Goal: Task Accomplishment & Management: Use online tool/utility

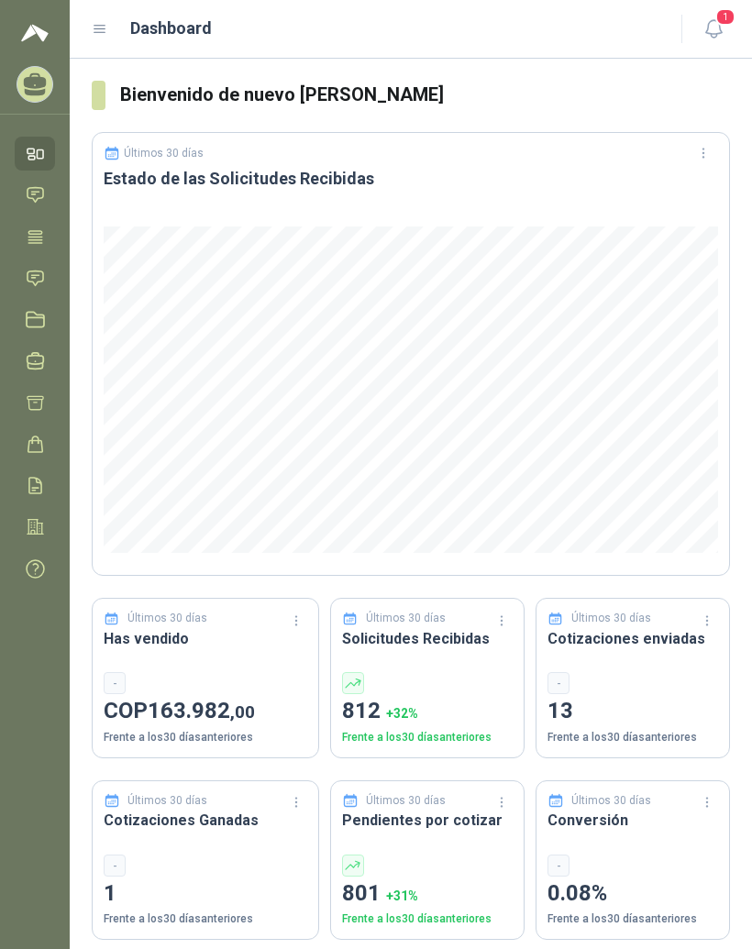
click at [107, 37] on icon at bounding box center [100, 29] width 17 height 17
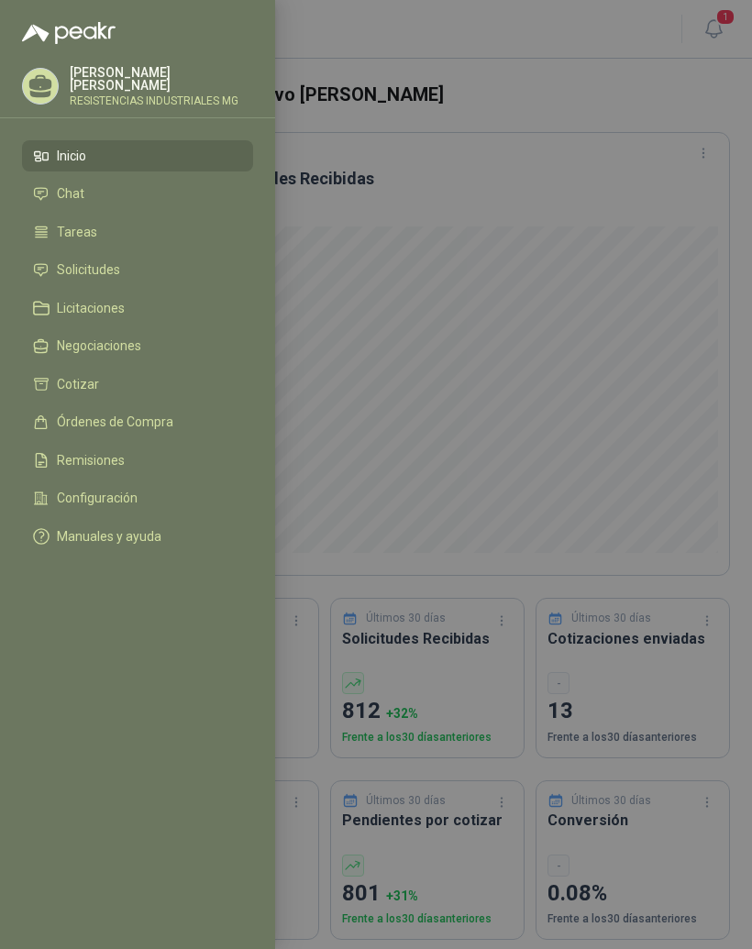
click at [134, 269] on li "Solicitudes" at bounding box center [137, 270] width 209 height 17
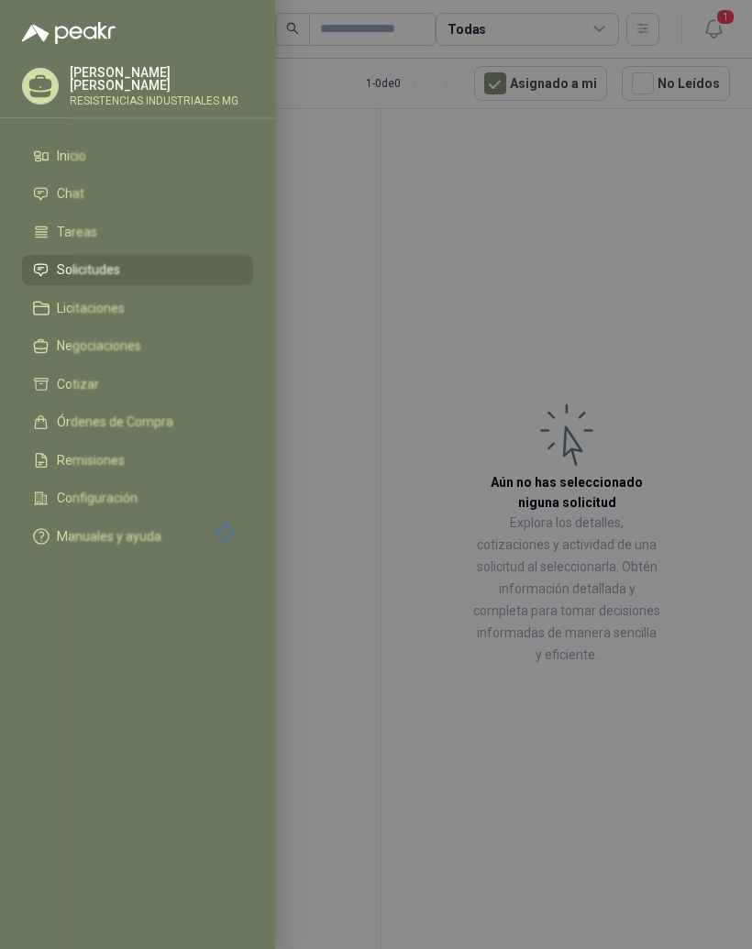
click at [622, 392] on div at bounding box center [376, 474] width 752 height 949
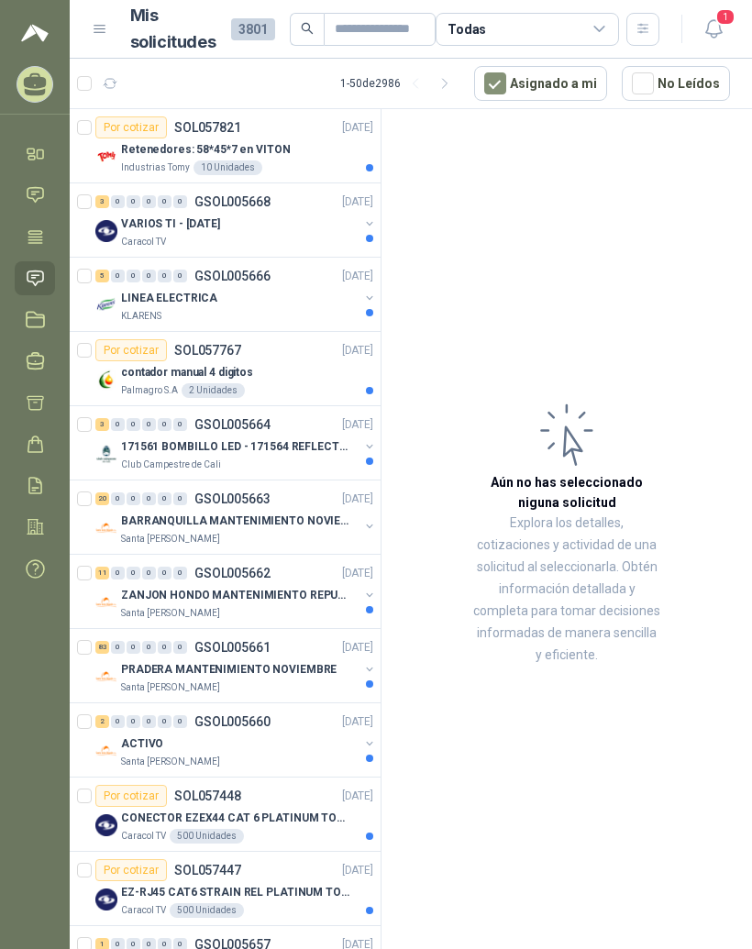
click at [209, 139] on div "Retenedores: 58*45*7 en VITON" at bounding box center [247, 150] width 252 height 22
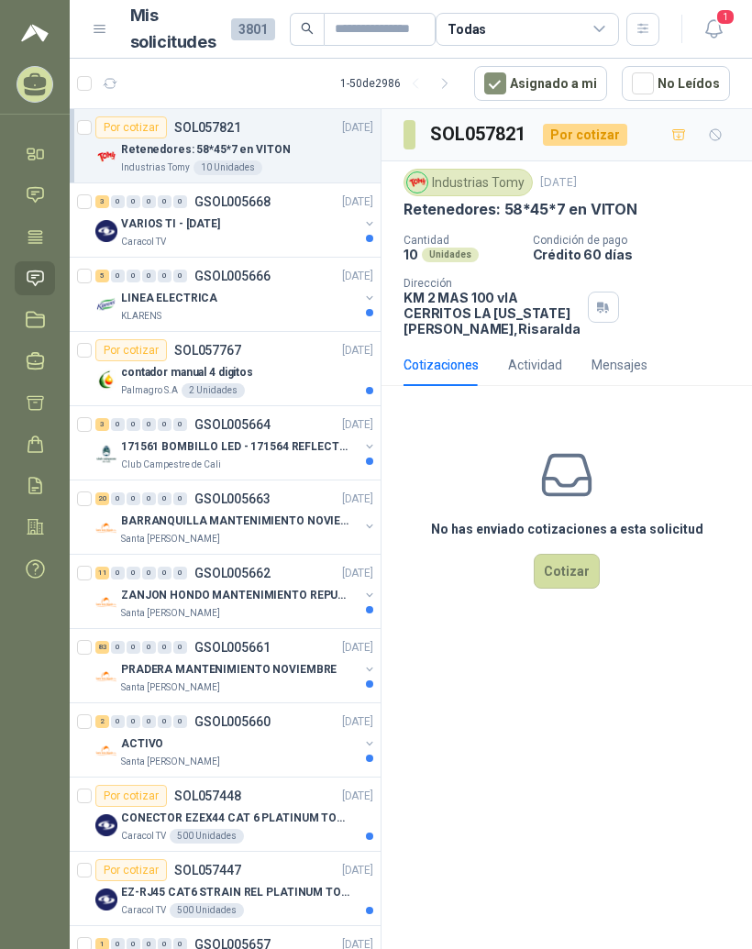
click at [105, 271] on div "5" at bounding box center [102, 276] width 14 height 13
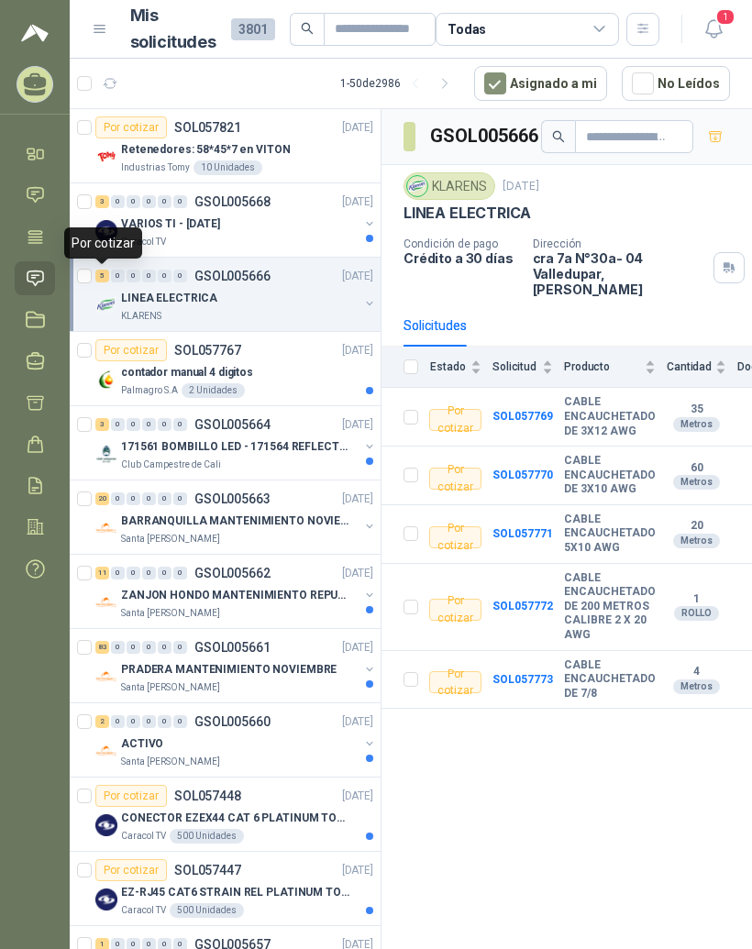
click at [148, 372] on p "contador manual 4 digitos" at bounding box center [187, 372] width 132 height 17
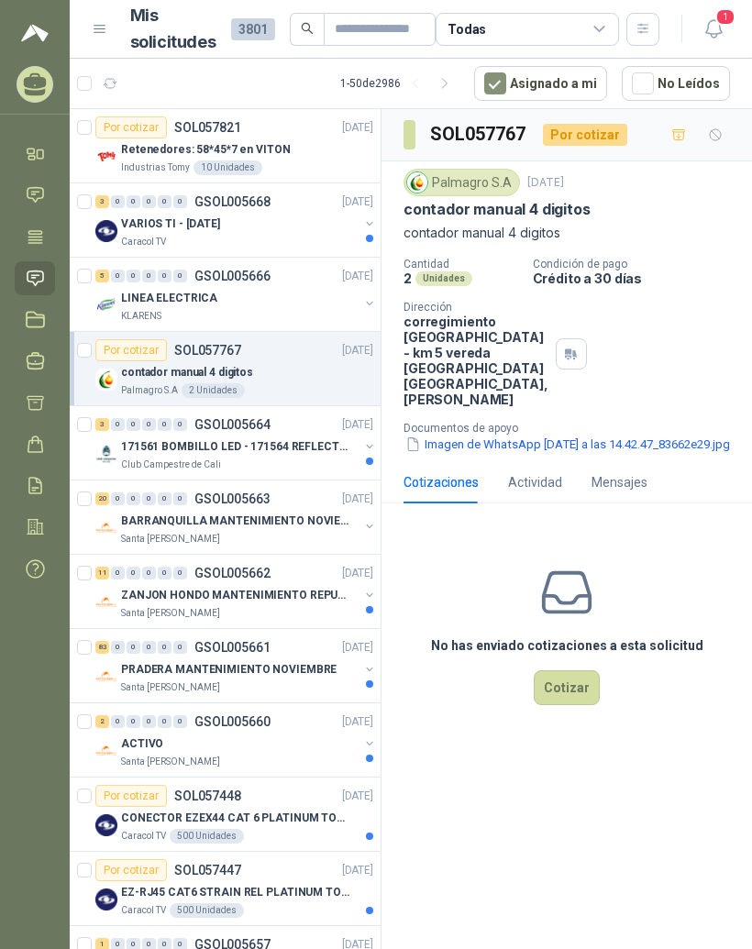
click at [575, 443] on button "Imagen de WhatsApp 2025-02-24 a las 14.42.47_83662e29.jpg" at bounding box center [568, 444] width 328 height 19
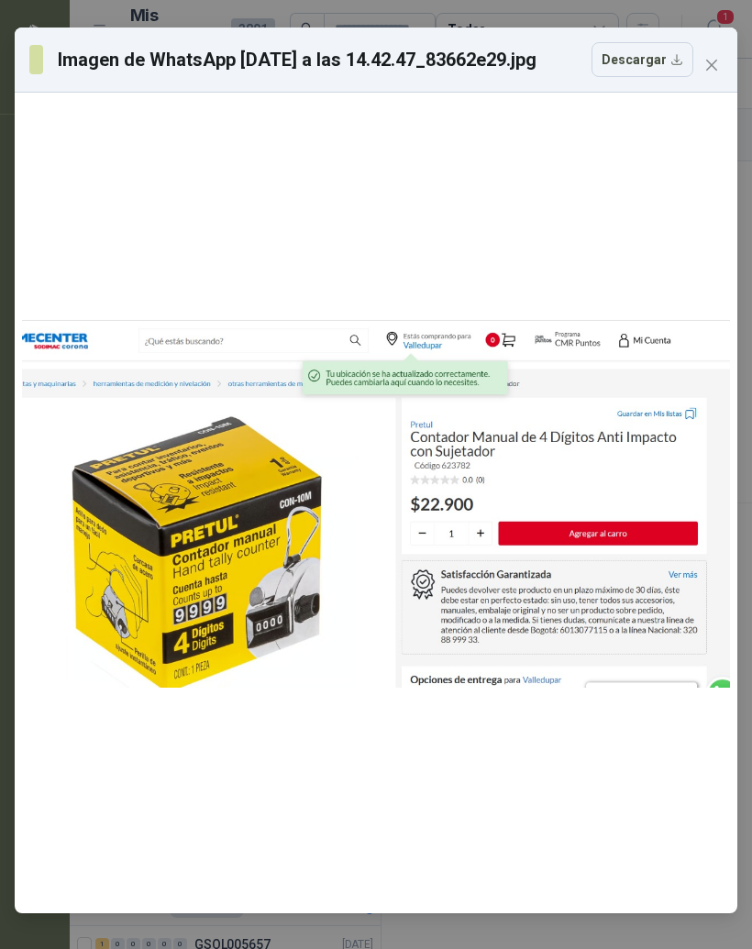
click at [717, 61] on icon "close" at bounding box center [711, 65] width 11 height 11
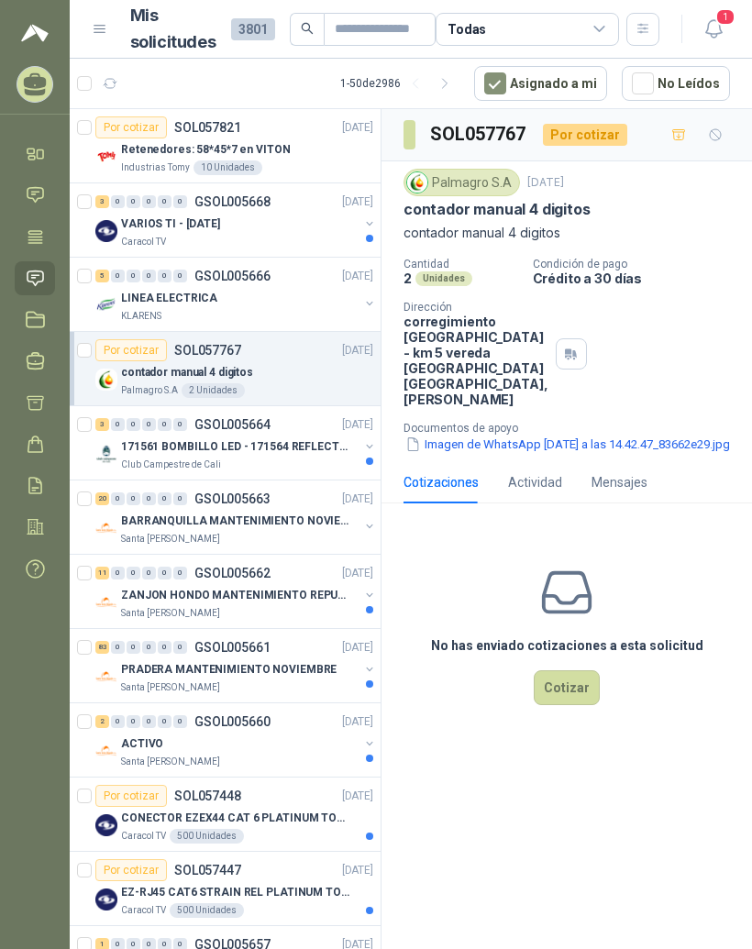
scroll to position [23, 0]
click at [112, 418] on div "0" at bounding box center [118, 424] width 14 height 13
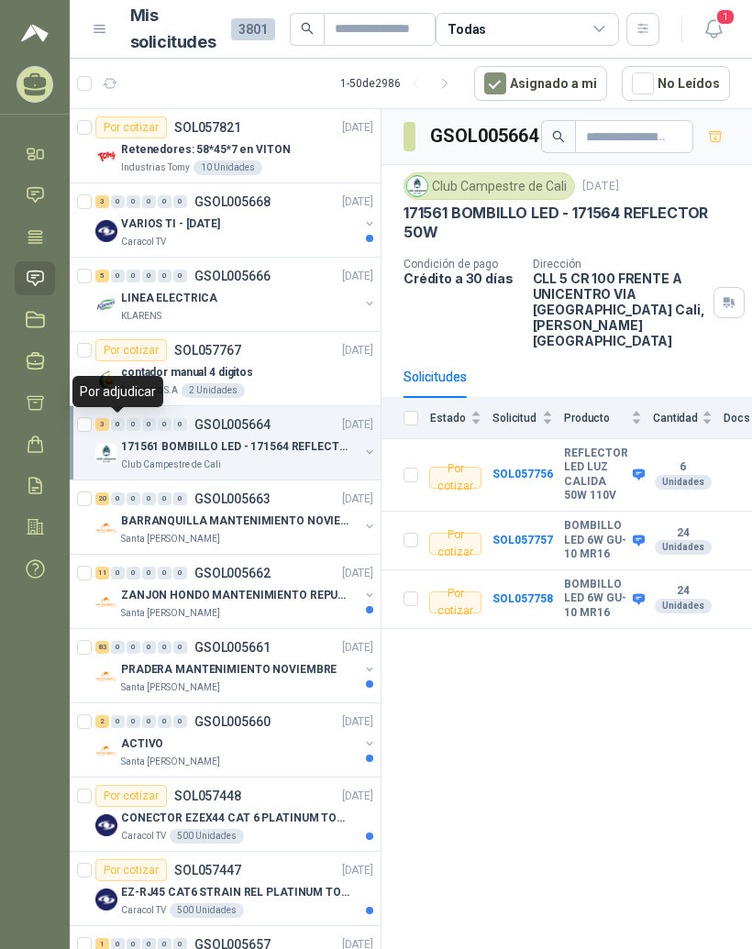
click at [112, 493] on div "0" at bounding box center [118, 499] width 14 height 13
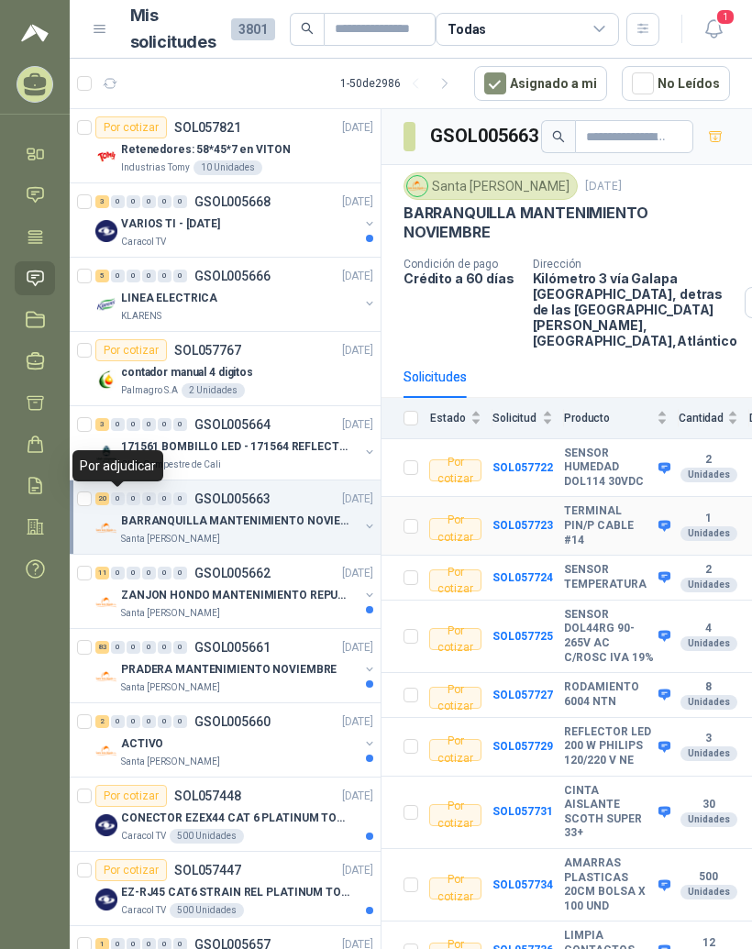
click at [590, 505] on b "TERMINAL PIN/P CABLE #14" at bounding box center [609, 526] width 90 height 43
click at [537, 519] on b "SOL057723" at bounding box center [523, 525] width 61 height 13
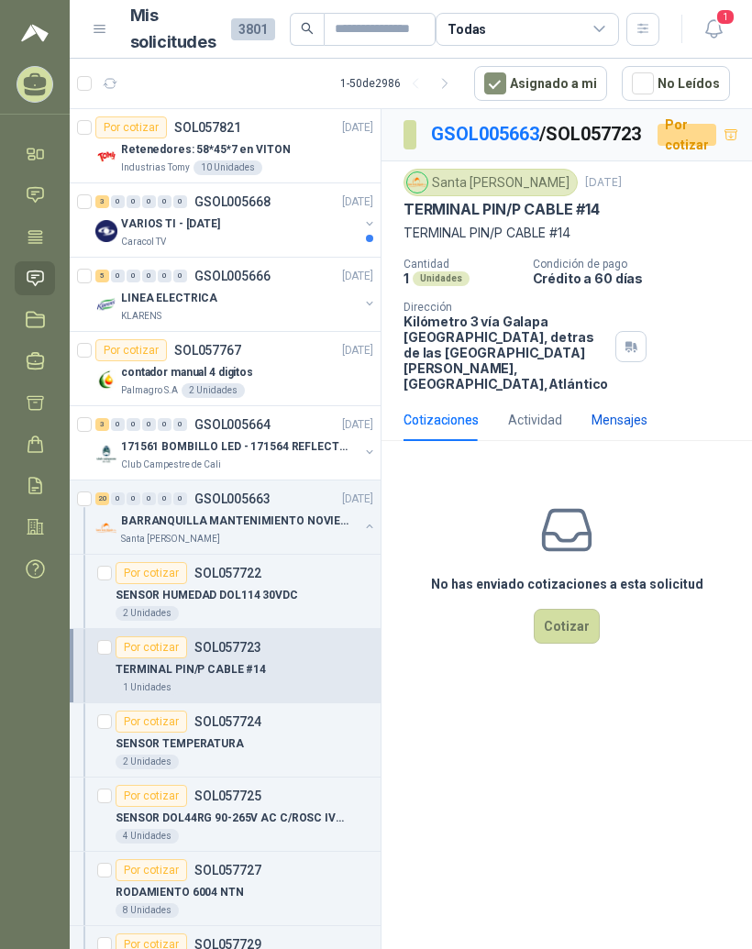
click at [624, 430] on div "Mensajes" at bounding box center [620, 420] width 56 height 20
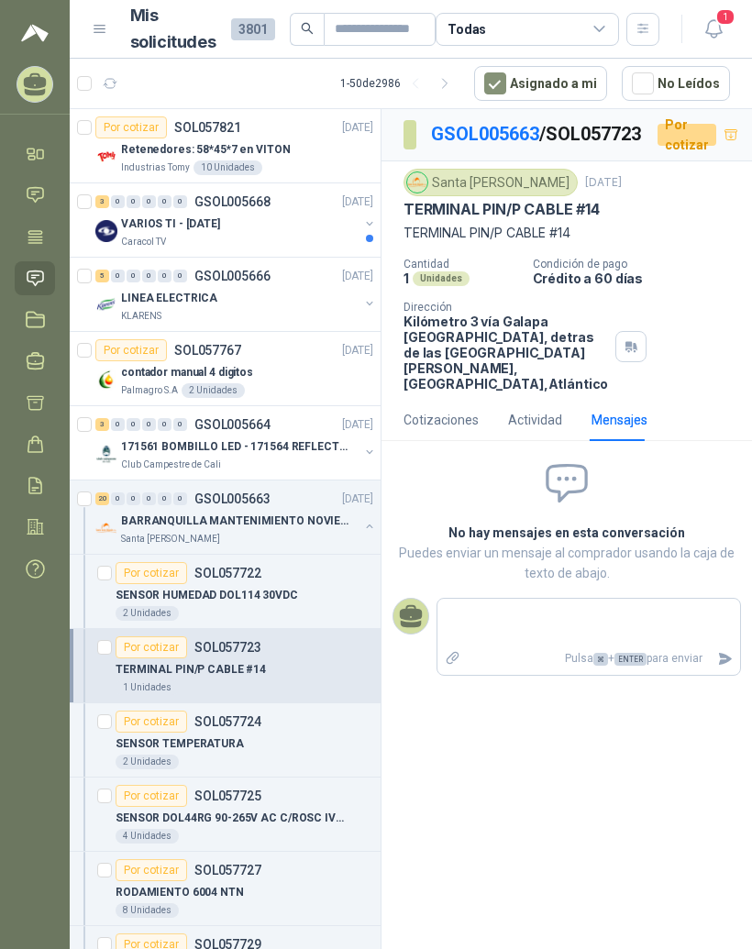
click at [546, 643] on textarea at bounding box center [589, 623] width 303 height 40
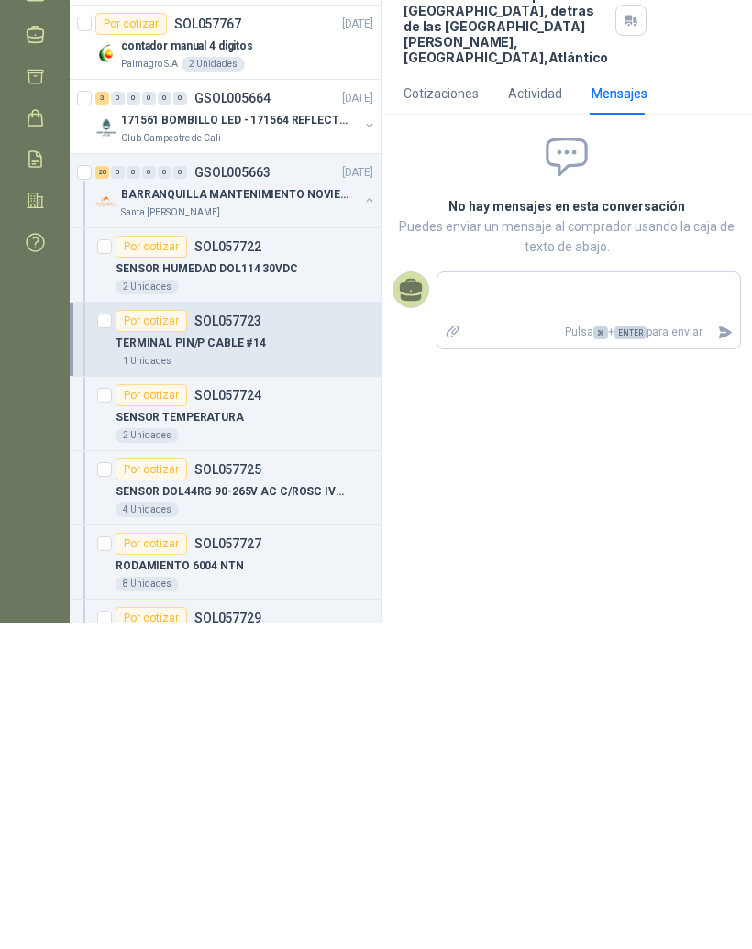
type textarea "*"
type textarea "**"
type textarea "*"
type textarea "**"
type textarea "***"
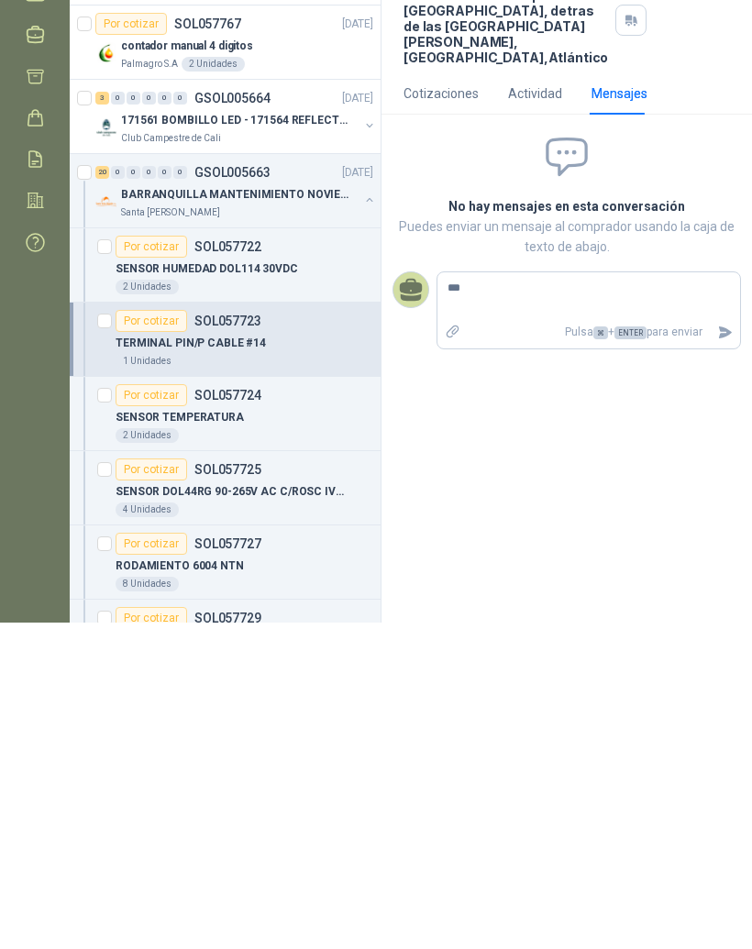
type textarea "****"
type textarea "******"
type textarea "*******"
type textarea "********"
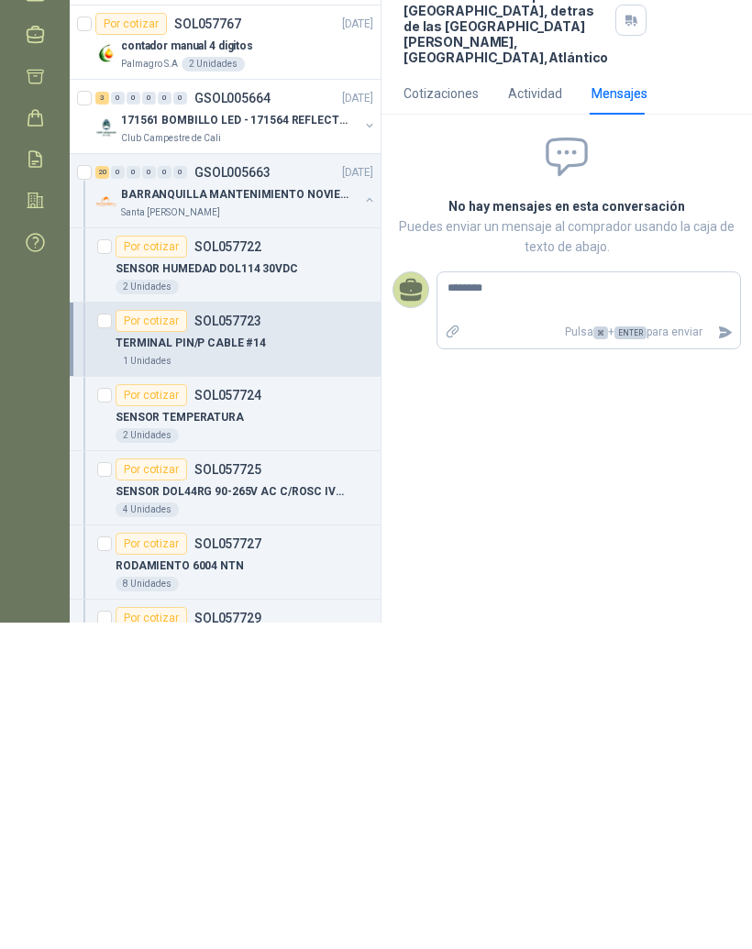
type textarea "********"
type textarea "**********"
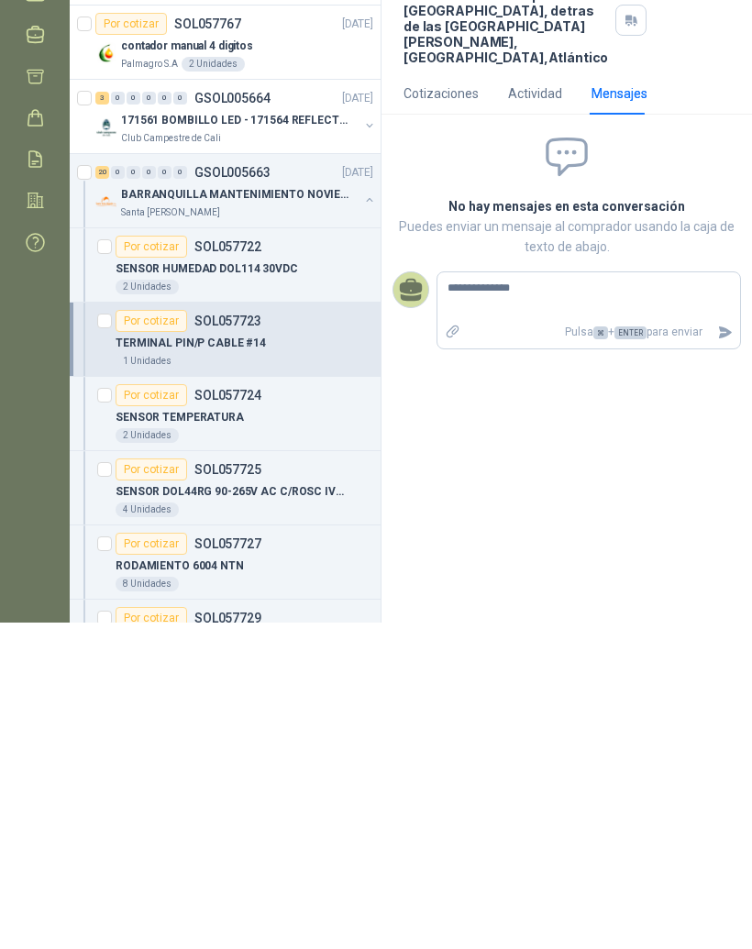
type textarea "**********"
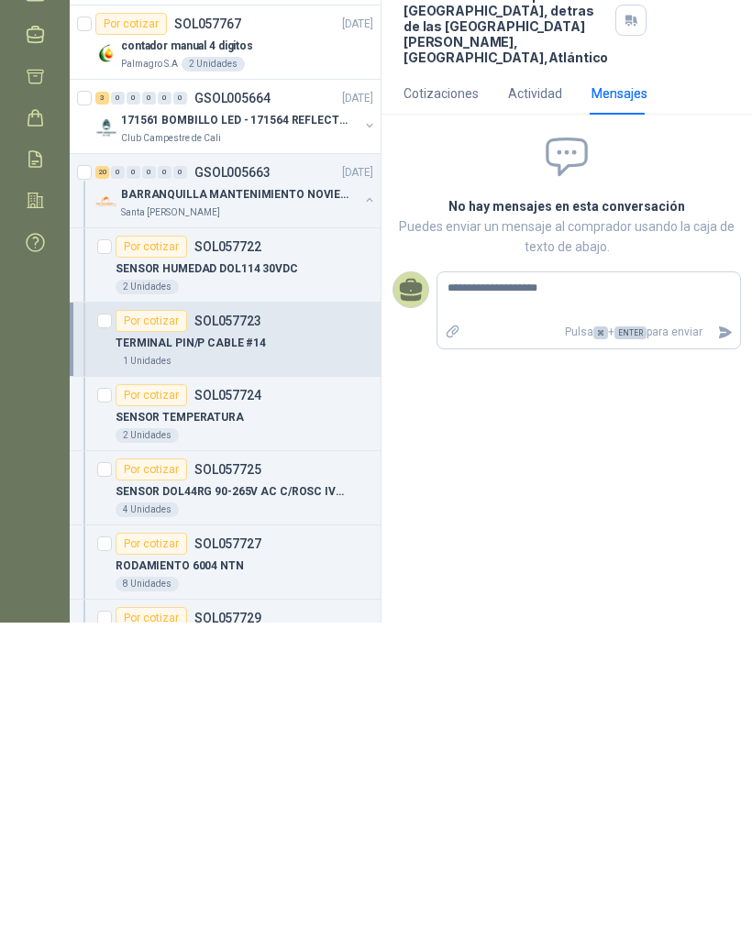
type textarea "**********"
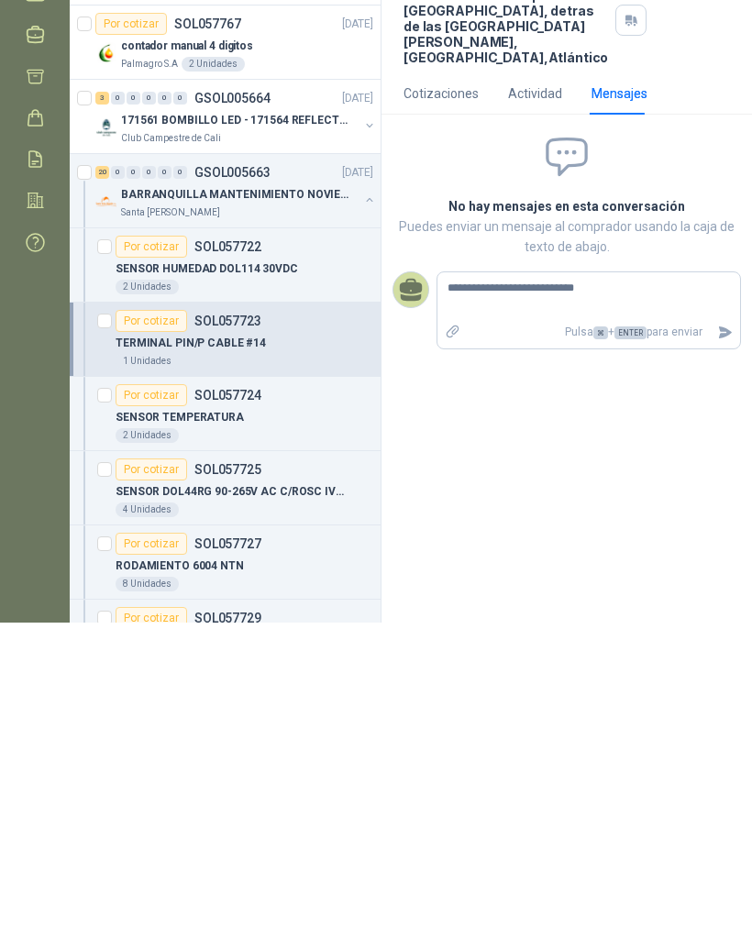
type textarea "**********"
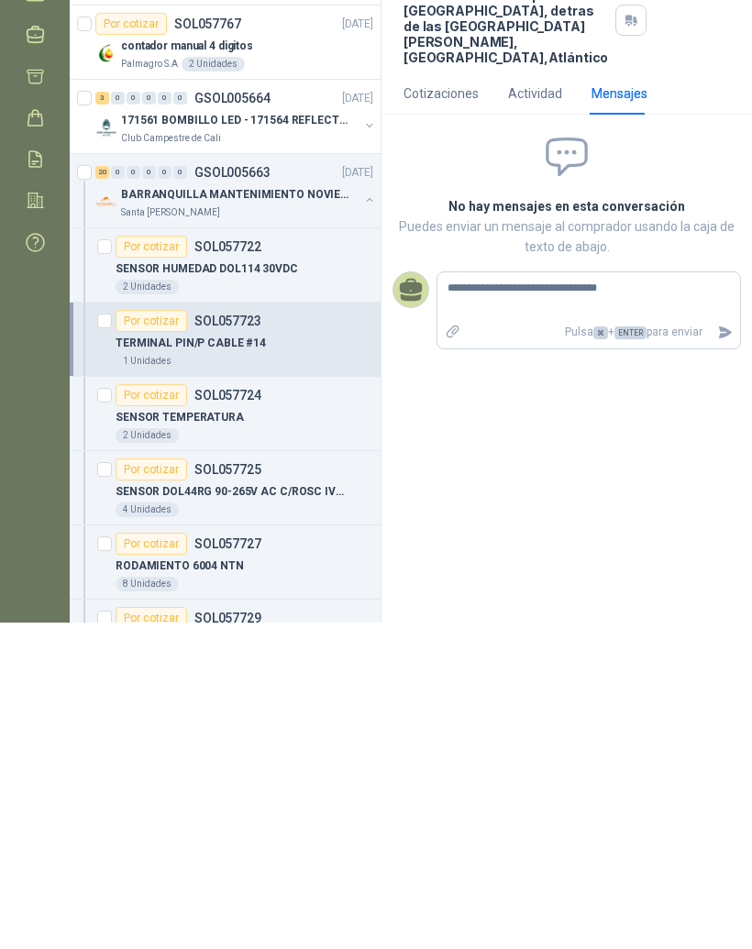
type textarea "**********"
click at [731, 653] on icon "Enviar" at bounding box center [725, 659] width 13 height 12
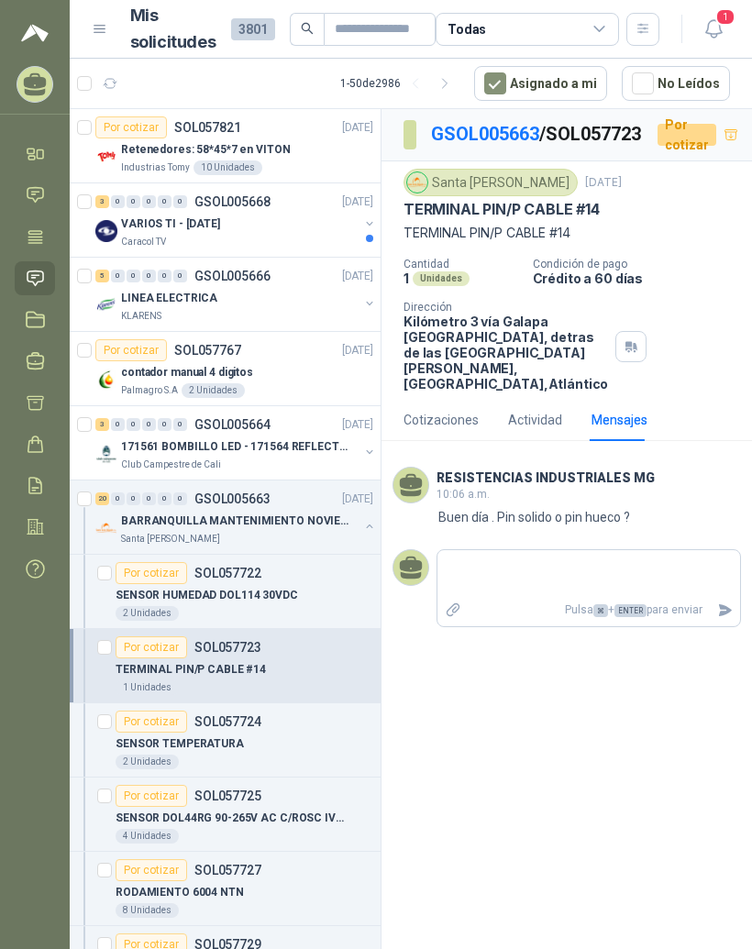
click at [455, 123] on link "GSOL005663" at bounding box center [485, 134] width 108 height 22
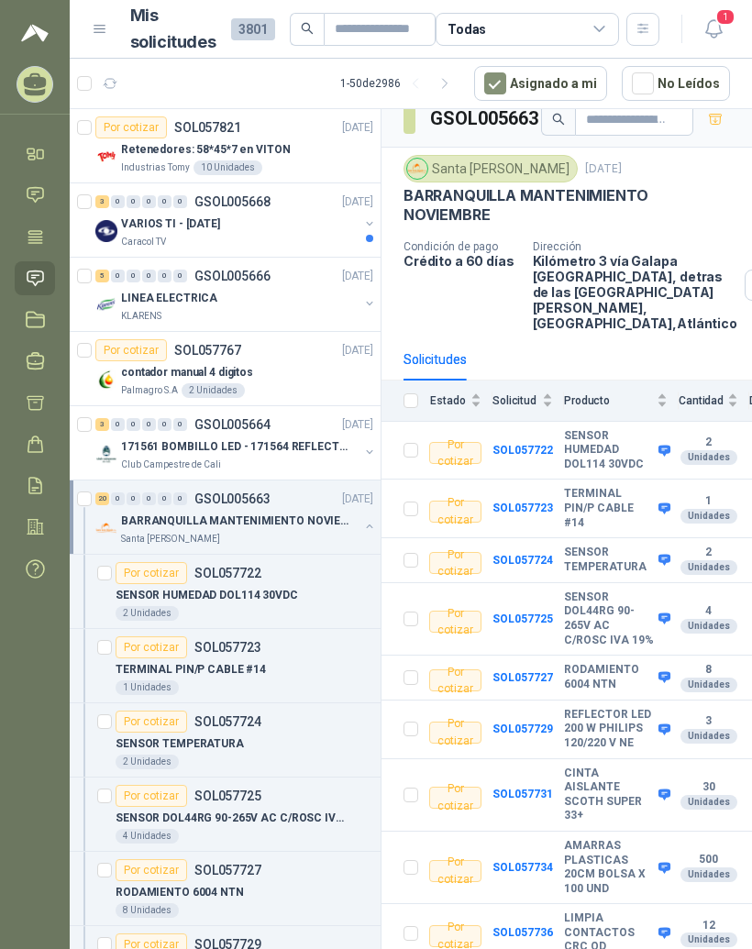
scroll to position [16, 0]
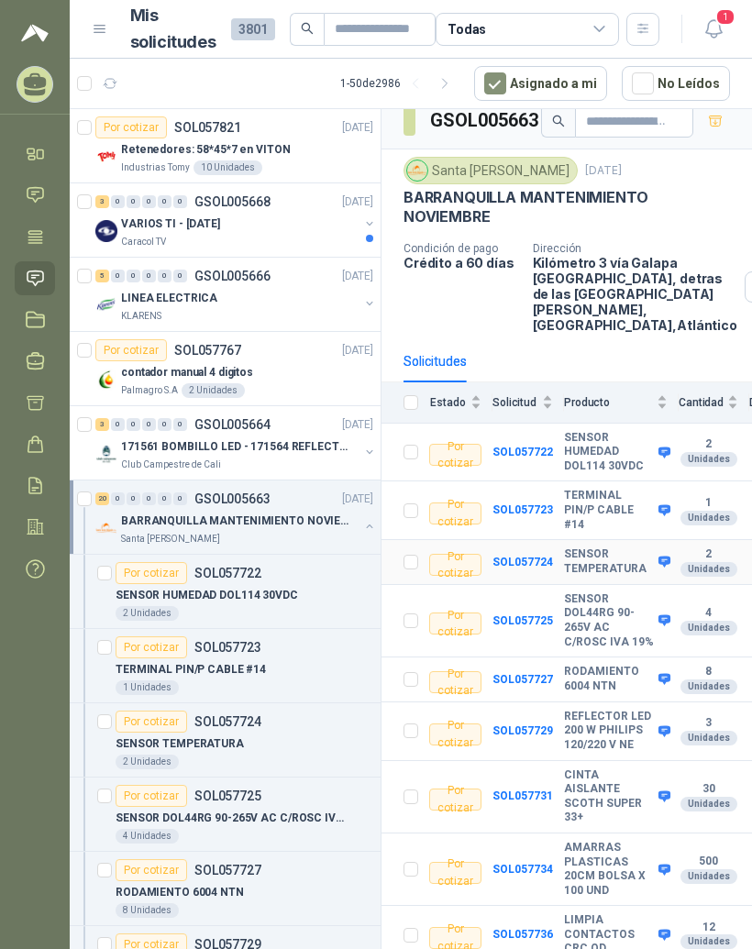
click at [599, 548] on b "SENSOR TEMPERATURA" at bounding box center [609, 562] width 90 height 28
click at [538, 556] on b "SOL057724" at bounding box center [523, 562] width 61 height 13
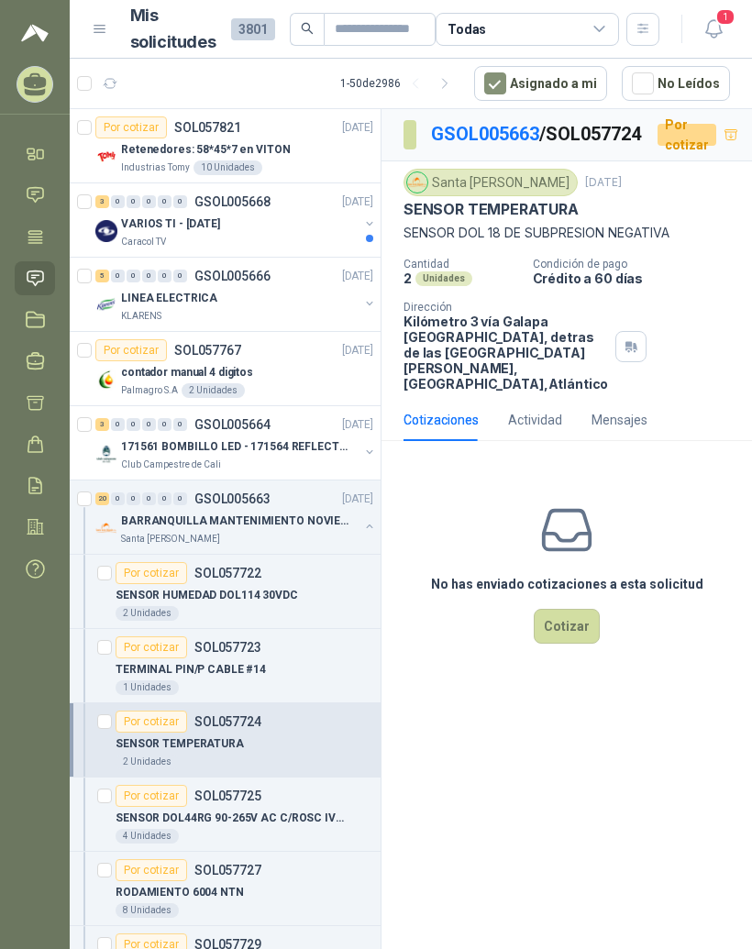
click at [506, 123] on link "GSOL005663" at bounding box center [485, 134] width 108 height 22
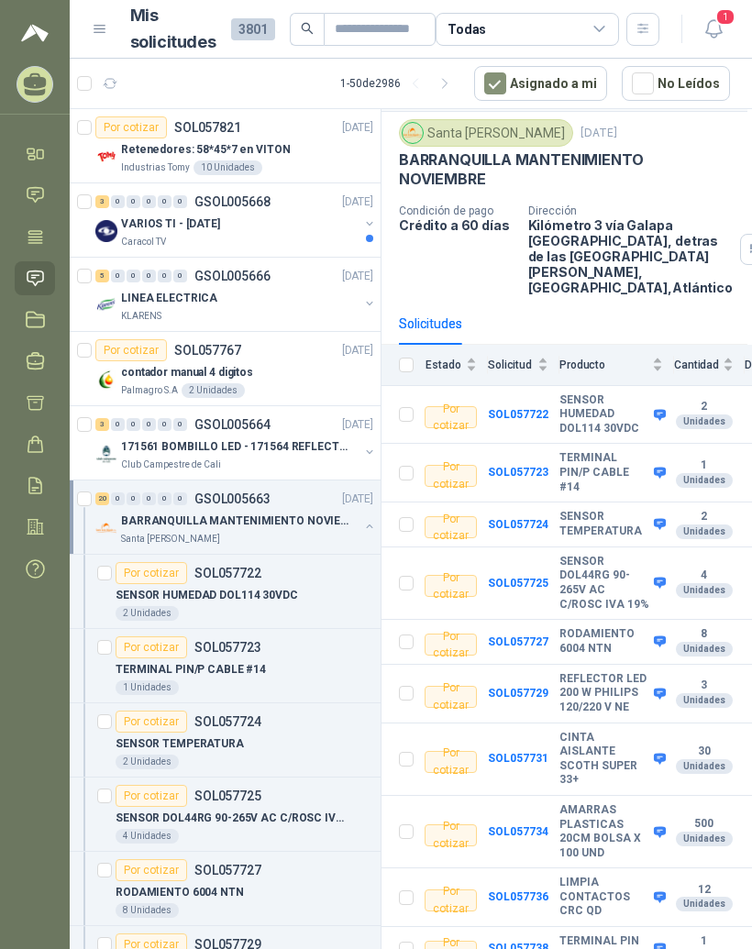
scroll to position [57, 16]
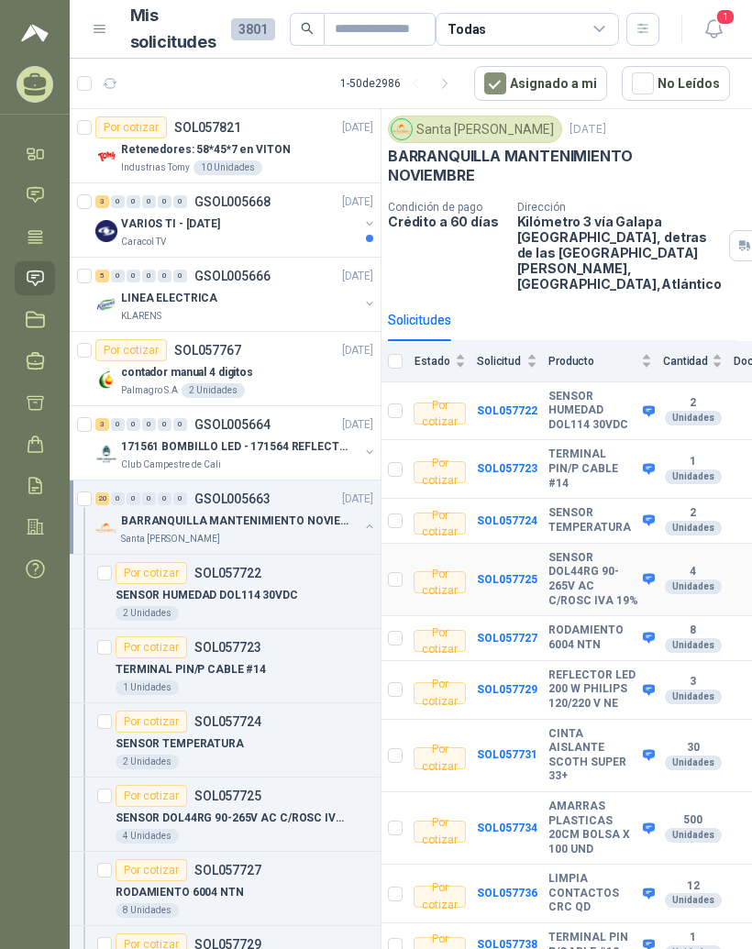
click at [576, 555] on b "SENSOR DOL44RG 90-265V AC C/ROSC IVA 19%" at bounding box center [594, 579] width 90 height 57
click at [522, 573] on b "SOL057725" at bounding box center [507, 579] width 61 height 13
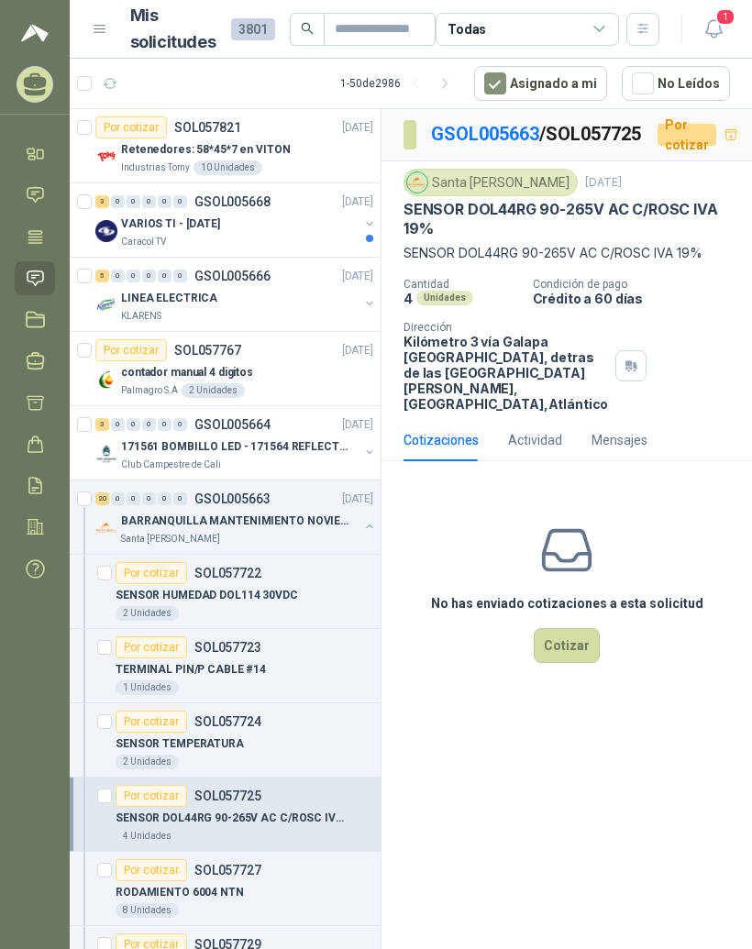
click at [513, 123] on link "GSOL005663" at bounding box center [485, 134] width 108 height 22
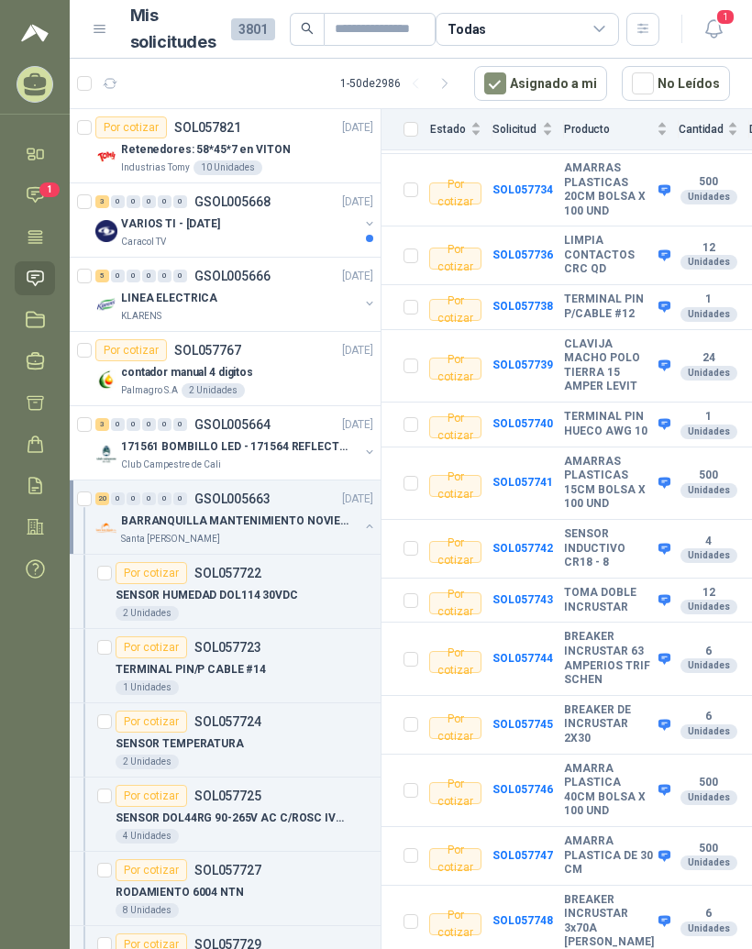
scroll to position [694, 0]
click at [526, 861] on b "SOL057747" at bounding box center [523, 856] width 61 height 13
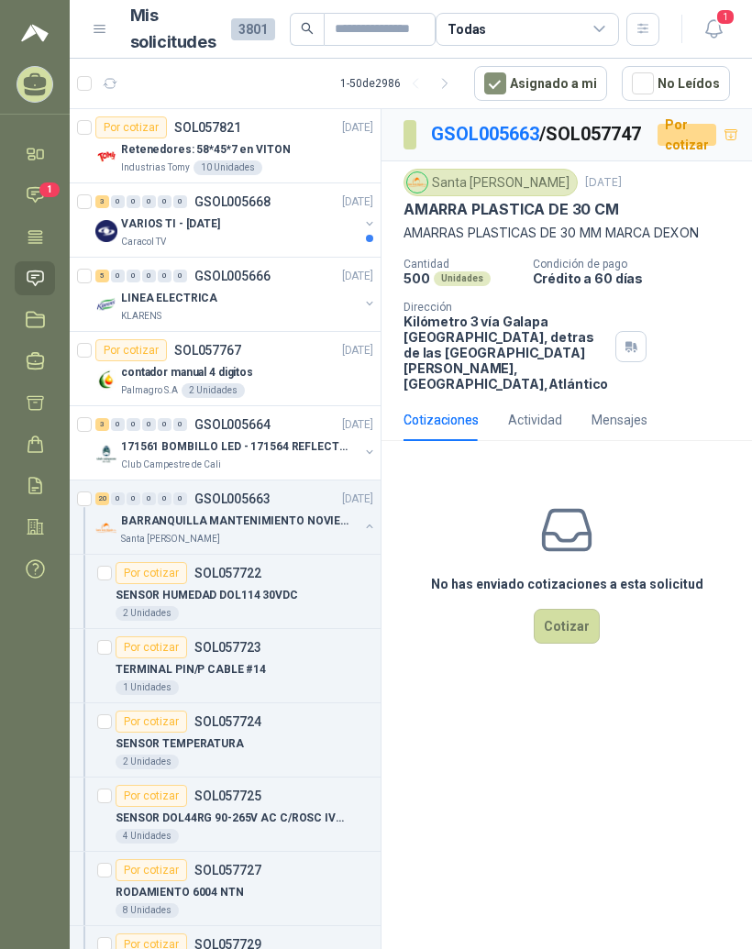
click at [474, 123] on link "GSOL005663" at bounding box center [485, 134] width 108 height 22
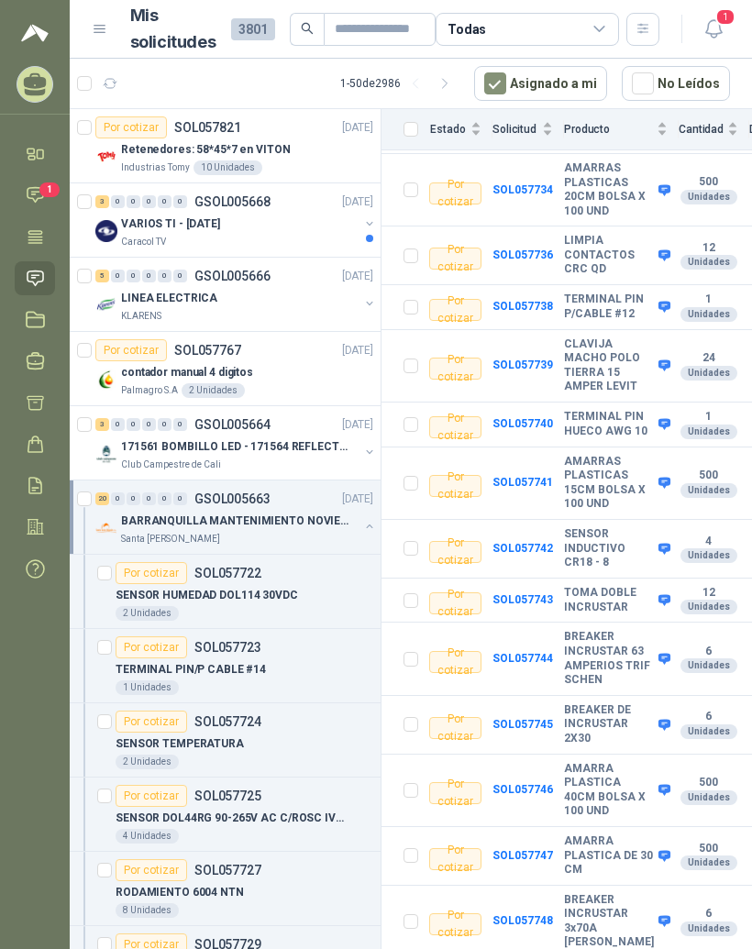
scroll to position [694, 0]
click at [522, 556] on b "SOL057742" at bounding box center [523, 549] width 61 height 13
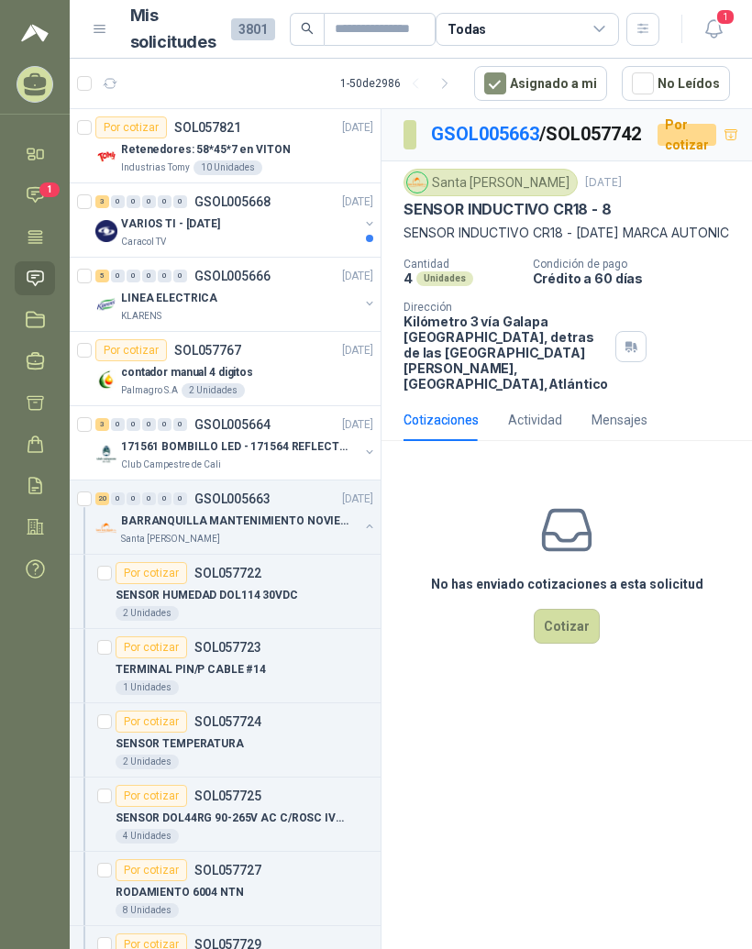
click at [496, 123] on link "GSOL005663" at bounding box center [485, 134] width 108 height 22
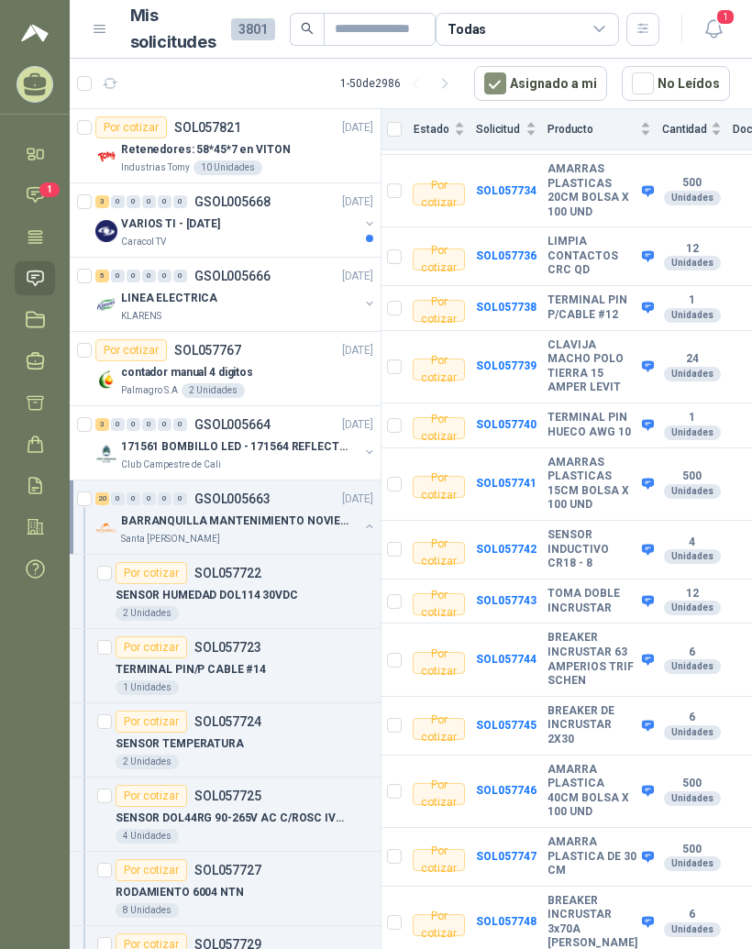
click at [103, 419] on div "3" at bounding box center [102, 424] width 14 height 13
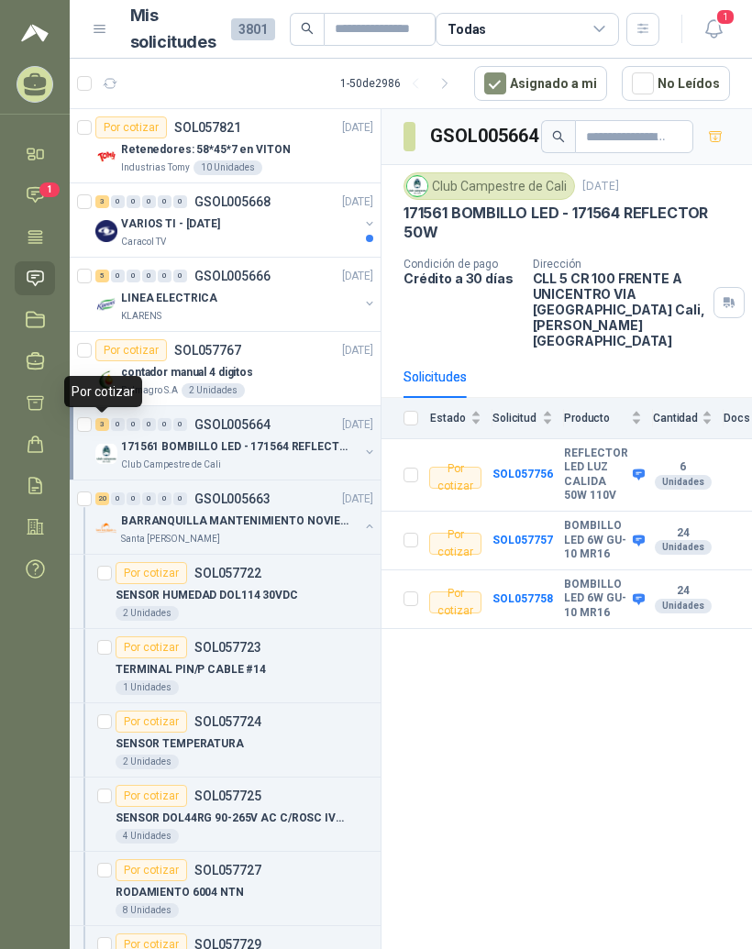
click at [105, 419] on div "3" at bounding box center [102, 424] width 14 height 13
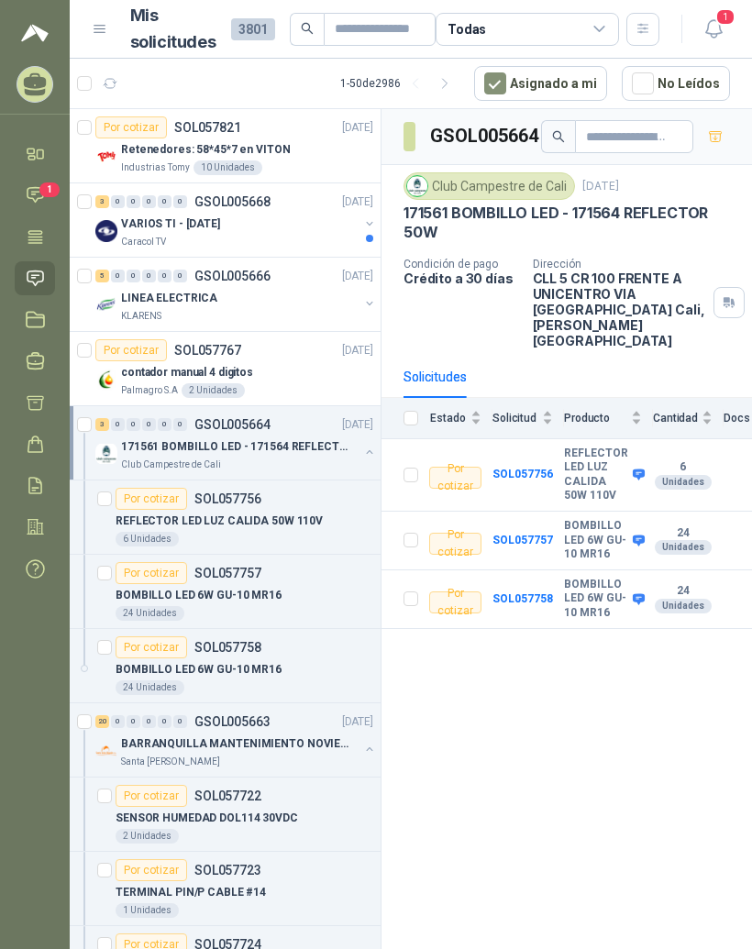
click at [106, 416] on div "3 0 0 0 0 0 GSOL005664 26/09/25" at bounding box center [236, 425] width 282 height 22
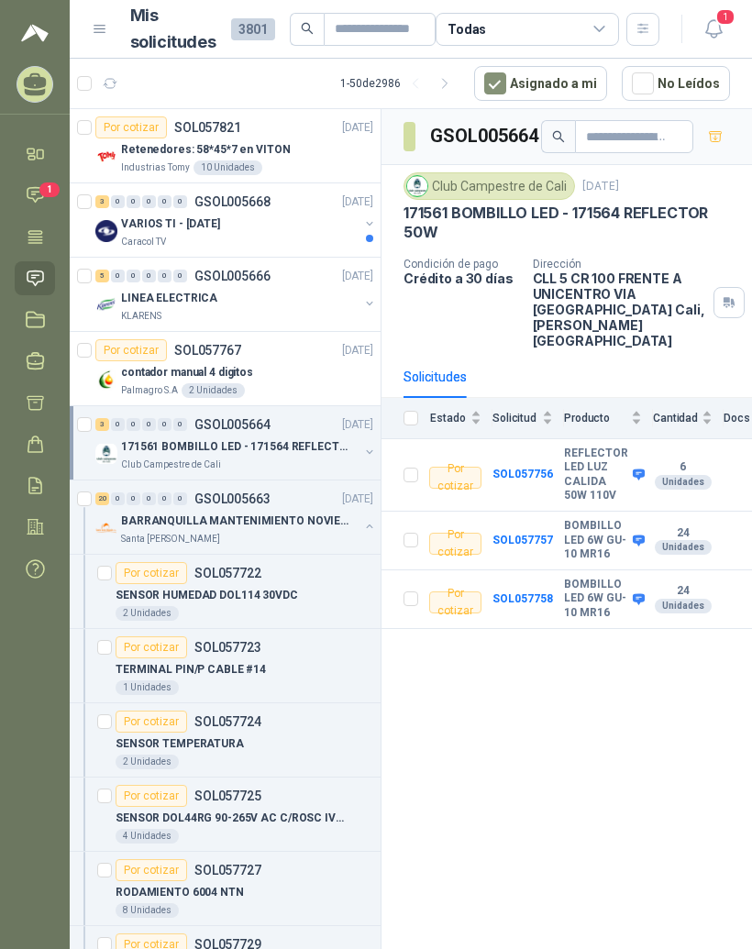
click at [105, 494] on div "20" at bounding box center [102, 499] width 14 height 13
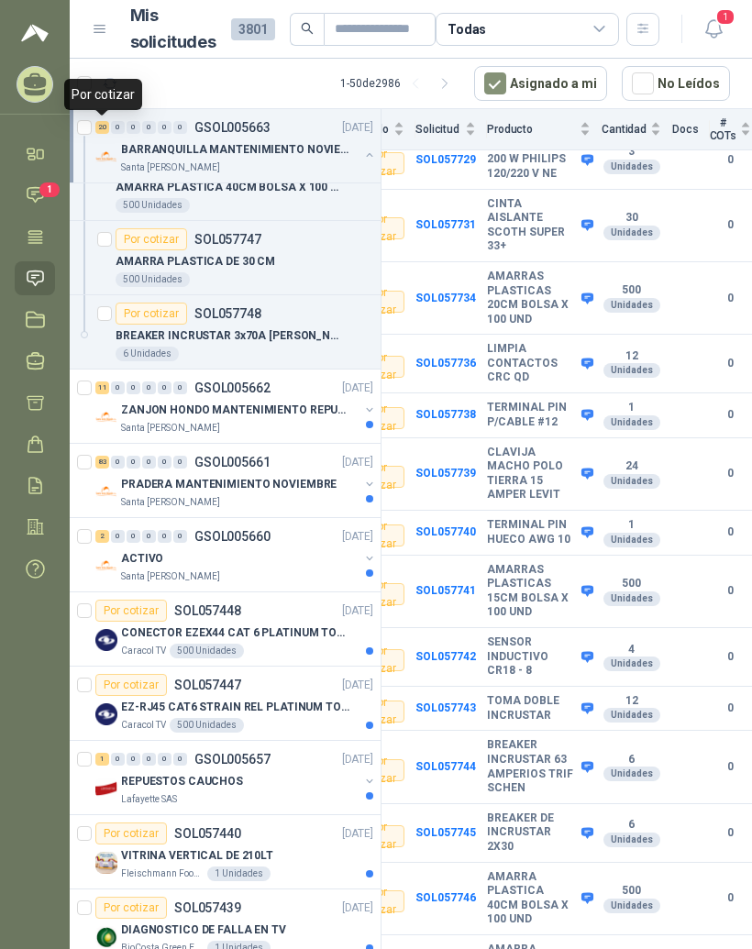
scroll to position [1712, 0]
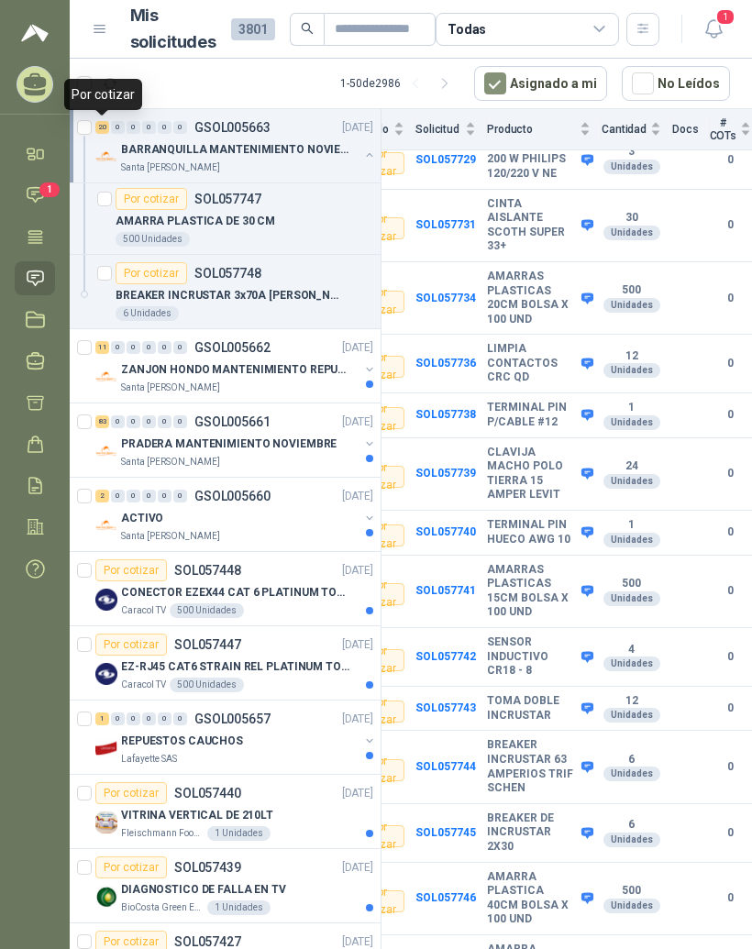
click at [112, 352] on div "0" at bounding box center [118, 347] width 14 height 13
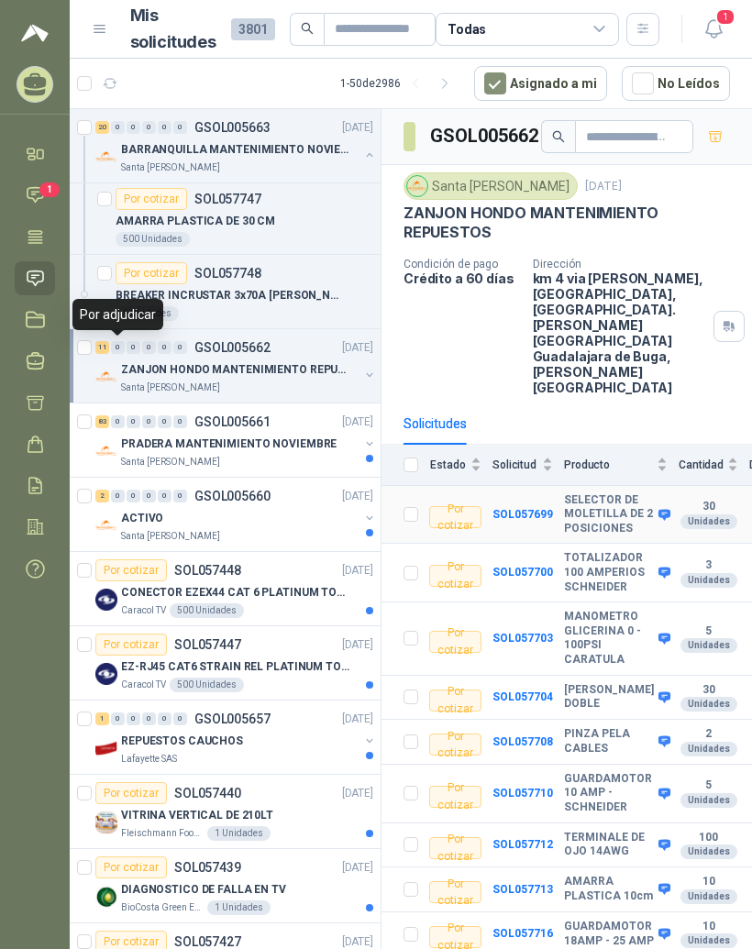
click at [551, 486] on td "SOL057699" at bounding box center [529, 515] width 72 height 59
click at [594, 494] on b "SELECTOR DE MOLETILLA DE 2 POSICIONES" at bounding box center [609, 515] width 90 height 43
click at [517, 508] on b "SOL057699" at bounding box center [523, 514] width 61 height 13
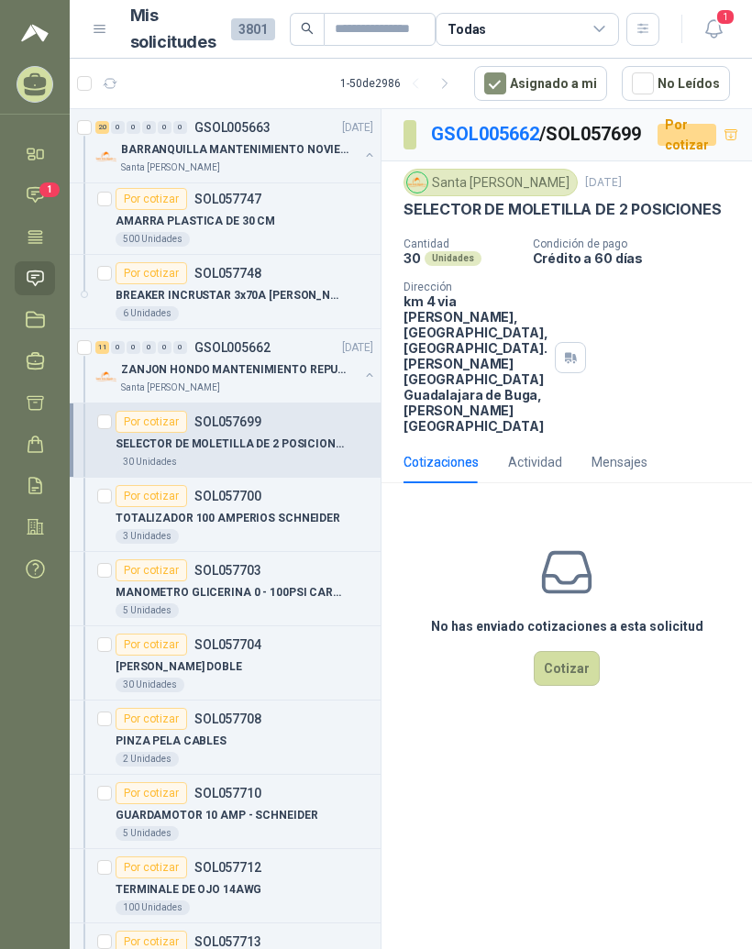
click at [475, 136] on link "GSOL005662" at bounding box center [485, 134] width 108 height 22
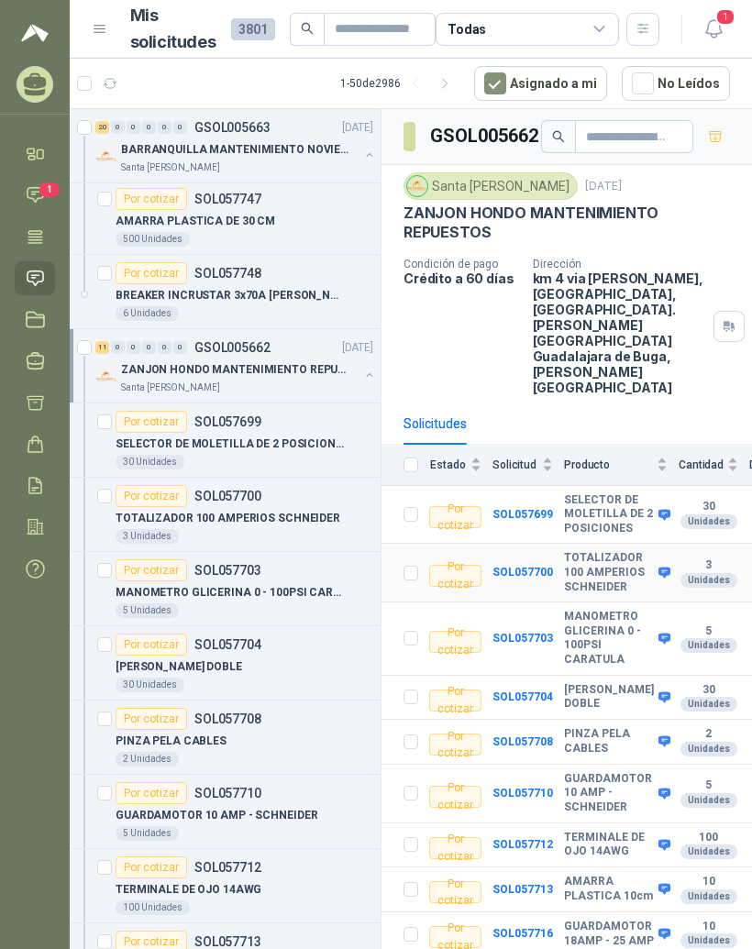
click at [544, 566] on b "SOL057700" at bounding box center [523, 572] width 61 height 13
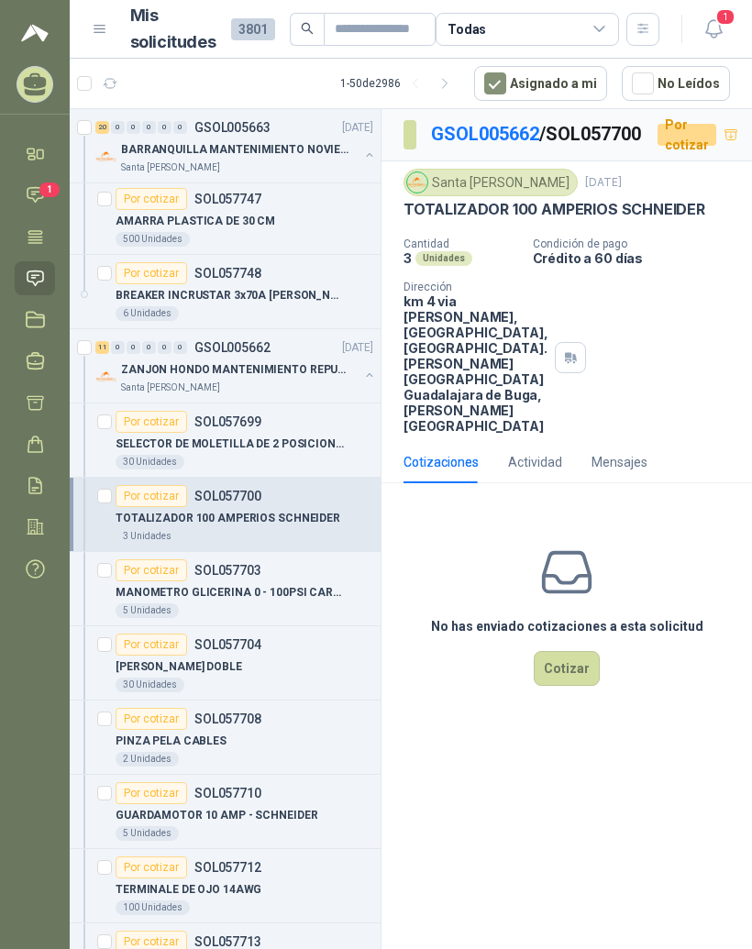
click at [494, 131] on link "GSOL005662" at bounding box center [485, 134] width 108 height 22
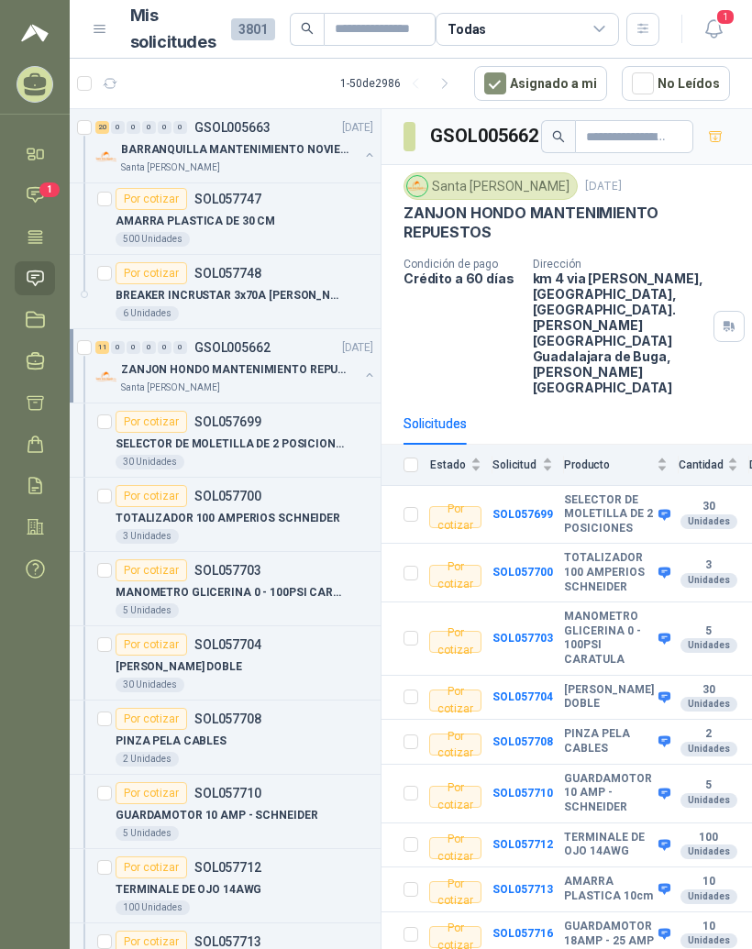
click at [574, 610] on b "MANOMETRO GLICERINA 0 - 100PSI CARATULA" at bounding box center [609, 638] width 90 height 57
click at [524, 632] on b "SOL057703" at bounding box center [523, 638] width 61 height 13
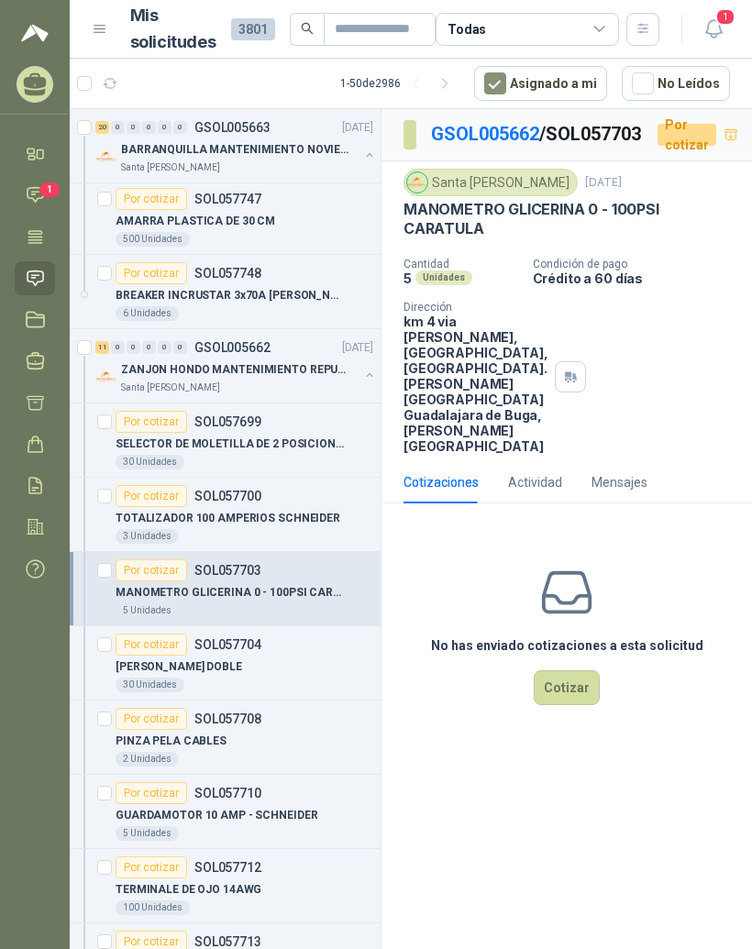
click at [482, 140] on link "GSOL005662" at bounding box center [485, 134] width 108 height 22
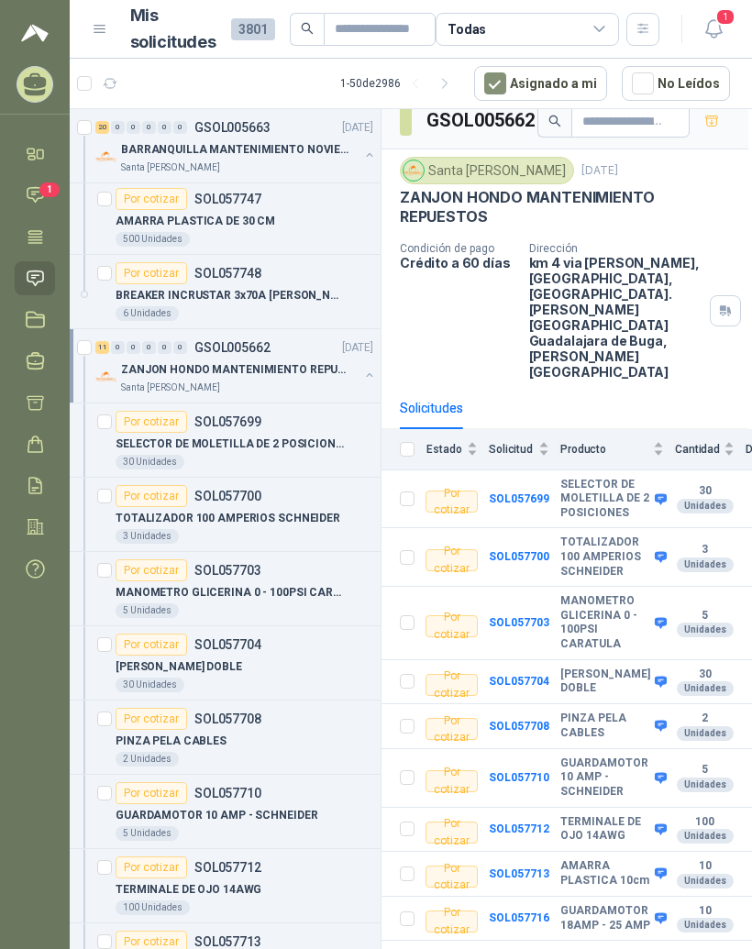
scroll to position [17, 4]
click at [560, 667] on b "TOMA LEVINTON DOBLE" at bounding box center [605, 681] width 90 height 28
click at [525, 660] on td "SOL057704" at bounding box center [525, 682] width 72 height 45
click at [527, 674] on b "SOL057704" at bounding box center [519, 680] width 61 height 13
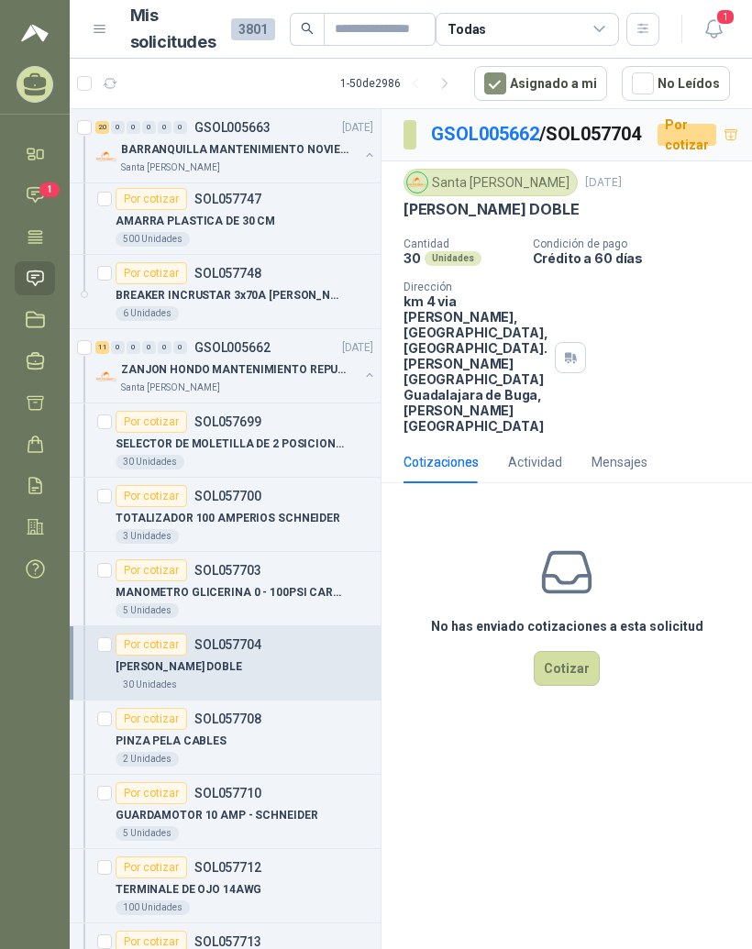
click at [462, 139] on link "GSOL005662" at bounding box center [485, 134] width 108 height 22
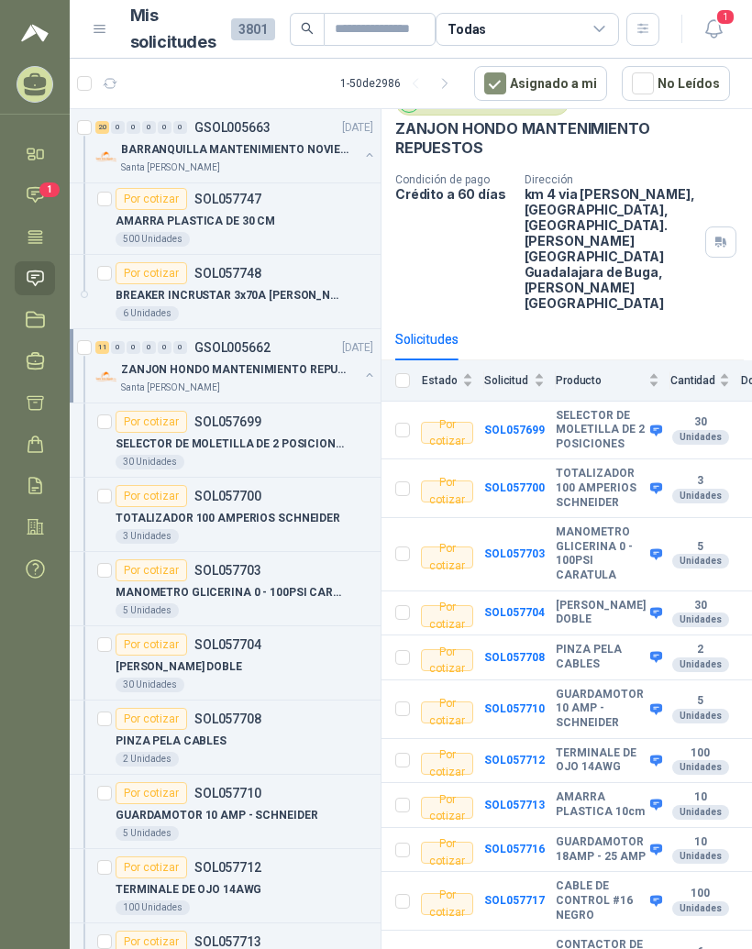
scroll to position [84, 9]
click at [524, 681] on td "SOL057710" at bounding box center [519, 710] width 72 height 59
click at [526, 703] on b "SOL057710" at bounding box center [513, 709] width 61 height 13
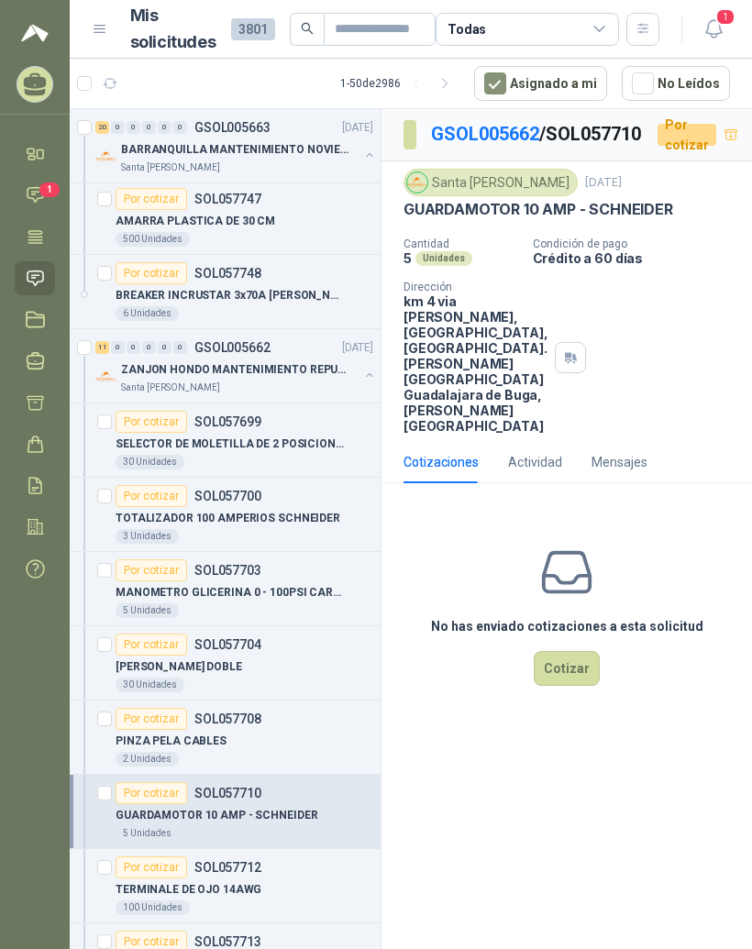
click at [473, 136] on link "GSOL005662" at bounding box center [485, 134] width 108 height 22
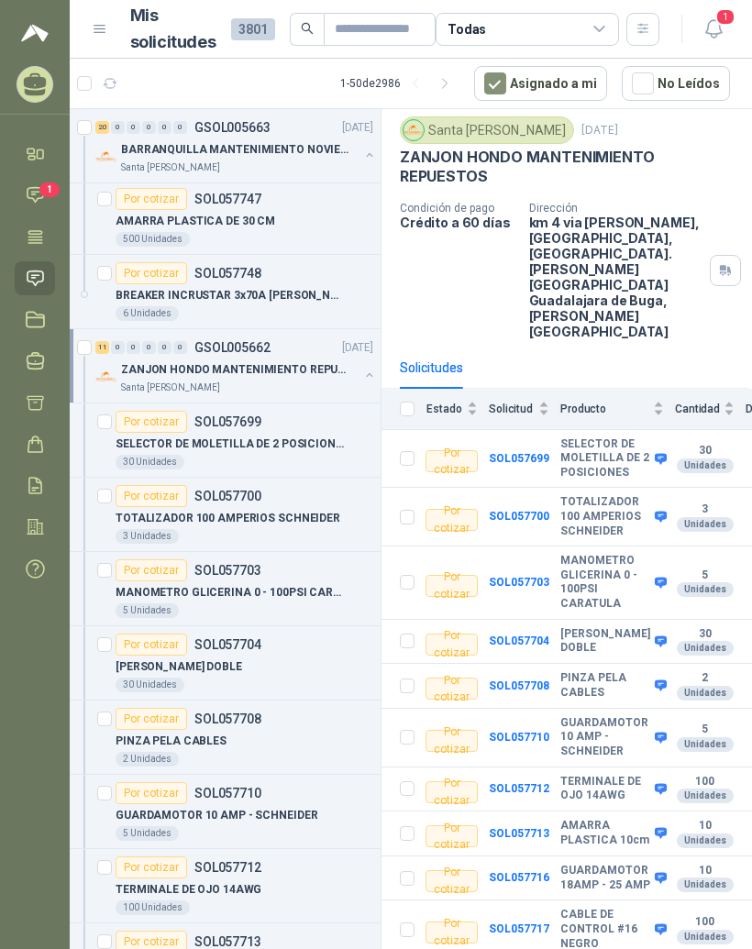
scroll to position [58, 3]
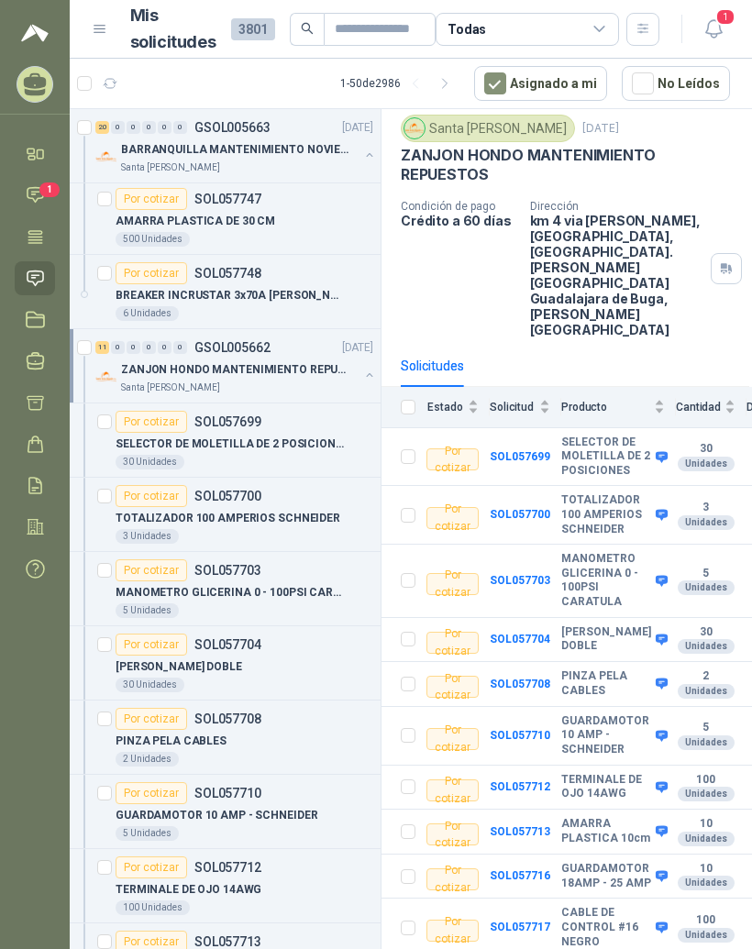
click at [538, 781] on b "SOL057712" at bounding box center [520, 787] width 61 height 13
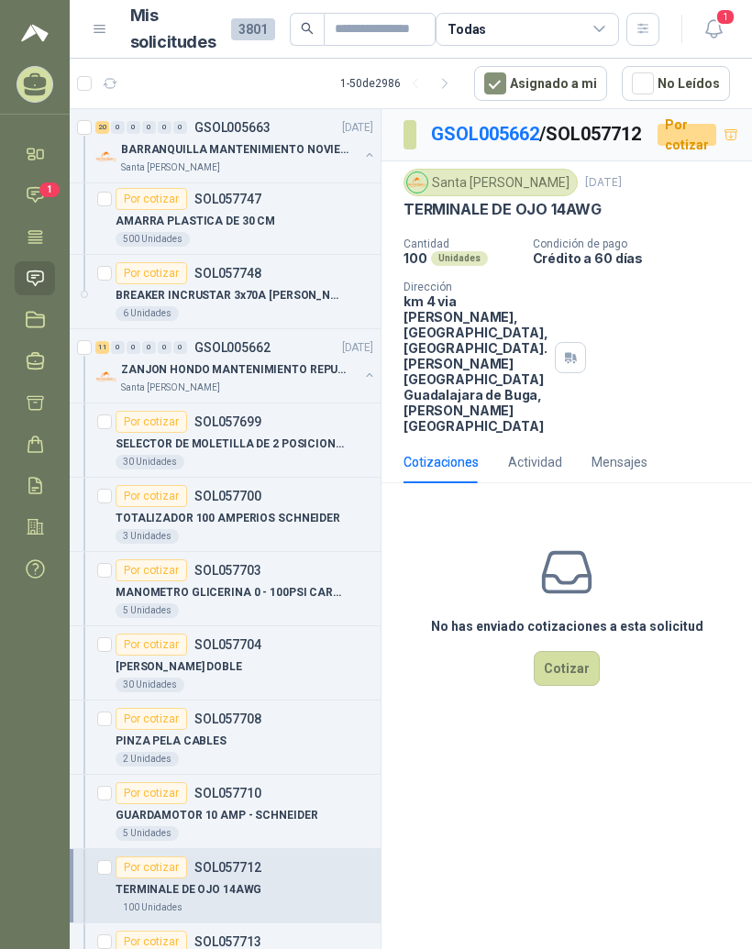
click at [462, 125] on link "GSOL005662" at bounding box center [485, 134] width 108 height 22
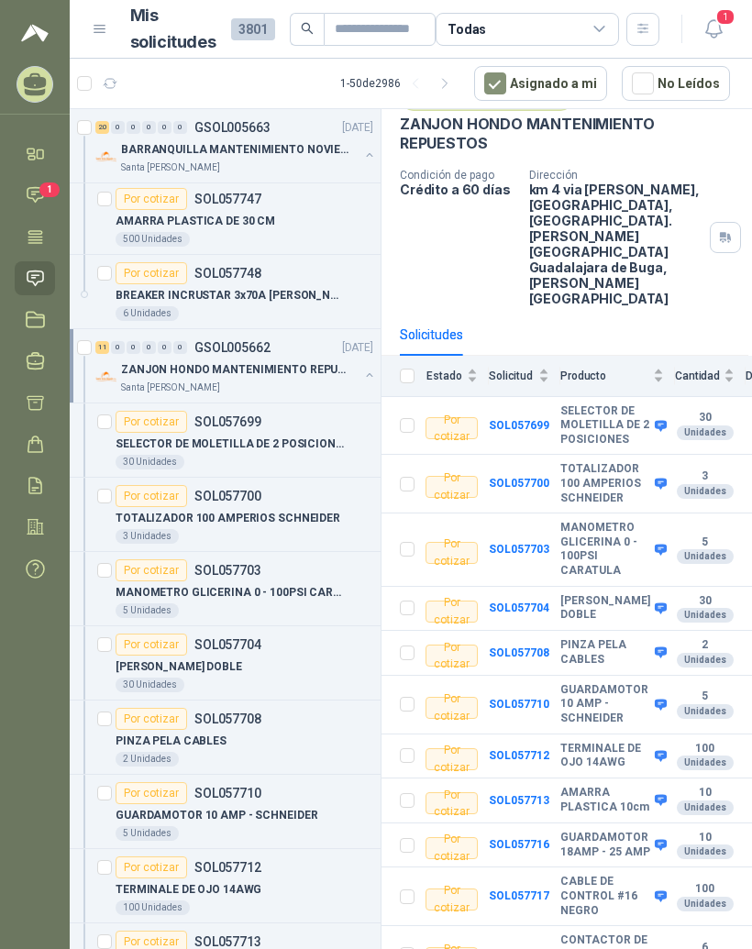
scroll to position [91, 4]
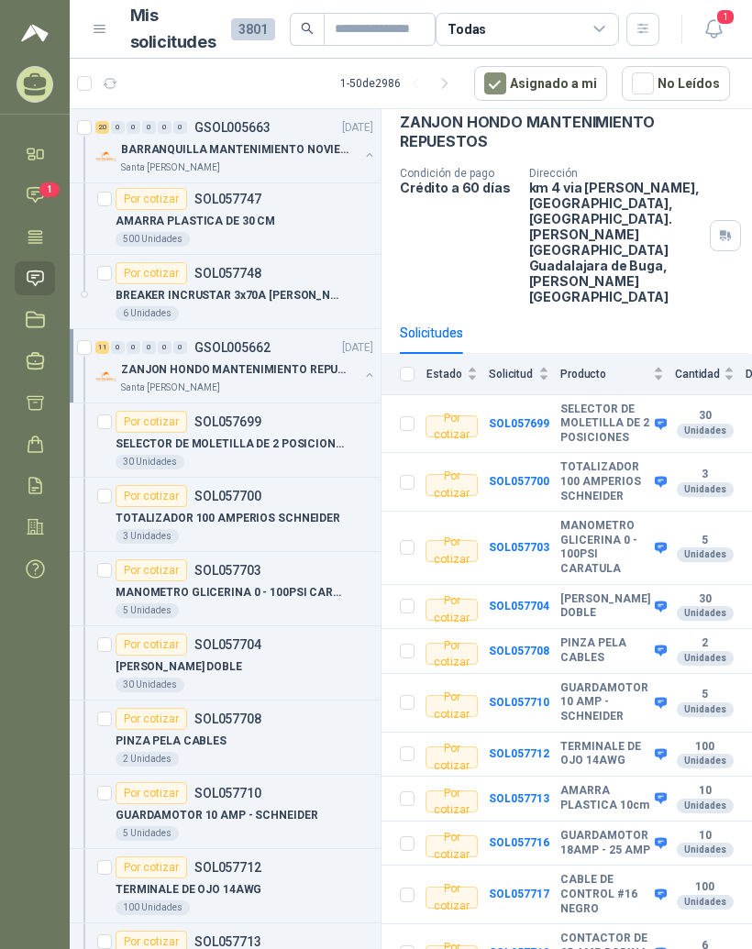
click at [526, 793] on b "SOL057713" at bounding box center [519, 799] width 61 height 13
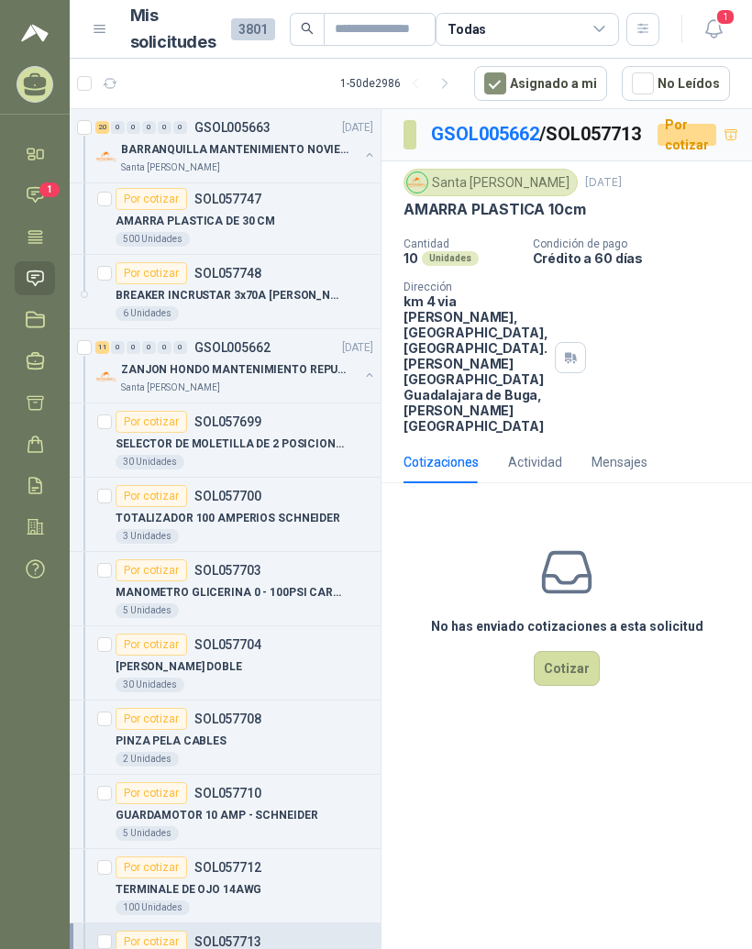
click at [497, 143] on link "GSOL005662" at bounding box center [485, 134] width 108 height 22
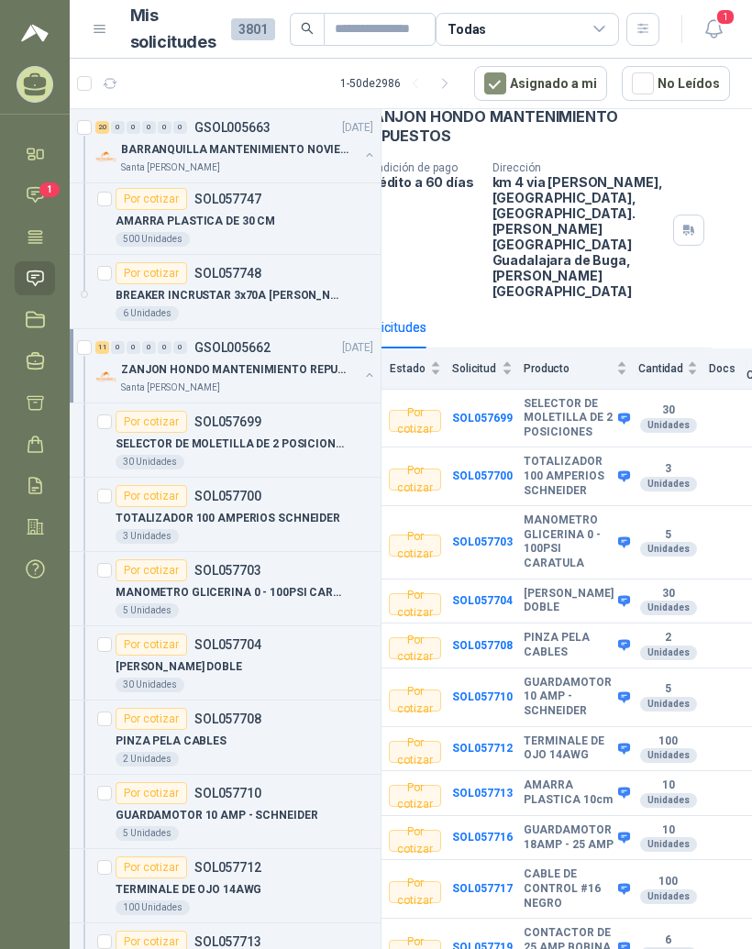
scroll to position [96, 41]
click at [478, 831] on b "SOL057716" at bounding box center [481, 837] width 61 height 13
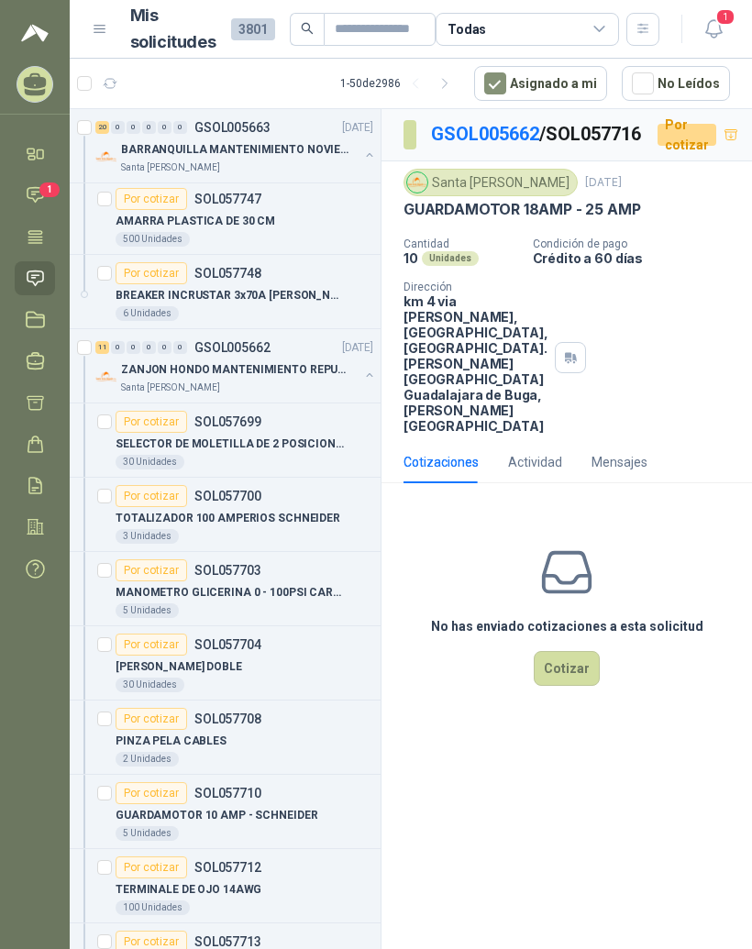
click at [450, 117] on div "GSOL005662 / SOL057716 Por cotizar" at bounding box center [567, 135] width 371 height 52
click at [479, 137] on link "GSOL005662" at bounding box center [485, 134] width 108 height 22
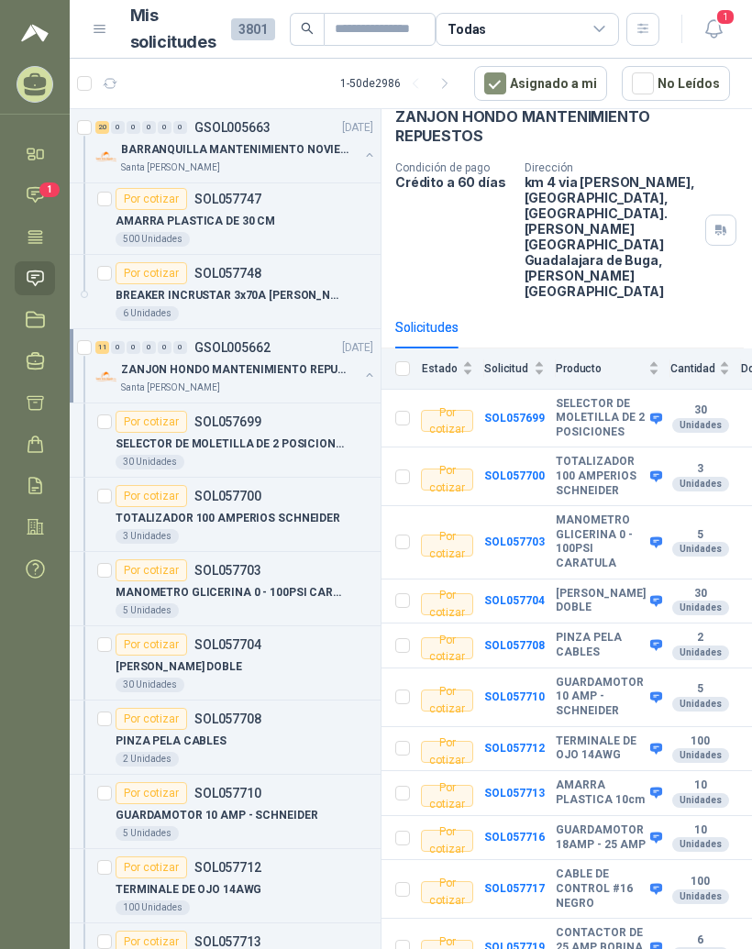
scroll to position [96, 8]
click at [519, 882] on b "SOL057717" at bounding box center [514, 888] width 61 height 13
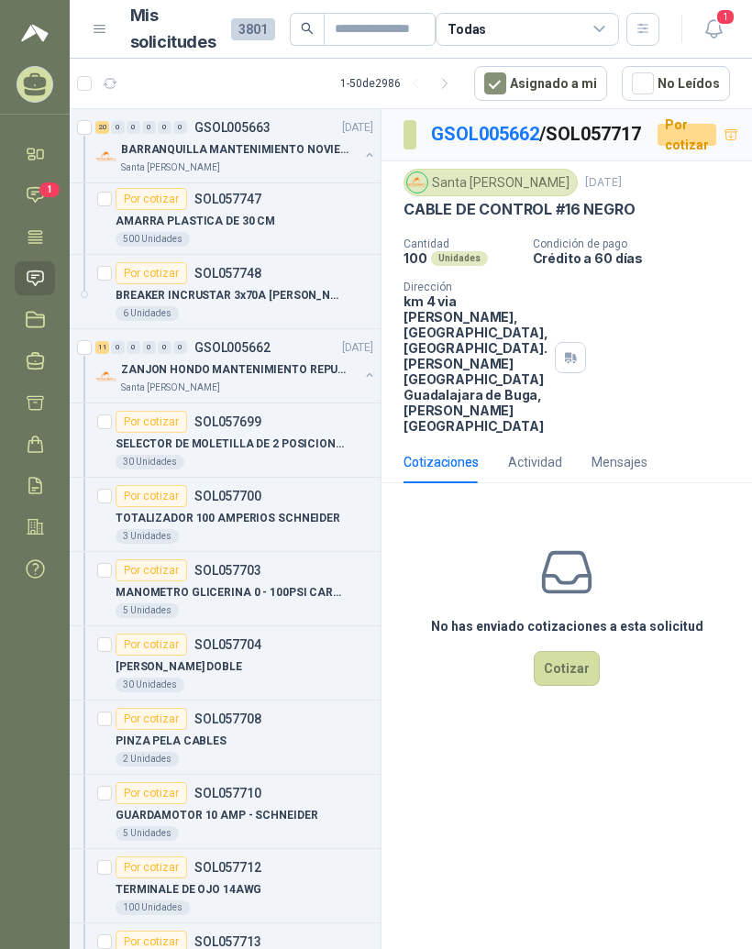
click at [462, 134] on link "GSOL005662" at bounding box center [485, 134] width 108 height 22
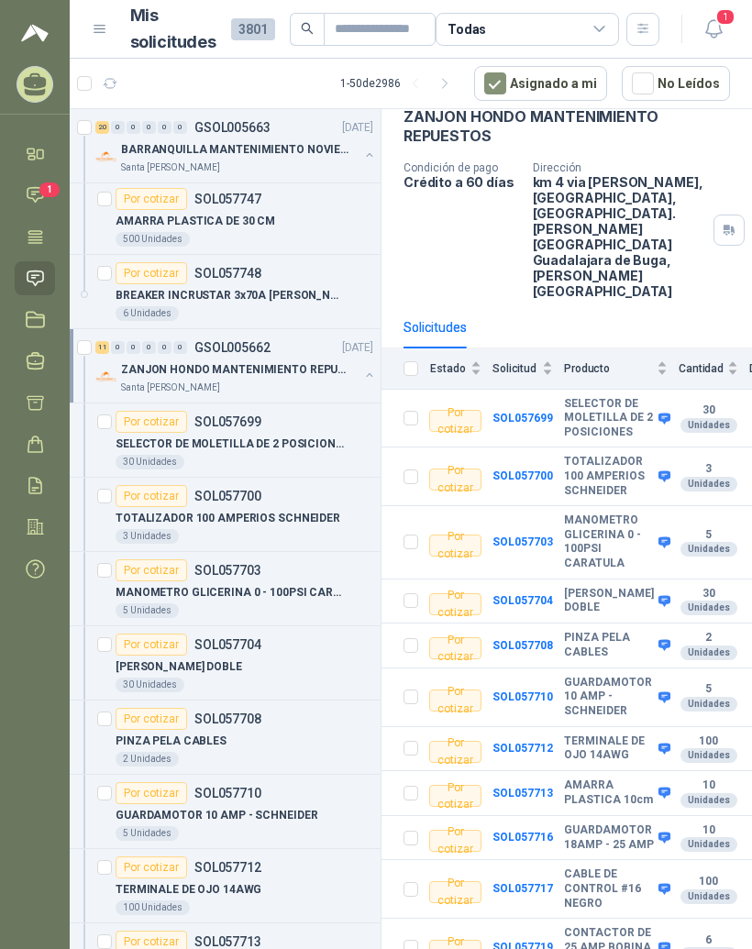
scroll to position [23, 0]
click at [548, 941] on b "SOL057719" at bounding box center [523, 947] width 61 height 13
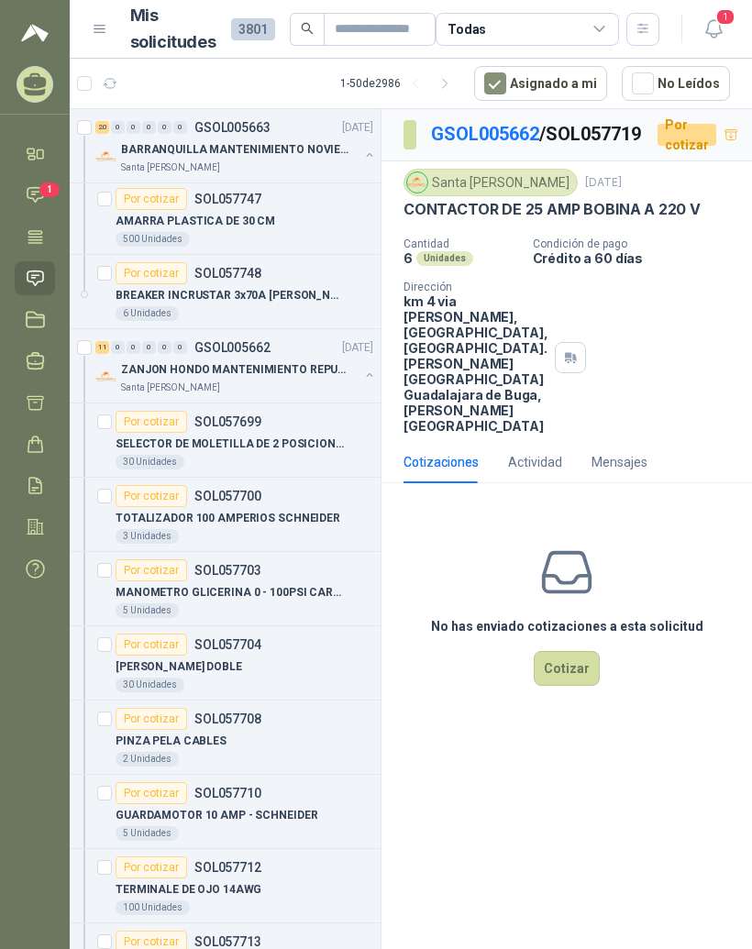
click at [475, 123] on link "GSOL005662" at bounding box center [485, 134] width 108 height 22
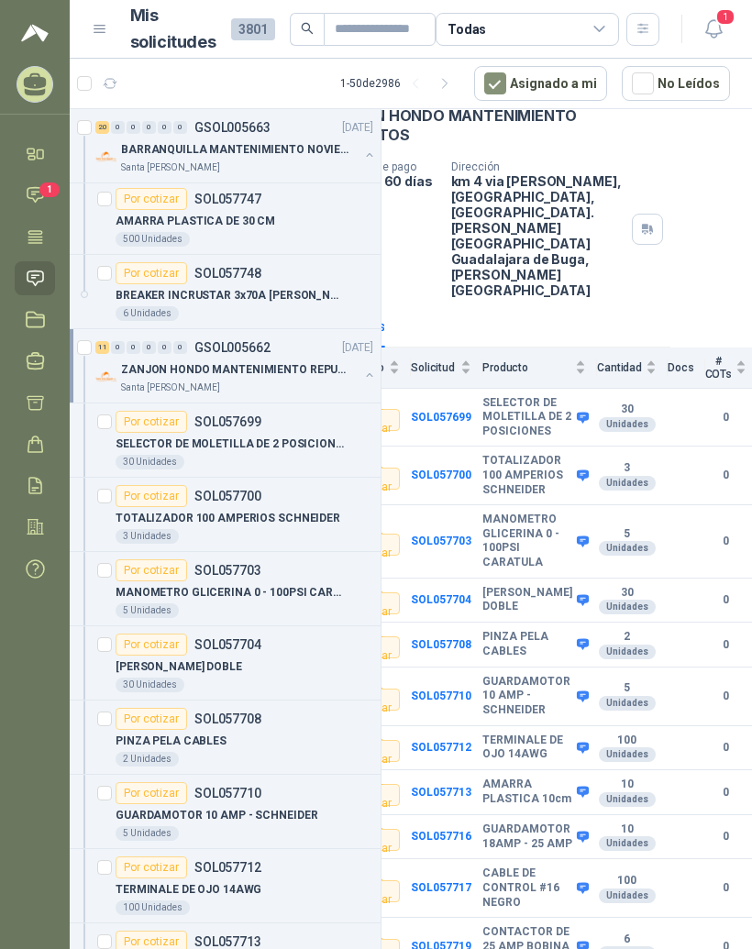
scroll to position [96, 81]
click at [535, 397] on b "SELECTOR DE MOLETILLA DE 2 POSICIONES" at bounding box center [528, 418] width 90 height 43
click at [460, 412] on b "SOL057699" at bounding box center [442, 418] width 61 height 13
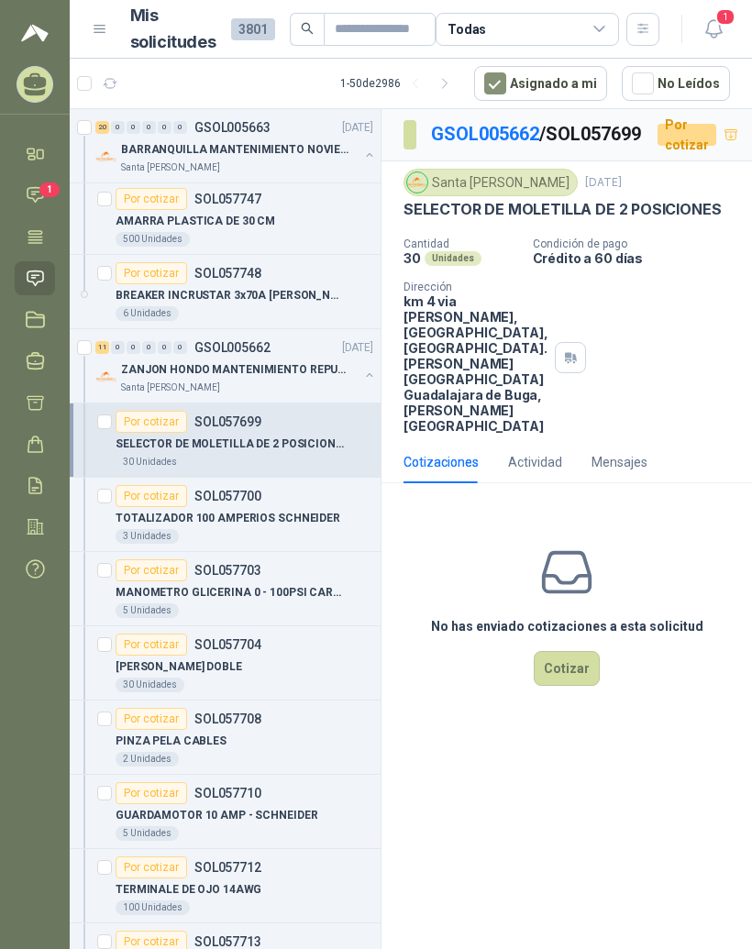
click at [587, 686] on button "Cotizar" at bounding box center [567, 668] width 66 height 35
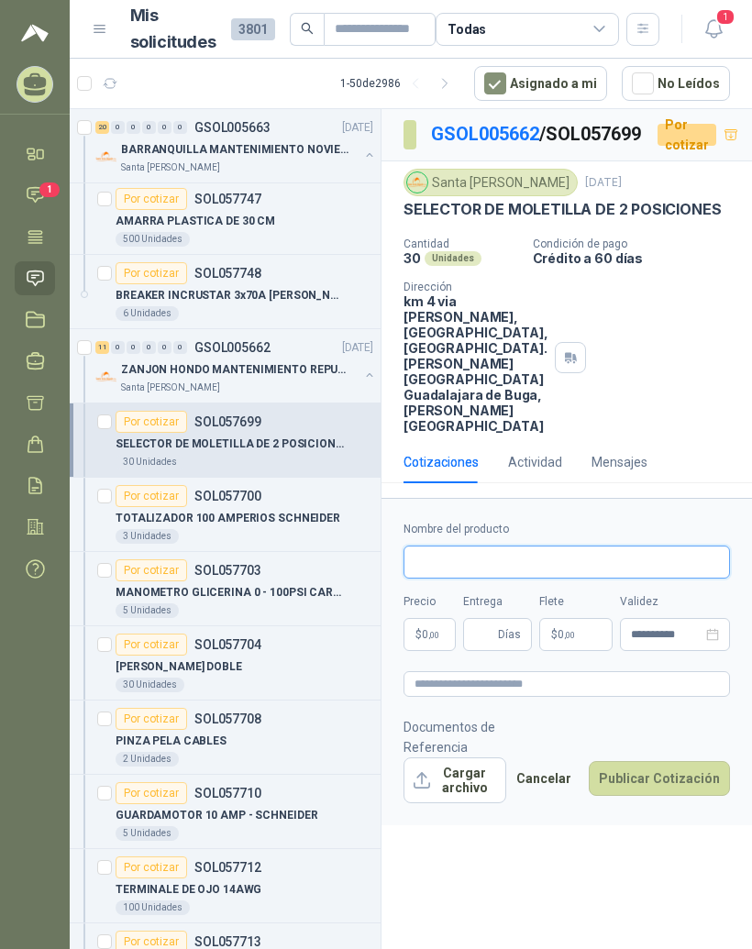
click at [616, 579] on input "Nombre del producto" at bounding box center [567, 562] width 327 height 33
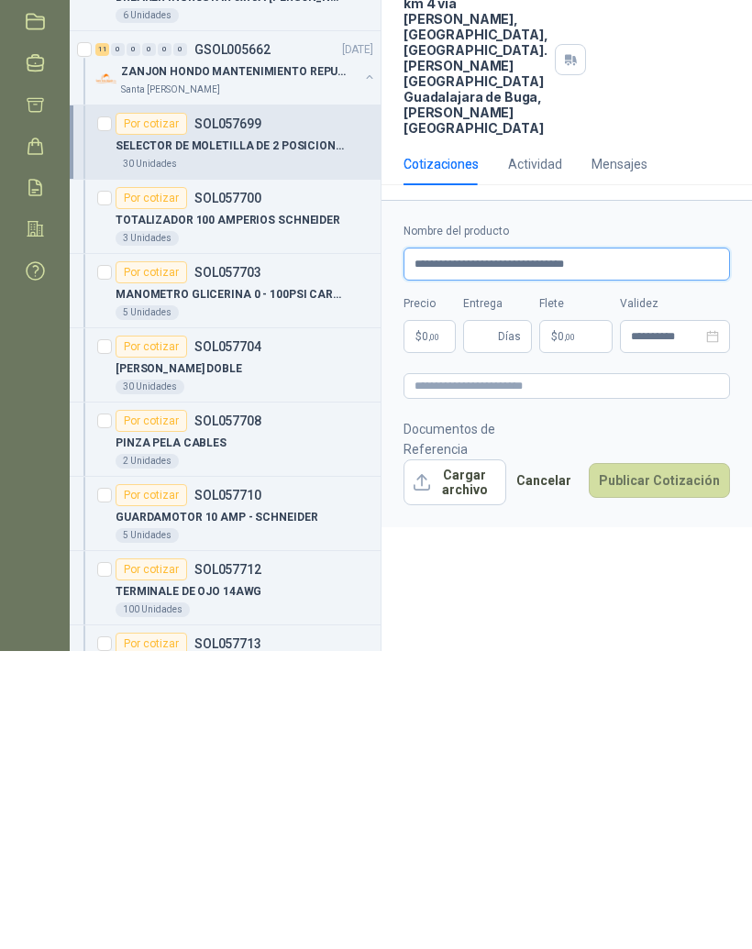
type input "**********"
click at [435, 394] on body "MANUEL JOSE GALVIS GUTIERREZ RESISTENCIAS INDUSTRIALES MG Inicio Chat 1 Tareas …" at bounding box center [376, 474] width 752 height 949
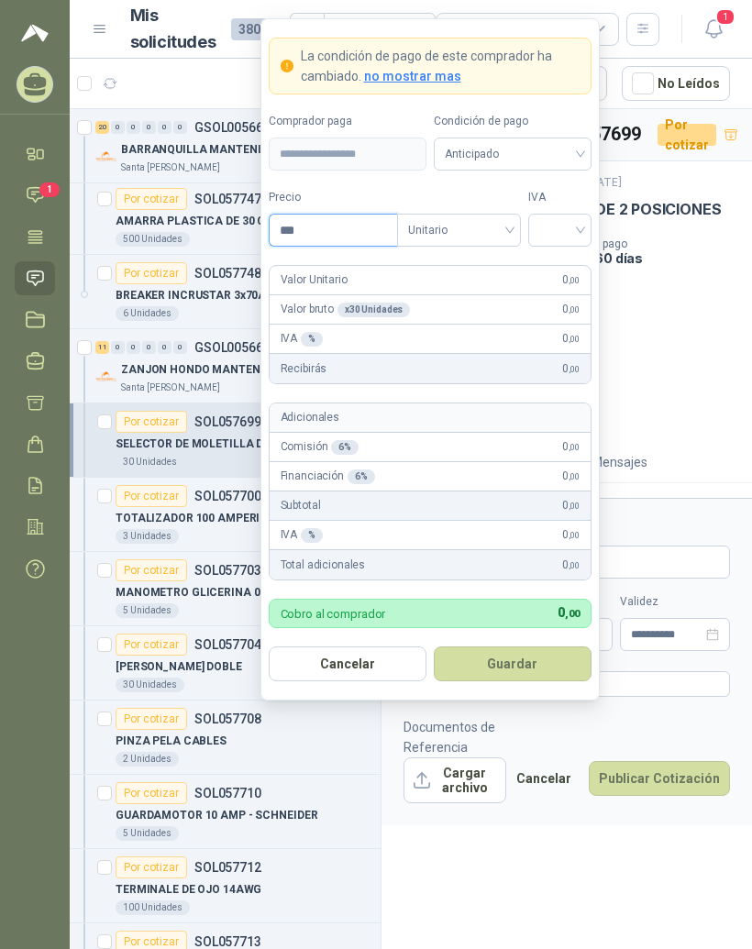
click at [337, 215] on input "***" at bounding box center [334, 230] width 128 height 31
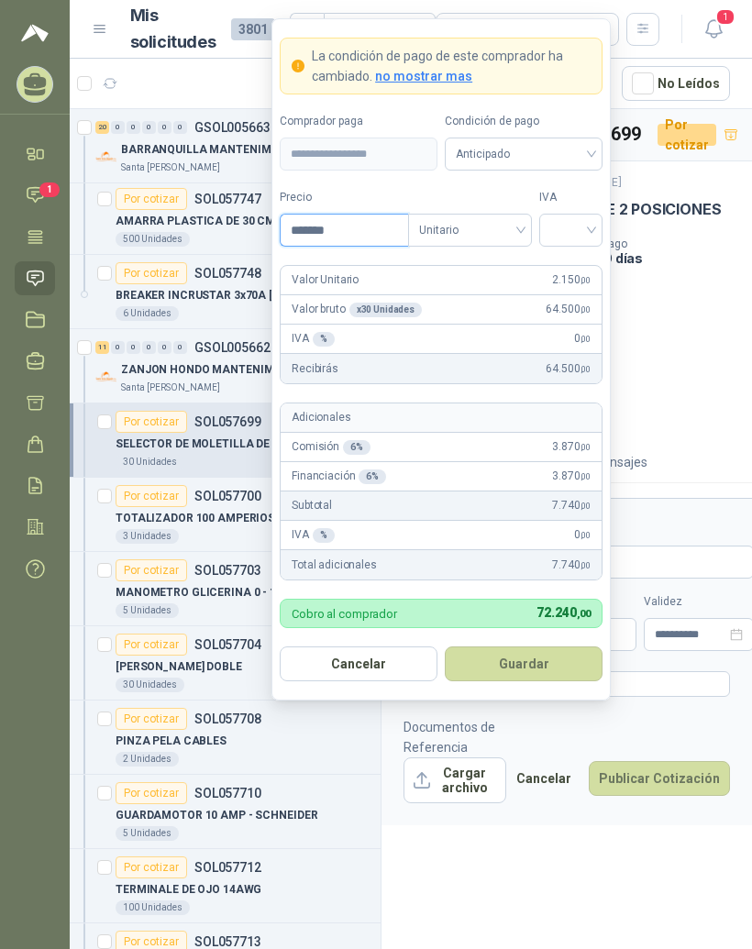
type input "********"
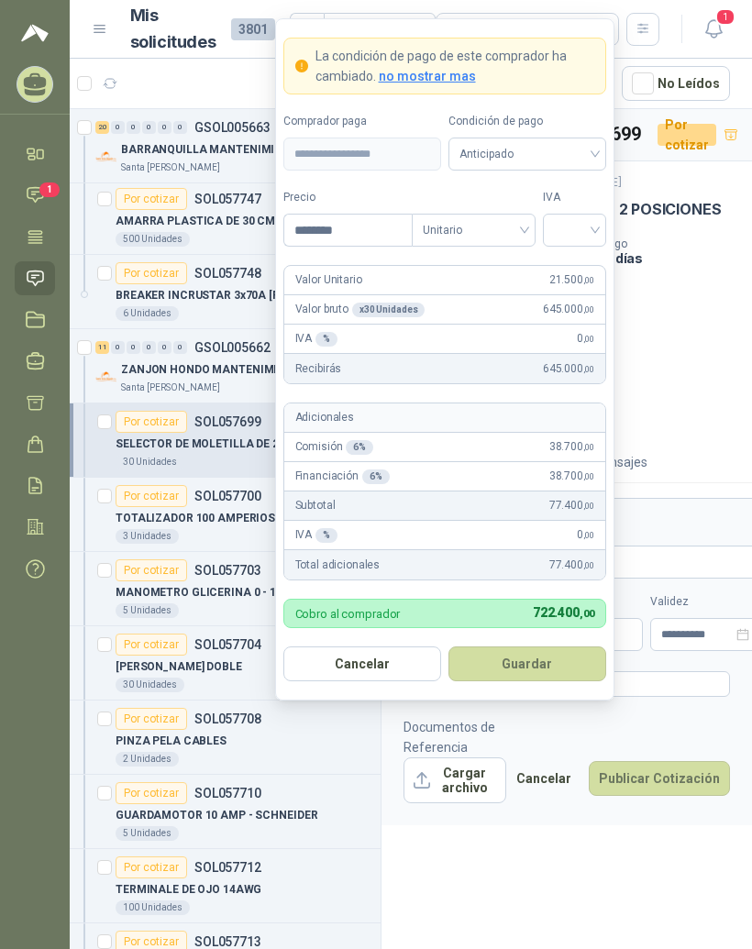
click at [589, 215] on input "search" at bounding box center [574, 229] width 41 height 28
click at [591, 258] on div "19%" at bounding box center [575, 268] width 34 height 20
click at [481, 804] on button "Cargar archivo" at bounding box center [455, 781] width 103 height 46
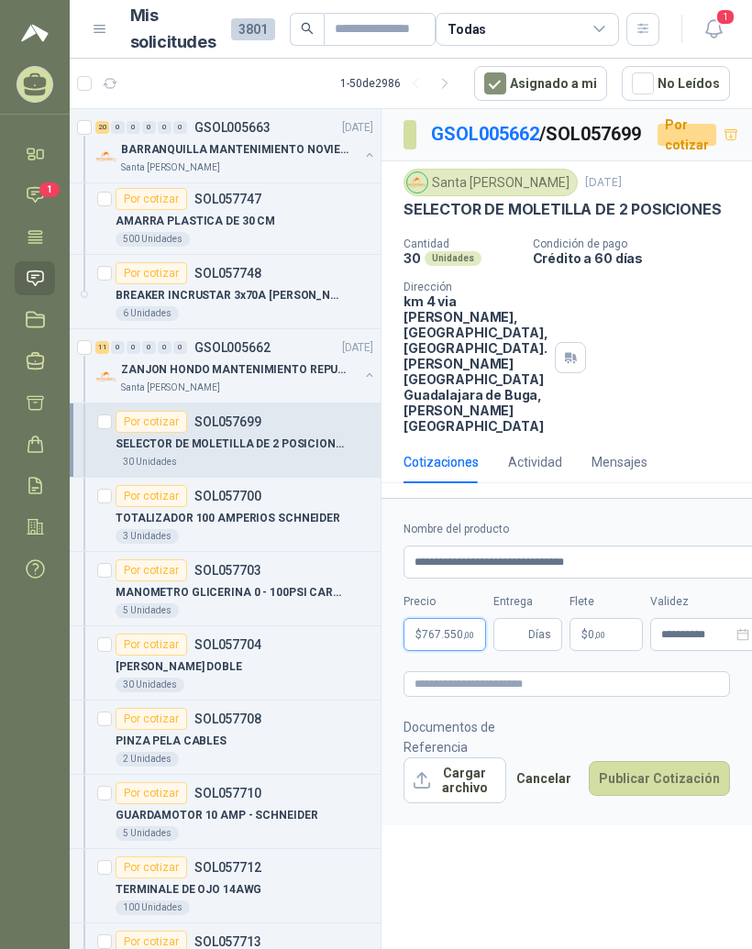
click at [463, 640] on span ",00" at bounding box center [468, 635] width 11 height 10
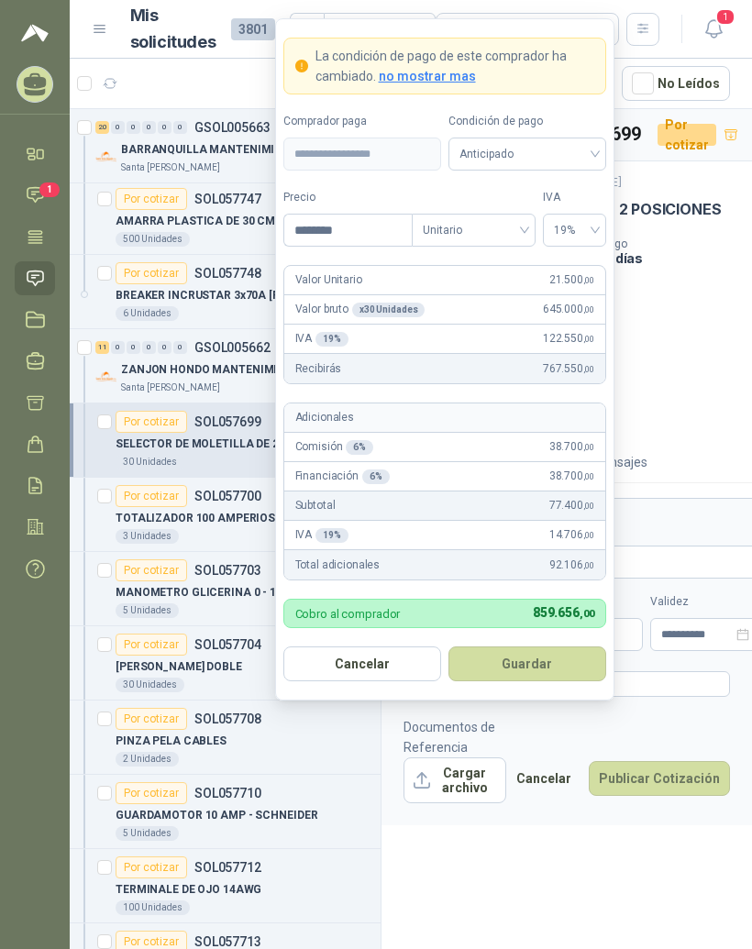
click at [553, 647] on button "Guardar" at bounding box center [528, 664] width 158 height 35
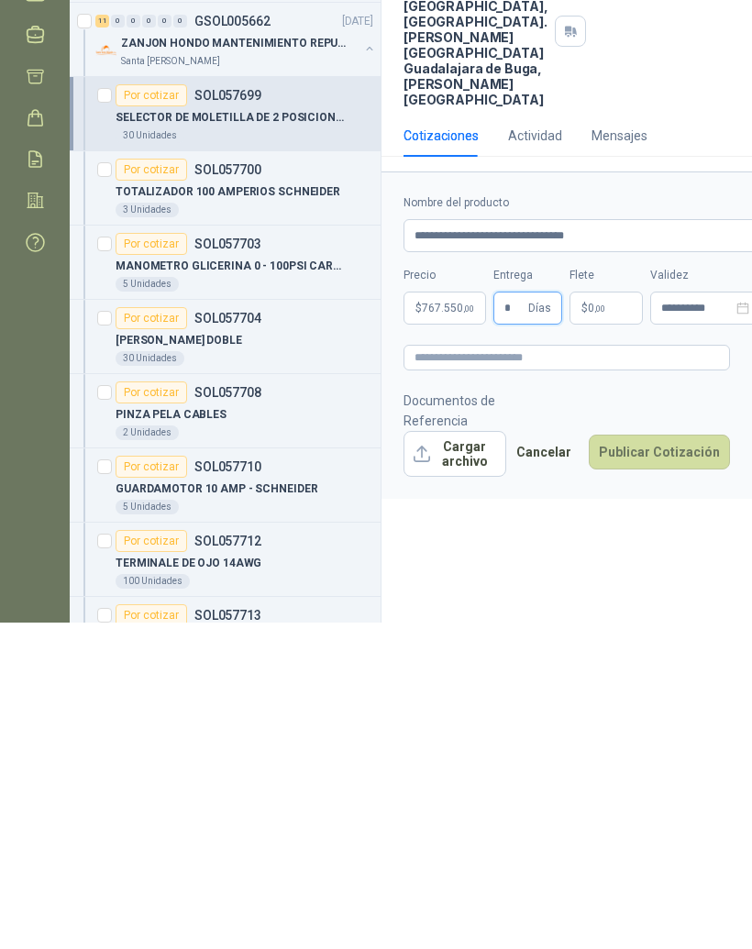
type input "*"
click at [611, 618] on p "$ 0 ,00" at bounding box center [606, 634] width 73 height 33
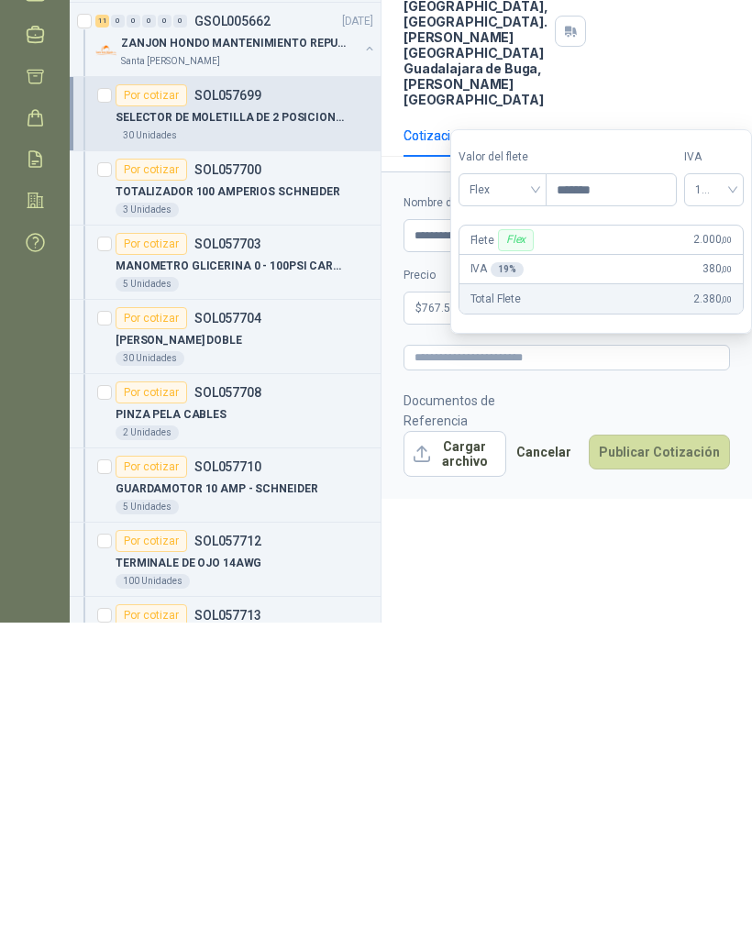
type input "********"
click at [615, 594] on div "**********" at bounding box center [567, 532] width 371 height 847
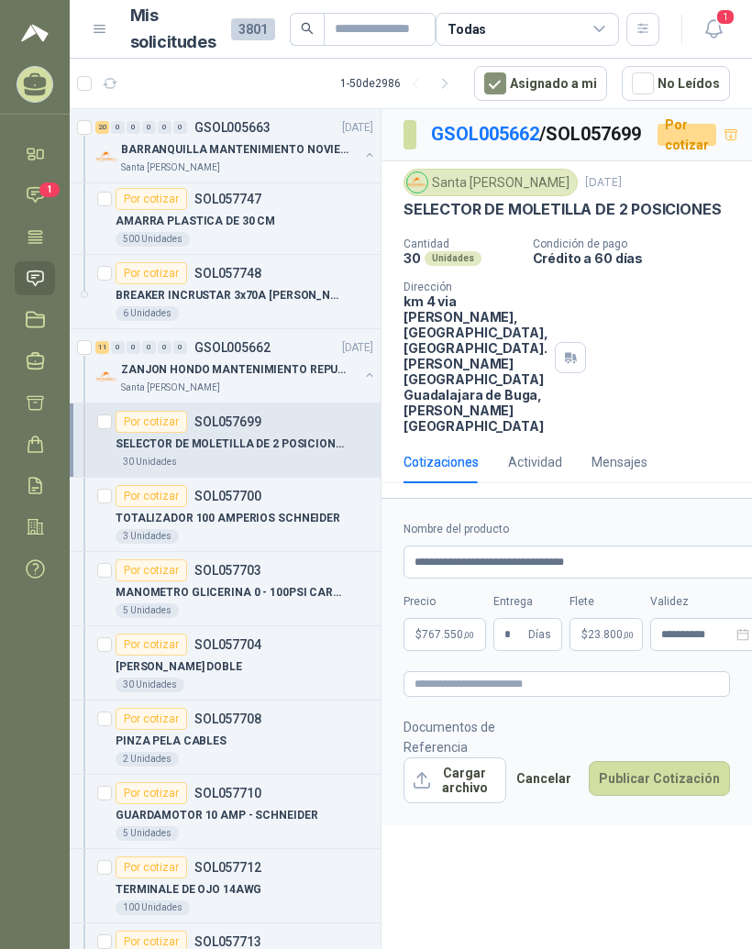
click at [684, 796] on button "Publicar Cotización" at bounding box center [659, 778] width 141 height 35
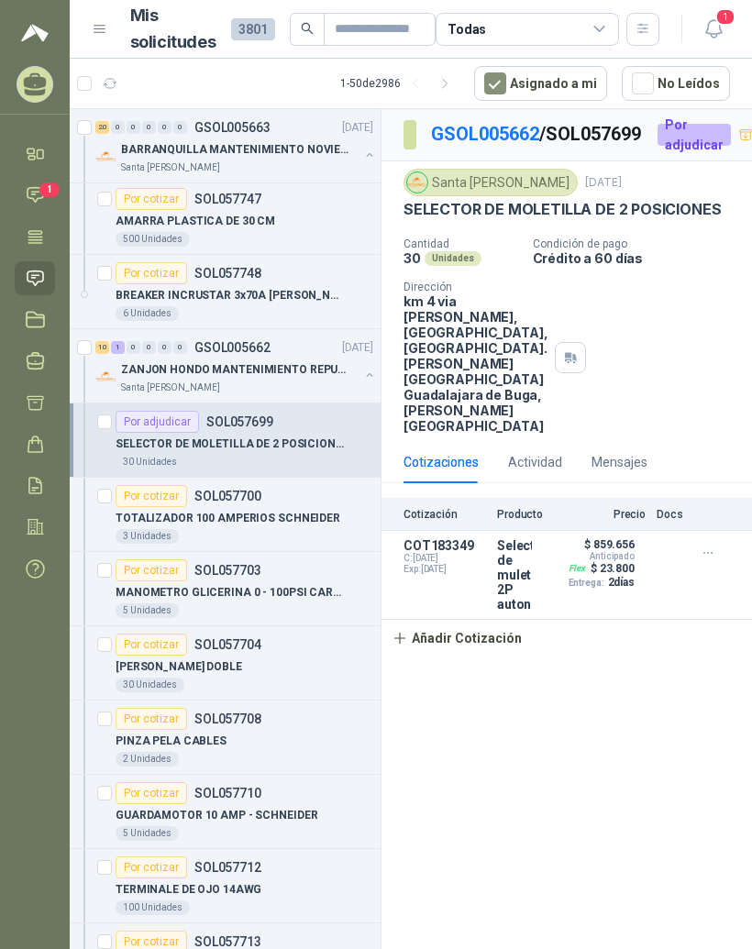
click at [495, 657] on button "Añadir Cotización" at bounding box center [457, 638] width 150 height 37
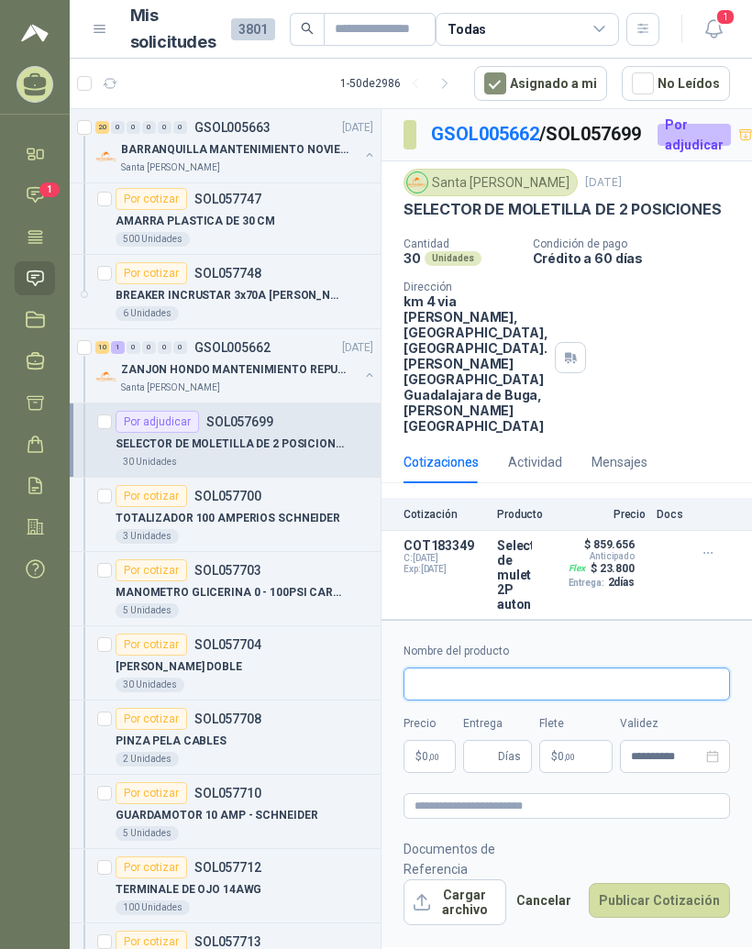
click at [605, 694] on input "Nombre del producto" at bounding box center [567, 684] width 327 height 33
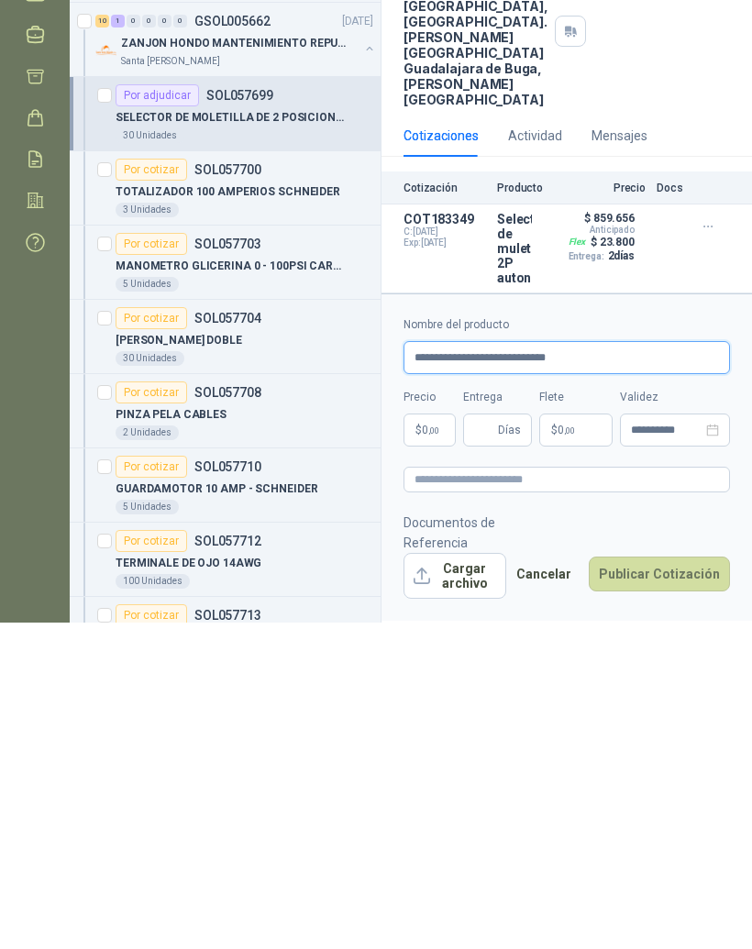
type input "**********"
click at [433, 441] on body "MANUEL JOSE GALVIS GUTIERREZ RESISTENCIAS INDUSTRIALES MG Inicio Chat 1 Tareas …" at bounding box center [376, 474] width 752 height 949
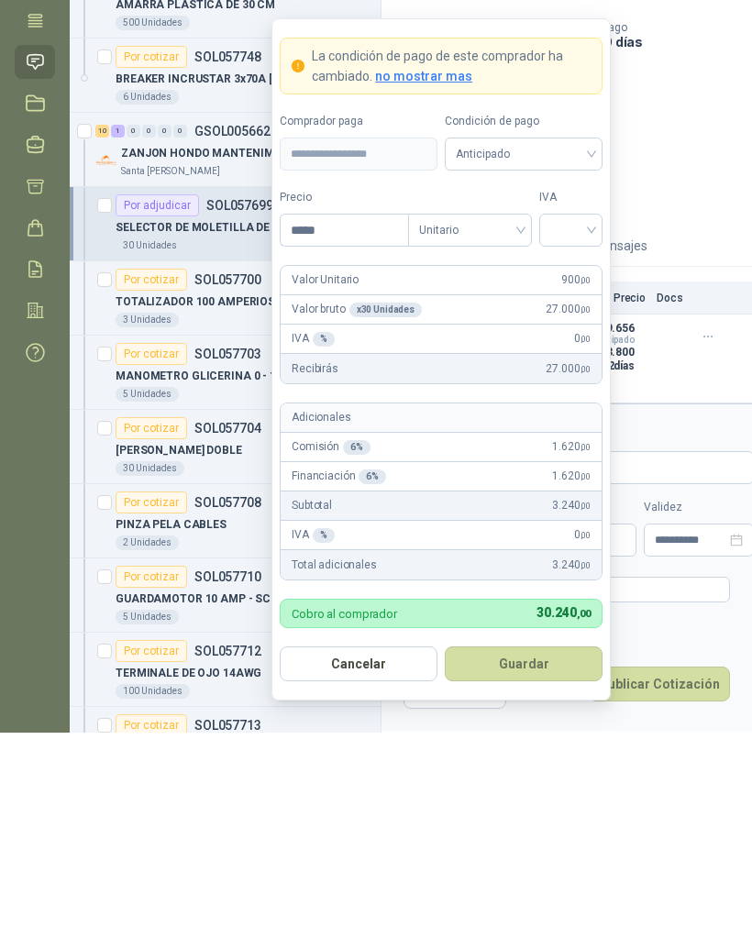
type input "*******"
click at [591, 431] on input "search" at bounding box center [574, 445] width 41 height 28
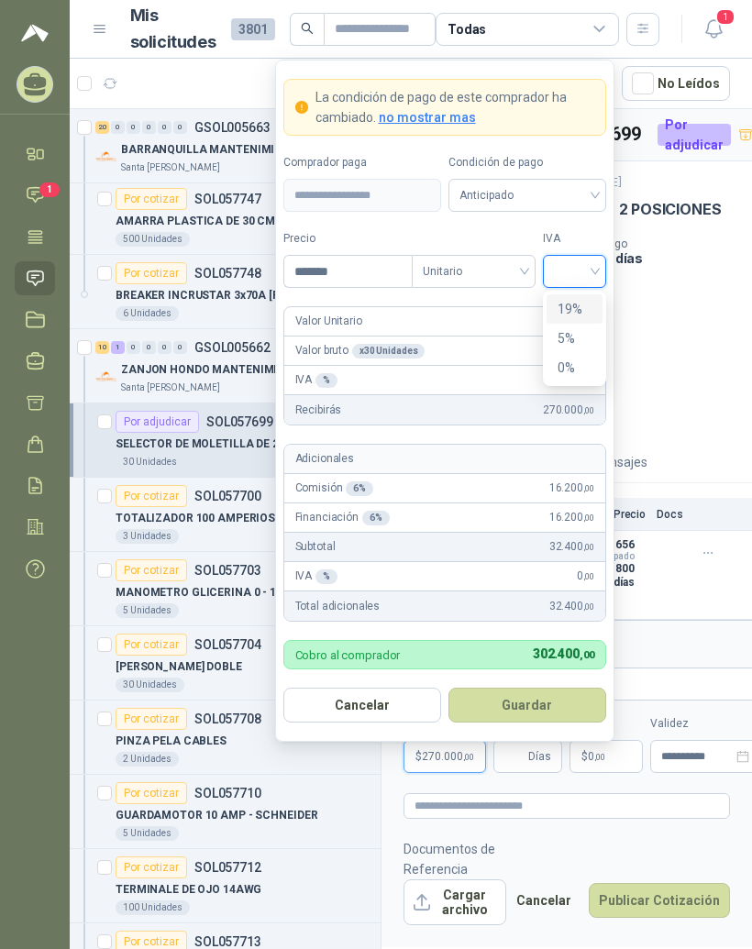
click at [582, 299] on div "19%" at bounding box center [575, 309] width 34 height 20
click at [574, 688] on button "Guardar" at bounding box center [528, 705] width 158 height 35
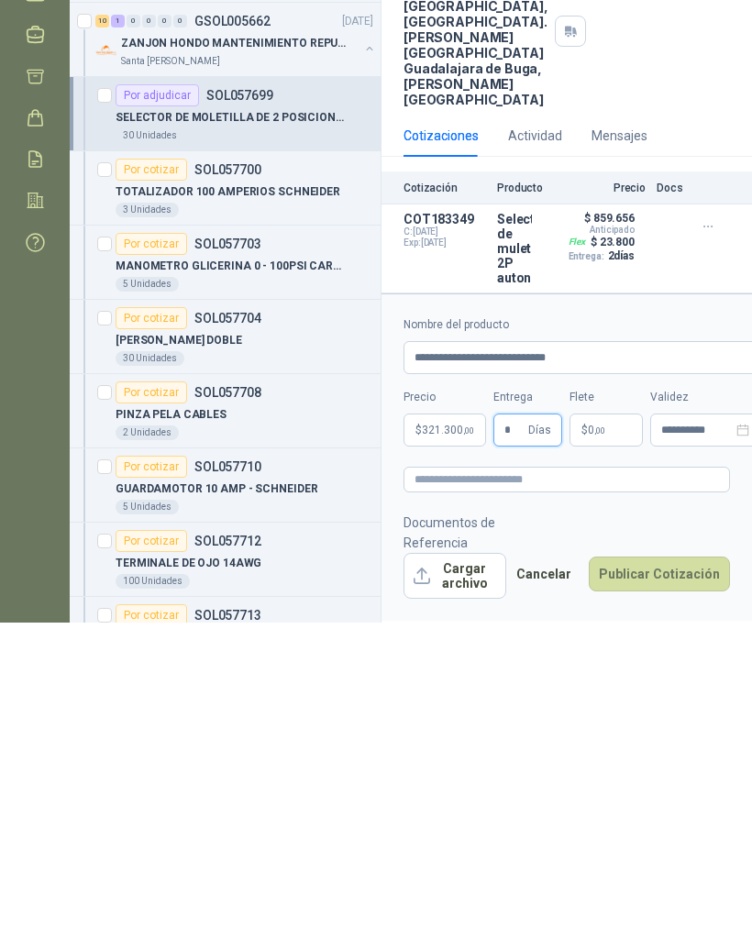
type input "*"
click at [606, 740] on p "$ 0 ,00" at bounding box center [606, 756] width 73 height 33
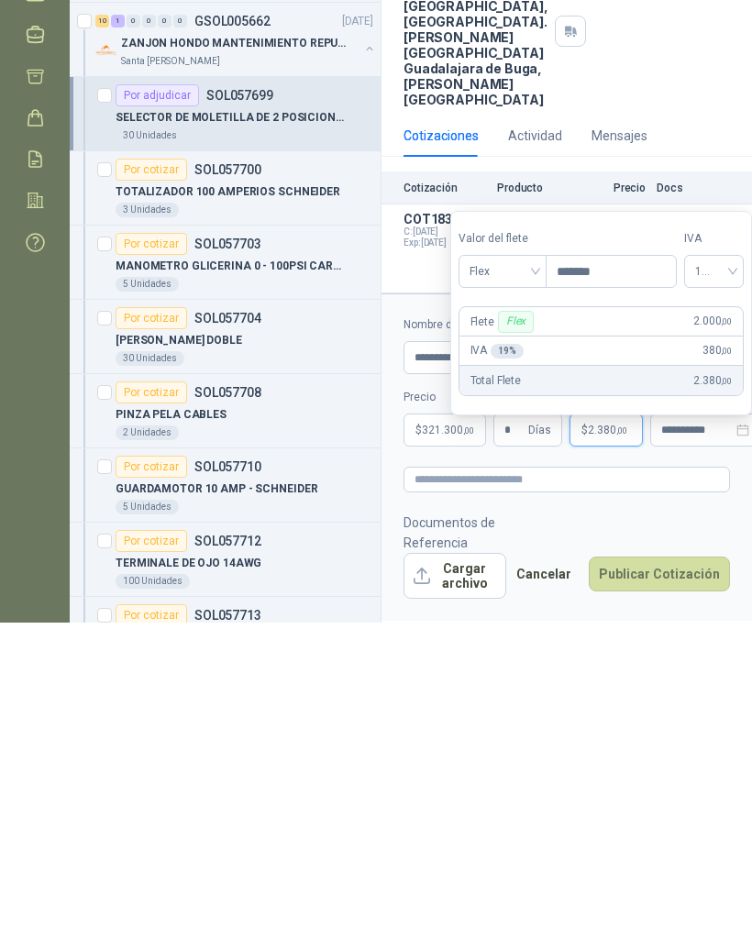
type input "********"
click at [585, 620] on form "**********" at bounding box center [567, 783] width 371 height 327
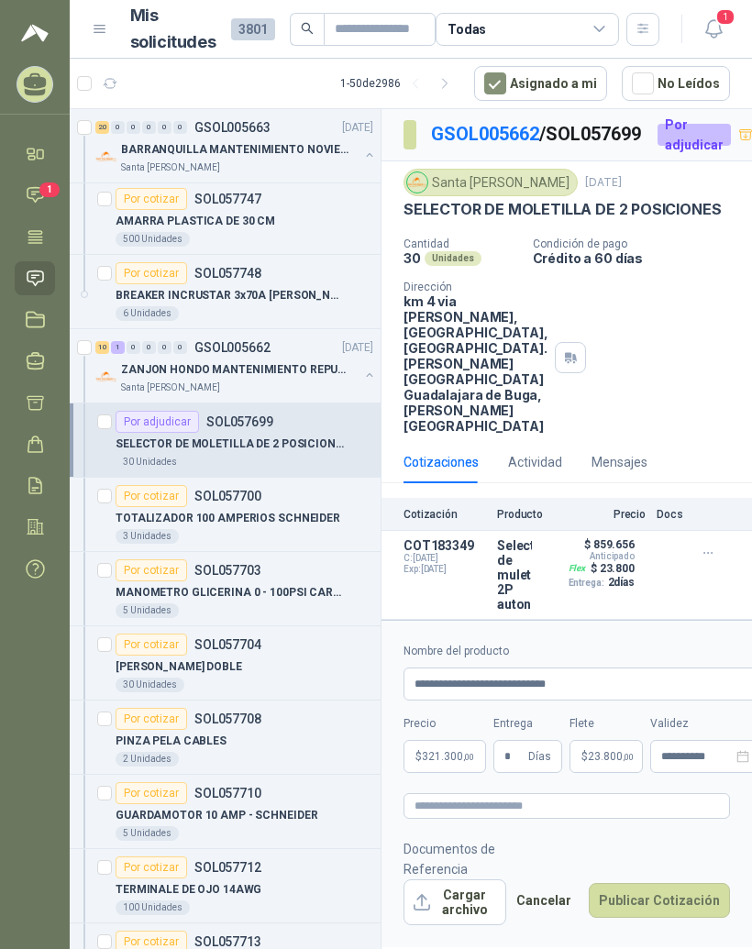
click at [486, 905] on button "Cargar archivo" at bounding box center [455, 903] width 103 height 46
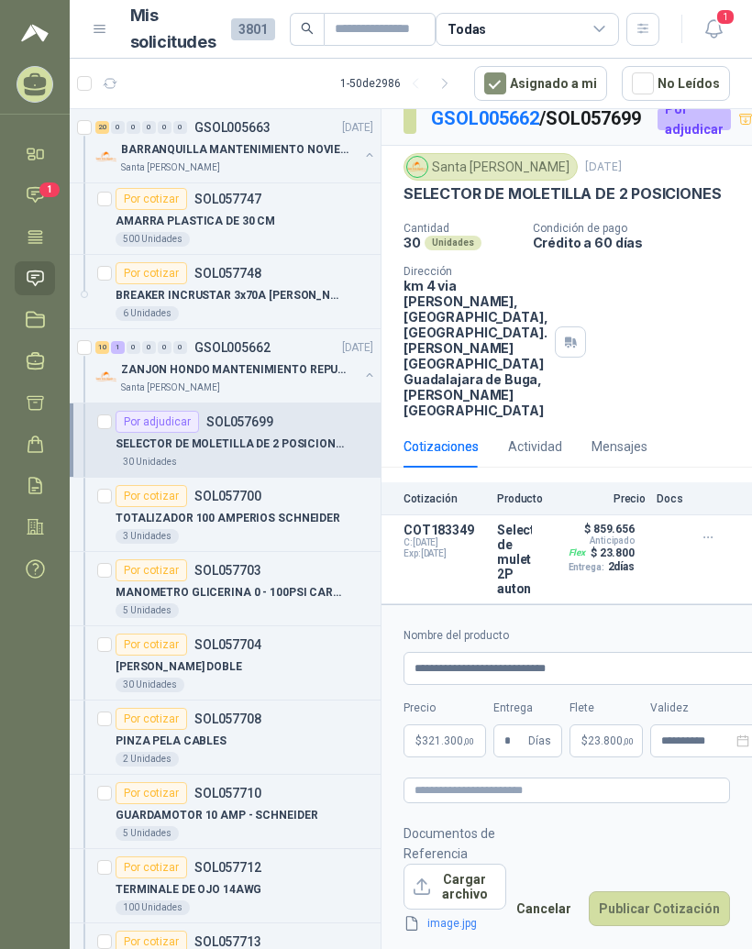
scroll to position [69, 0]
click at [674, 897] on button "Publicar Cotización" at bounding box center [659, 909] width 141 height 35
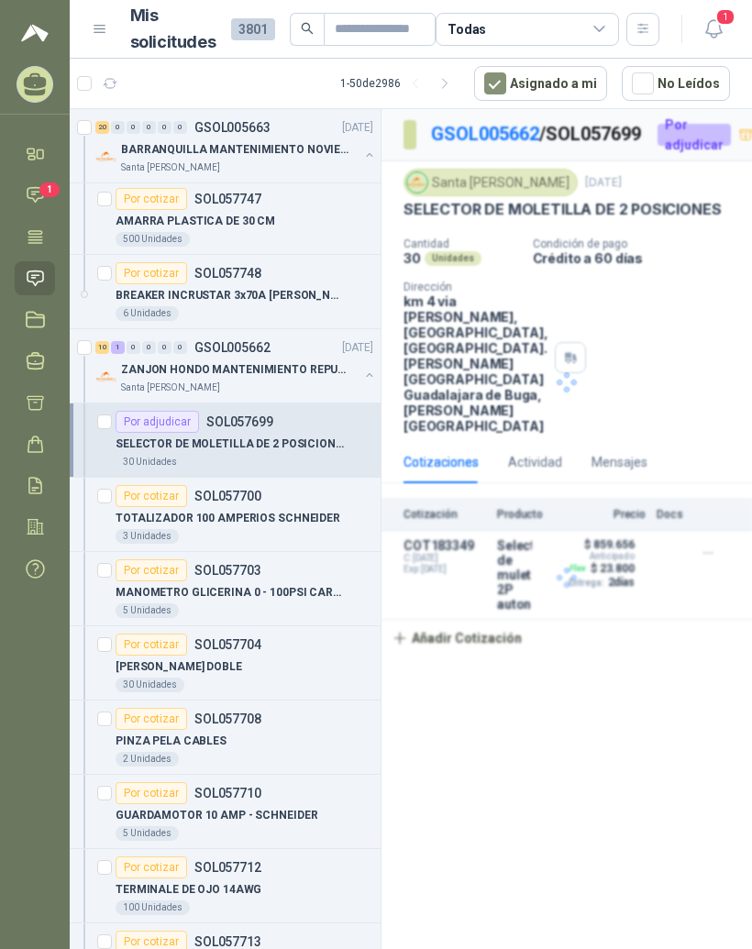
scroll to position [0, 0]
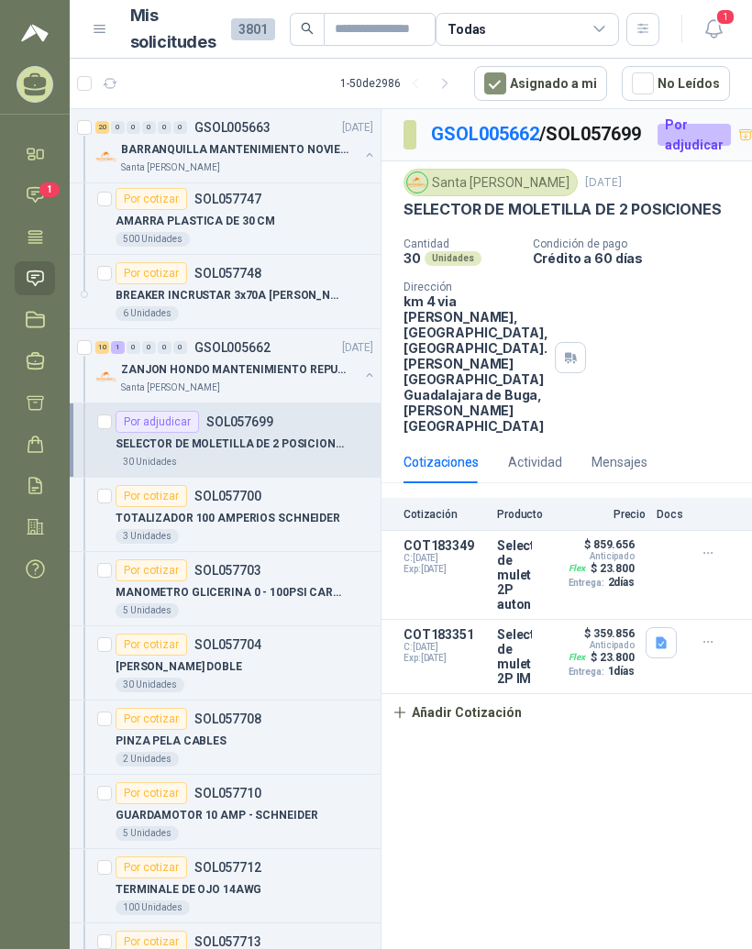
click at [504, 123] on link "GSOL005662" at bounding box center [485, 134] width 108 height 22
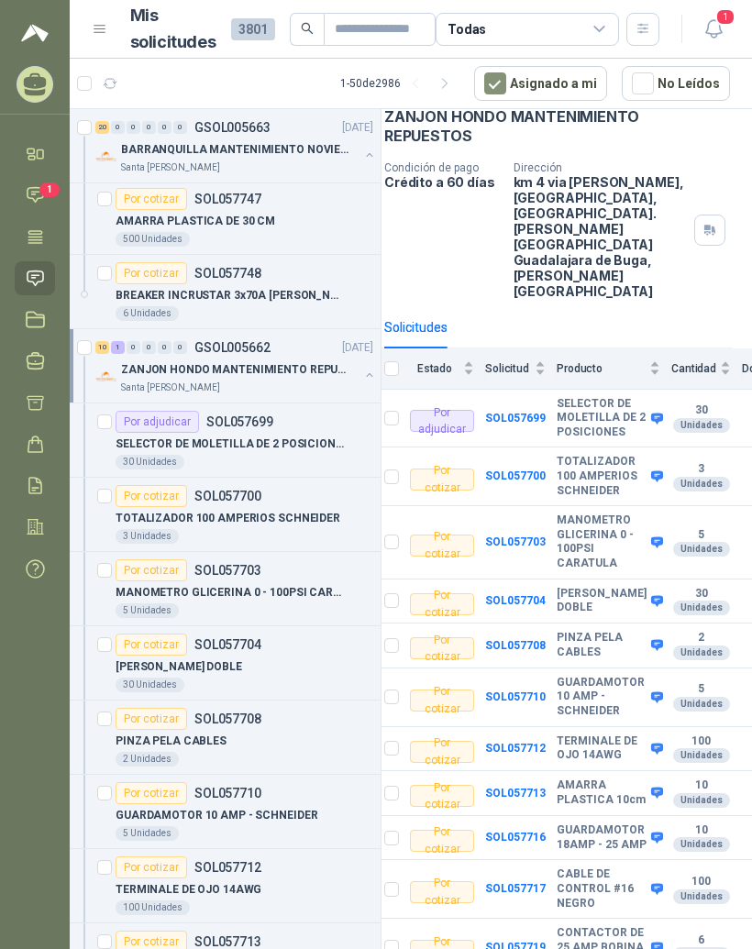
scroll to position [96, 18]
click at [527, 691] on b "SOL057710" at bounding box center [516, 697] width 61 height 13
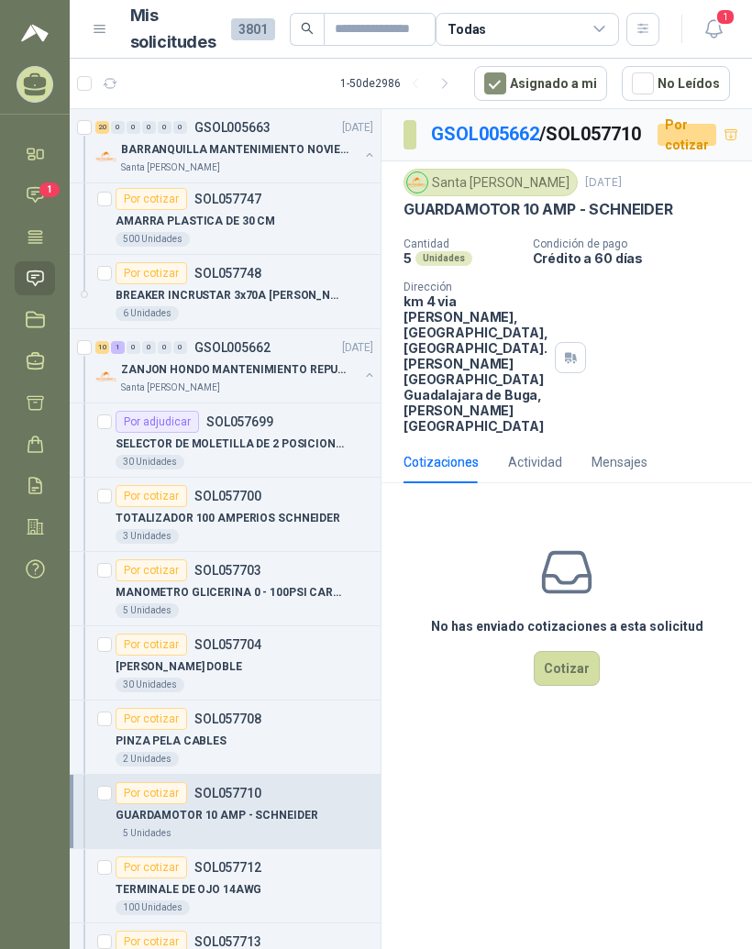
click at [527, 123] on link "GSOL005662" at bounding box center [485, 134] width 108 height 22
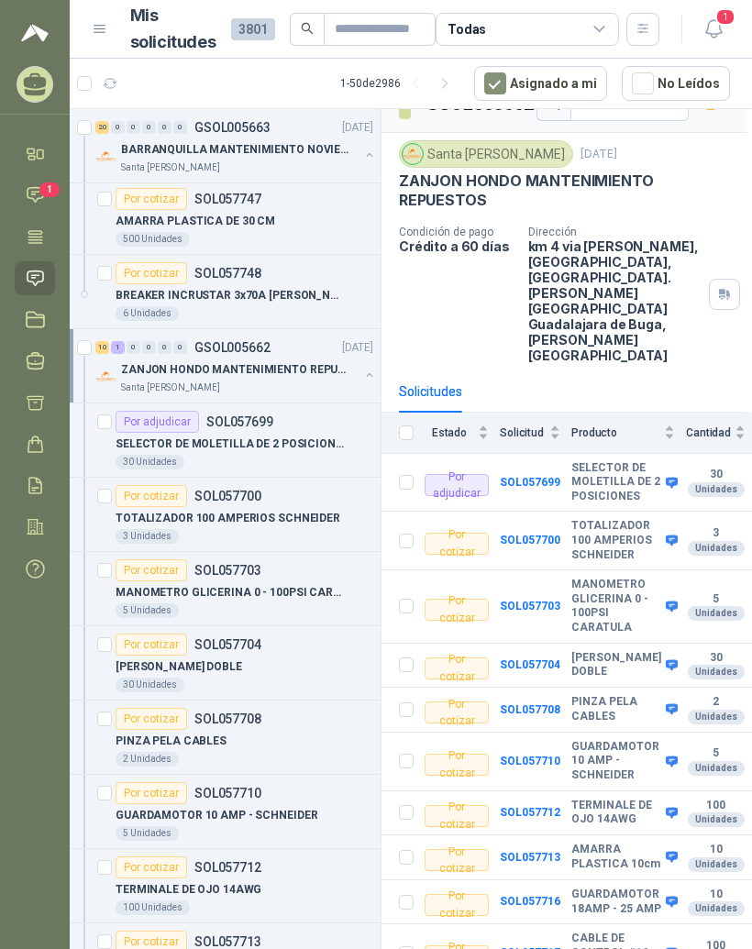
scroll to position [32, 4]
click at [551, 755] on b "SOL057710" at bounding box center [531, 761] width 61 height 13
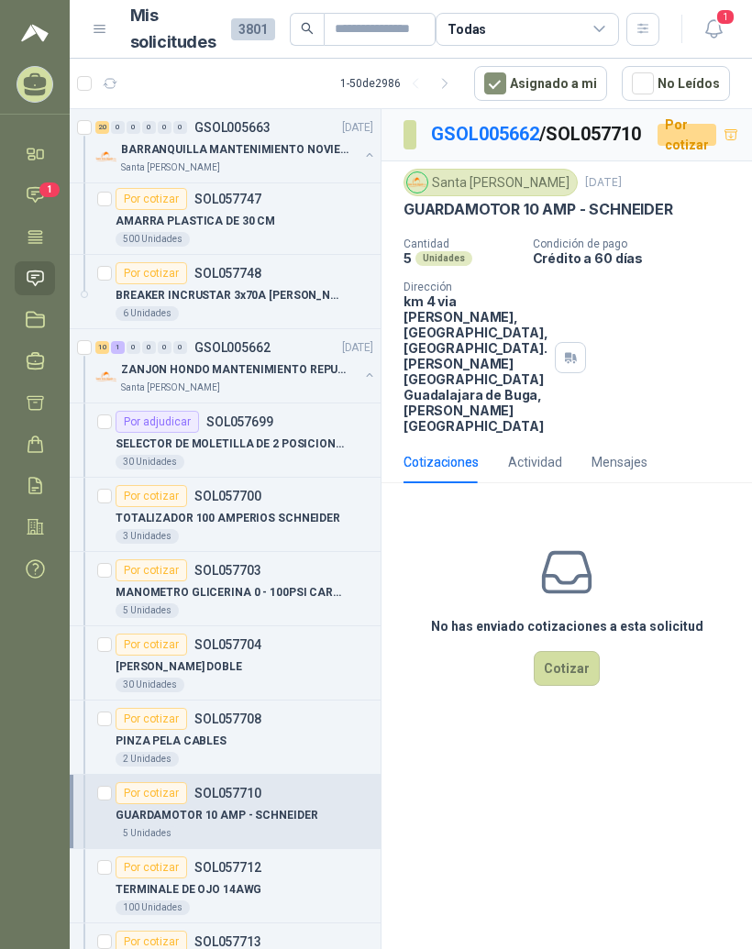
click at [574, 686] on button "Cotizar" at bounding box center [567, 668] width 66 height 35
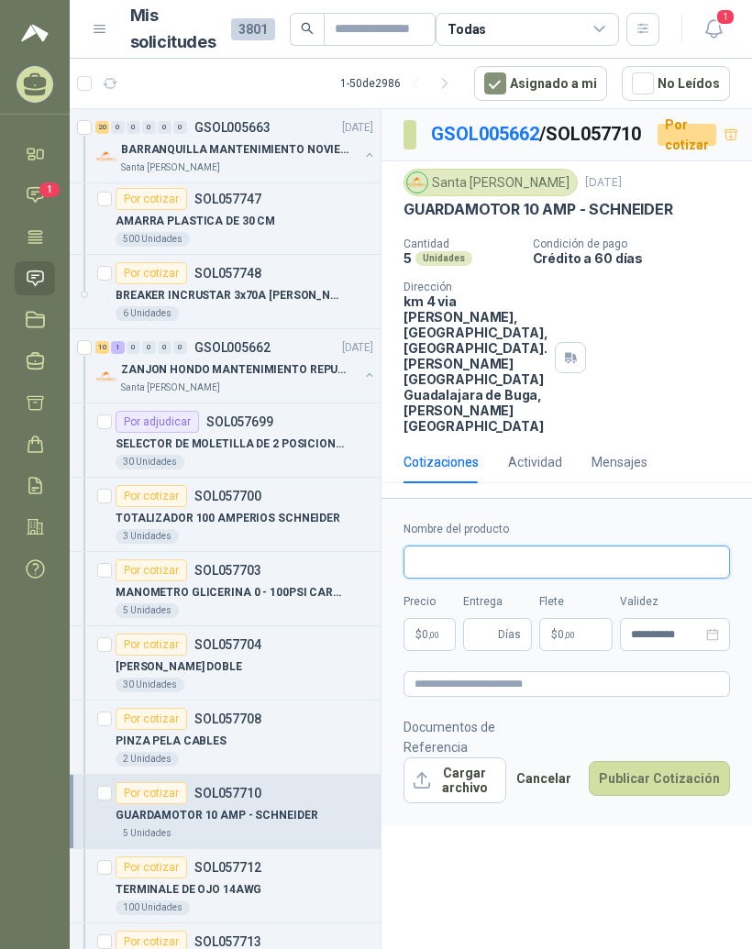
click at [590, 579] on input "Nombre del producto" at bounding box center [567, 562] width 327 height 33
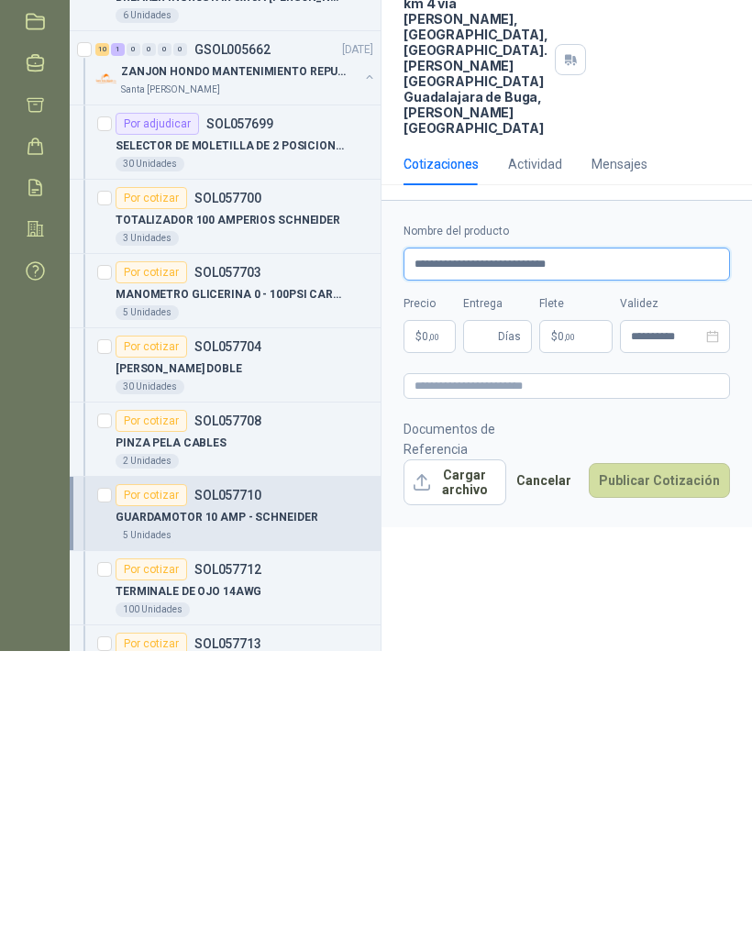
type input "**********"
click at [428, 390] on body "MANUEL JOSE GALVIS GUTIERREZ RESISTENCIAS INDUSTRIALES MG Inicio Chat 1 Tareas …" at bounding box center [376, 474] width 752 height 949
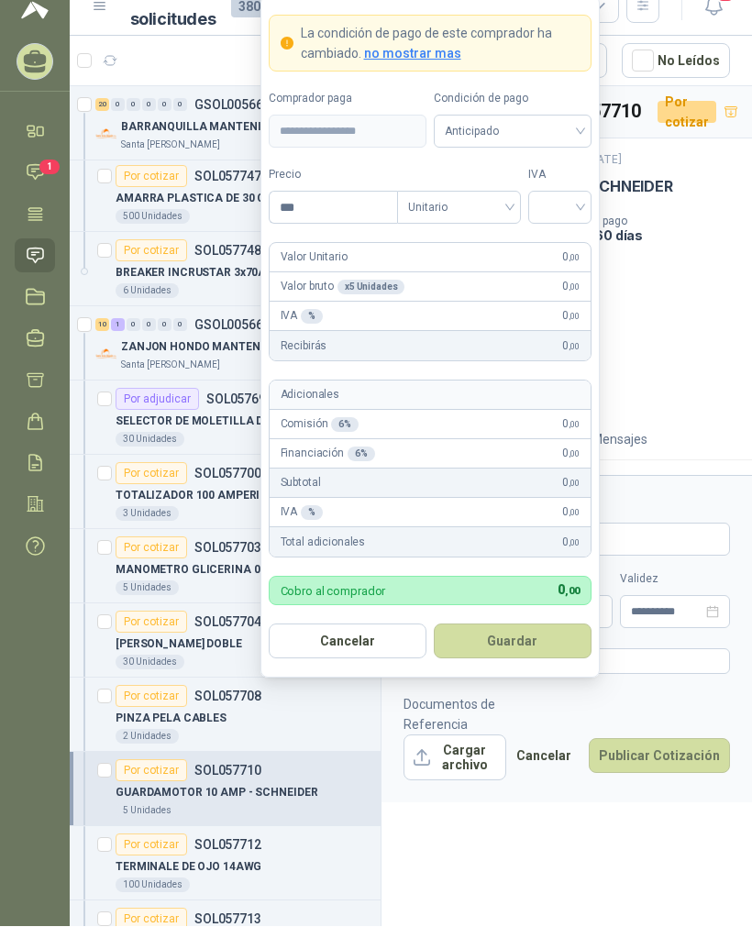
click at [710, 364] on div "Cantidad 5 Unidades Condición de pago Crédito a 60 días Dirección km 4 via buga…" at bounding box center [567, 336] width 327 height 196
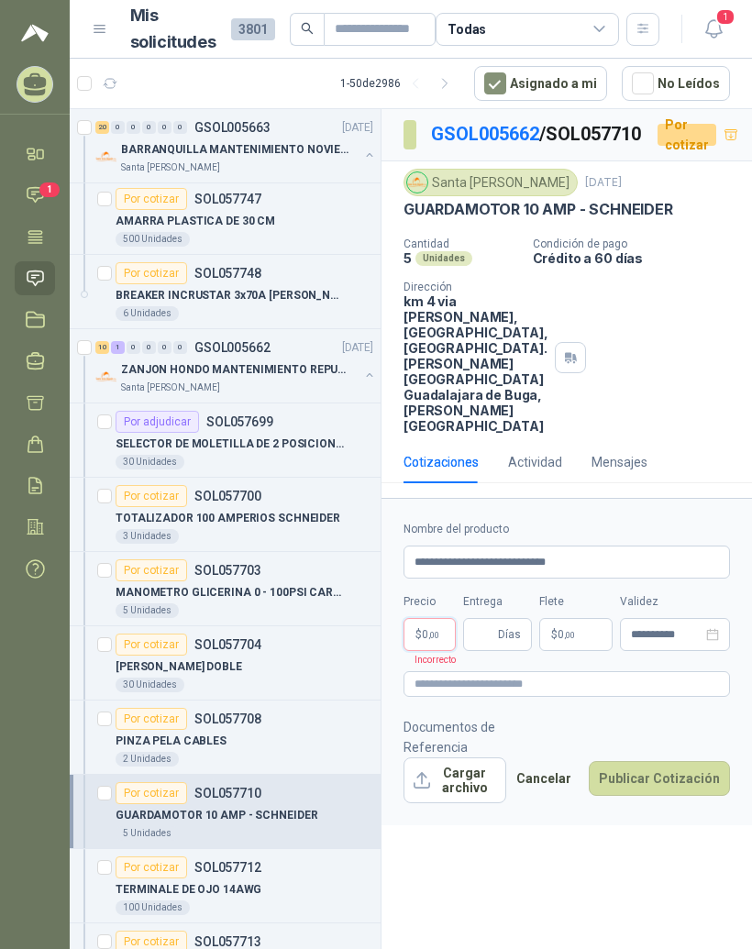
click at [440, 665] on body "MANUEL JOSE GALVIS GUTIERREZ RESISTENCIAS INDUSTRIALES MG Inicio Chat 1 Tareas …" at bounding box center [376, 474] width 752 height 949
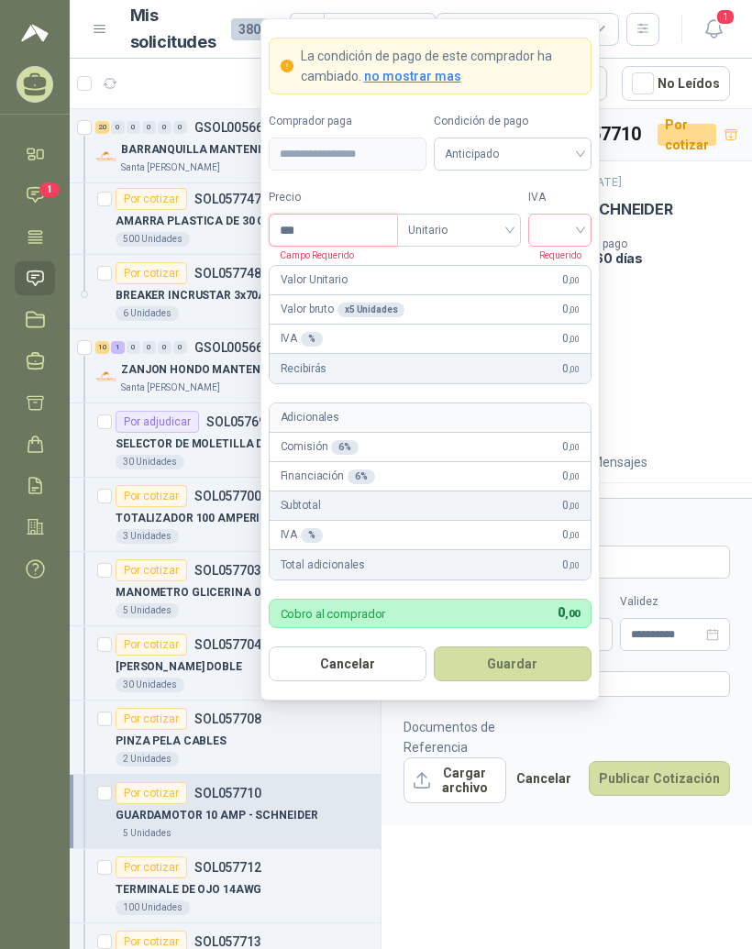
click at [359, 215] on input "***" at bounding box center [334, 230] width 128 height 31
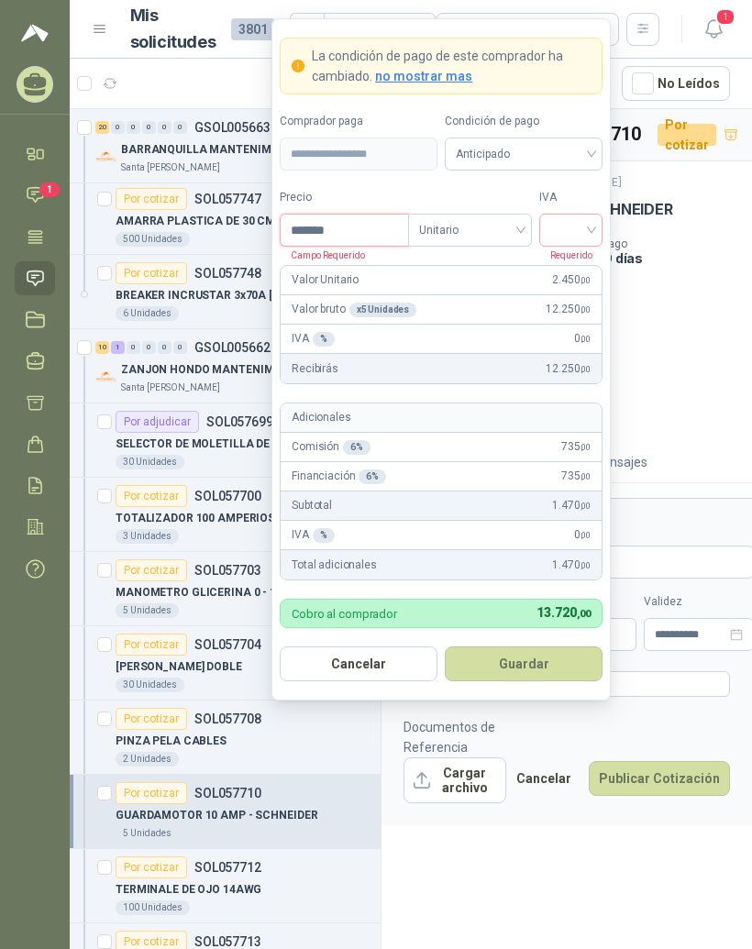
click at [383, 215] on input "*******" at bounding box center [345, 230] width 128 height 31
type input "*********"
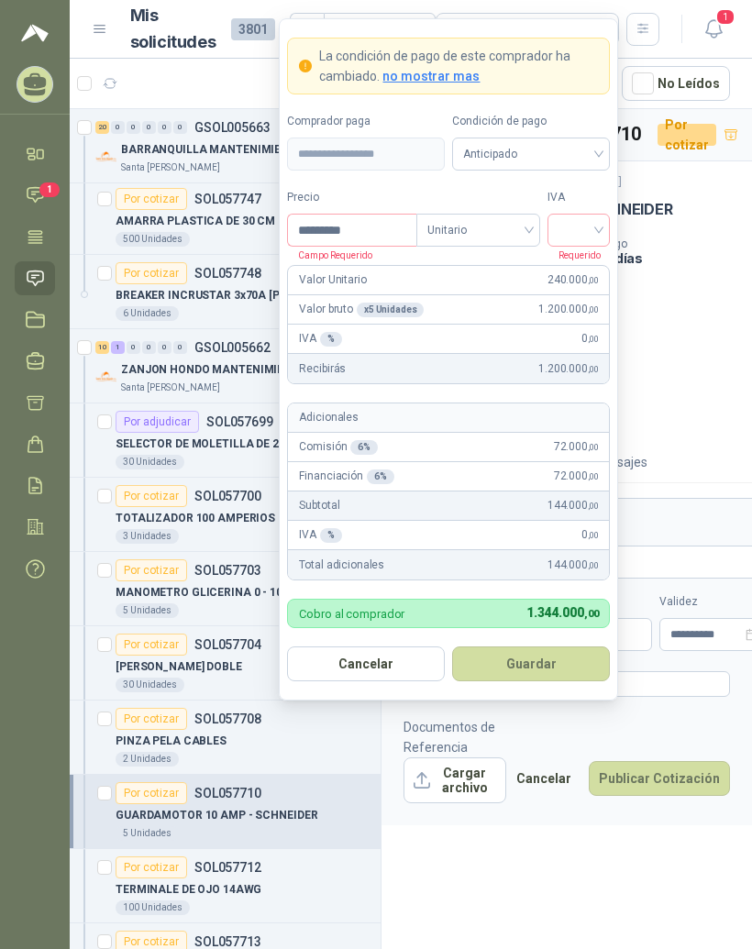
click at [597, 215] on input "search" at bounding box center [579, 229] width 41 height 28
click at [593, 258] on div "19%" at bounding box center [579, 268] width 34 height 20
click at [569, 647] on button "Guardar" at bounding box center [531, 664] width 158 height 35
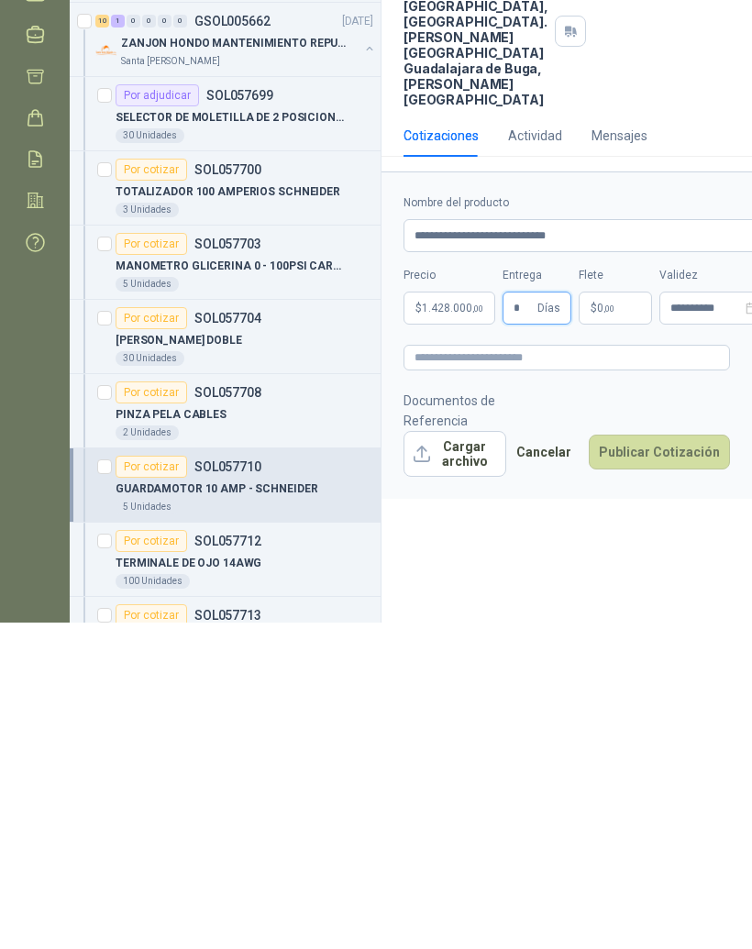
type input "*"
click at [633, 618] on p "$ 0 ,00" at bounding box center [615, 634] width 73 height 33
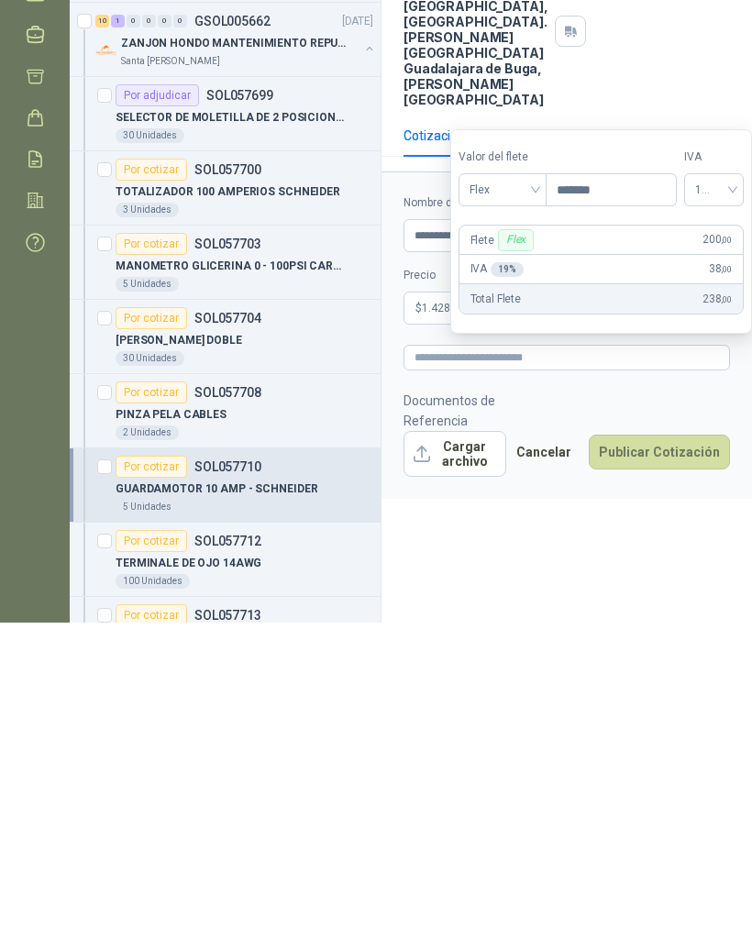
type input "********"
click at [688, 592] on div "**********" at bounding box center [567, 532] width 371 height 847
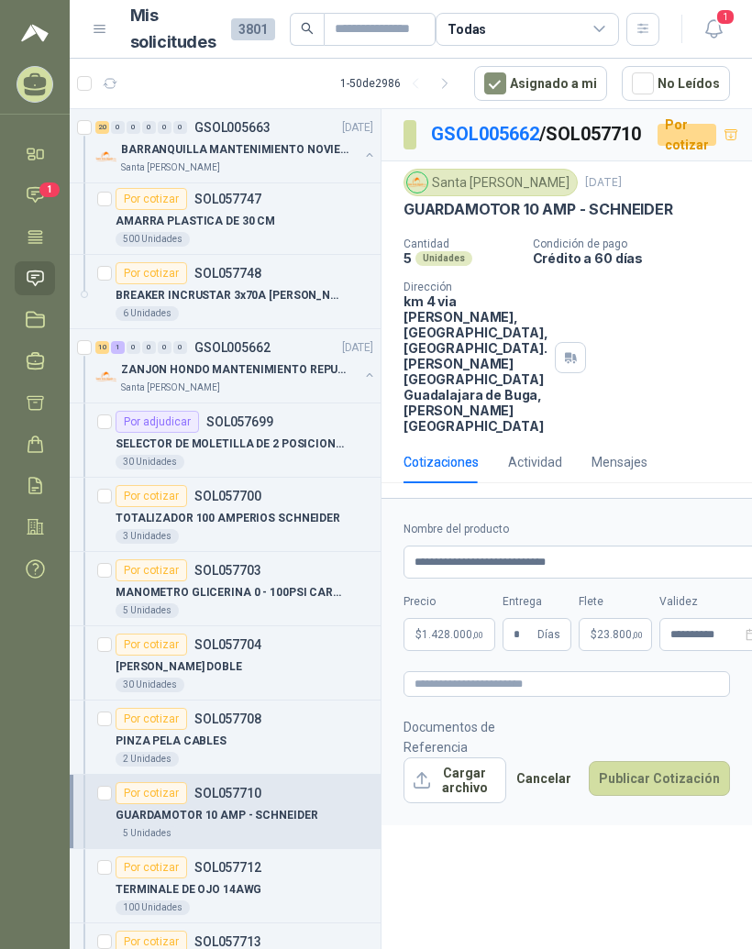
click at [487, 804] on button "Cargar archivo" at bounding box center [455, 781] width 103 height 46
click at [642, 579] on input "**********" at bounding box center [587, 562] width 366 height 33
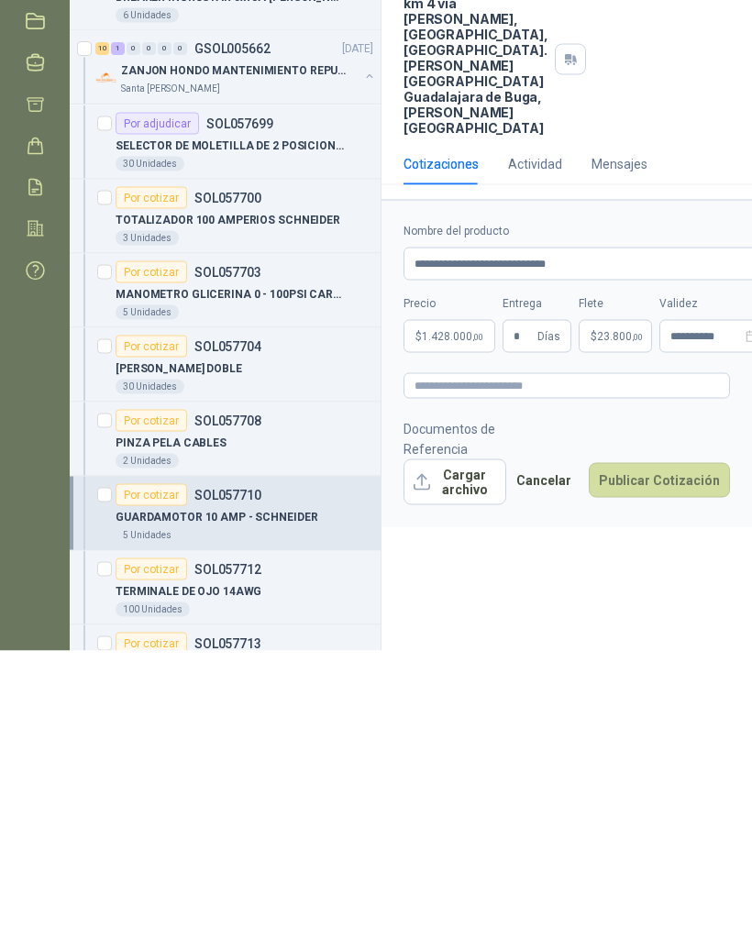
click at [671, 761] on button "Publicar Cotización" at bounding box center [659, 778] width 141 height 35
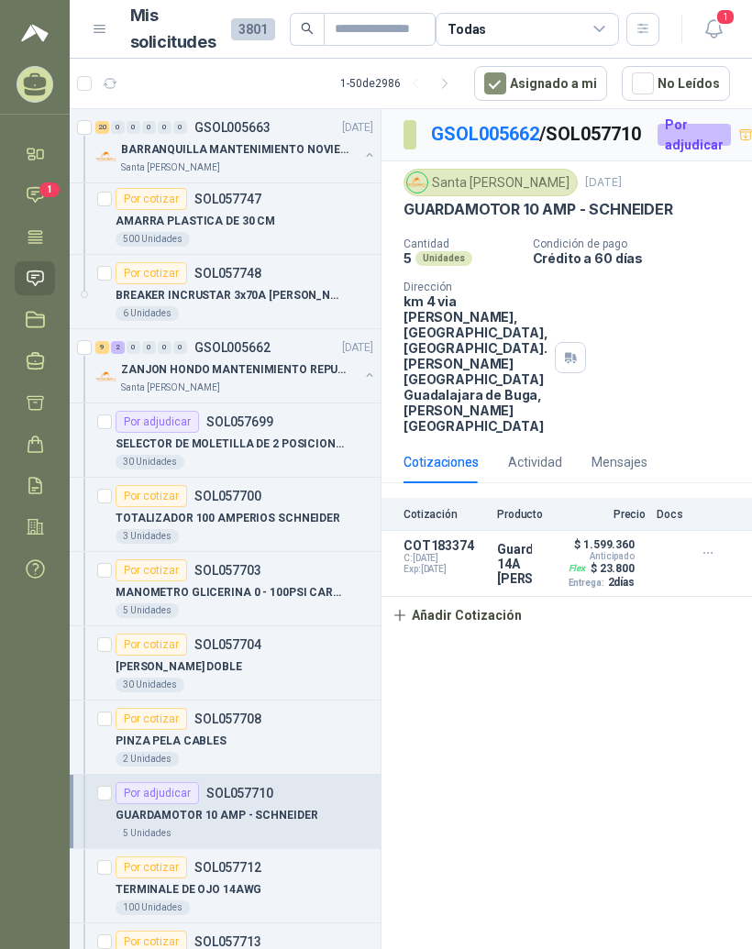
click at [497, 634] on button "Añadir Cotización" at bounding box center [457, 615] width 150 height 37
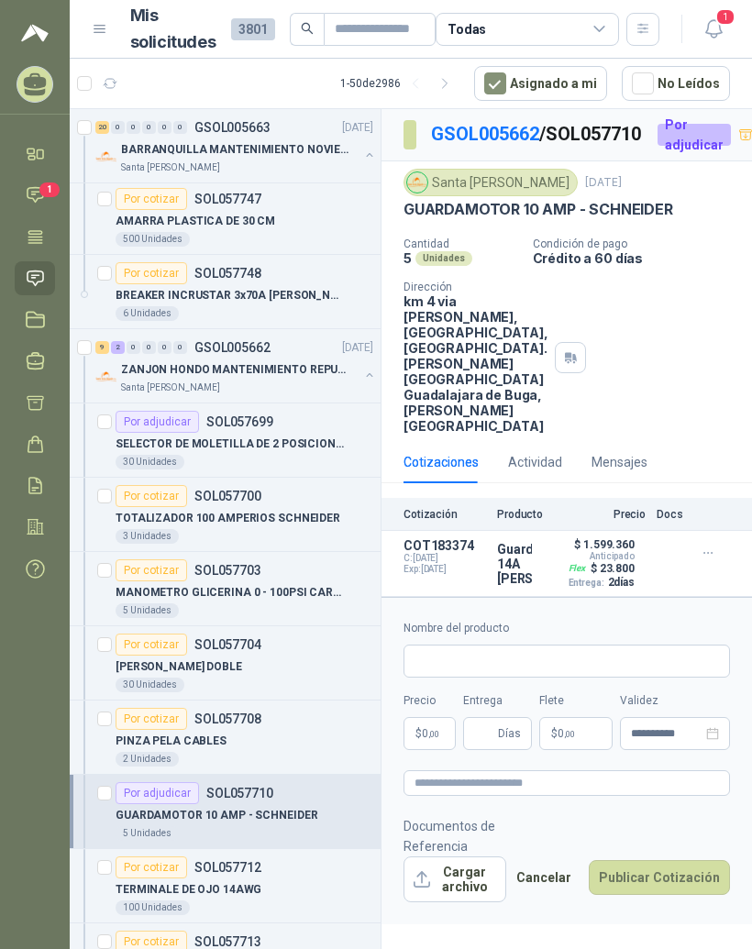
scroll to position [29, 0]
click at [671, 895] on button "Publicar Cotización" at bounding box center [659, 877] width 141 height 35
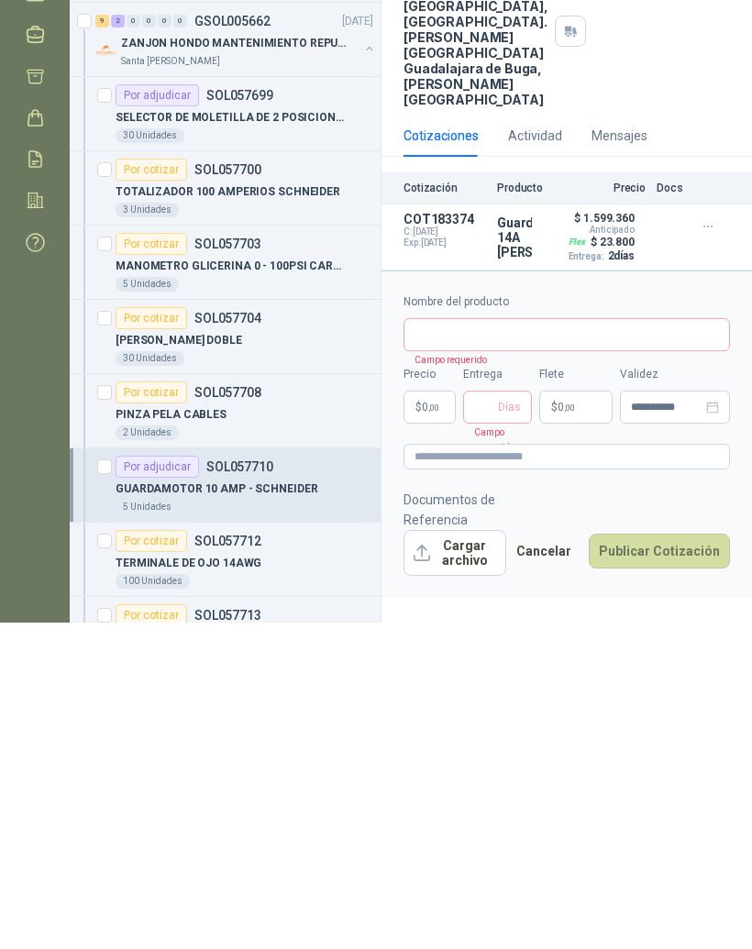
click at [562, 860] on button "Cancelar" at bounding box center [543, 877] width 75 height 35
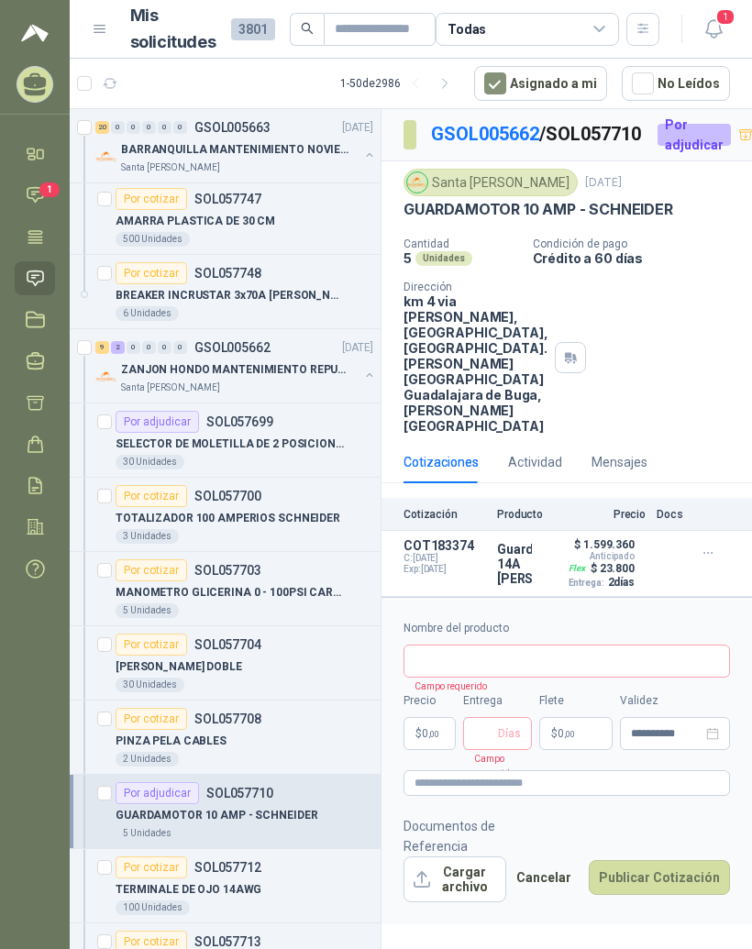
scroll to position [0, 0]
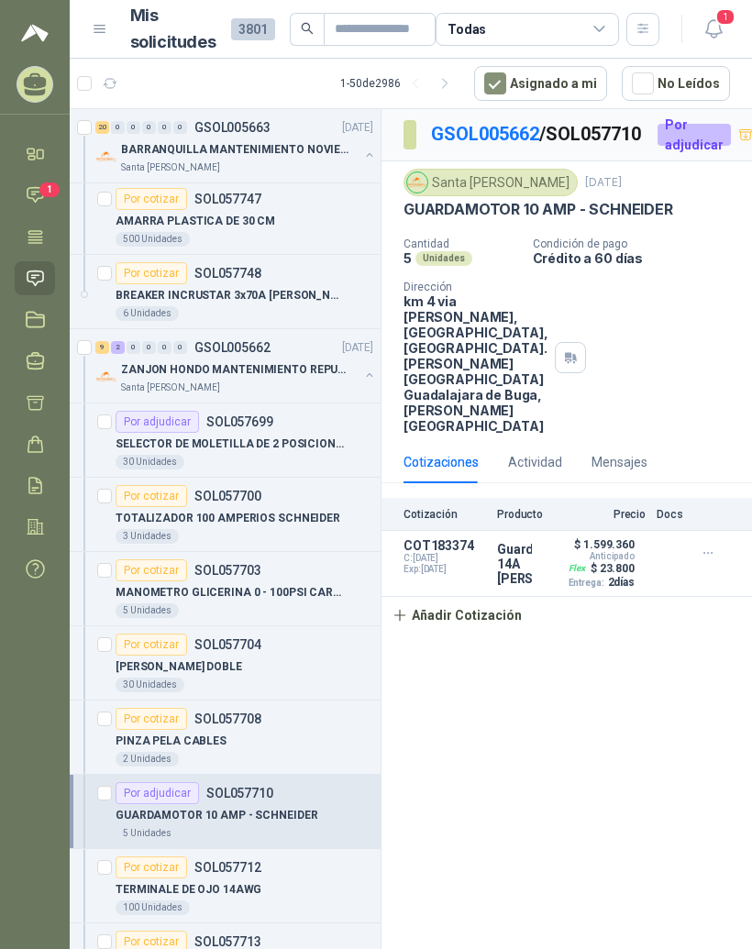
click at [503, 634] on button "Añadir Cotización" at bounding box center [457, 615] width 150 height 37
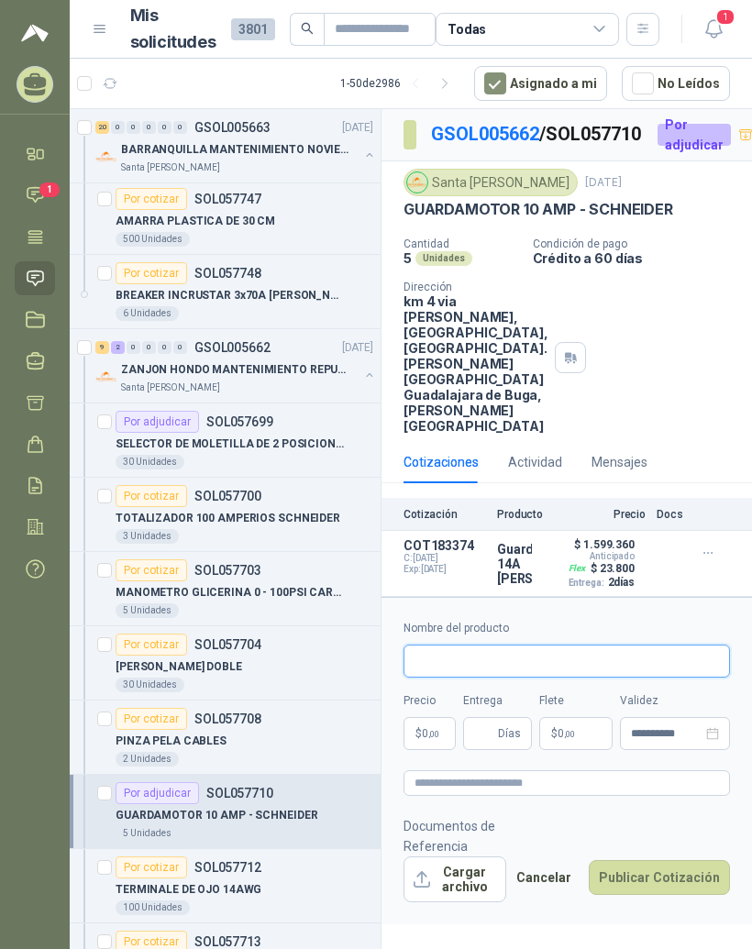
click at [617, 678] on input "Nombre del producto" at bounding box center [567, 661] width 327 height 33
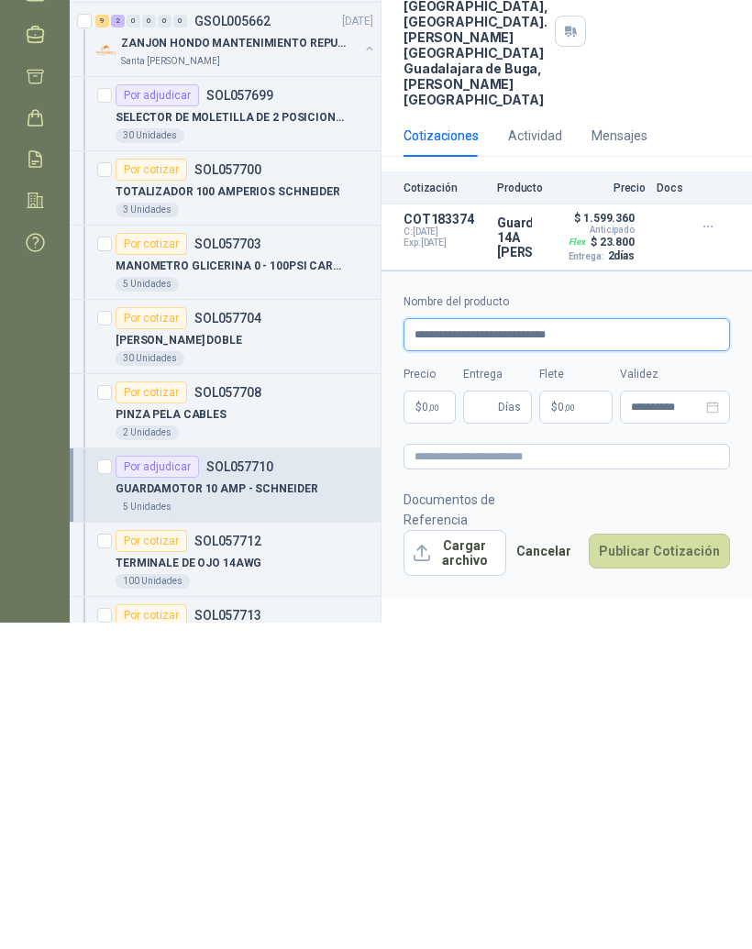
type input "**********"
click at [437, 441] on body "MANUEL JOSE GALVIS GUTIERREZ RESISTENCIAS INDUSTRIALES MG Inicio Chat 1 Tareas …" at bounding box center [376, 474] width 752 height 949
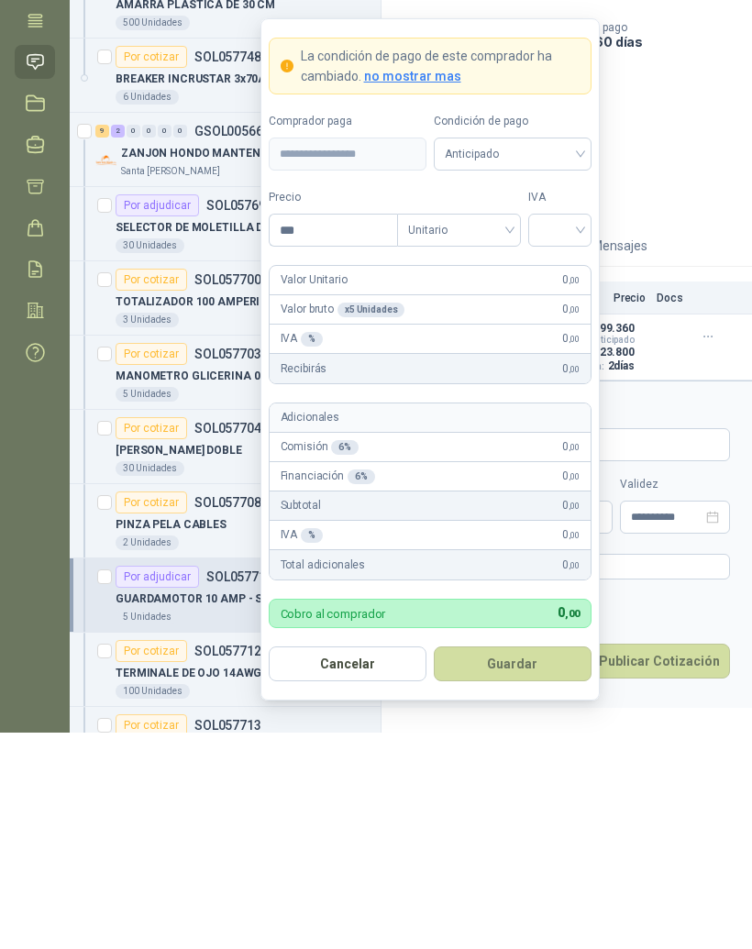
click at [690, 238] on div "Cantidad 5 Unidades Condición de pago Crédito a 60 días Dirección km 4 via buga…" at bounding box center [567, 336] width 327 height 196
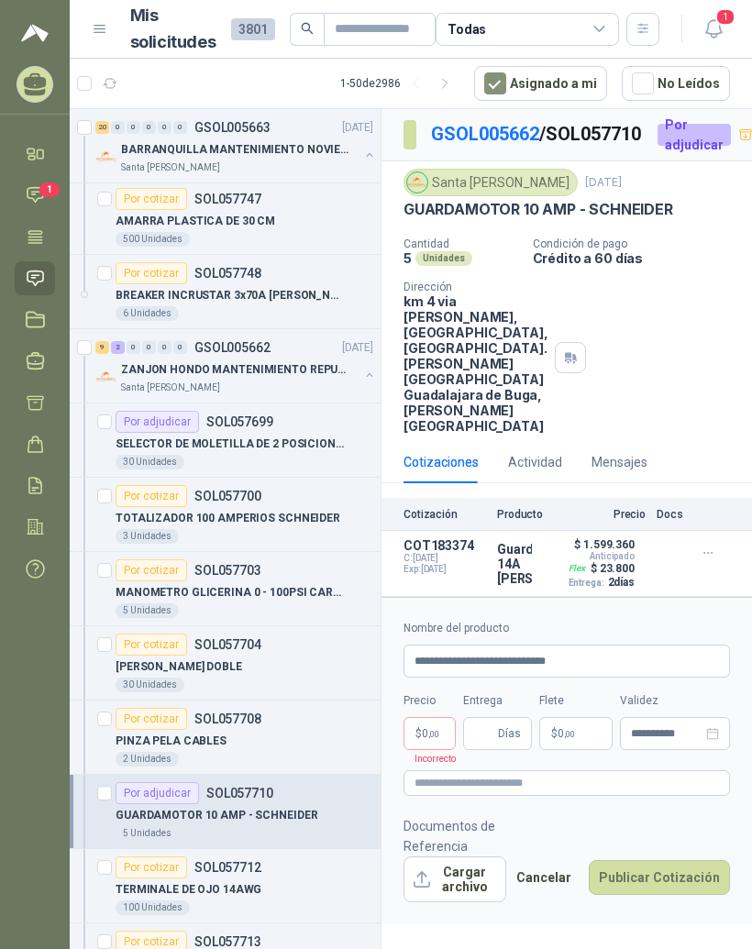
scroll to position [29, 0]
click at [434, 750] on p "$ 0 ,00" at bounding box center [430, 733] width 52 height 33
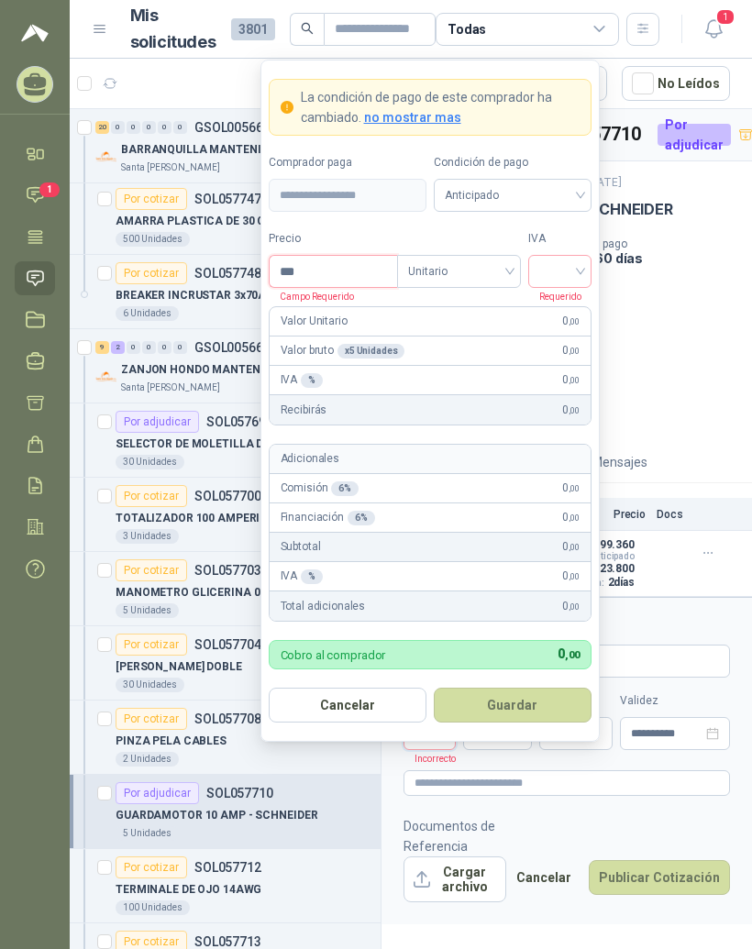
click at [359, 256] on input "***" at bounding box center [334, 271] width 128 height 31
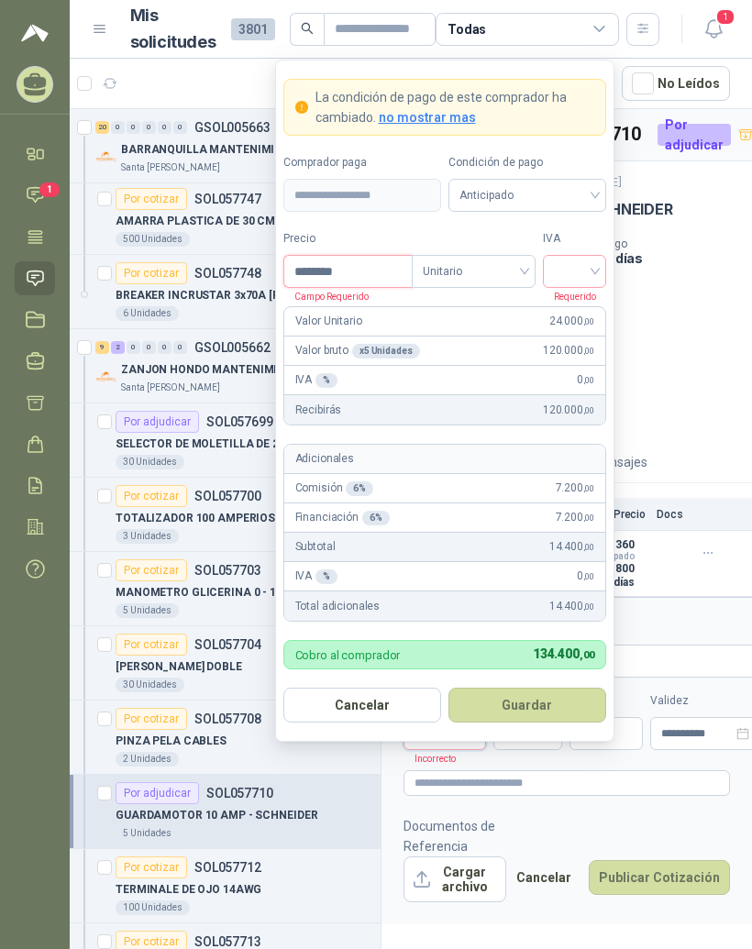
type input "*********"
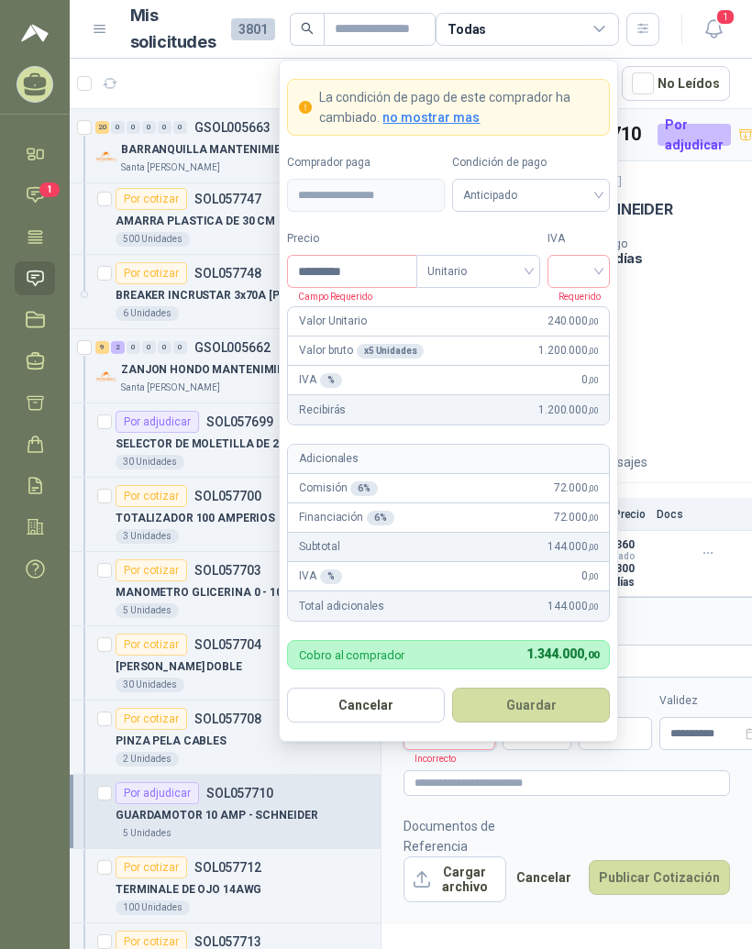
click at [593, 256] on input "search" at bounding box center [579, 270] width 41 height 28
click at [588, 299] on div "19%" at bounding box center [579, 309] width 34 height 20
click at [573, 688] on button "Guardar" at bounding box center [531, 705] width 158 height 35
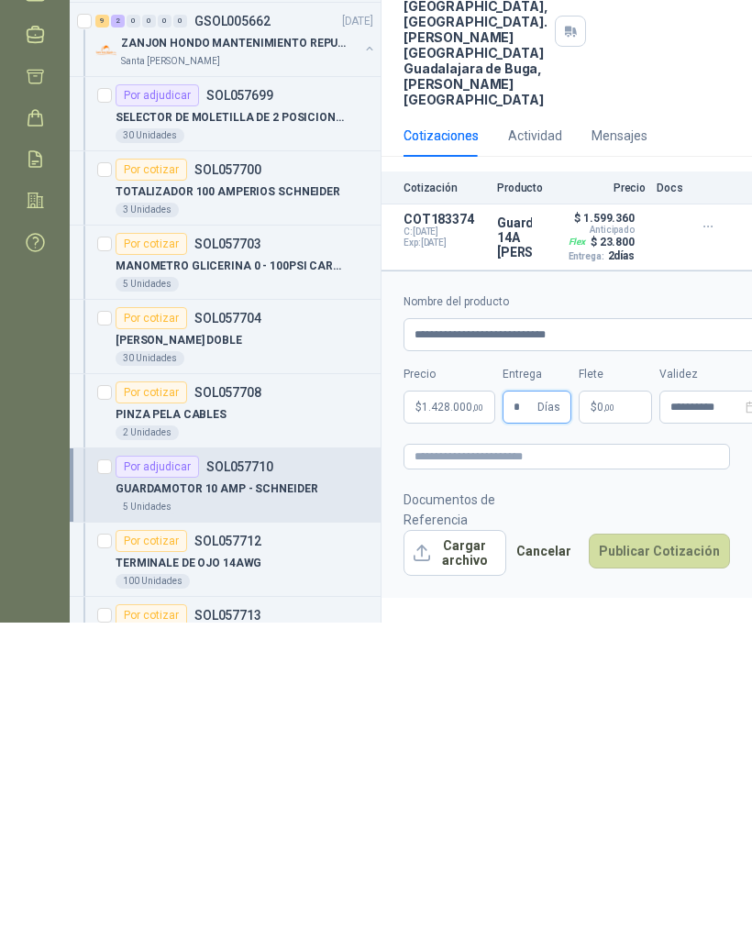
type input "*"
click at [623, 717] on p "$ 0 ,00" at bounding box center [615, 733] width 73 height 33
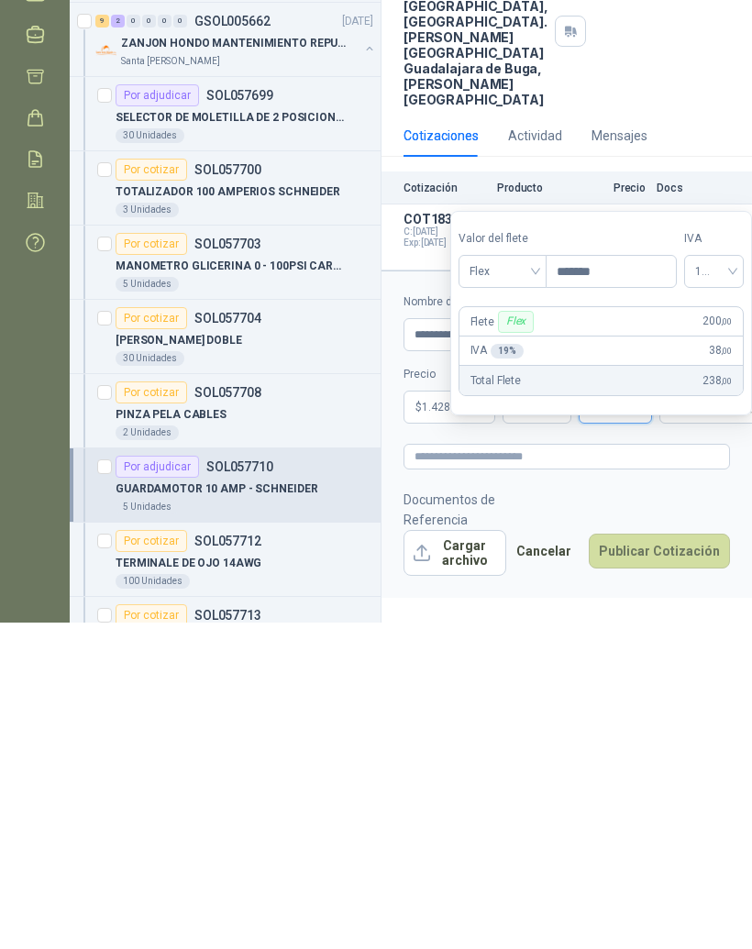
type input "********"
click at [702, 771] on textarea at bounding box center [567, 784] width 327 height 26
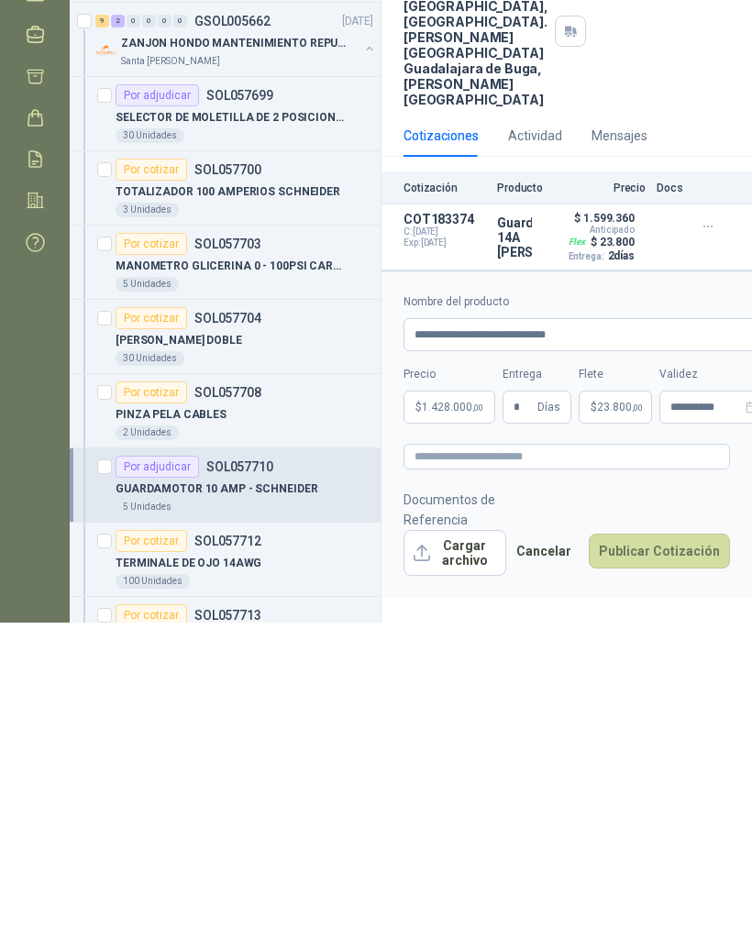
click at [472, 857] on button "Cargar archivo" at bounding box center [455, 880] width 103 height 46
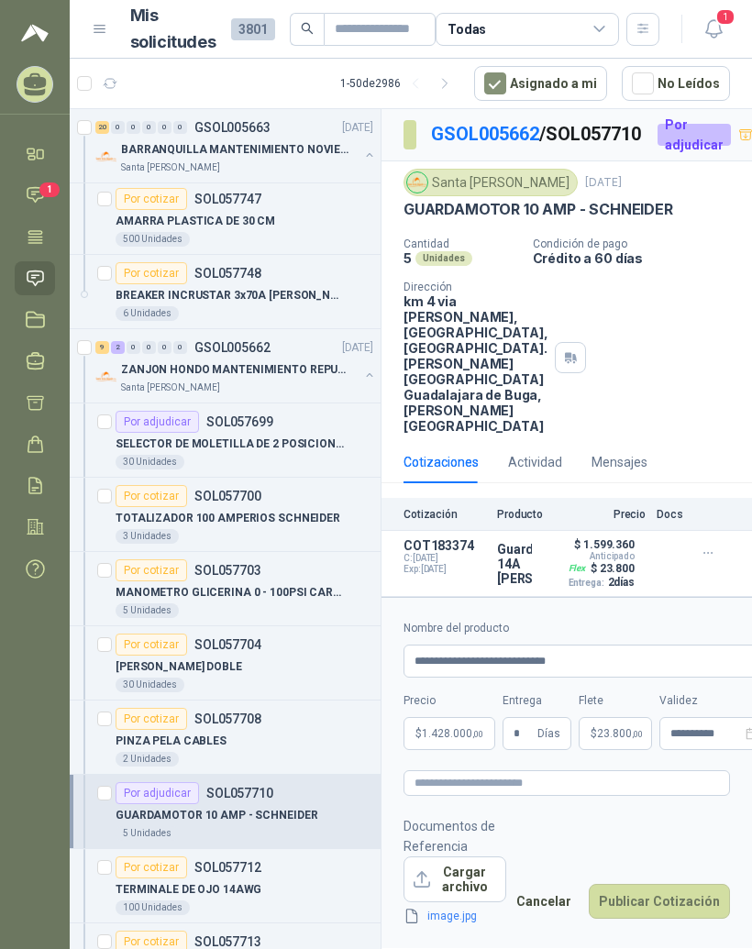
click at [682, 902] on button "Publicar Cotización" at bounding box center [659, 901] width 141 height 35
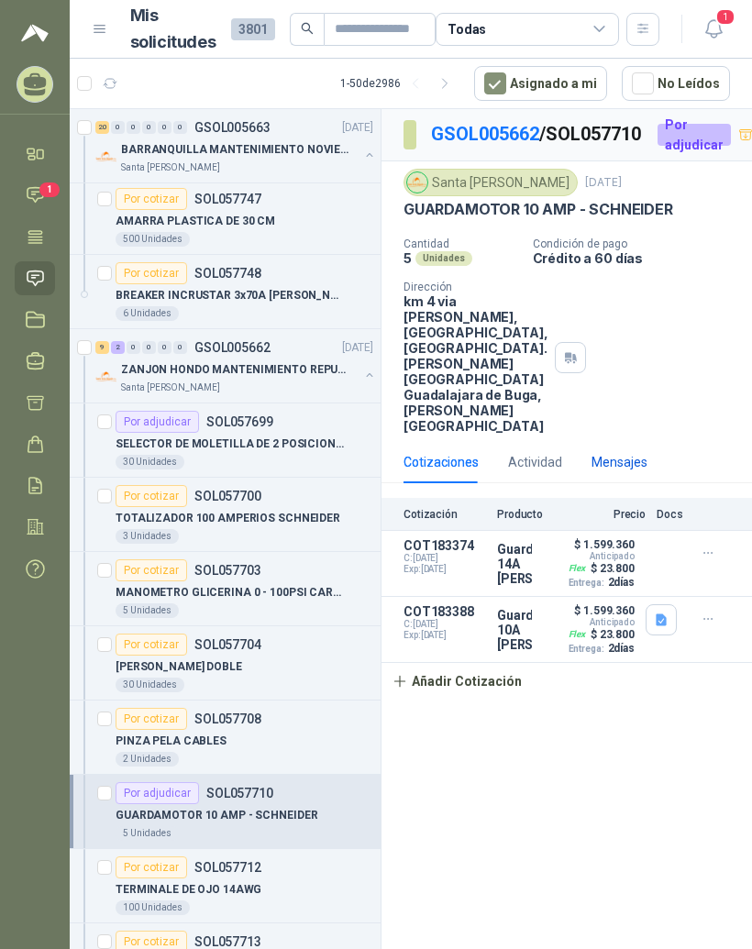
click at [612, 472] on div "Mensajes" at bounding box center [620, 462] width 56 height 20
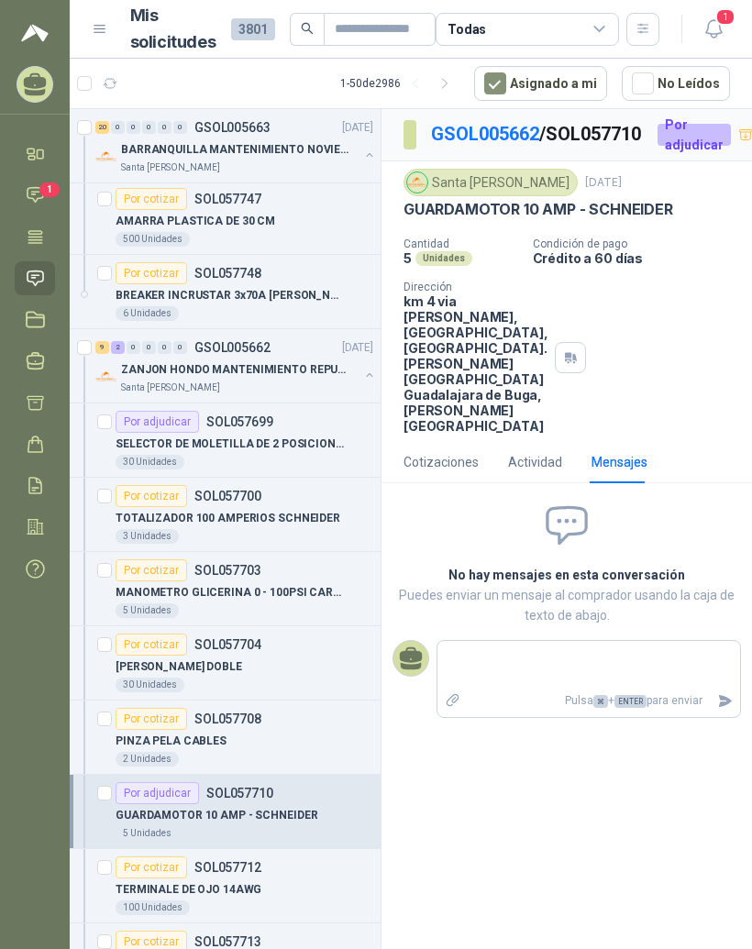
click at [563, 685] on textarea at bounding box center [589, 665] width 303 height 40
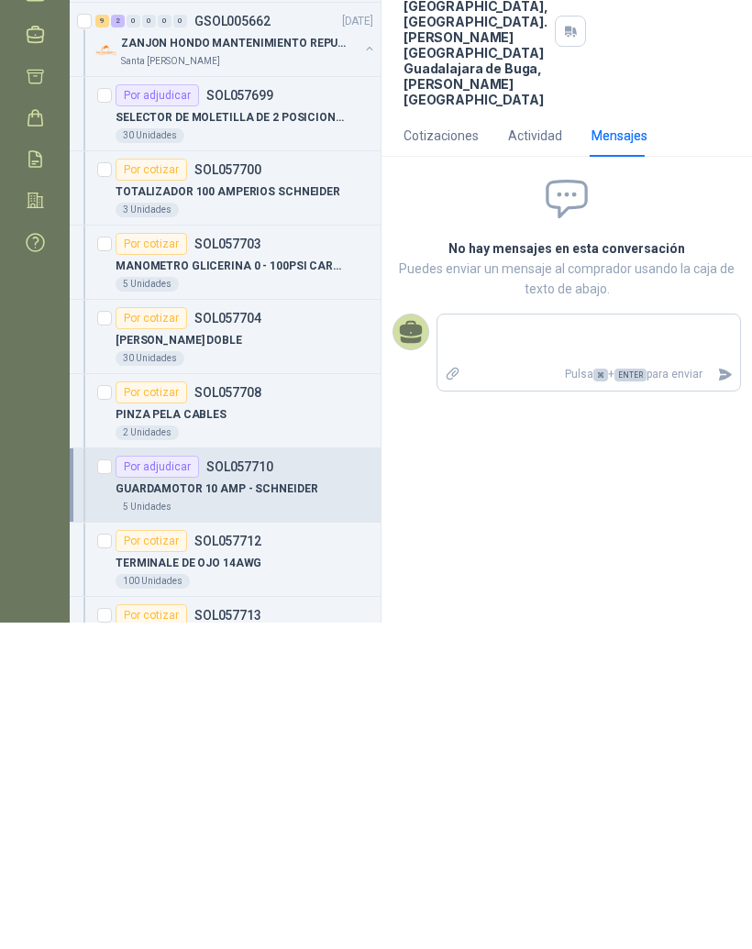
type textarea "*"
type textarea "***"
type textarea "****"
type textarea "******"
type textarea "*******"
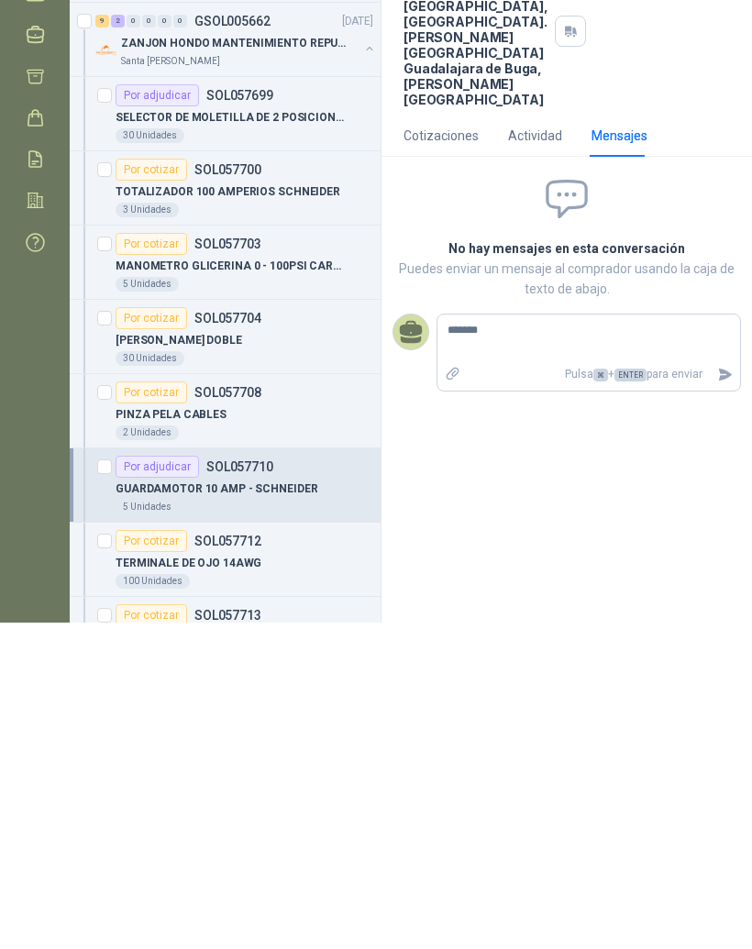
type textarea "********"
type textarea "*********"
type textarea "**********"
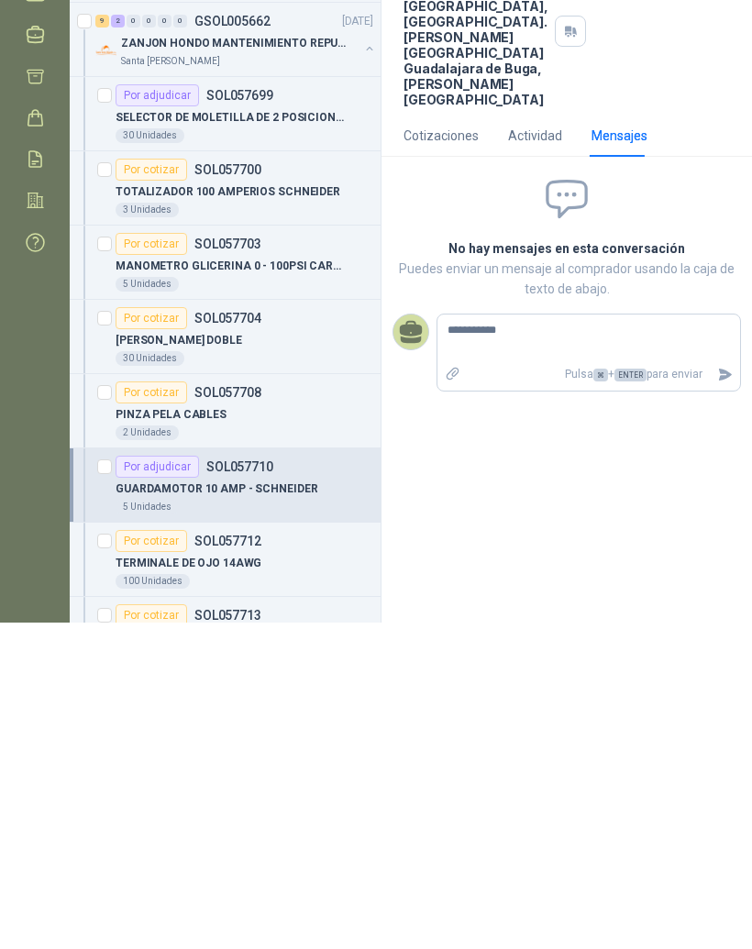
type textarea "**********"
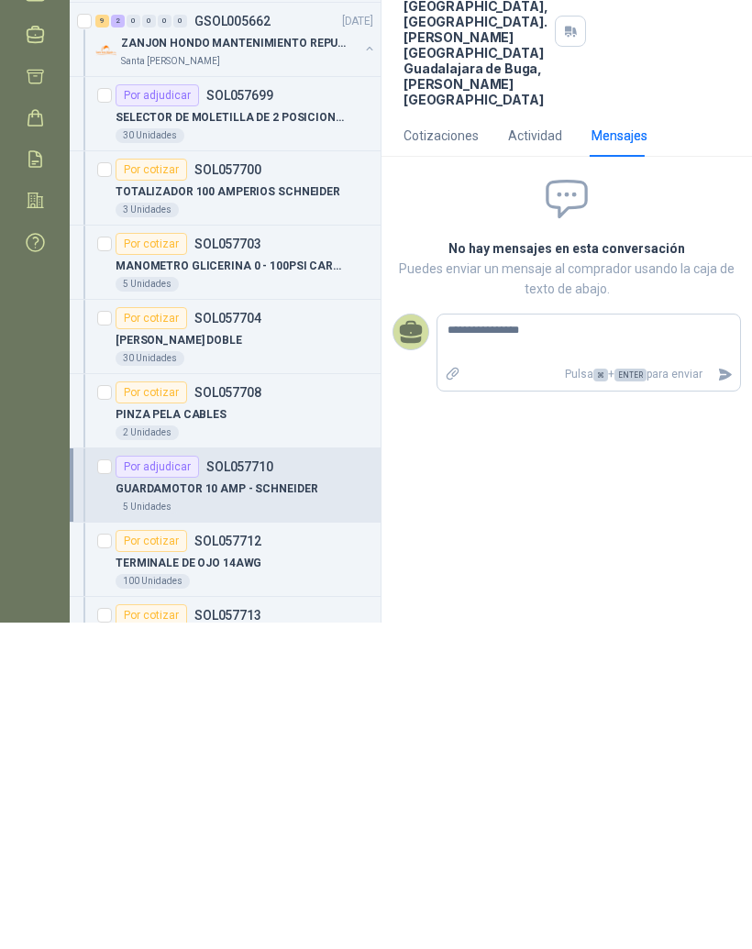
type textarea "**********"
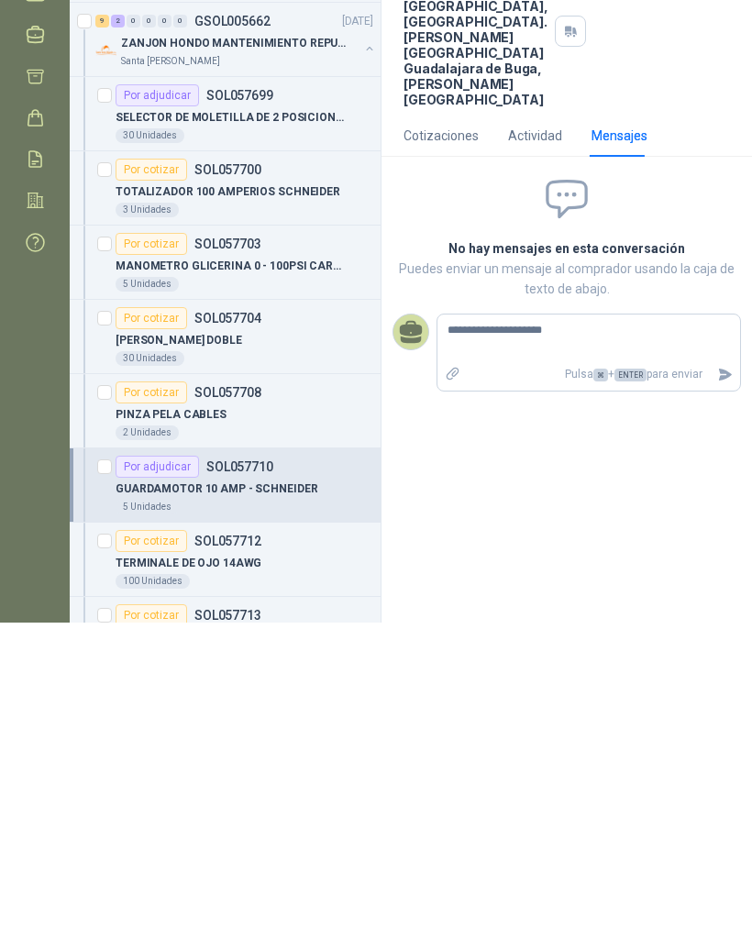
type textarea "**********"
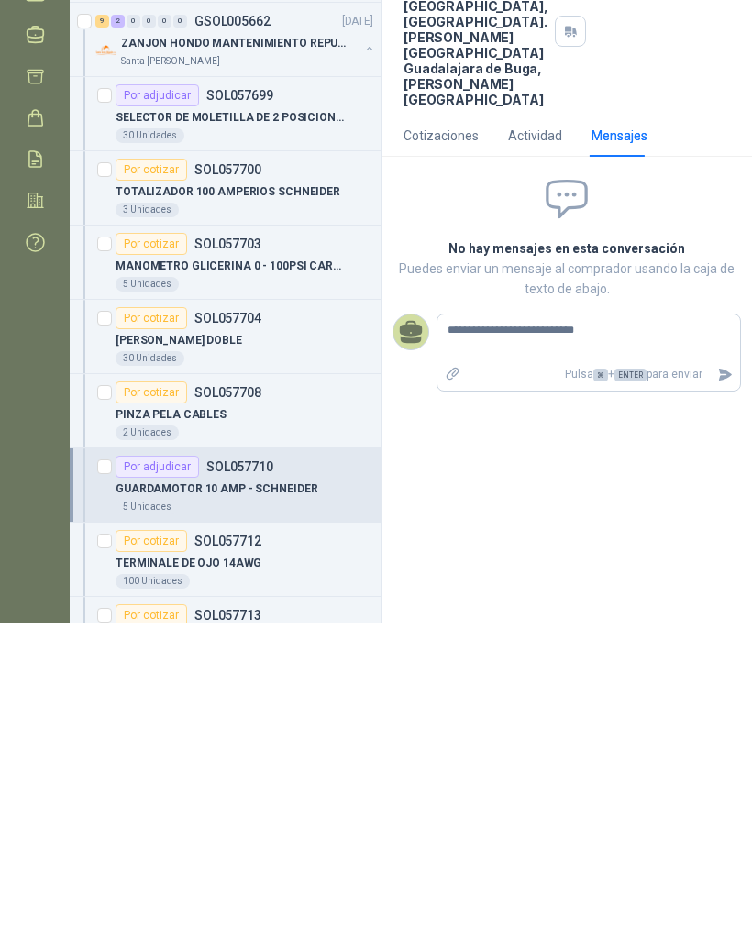
type textarea "**********"
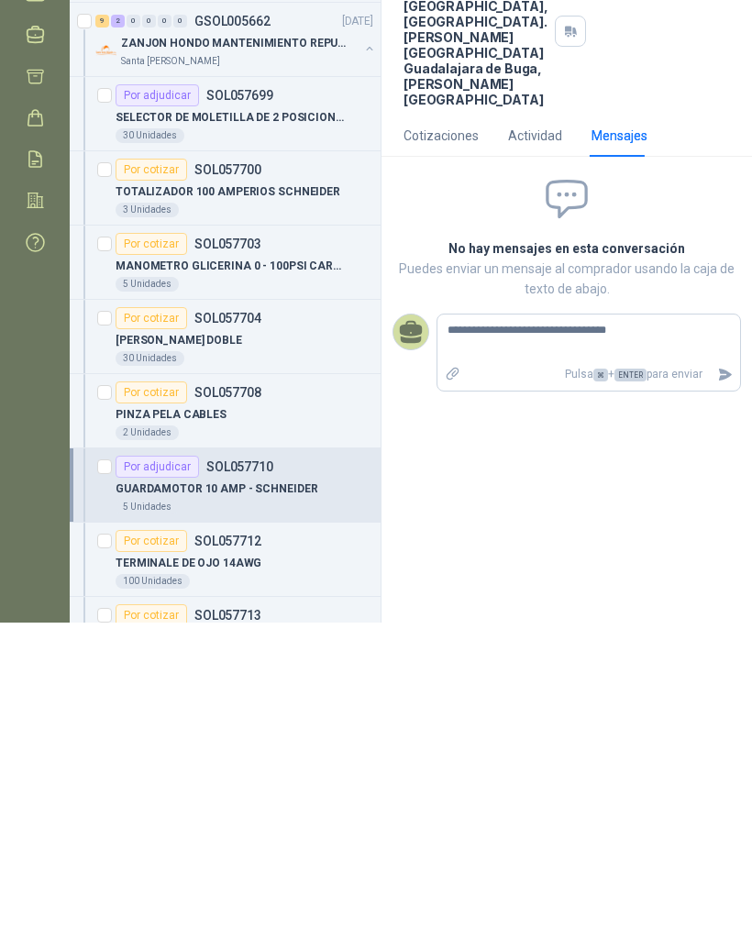
type textarea "**********"
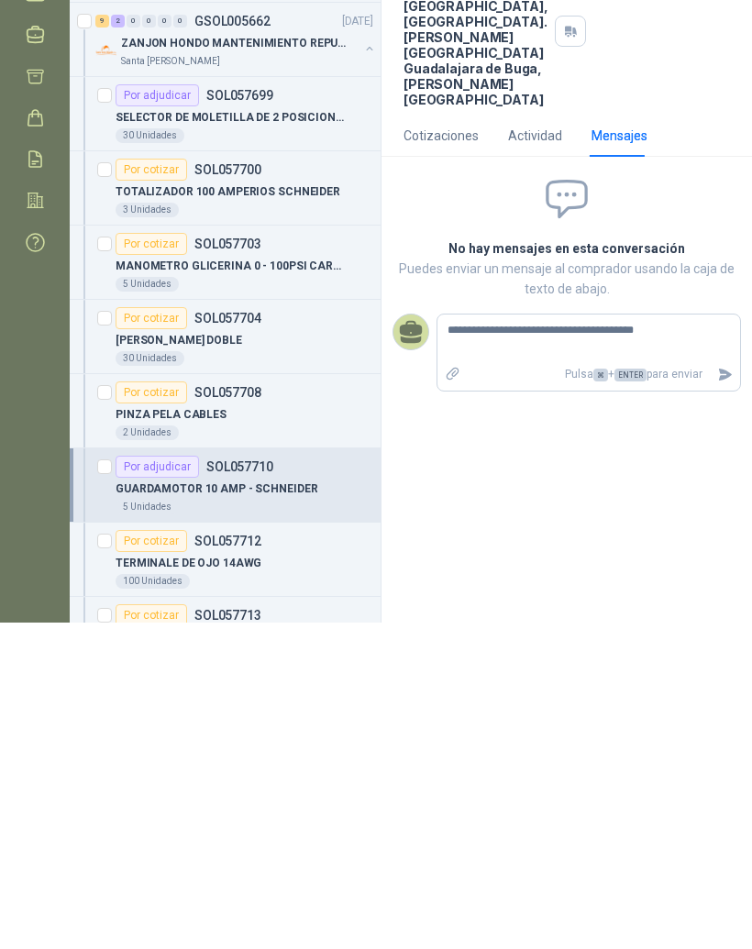
type textarea "**********"
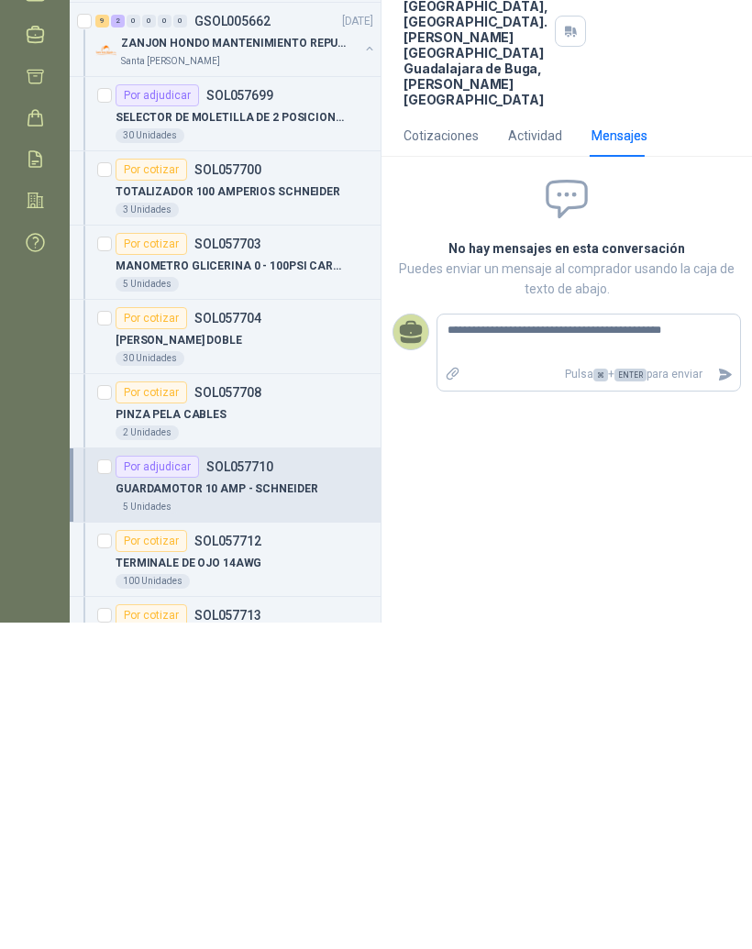
type textarea "**********"
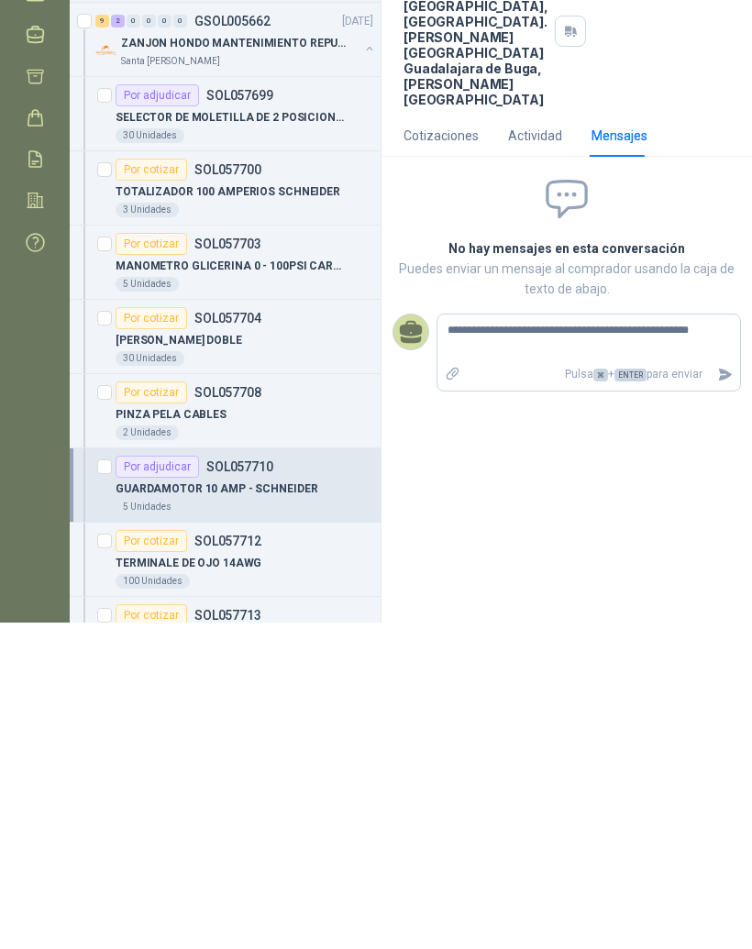
type textarea "**********"
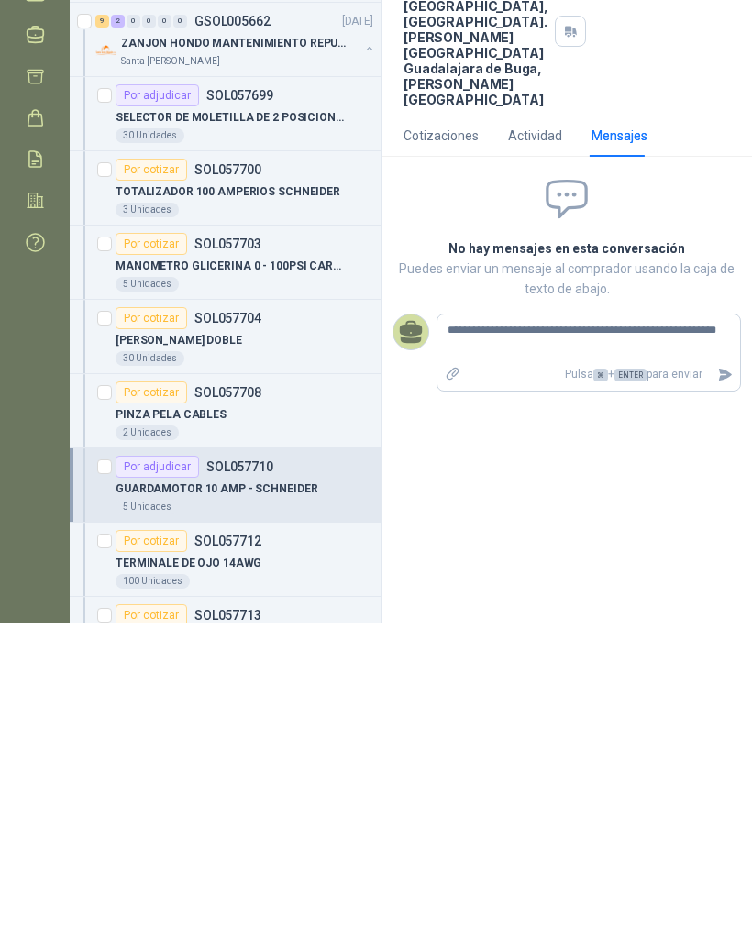
type textarea "**********"
click at [724, 695] on icon "Enviar" at bounding box center [725, 701] width 13 height 12
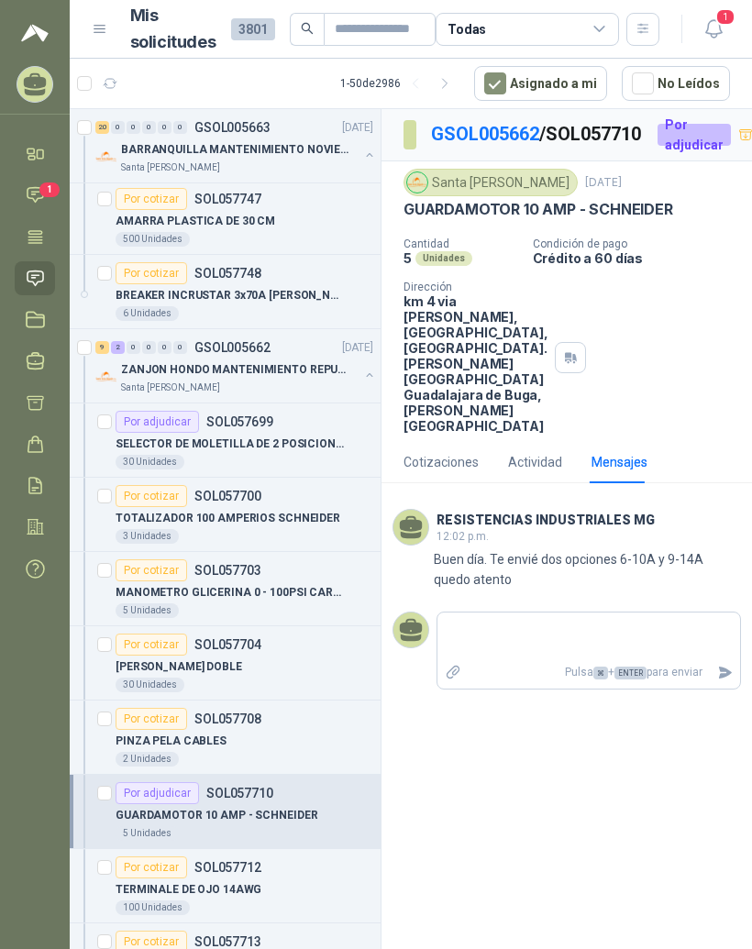
click at [511, 123] on link "GSOL005662" at bounding box center [485, 134] width 108 height 22
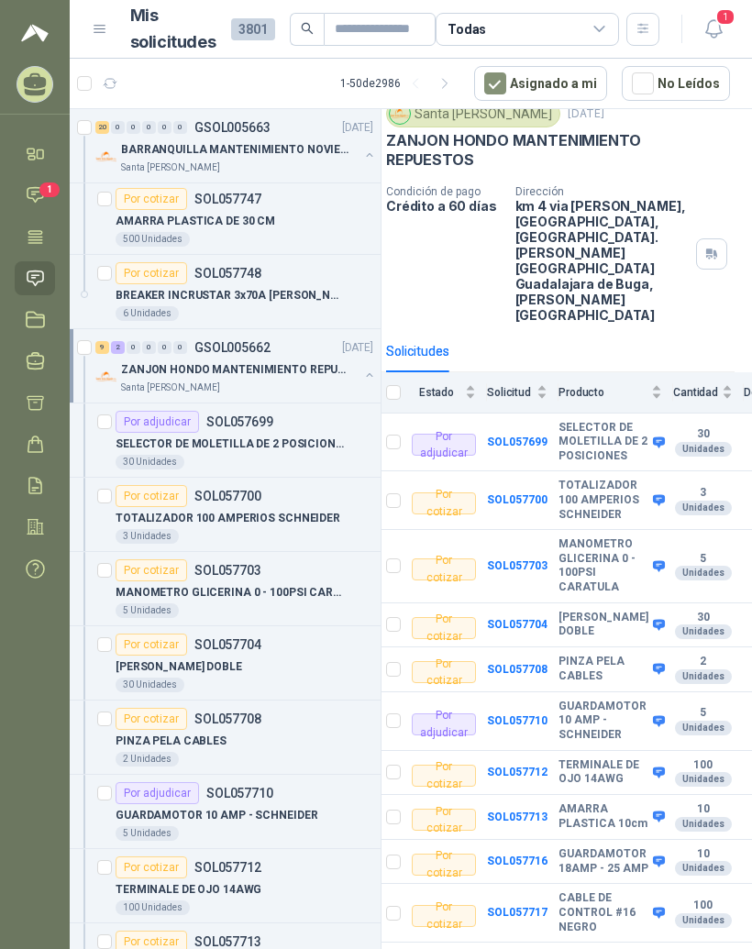
scroll to position [74, 18]
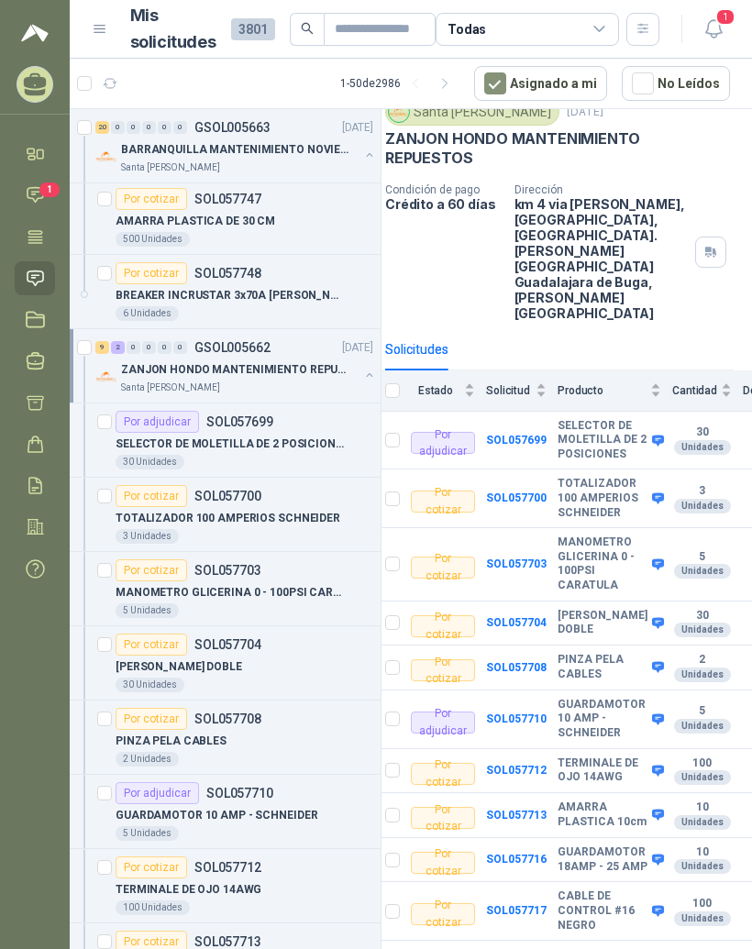
click at [587, 757] on b "TERMINALE DE OJO 14AWG" at bounding box center [603, 771] width 90 height 28
click at [520, 764] on b "SOL057712" at bounding box center [516, 770] width 61 height 13
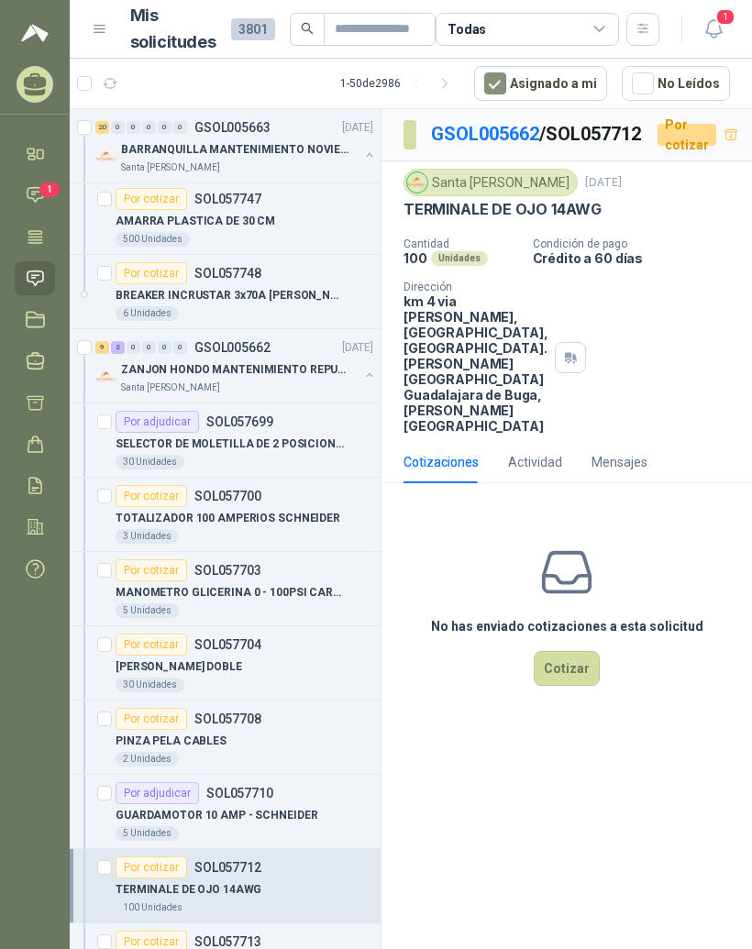
click at [573, 686] on button "Cotizar" at bounding box center [567, 668] width 66 height 35
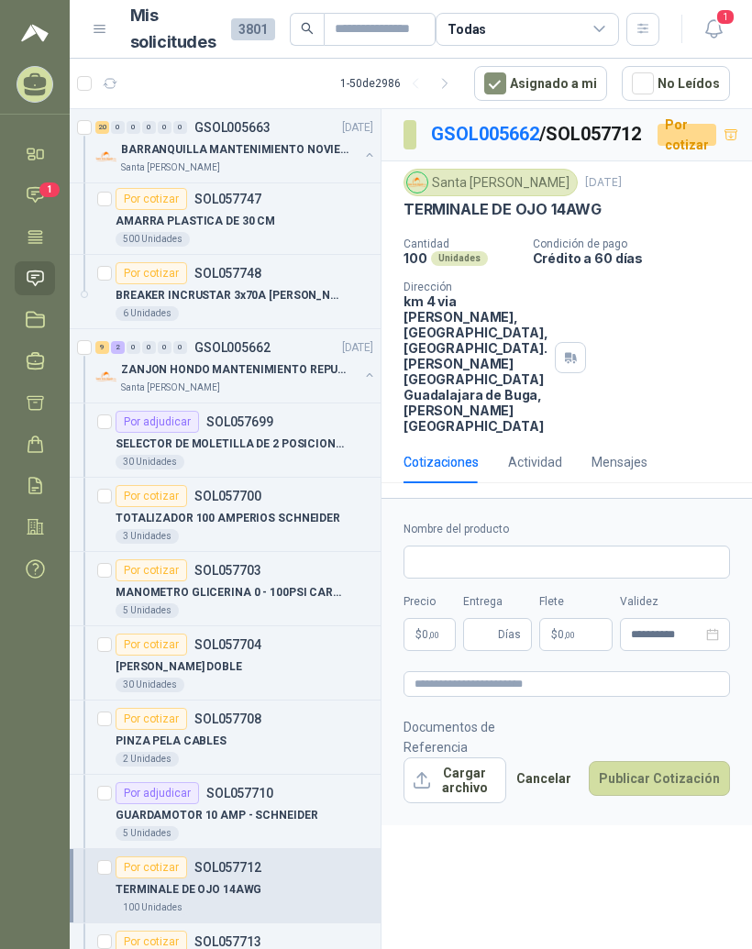
click at [432, 640] on span ",00" at bounding box center [433, 635] width 11 height 10
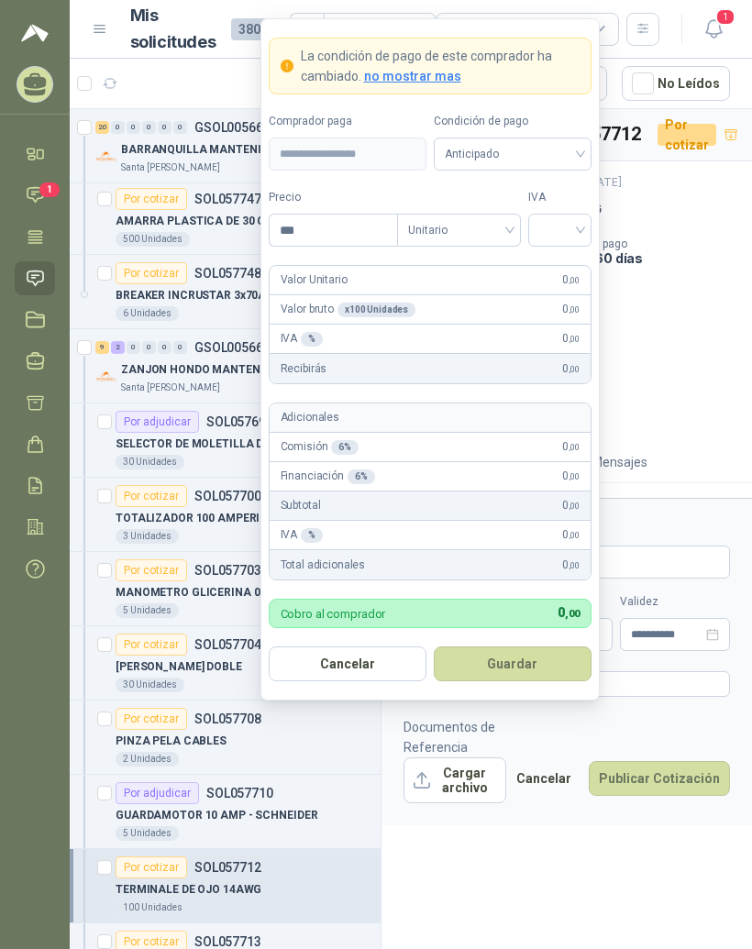
click at [694, 379] on div "Cantidad 100 Unidades Condición de pago Crédito a 60 días Dirección km 4 via bu…" at bounding box center [567, 336] width 327 height 196
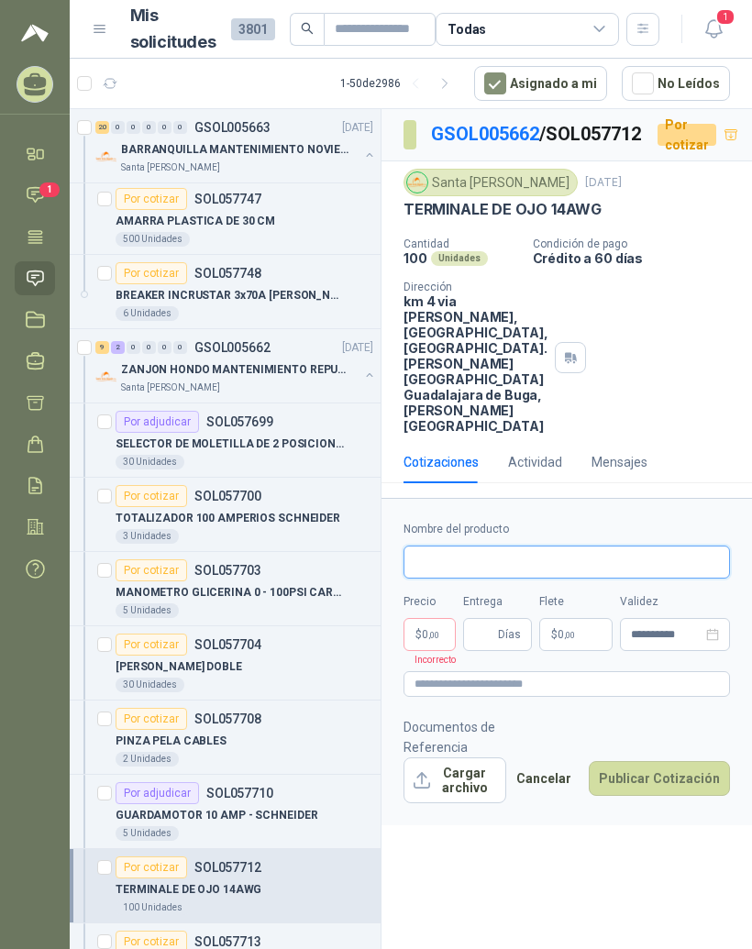
click at [563, 579] on input "Nombre del producto" at bounding box center [567, 562] width 327 height 33
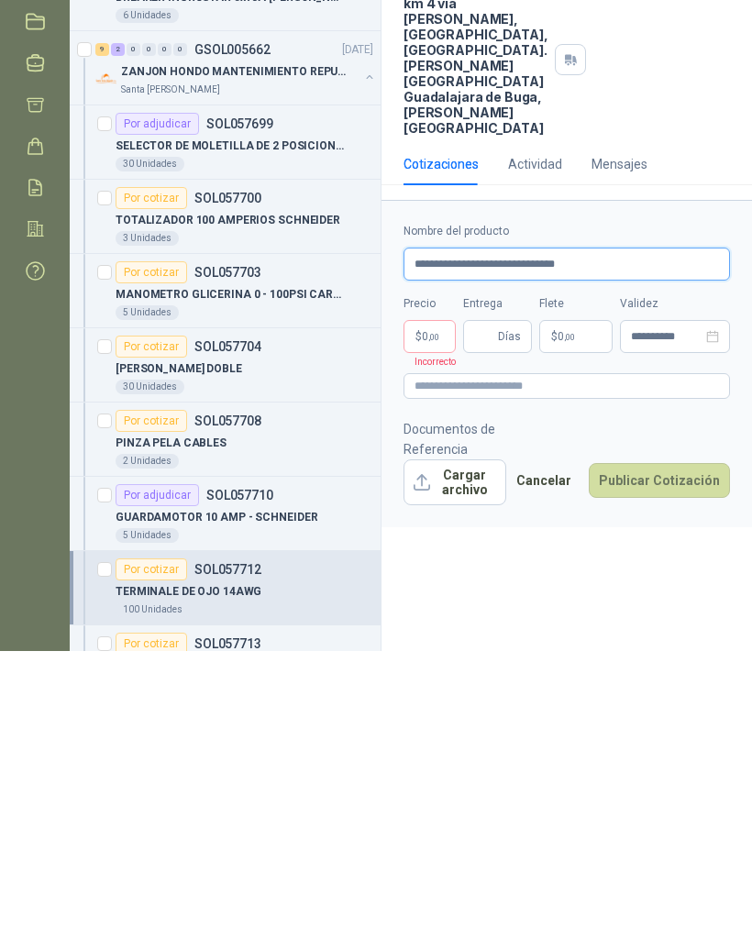
click at [544, 546] on input "**********" at bounding box center [567, 562] width 327 height 33
click at [433, 381] on body "MANUEL JOSE GALVIS GUTIERREZ RESISTENCIAS INDUSTRIALES MG Inicio Chat 1 Tareas …" at bounding box center [376, 474] width 752 height 949
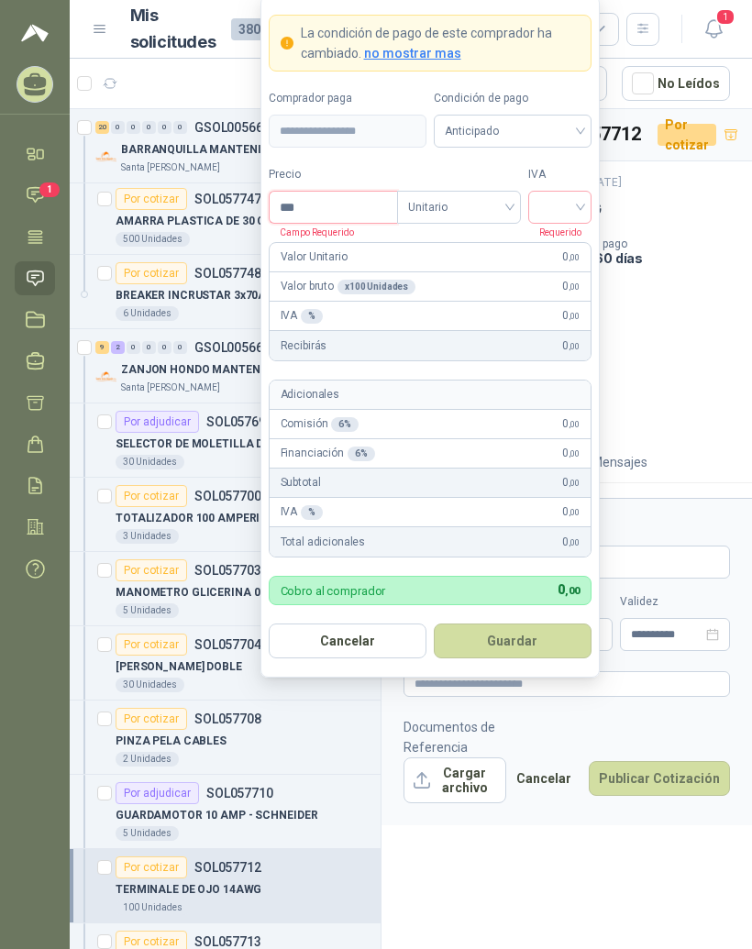
click at [347, 211] on input "***" at bounding box center [334, 207] width 128 height 31
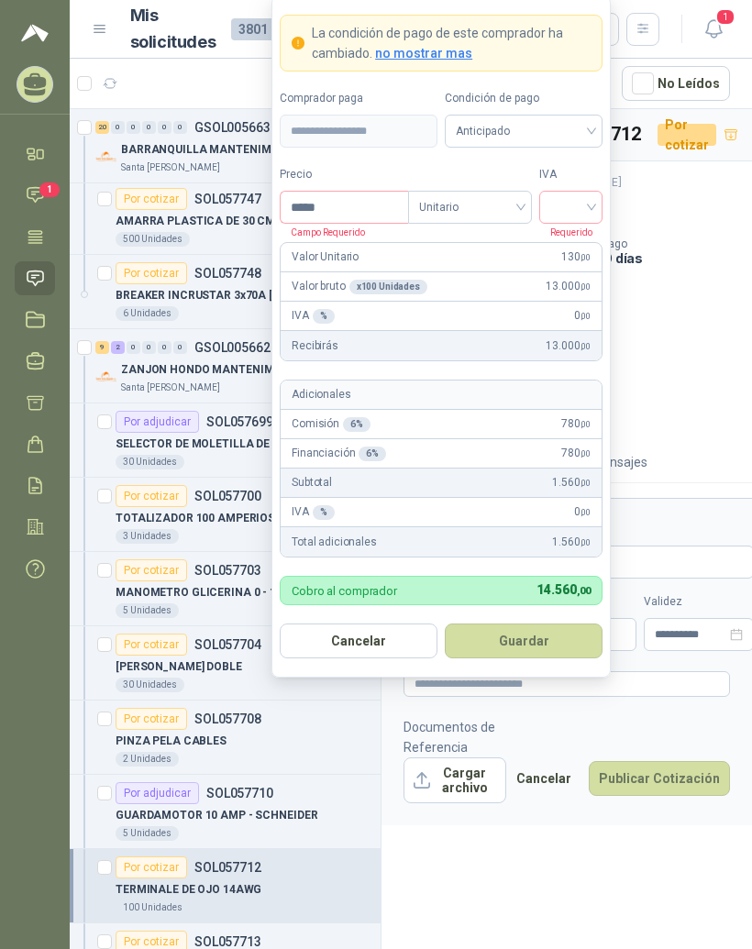
click at [579, 196] on input "search" at bounding box center [570, 206] width 41 height 28
click at [580, 241] on div "19%" at bounding box center [571, 245] width 34 height 20
click at [559, 638] on button "Guardar" at bounding box center [524, 641] width 158 height 35
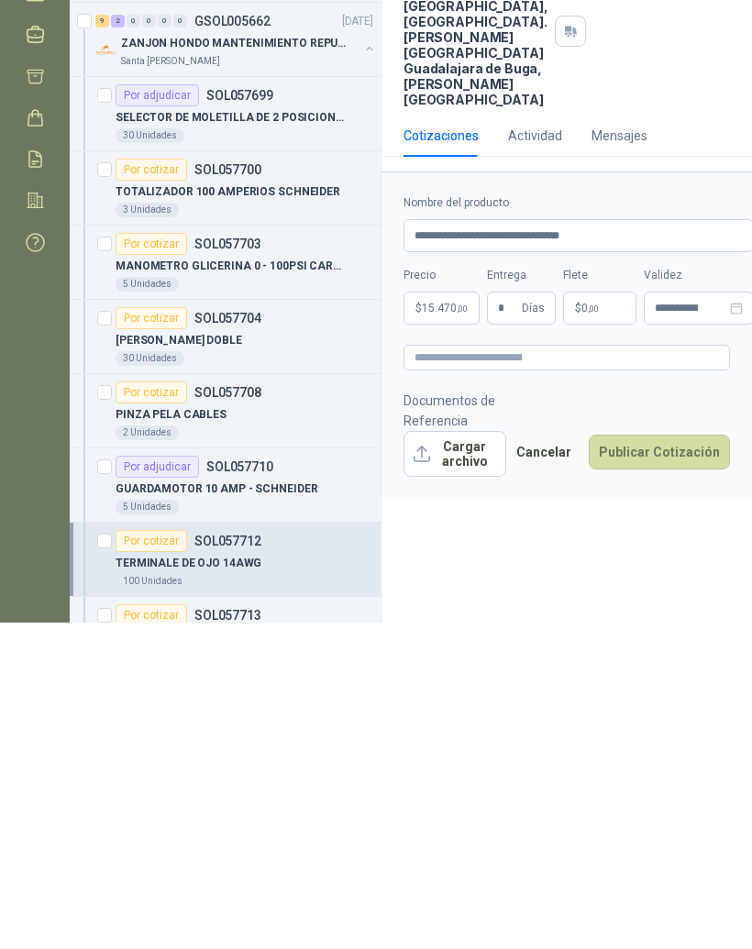
click at [605, 618] on p "$ 0 ,00" at bounding box center [599, 634] width 73 height 33
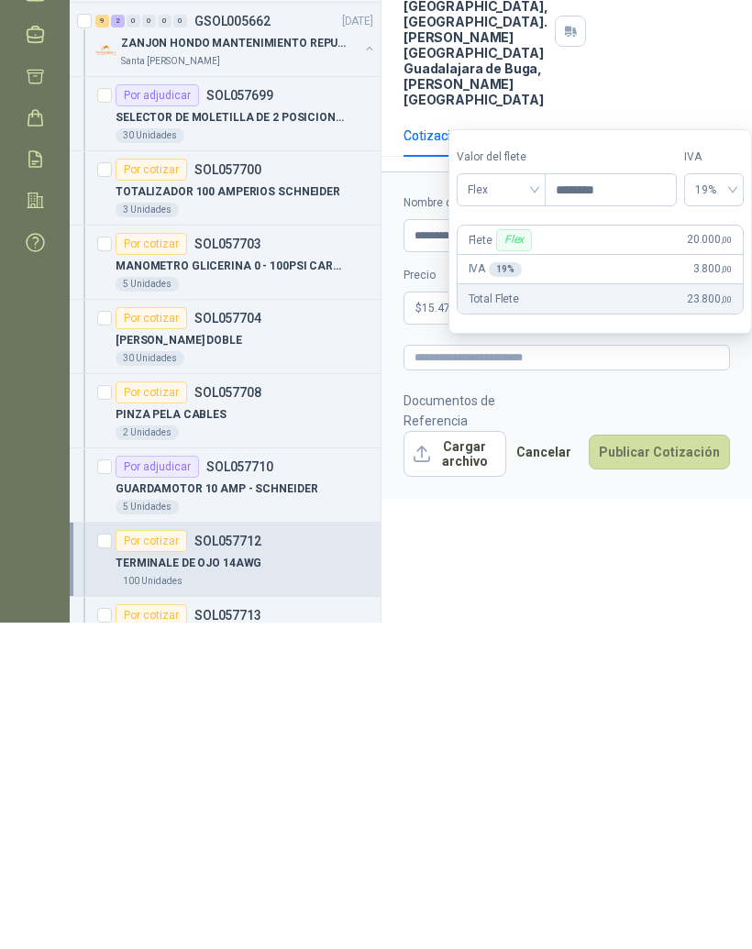
click at [695, 761] on button "Publicar Cotización" at bounding box center [659, 778] width 141 height 35
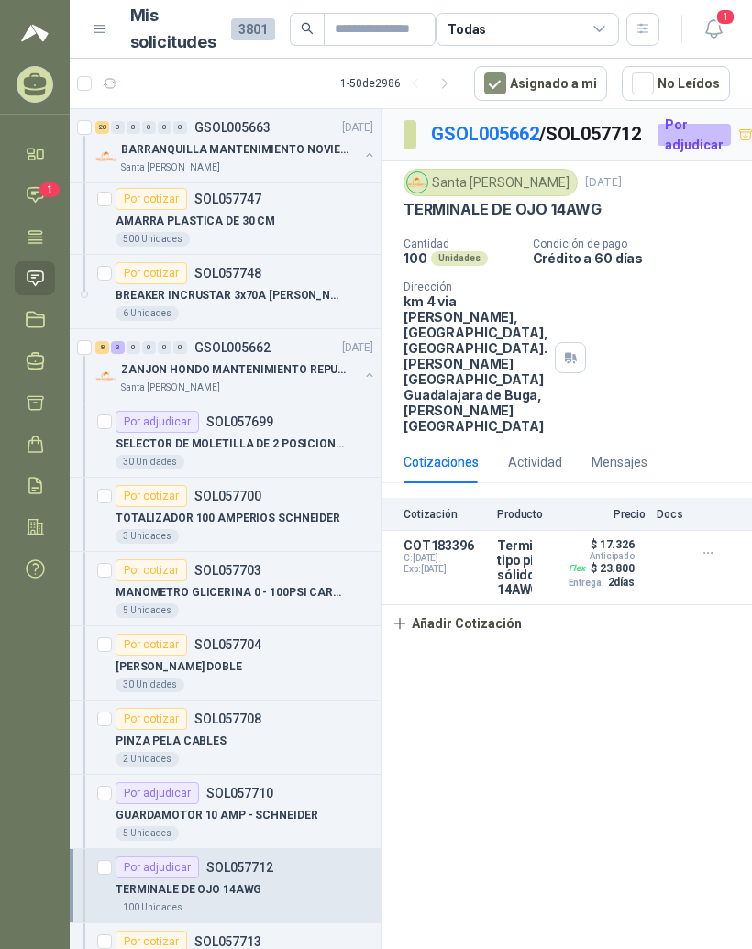
click at [709, 561] on icon "button" at bounding box center [709, 554] width 16 height 16
click at [706, 537] on button "Editar" at bounding box center [671, 551] width 147 height 29
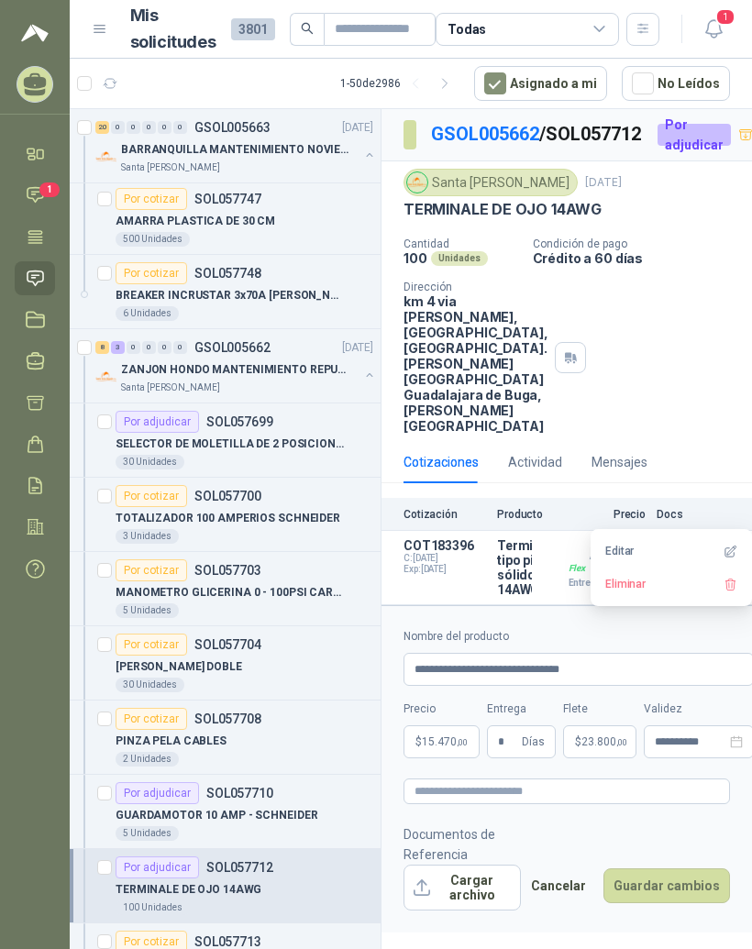
click at [496, 905] on button "Cargar archivo" at bounding box center [462, 888] width 117 height 46
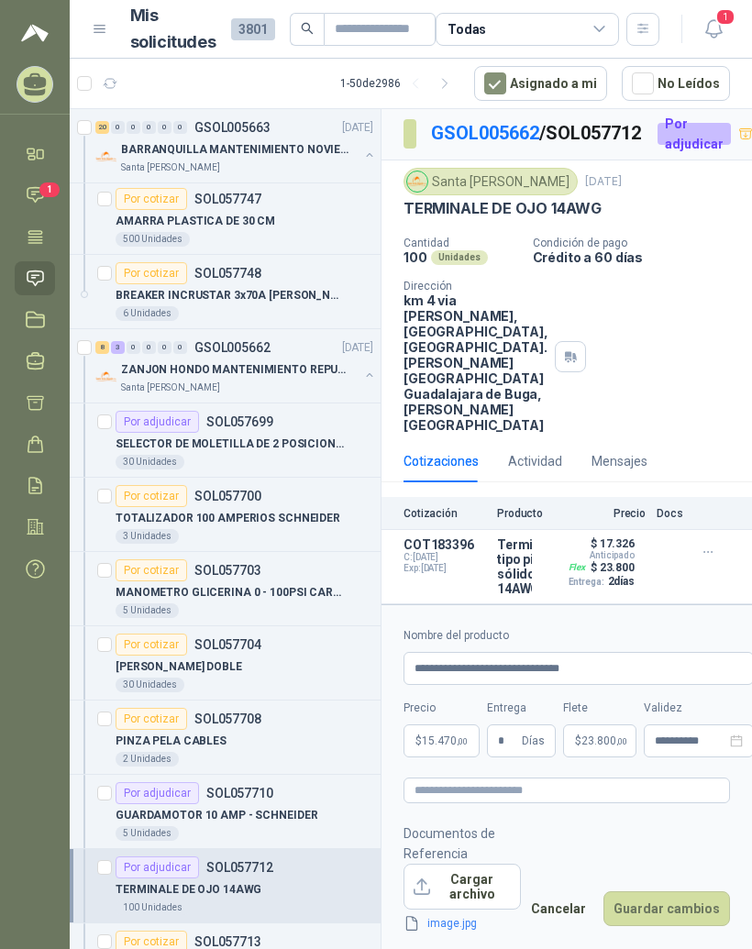
scroll to position [38, 0]
click at [689, 906] on button "Guardar cambios" at bounding box center [667, 909] width 127 height 35
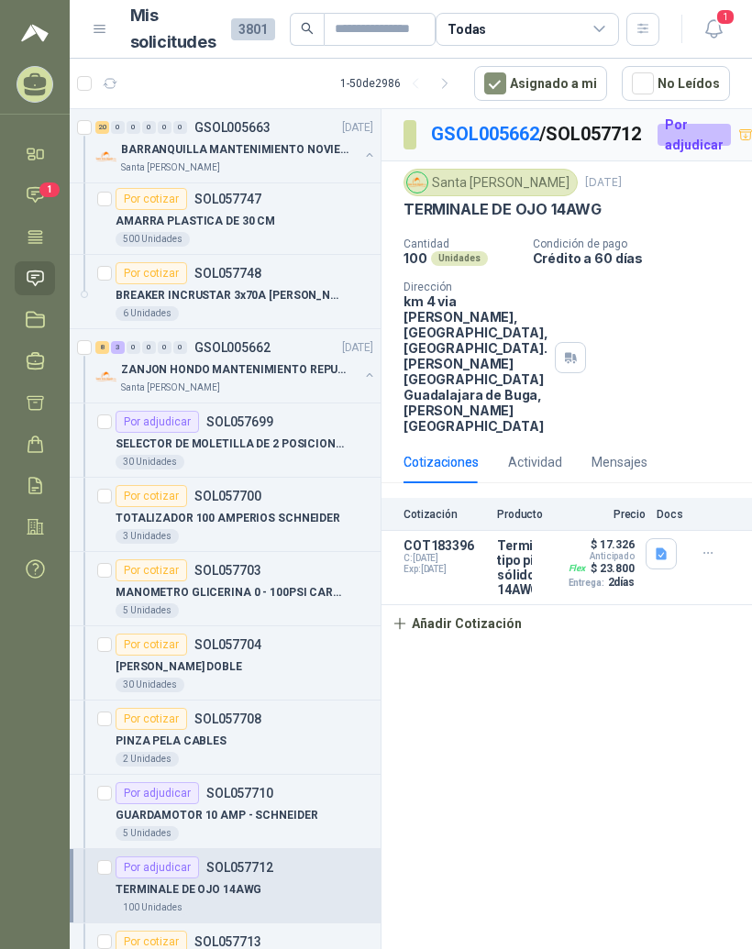
click at [495, 642] on button "Añadir Cotización" at bounding box center [457, 623] width 150 height 37
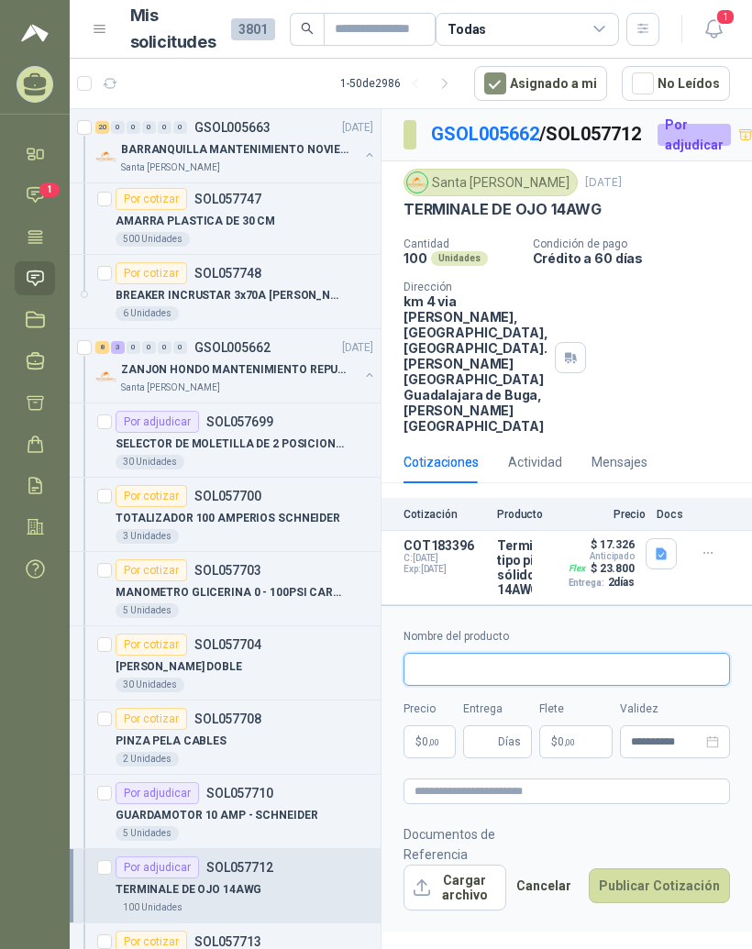
click at [572, 686] on input "Nombre del producto" at bounding box center [567, 669] width 327 height 33
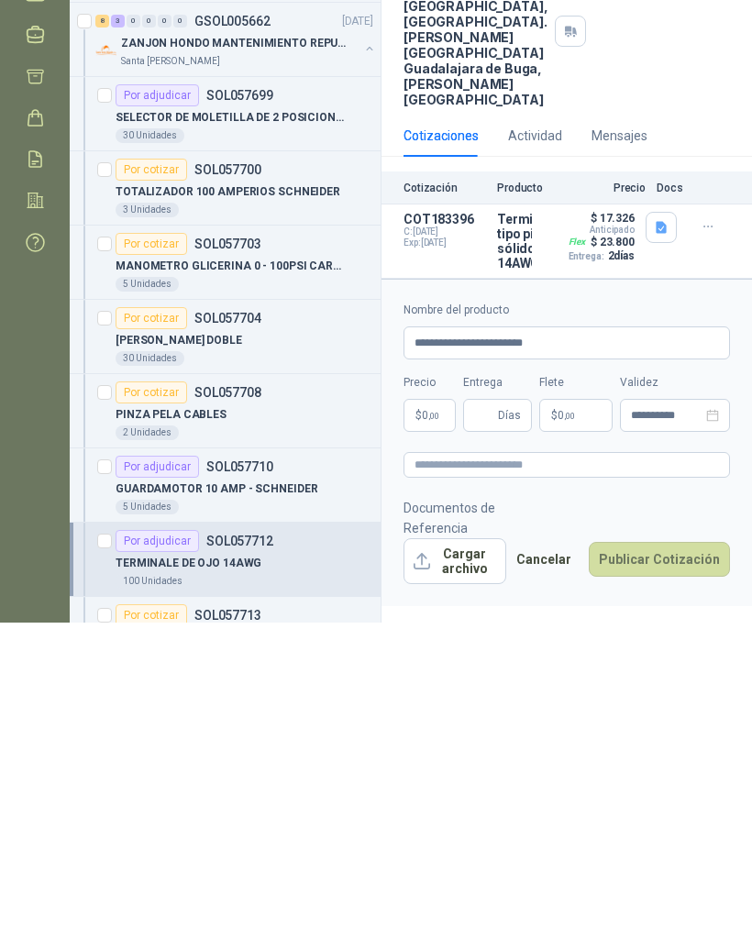
click at [443, 432] on body "MANUEL JOSE GALVIS GUTIERREZ RESISTENCIAS INDUSTRIALES MG Inicio Chat 1 Tareas …" at bounding box center [376, 474] width 752 height 949
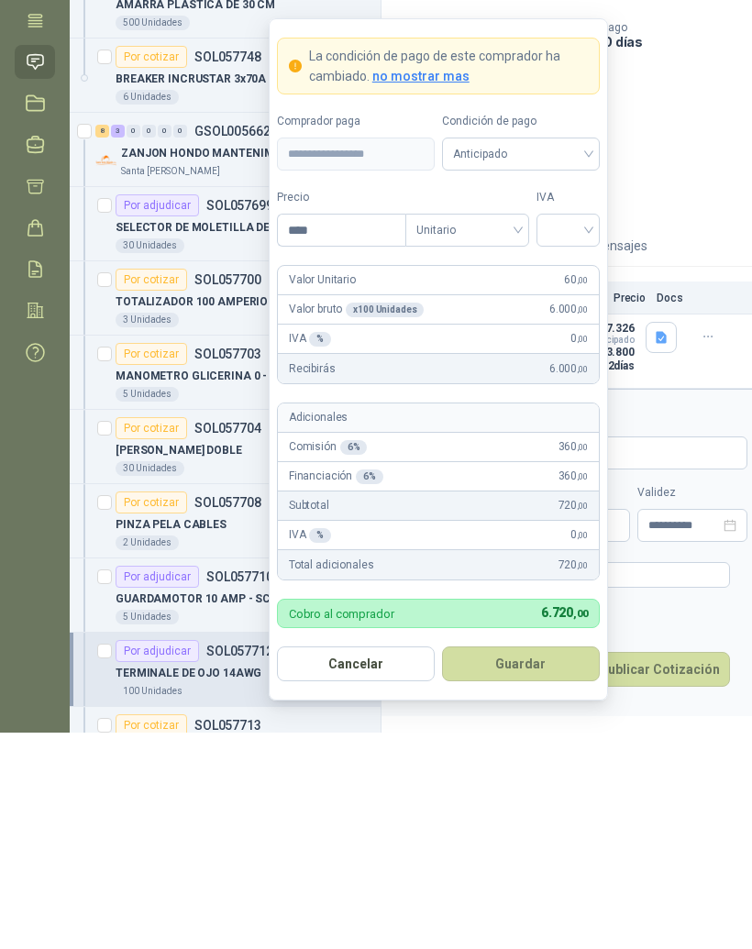
click at [580, 431] on input "search" at bounding box center [568, 445] width 41 height 28
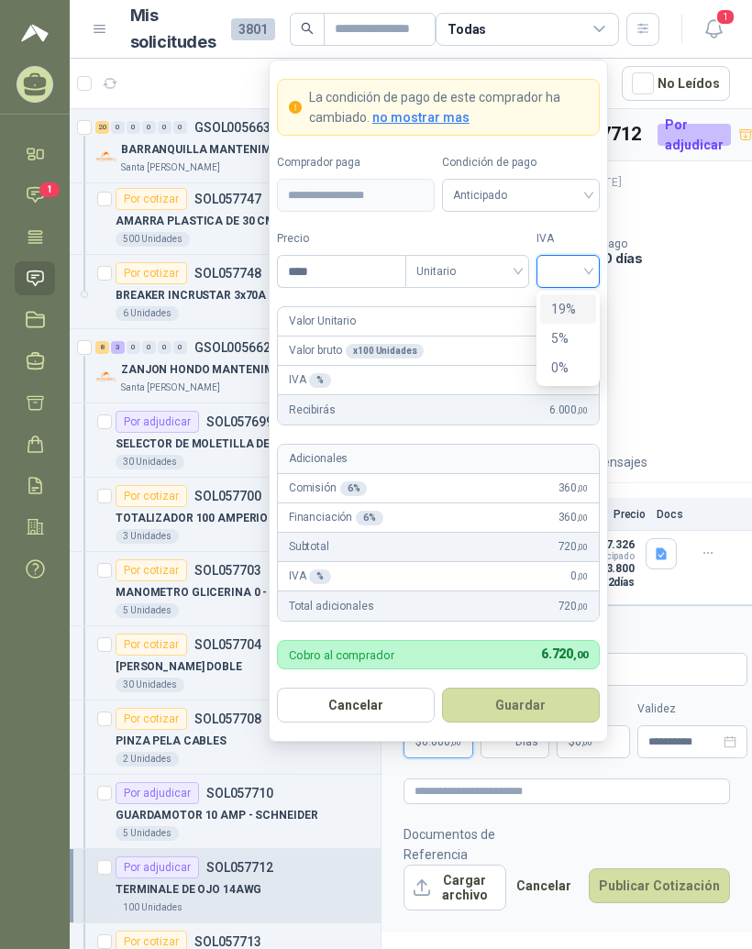
click at [580, 299] on div "19%" at bounding box center [568, 309] width 34 height 20
click at [535, 688] on button "Guardar" at bounding box center [521, 705] width 158 height 35
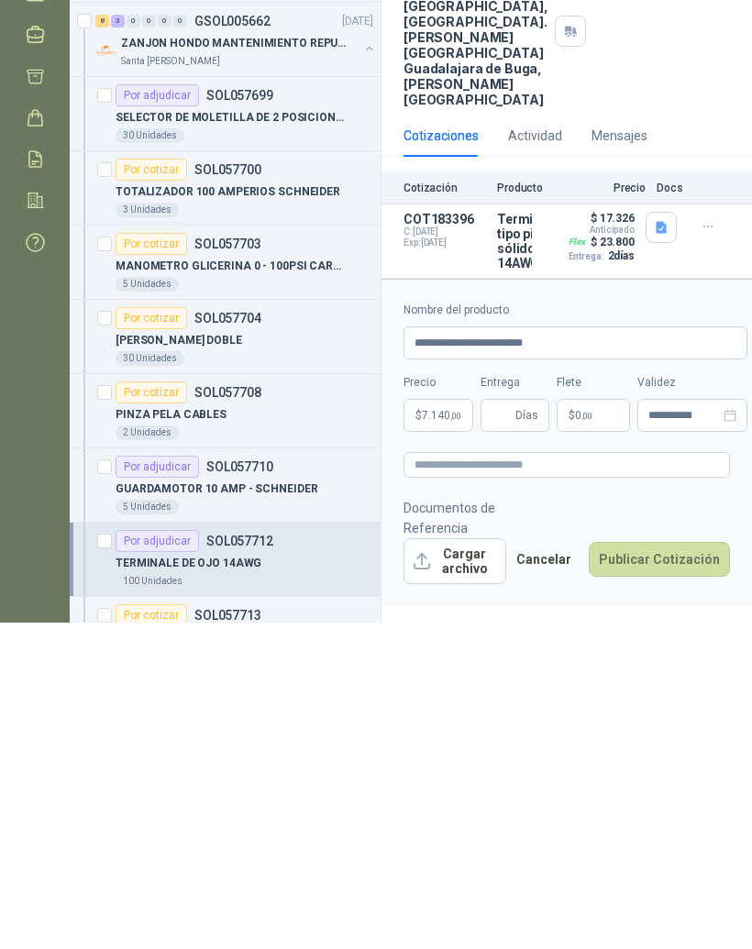
click at [605, 726] on p "$ 0 ,00" at bounding box center [593, 742] width 73 height 33
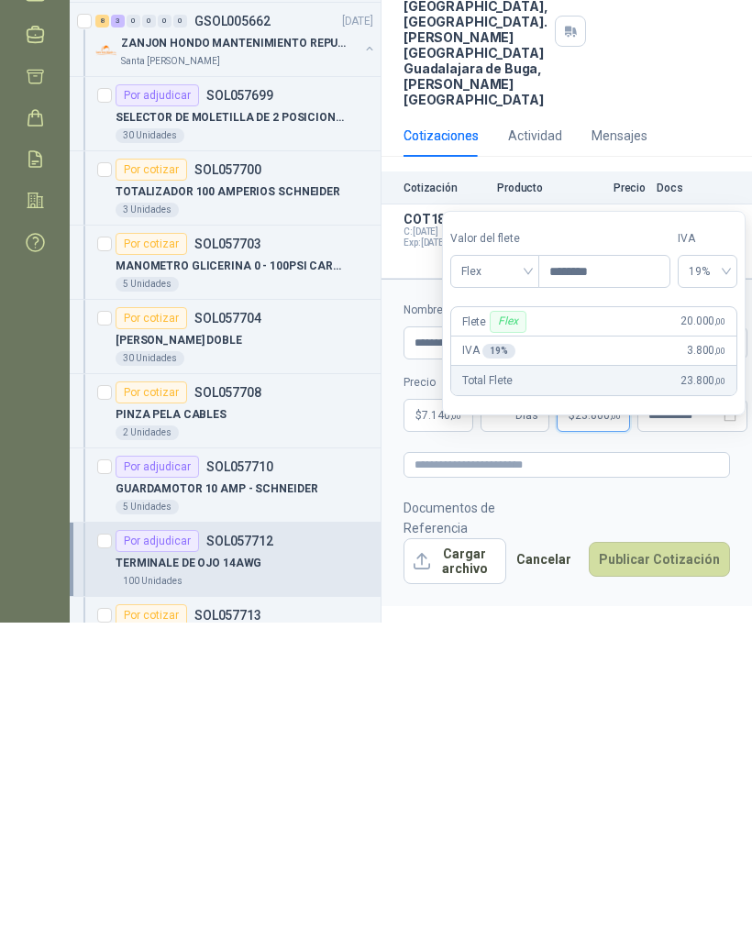
click at [690, 869] on button "Publicar Cotización" at bounding box center [659, 886] width 141 height 35
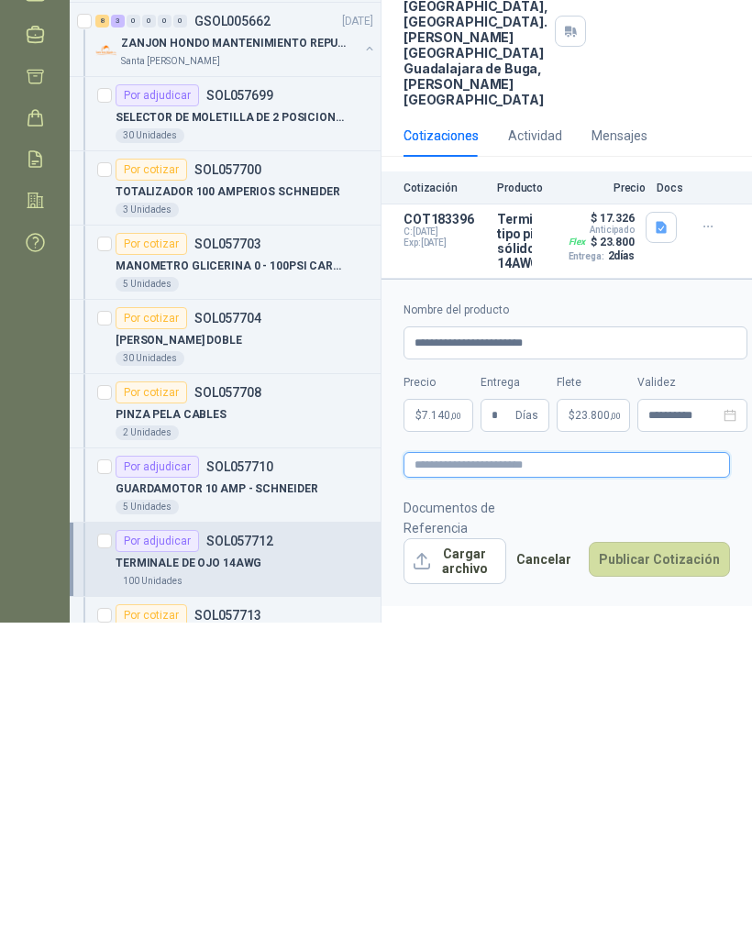
click at [669, 779] on textarea at bounding box center [567, 792] width 327 height 26
click at [488, 865] on button "Cargar archivo" at bounding box center [455, 888] width 103 height 46
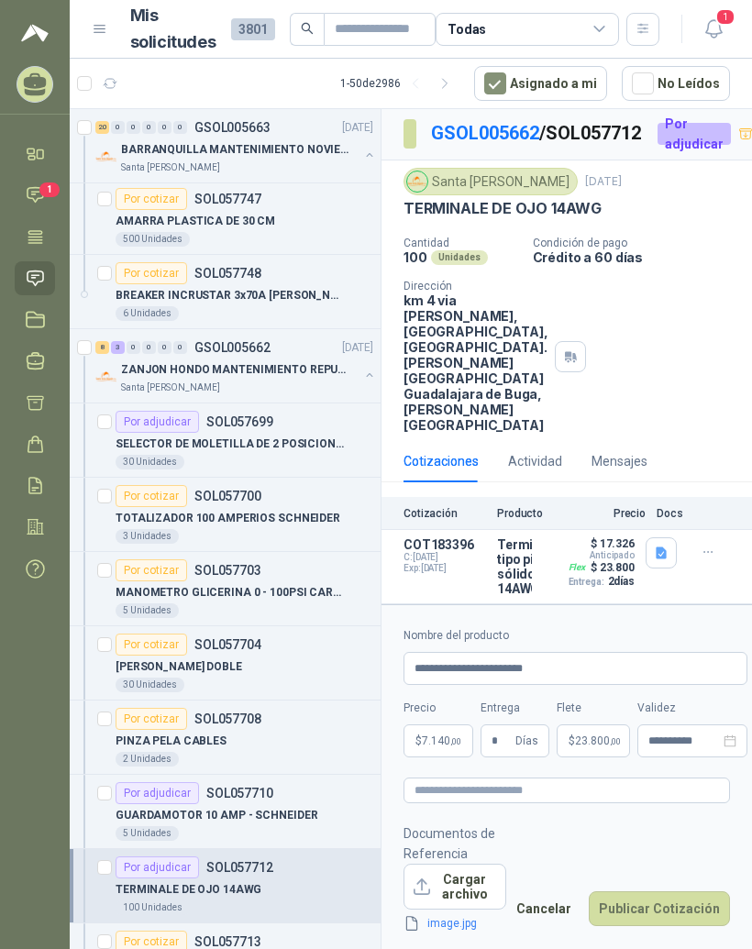
scroll to position [53, 0]
click at [690, 902] on button "Publicar Cotización" at bounding box center [659, 909] width 141 height 35
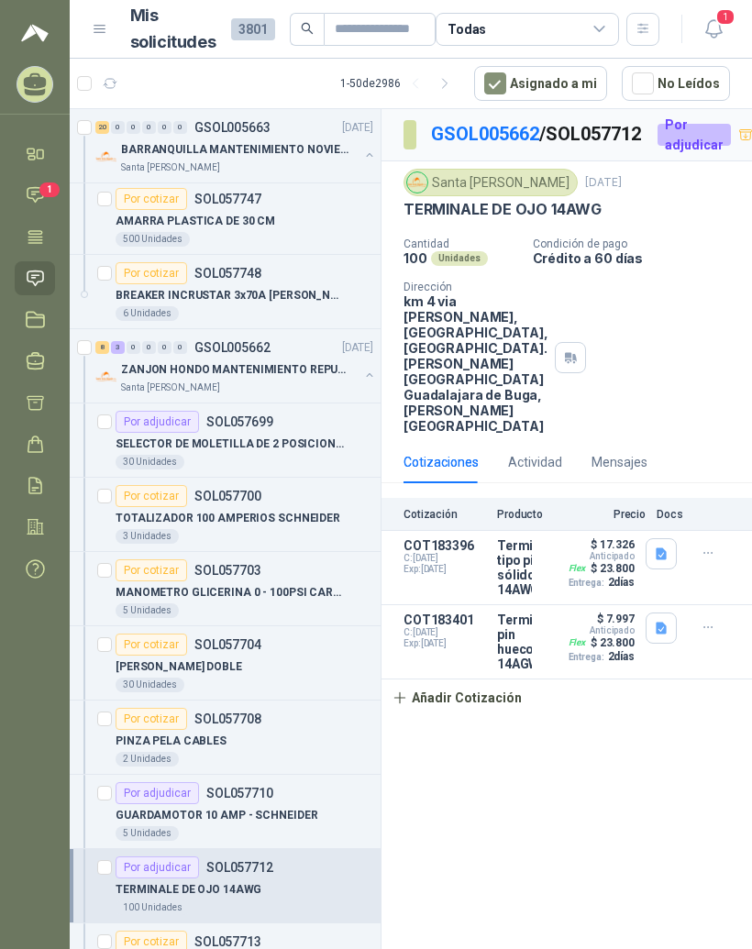
click at [502, 123] on link "GSOL005662" at bounding box center [485, 134] width 108 height 22
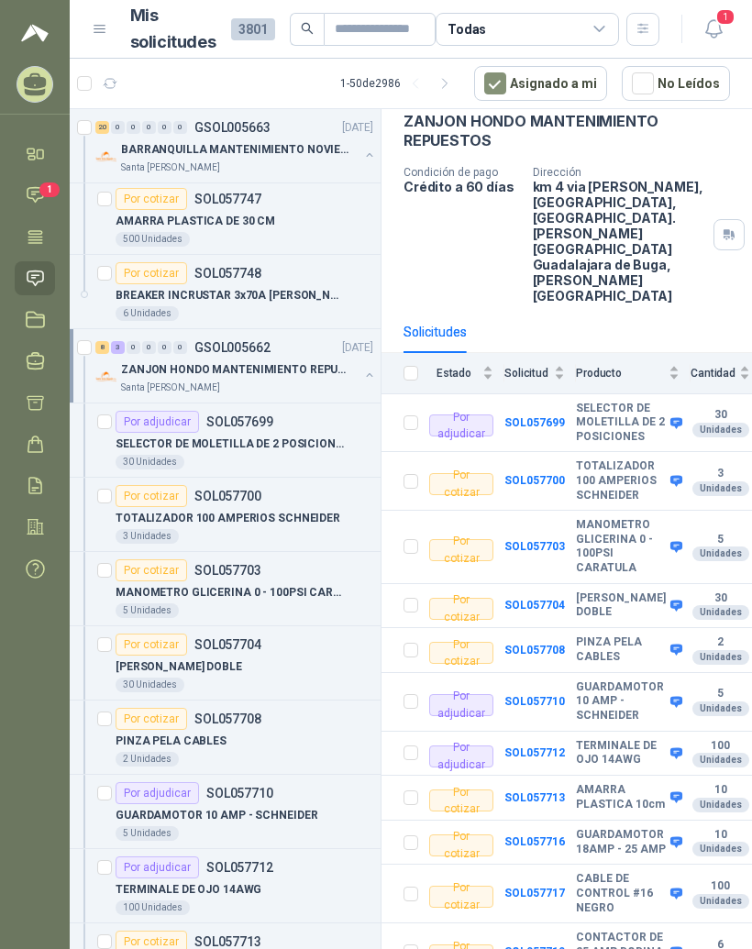
scroll to position [92, 0]
click at [551, 792] on b "SOL057713" at bounding box center [535, 798] width 61 height 13
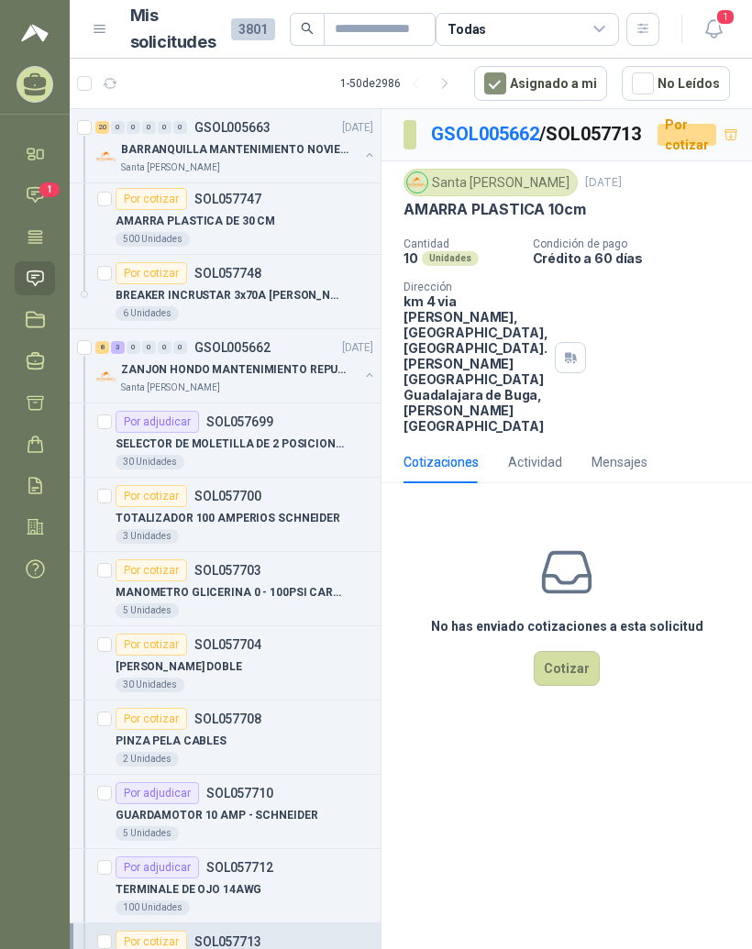
click at [522, 123] on link "GSOL005662" at bounding box center [485, 134] width 108 height 22
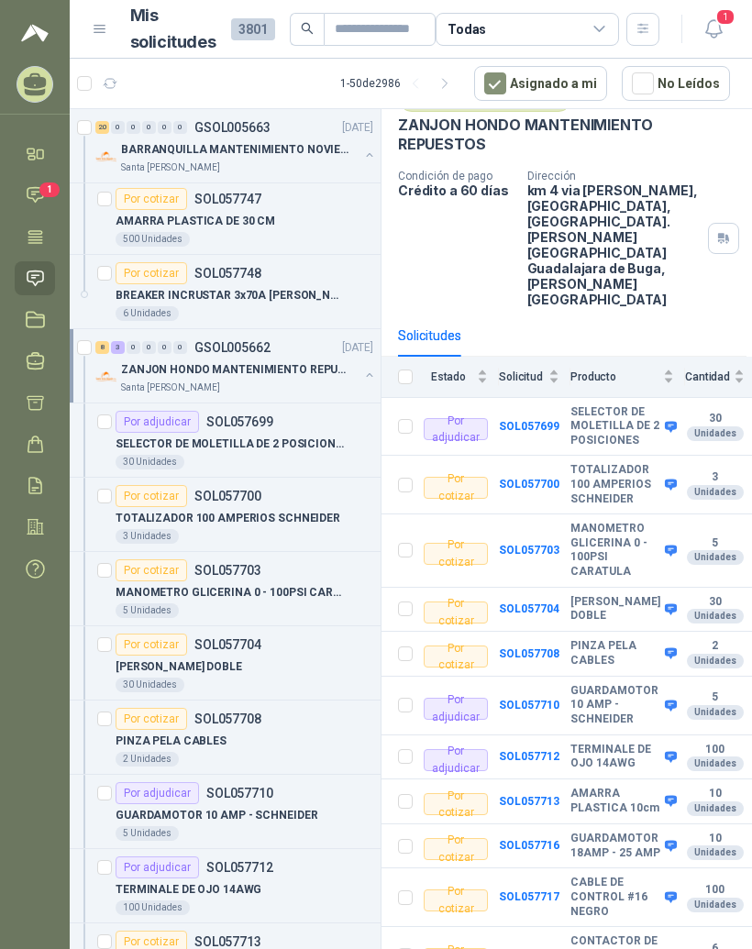
scroll to position [90, 6]
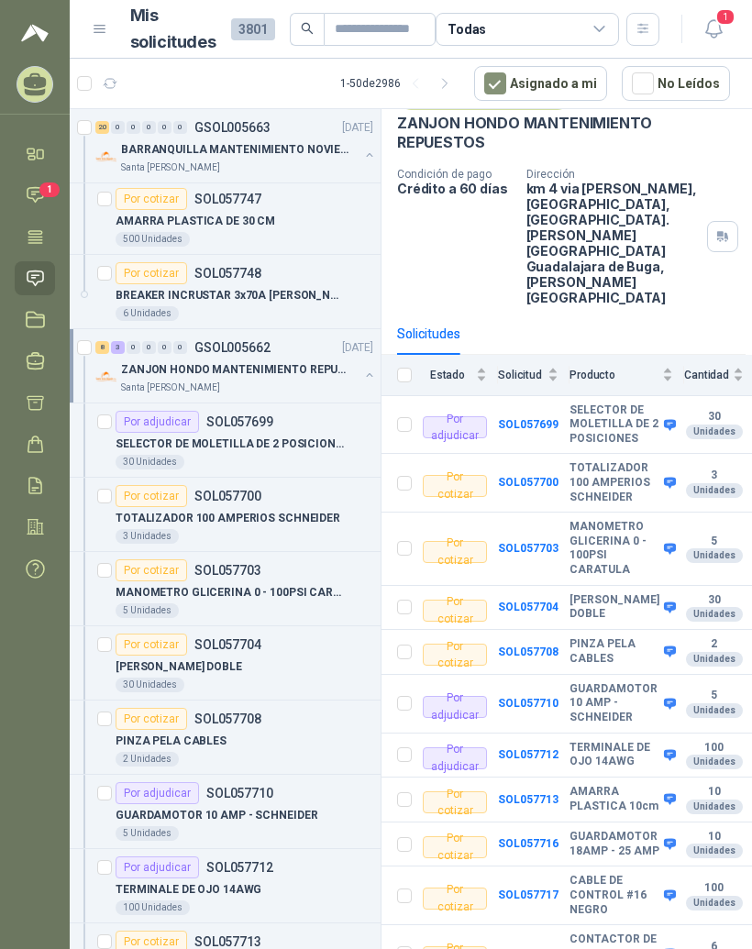
click at [605, 741] on b "TERMINALE DE OJO 14AWG" at bounding box center [615, 755] width 90 height 28
click at [549, 749] on b "SOL057712" at bounding box center [528, 755] width 61 height 13
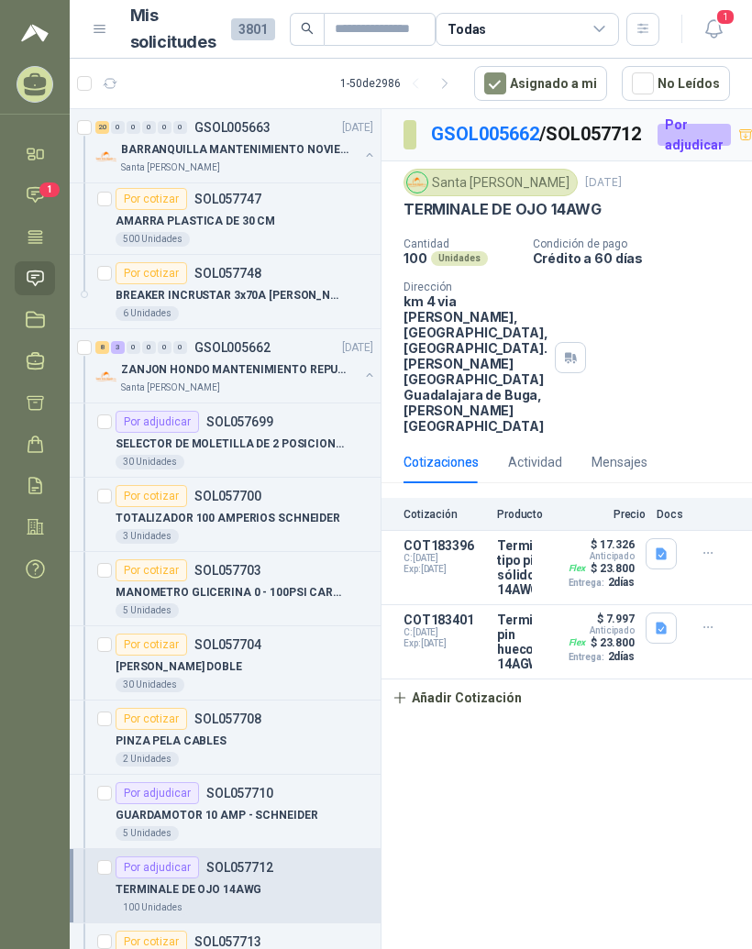
click at [707, 636] on icon "button" at bounding box center [709, 628] width 16 height 16
click at [734, 656] on icon "button" at bounding box center [731, 663] width 14 height 14
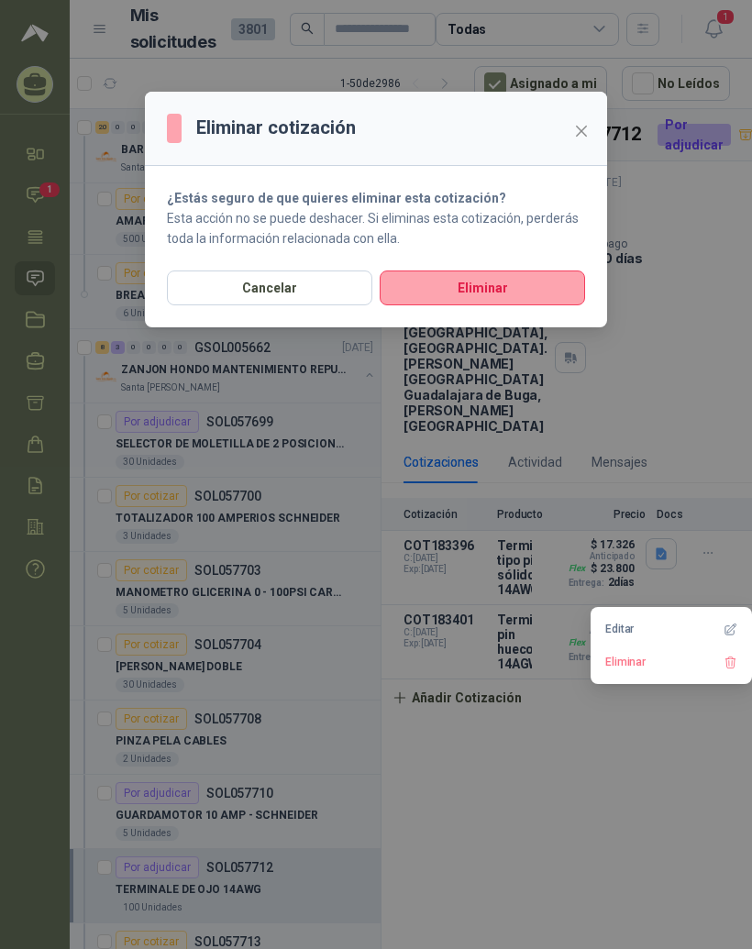
click at [552, 285] on button "Eliminar" at bounding box center [482, 288] width 205 height 35
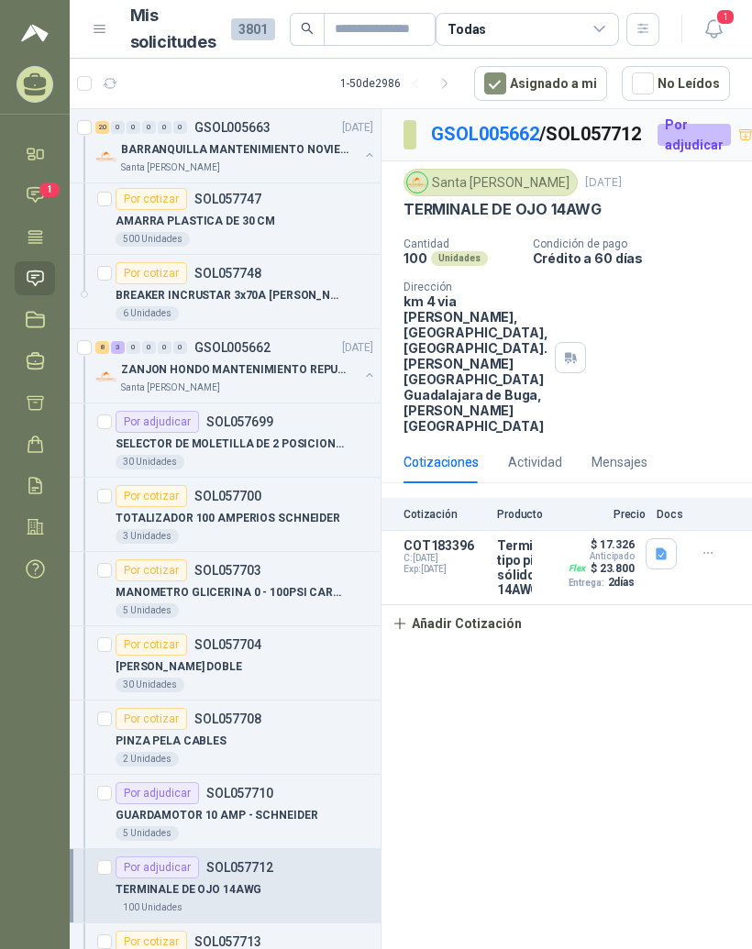
click at [707, 561] on icon "button" at bounding box center [709, 554] width 16 height 16
click at [729, 585] on icon "button" at bounding box center [730, 584] width 9 height 11
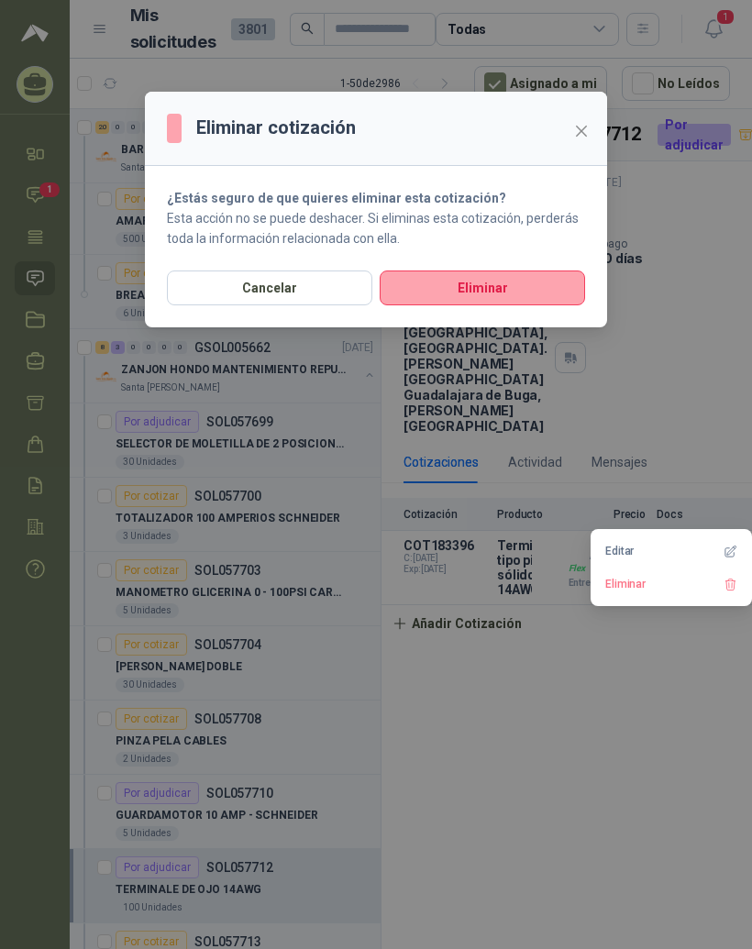
click at [550, 290] on button "Eliminar" at bounding box center [482, 288] width 205 height 35
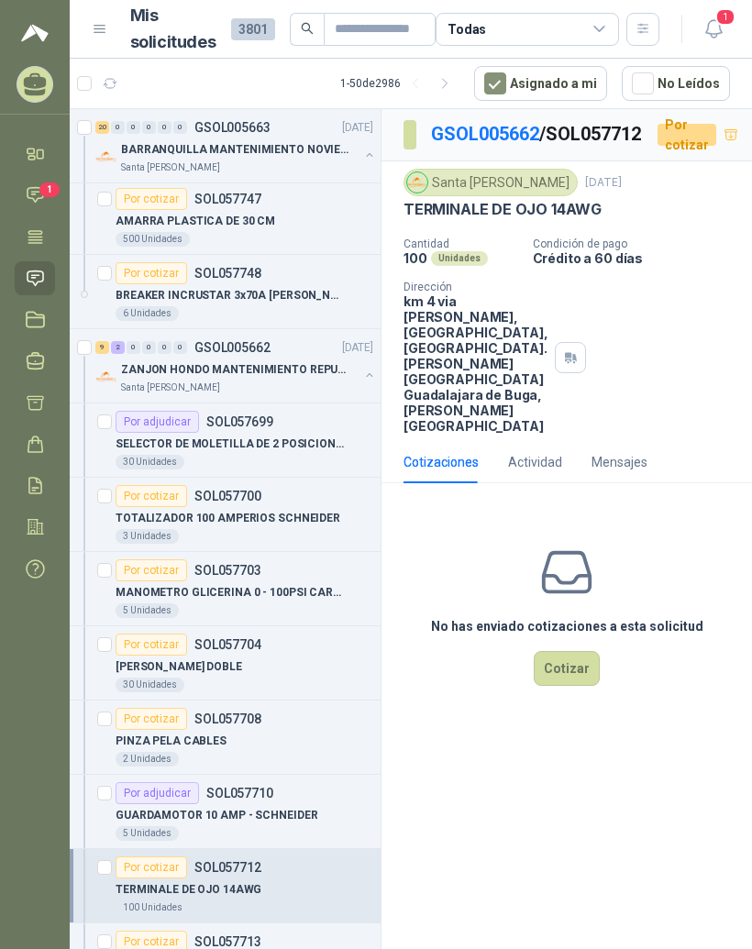
click at [580, 686] on button "Cotizar" at bounding box center [567, 668] width 66 height 35
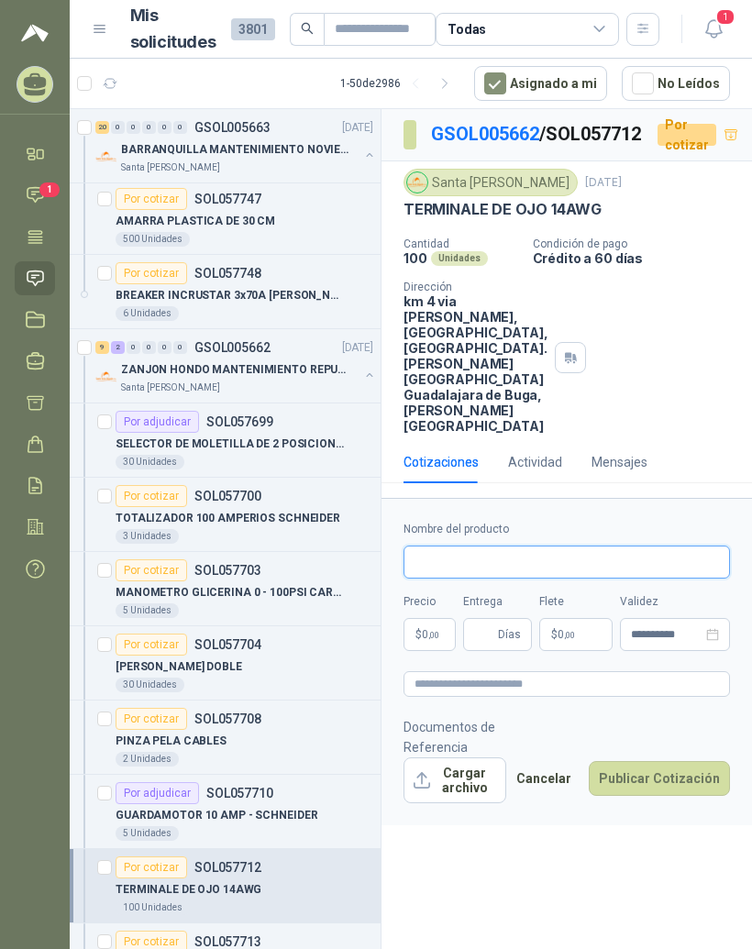
click at [560, 579] on input "Nombre del producto" at bounding box center [567, 562] width 327 height 33
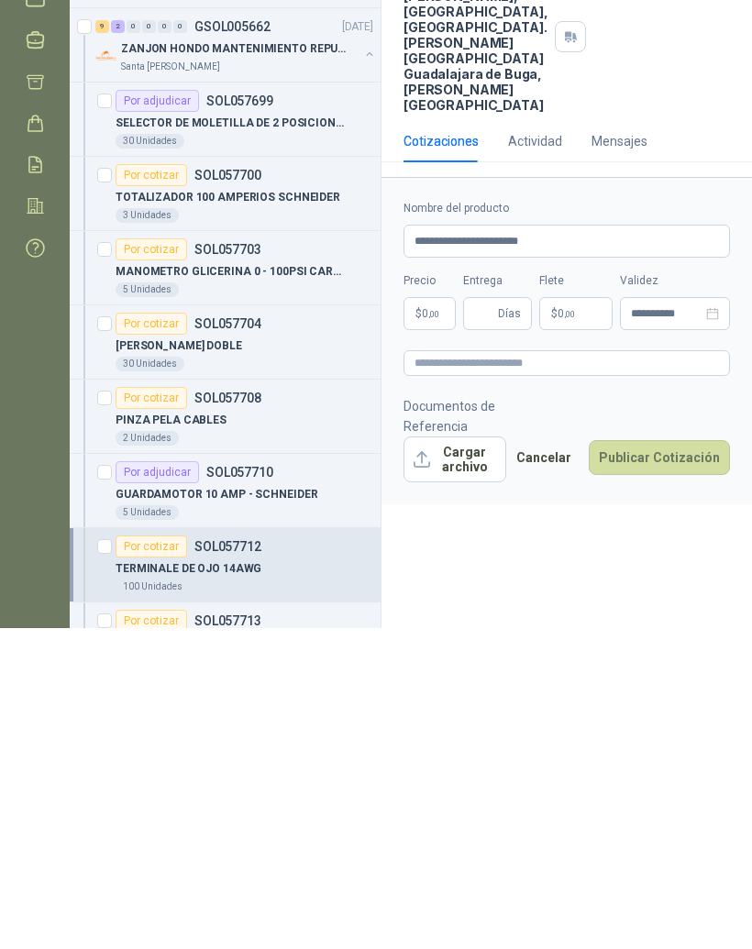
click at [430, 379] on body "MANUEL JOSE GALVIS GUTIERREZ RESISTENCIAS INDUSTRIALES MG Inicio Chat 1 Tareas …" at bounding box center [376, 474] width 752 height 949
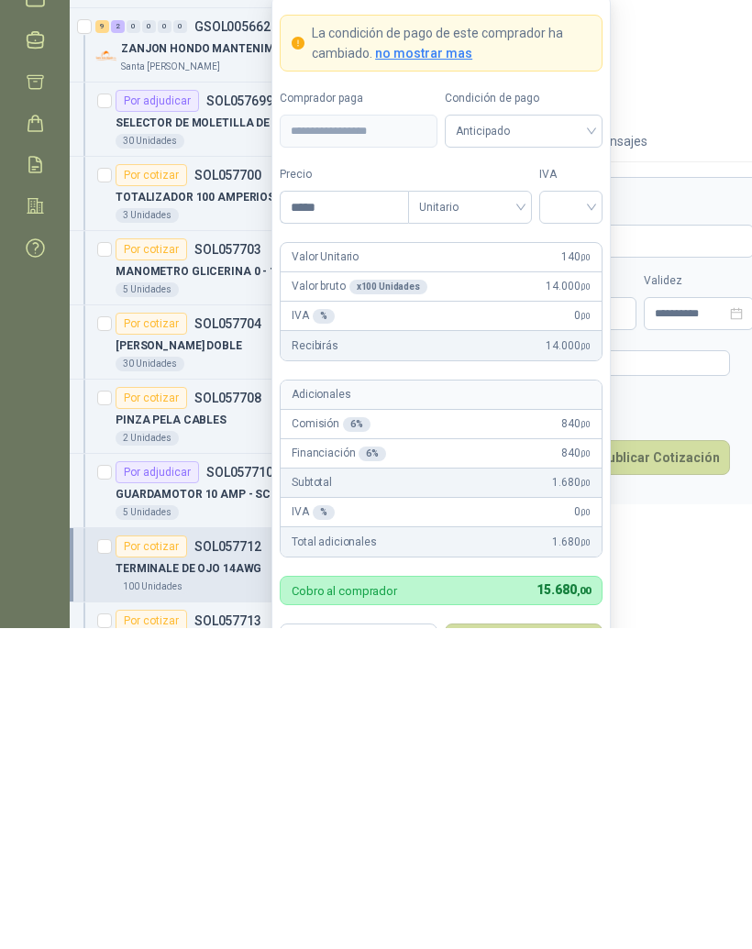
click at [580, 513] on input "search" at bounding box center [570, 527] width 41 height 28
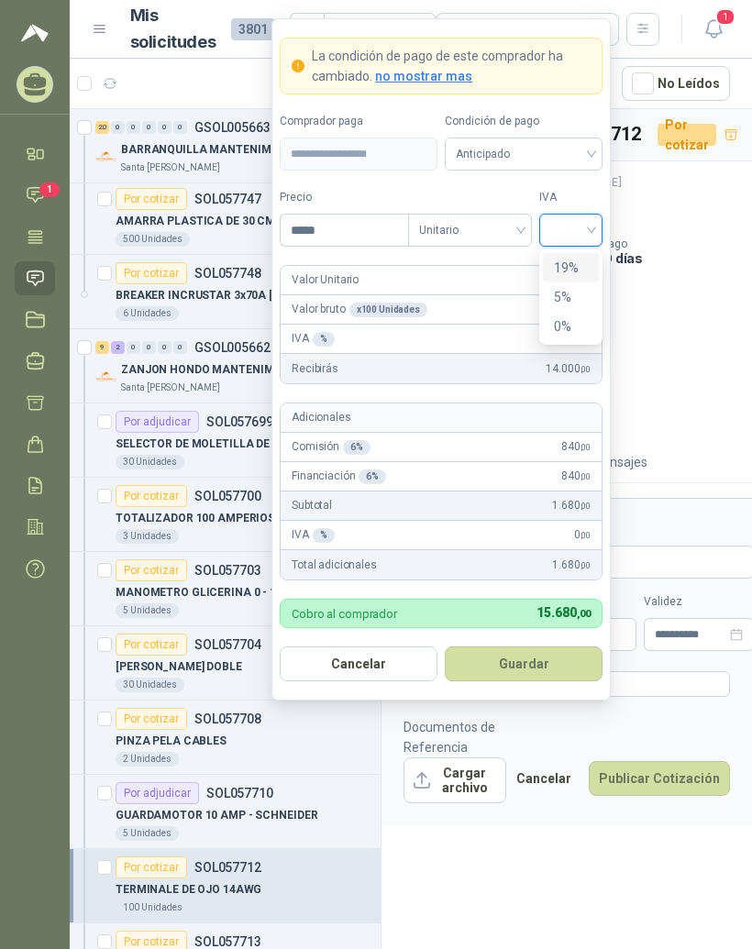
click at [587, 258] on div "19%" at bounding box center [571, 268] width 34 height 20
click at [558, 647] on button "Guardar" at bounding box center [524, 664] width 158 height 35
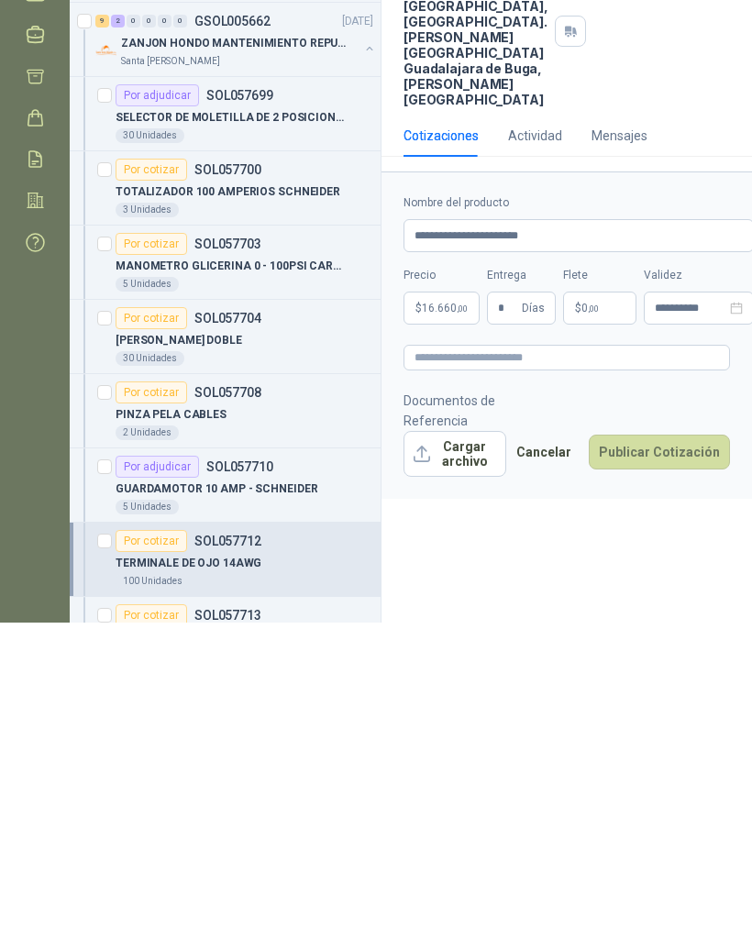
click at [600, 618] on p "$ 0 ,00" at bounding box center [599, 634] width 73 height 33
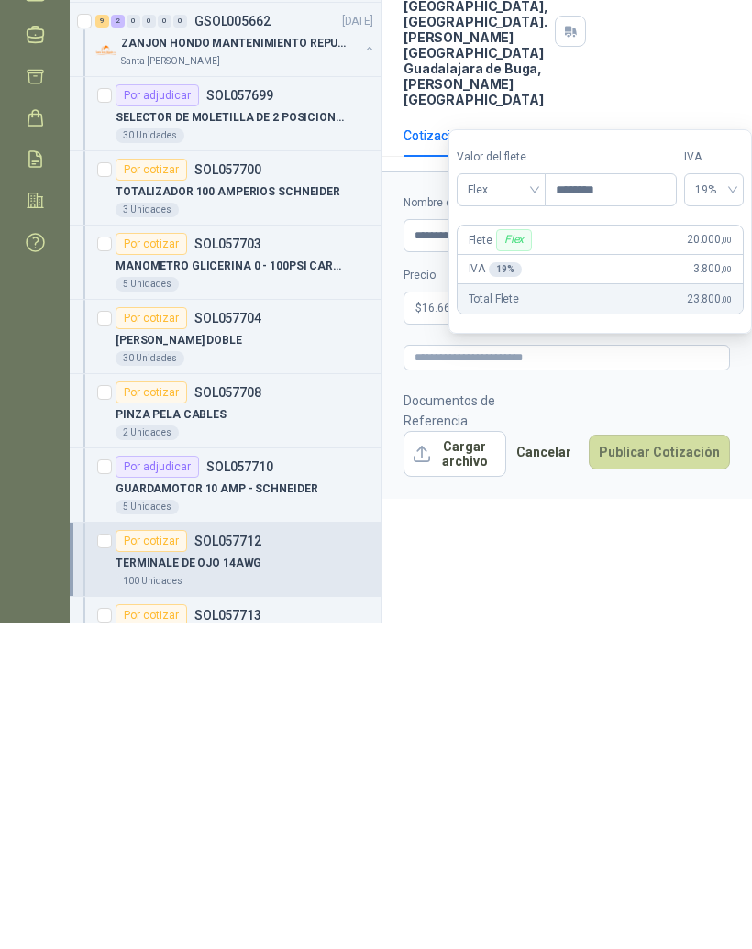
click at [692, 594] on div "**********" at bounding box center [567, 532] width 371 height 847
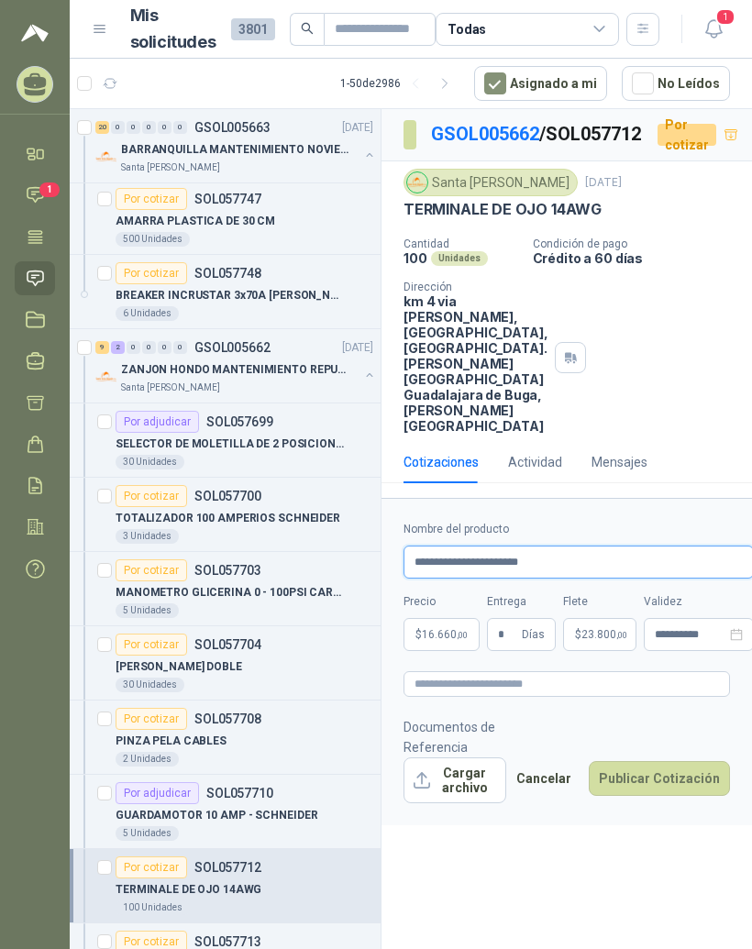
click at [590, 579] on input "**********" at bounding box center [579, 562] width 350 height 33
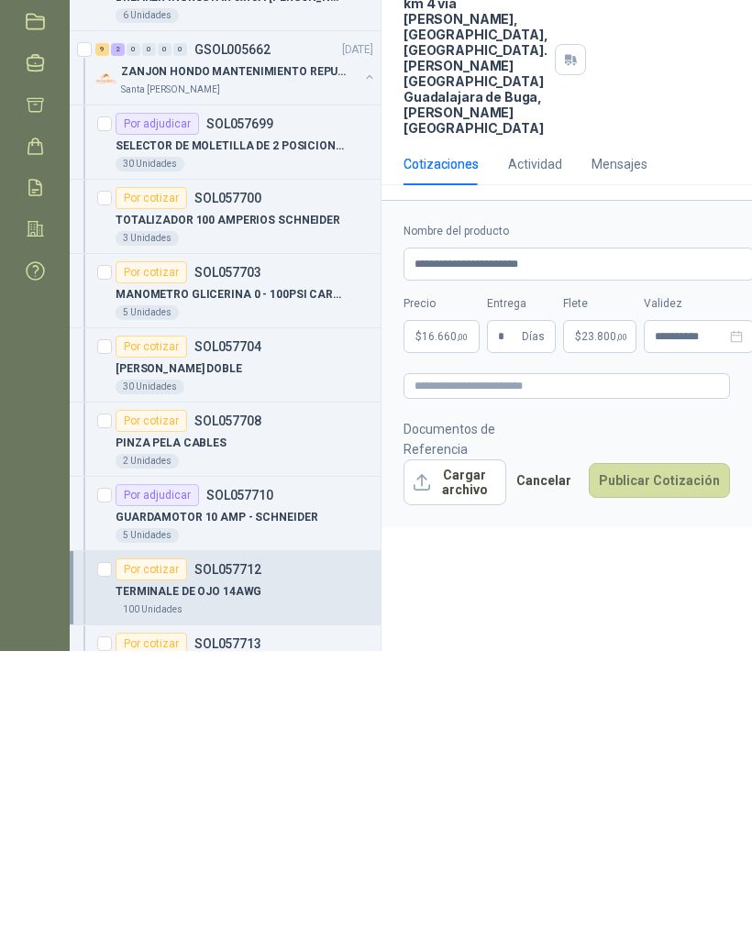
click at [617, 596] on div "**********" at bounding box center [567, 532] width 371 height 847
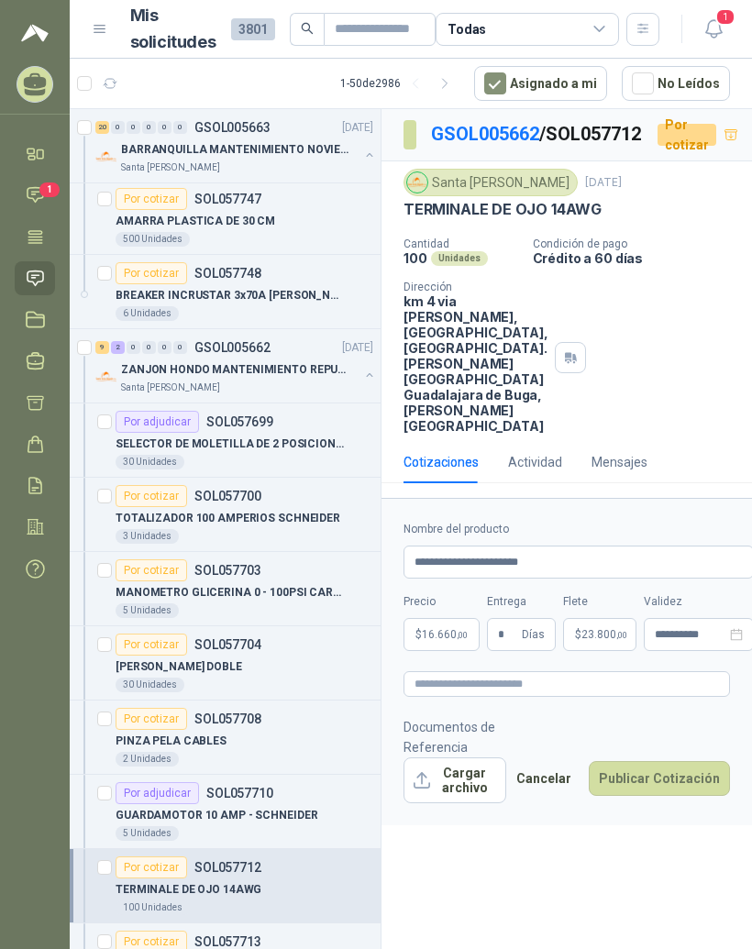
click at [684, 796] on button "Publicar Cotización" at bounding box center [659, 778] width 141 height 35
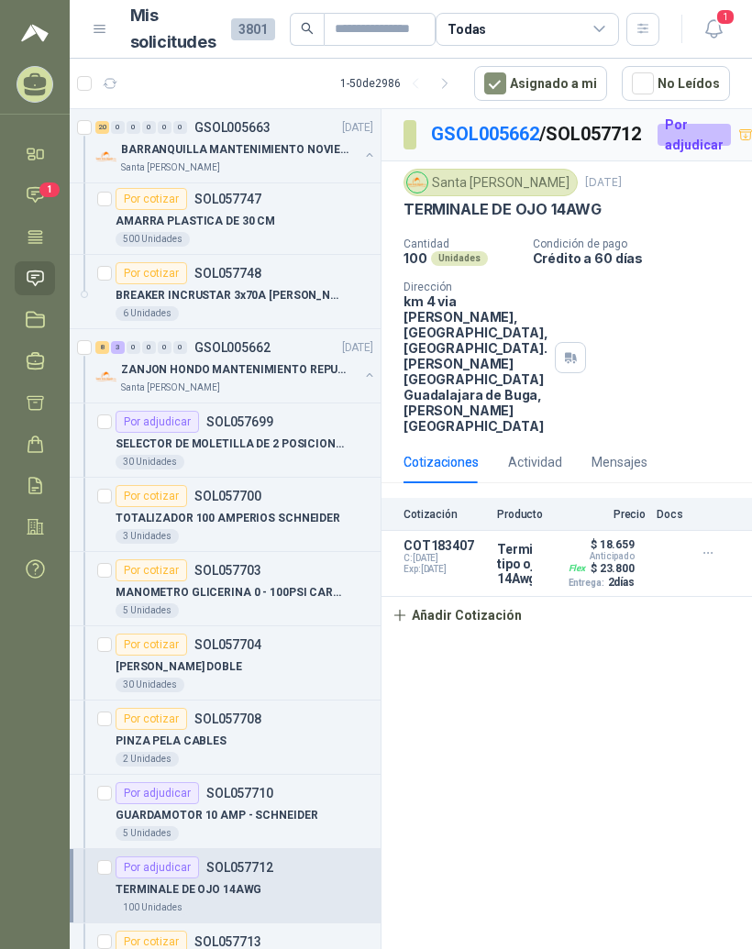
click at [484, 123] on link "GSOL005662" at bounding box center [485, 134] width 108 height 22
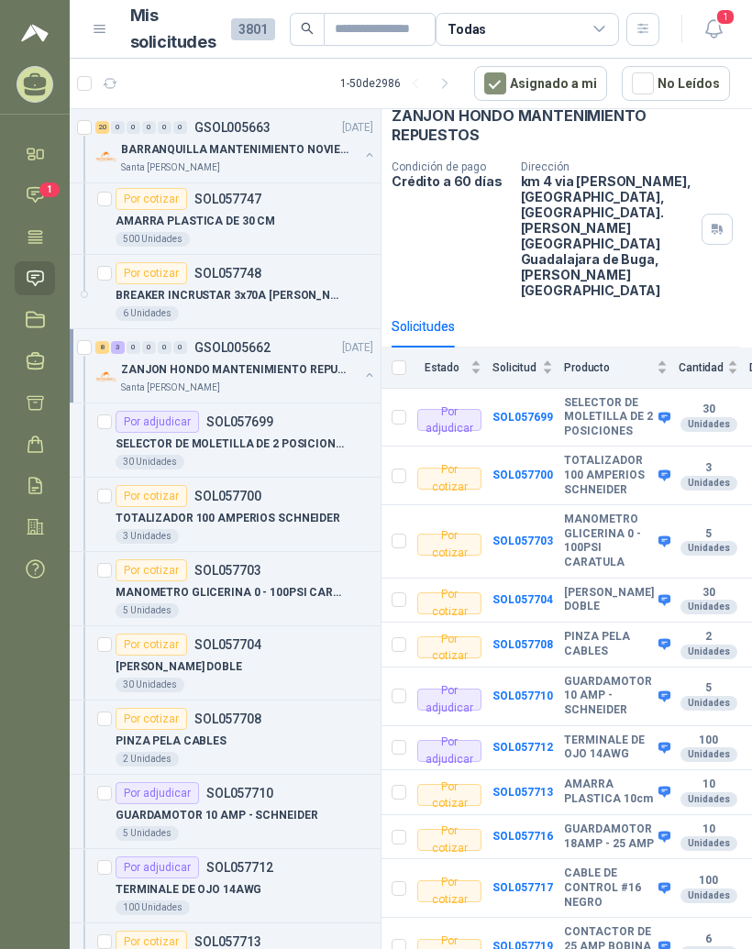
scroll to position [96, 12]
click at [528, 831] on b "SOL057716" at bounding box center [523, 837] width 61 height 13
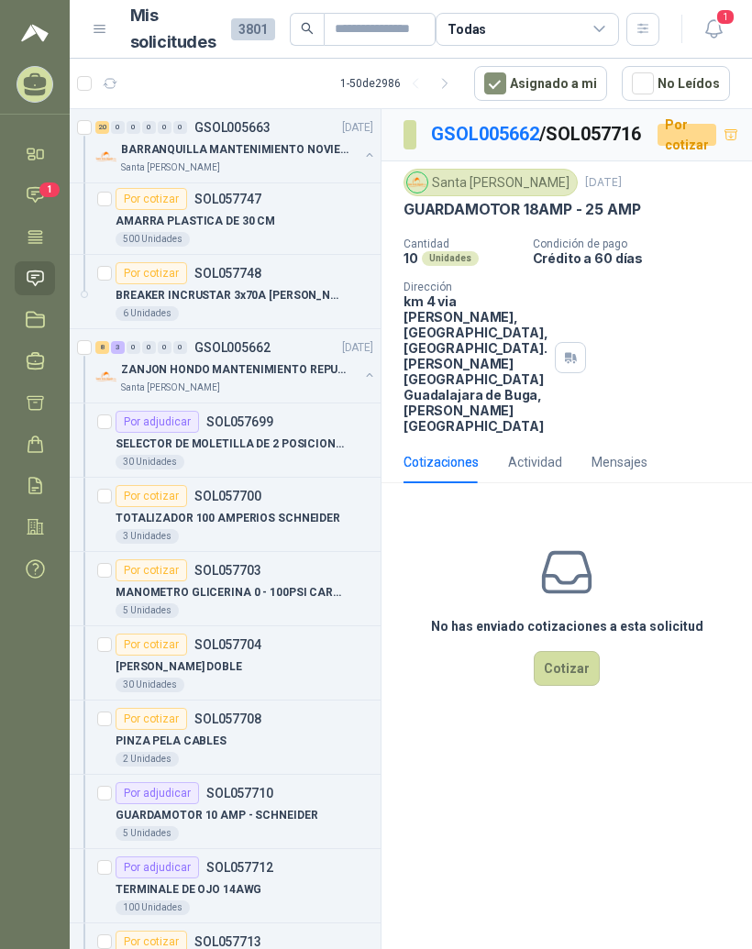
click at [574, 686] on button "Cotizar" at bounding box center [567, 668] width 66 height 35
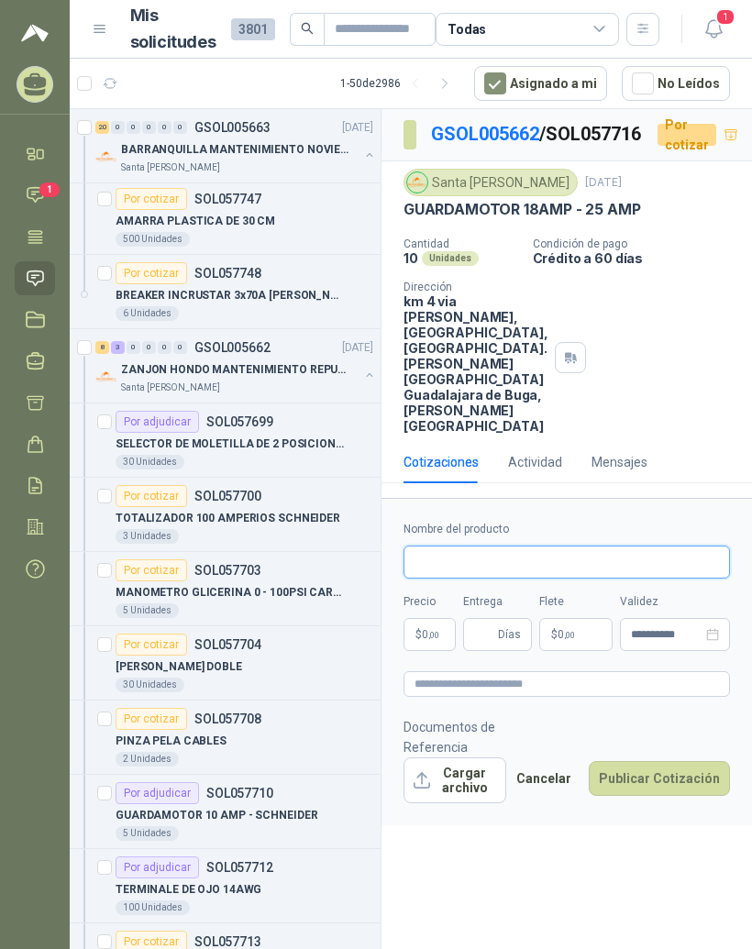
click at [547, 579] on input "Nombre del producto" at bounding box center [567, 562] width 327 height 33
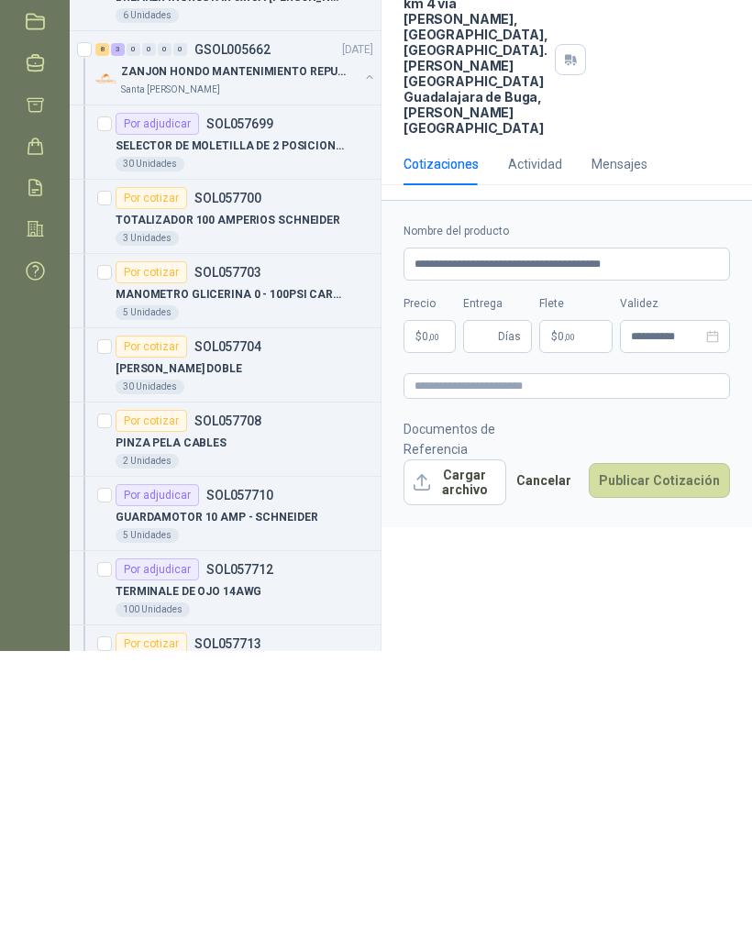
click at [428, 383] on body "MANUEL JOSE GALVIS GUTIERREZ RESISTENCIAS INDUSTRIALES MG Inicio Chat 1 Tareas …" at bounding box center [376, 474] width 752 height 949
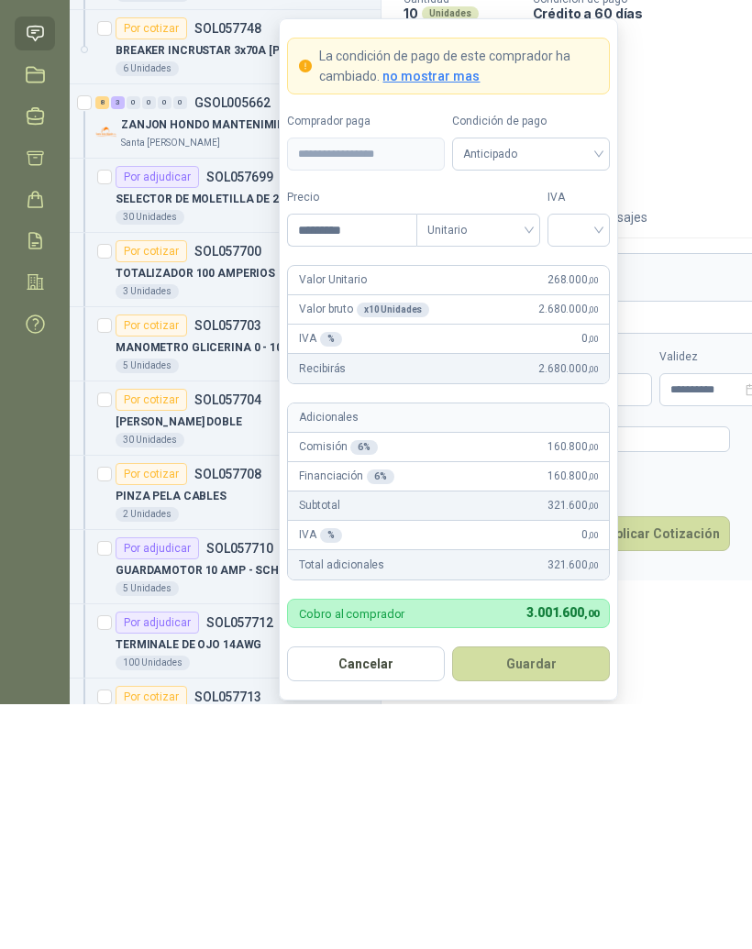
click at [595, 460] on input "search" at bounding box center [579, 474] width 41 height 28
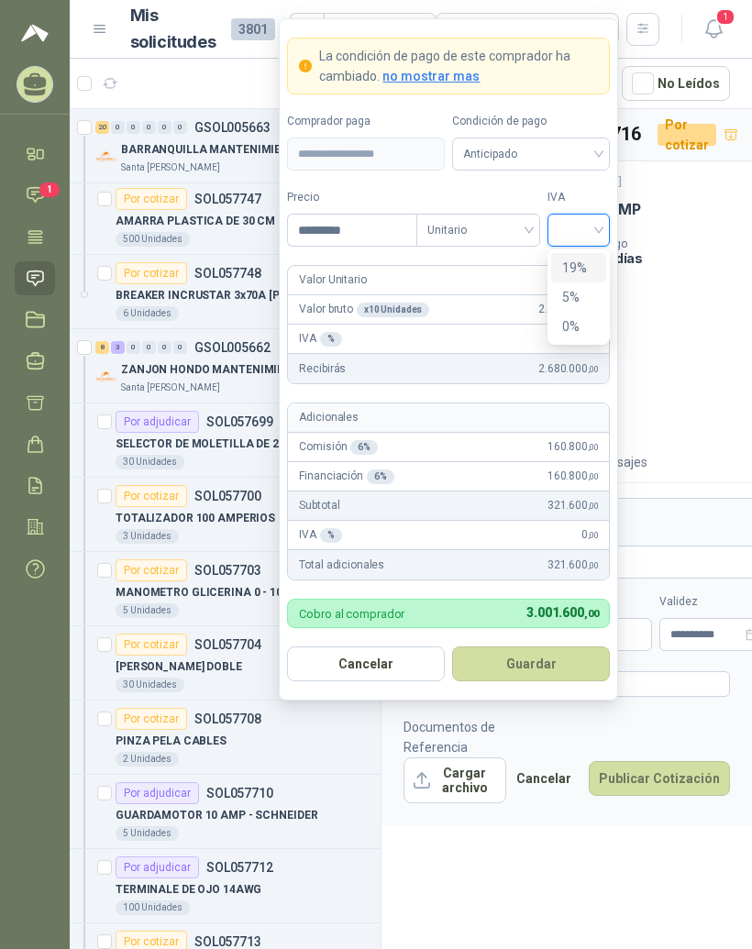
click at [595, 258] on div "19%" at bounding box center [579, 268] width 34 height 20
click at [570, 647] on button "Guardar" at bounding box center [531, 664] width 158 height 35
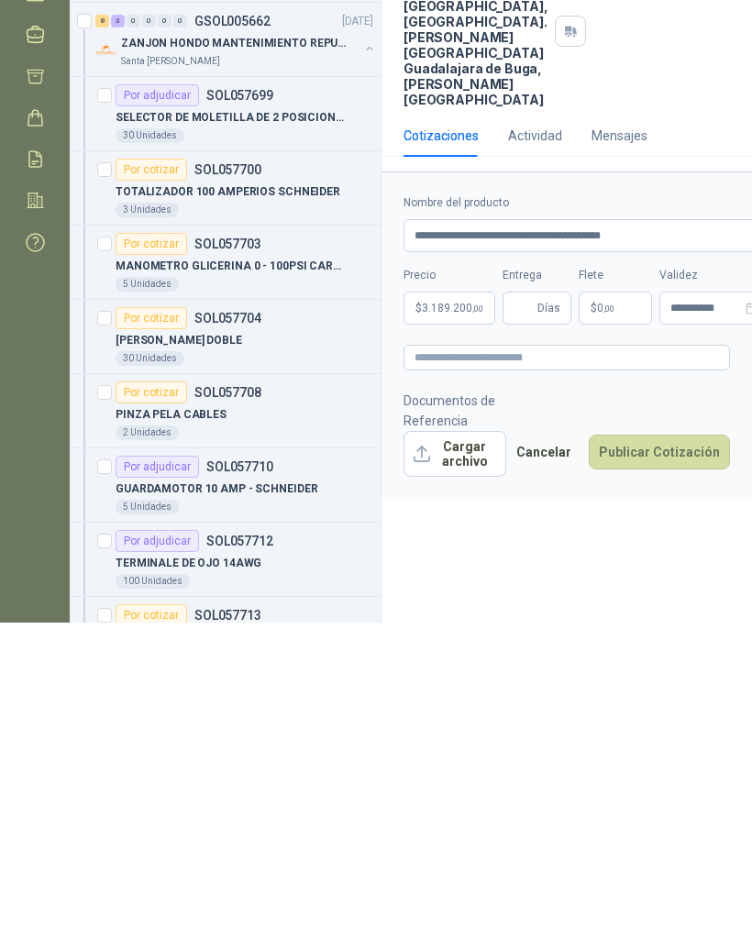
click at [610, 630] on span ",00" at bounding box center [609, 635] width 11 height 10
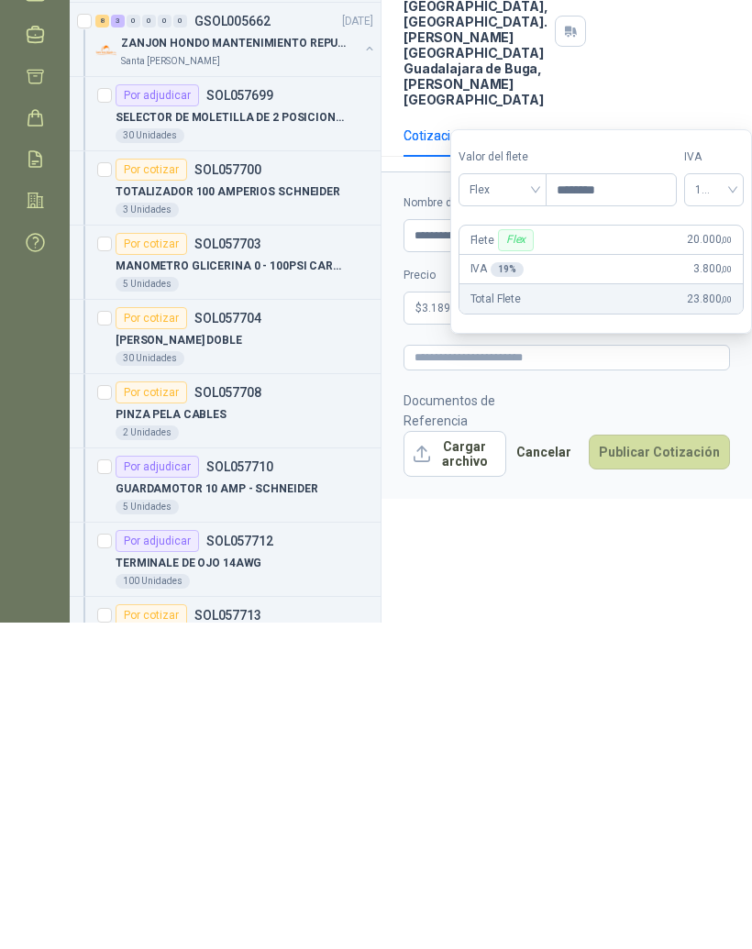
click at [625, 604] on div "**********" at bounding box center [567, 532] width 371 height 847
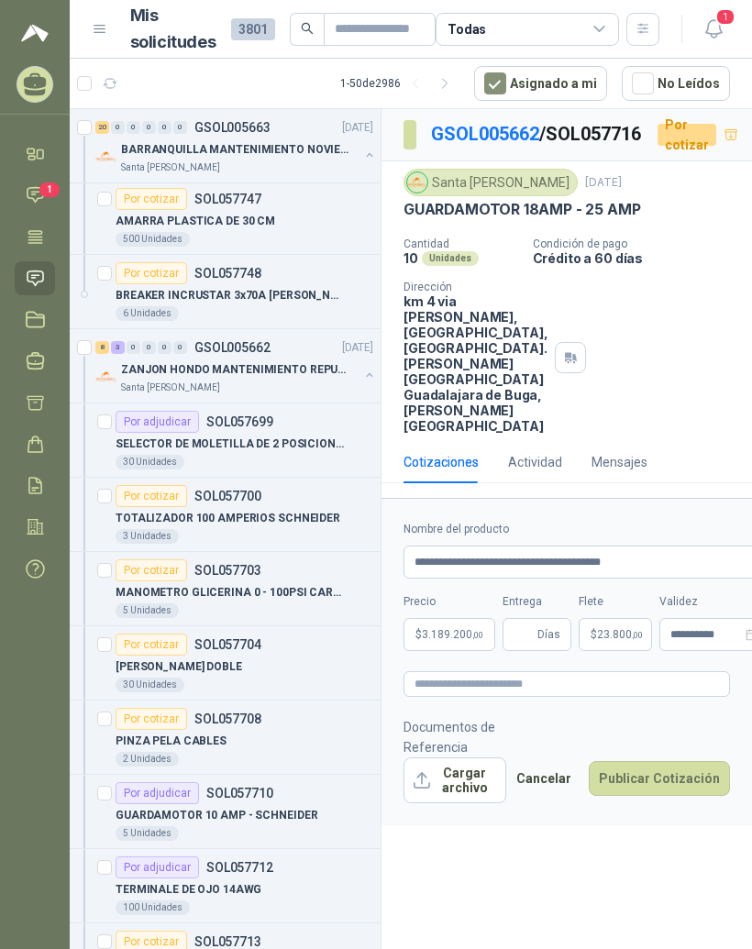
click at [682, 796] on button "Publicar Cotización" at bounding box center [659, 778] width 141 height 35
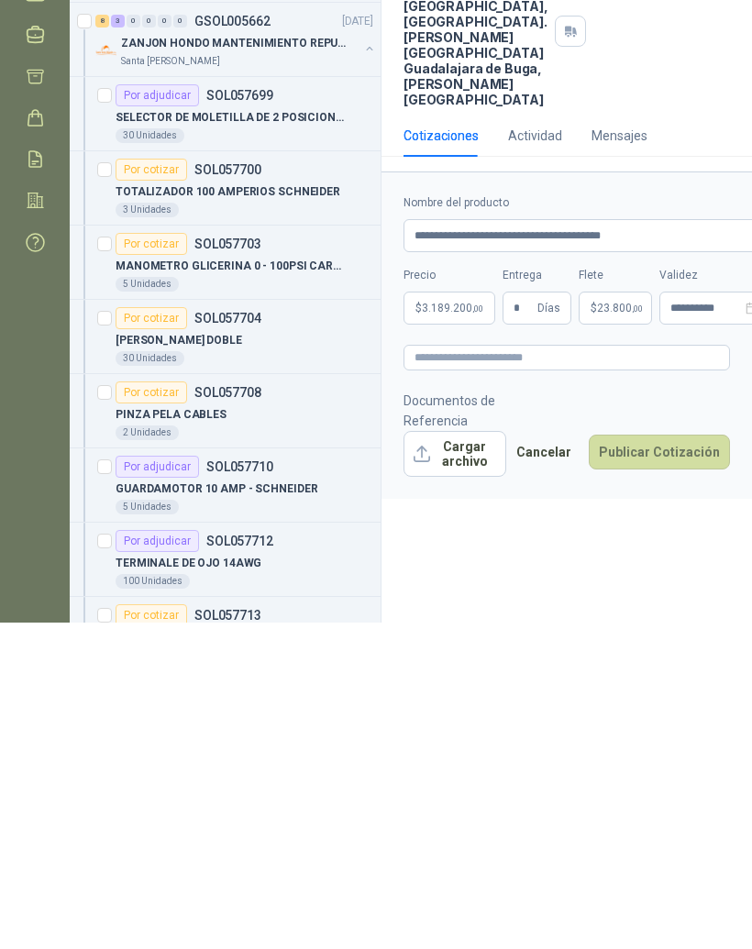
click at [690, 761] on button "Publicar Cotización" at bounding box center [659, 778] width 141 height 35
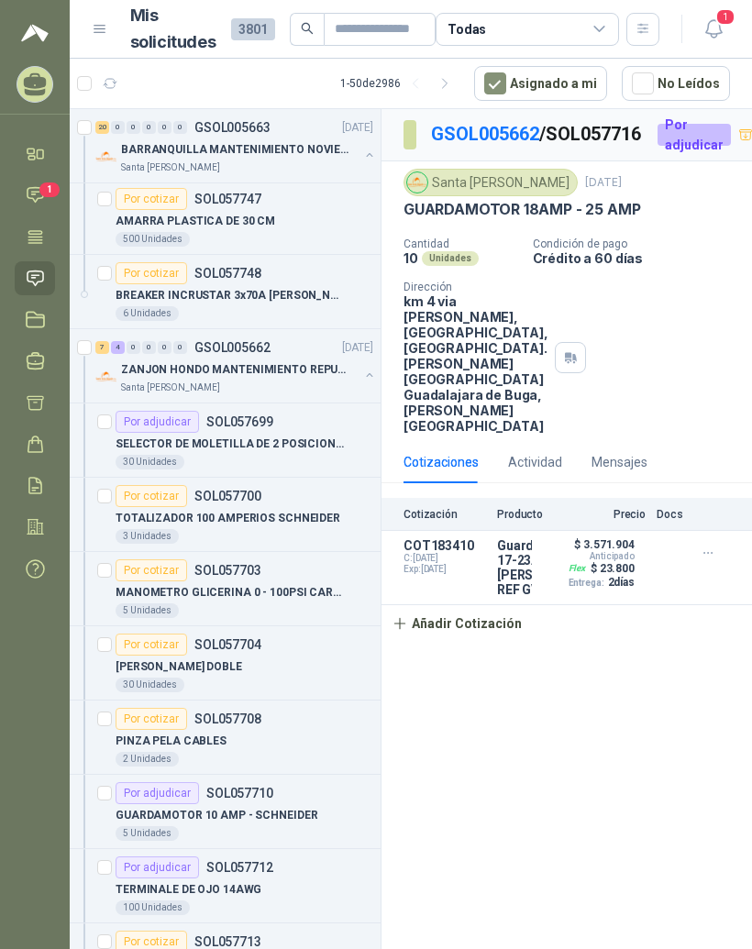
click at [509, 642] on button "Añadir Cotización" at bounding box center [457, 623] width 150 height 37
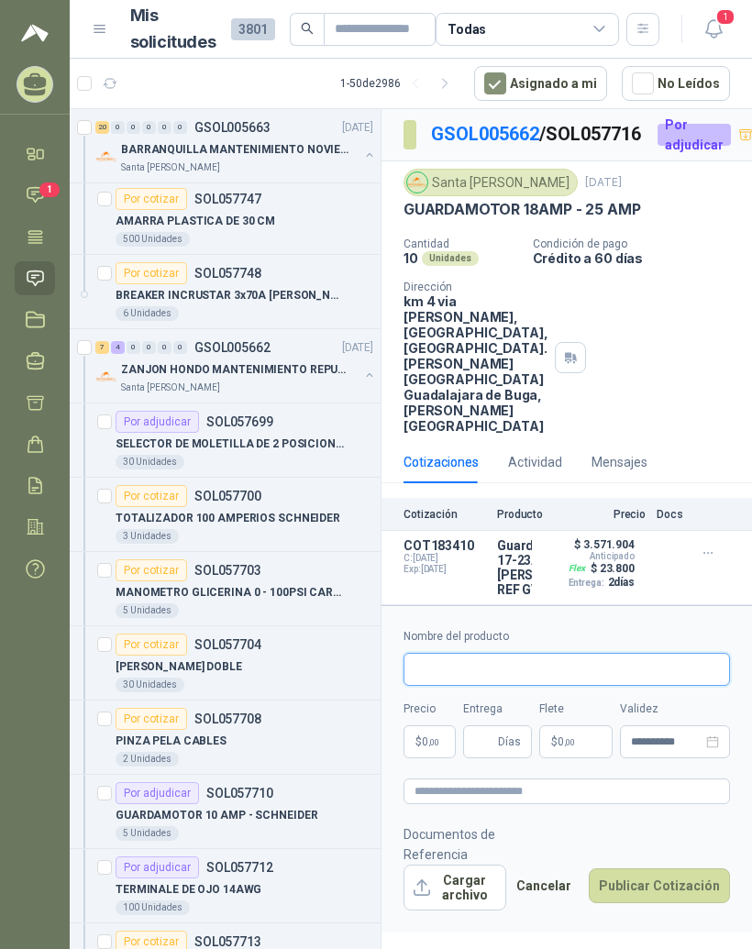
click at [605, 686] on input "Nombre del producto" at bounding box center [567, 669] width 327 height 33
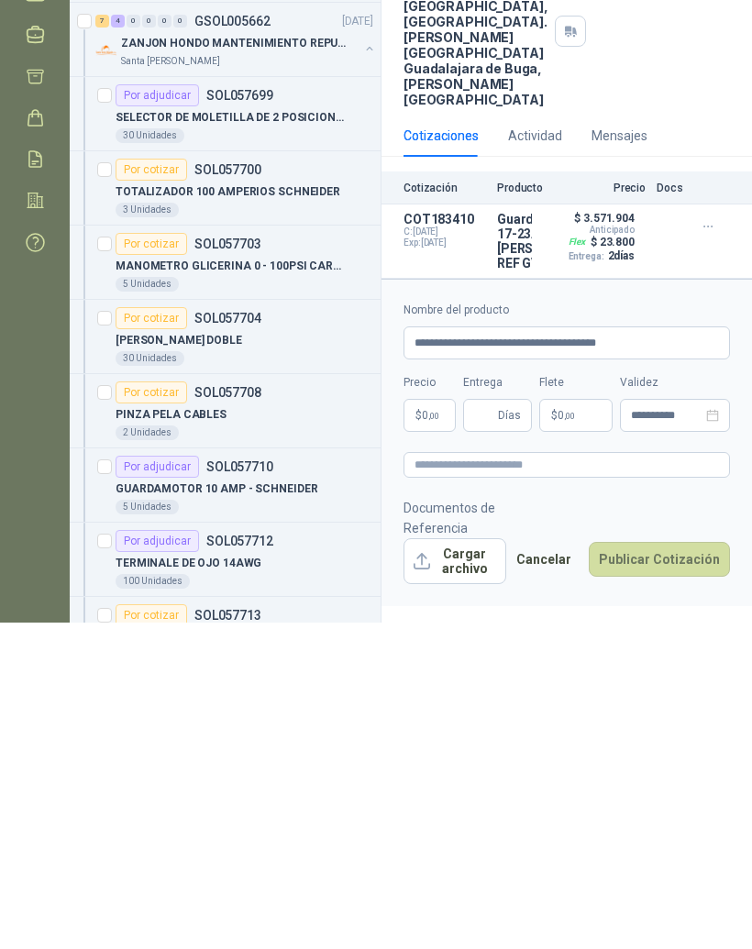
click at [436, 432] on body "MANUEL JOSE GALVIS GUTIERREZ RESISTENCIAS INDUSTRIALES MG Inicio Chat 1 Tareas …" at bounding box center [376, 474] width 752 height 949
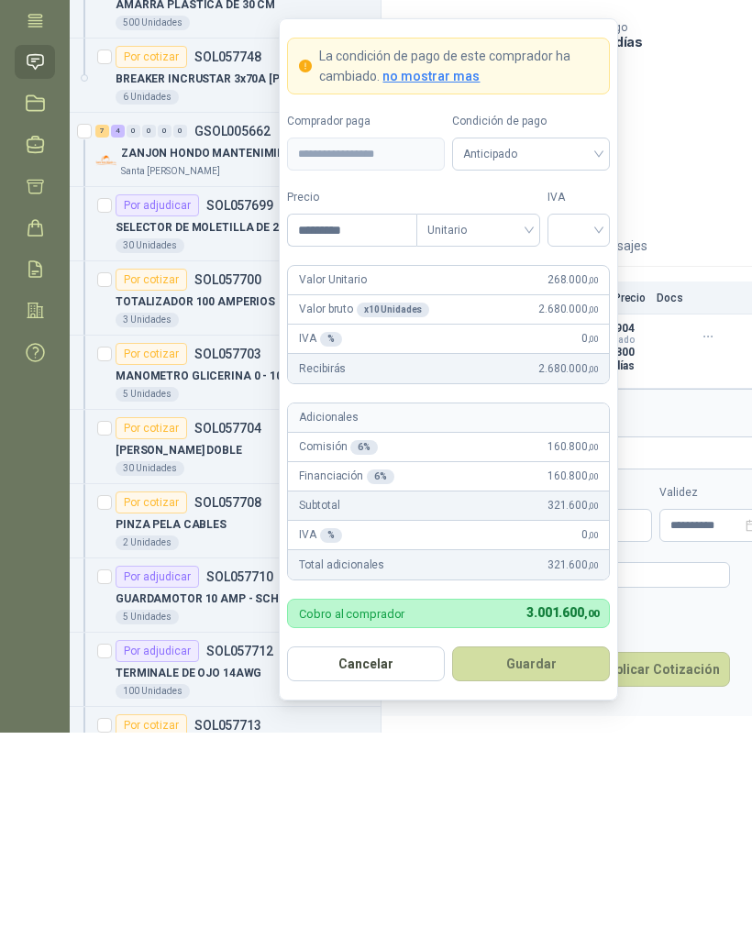
click at [576, 431] on input "search" at bounding box center [579, 445] width 41 height 28
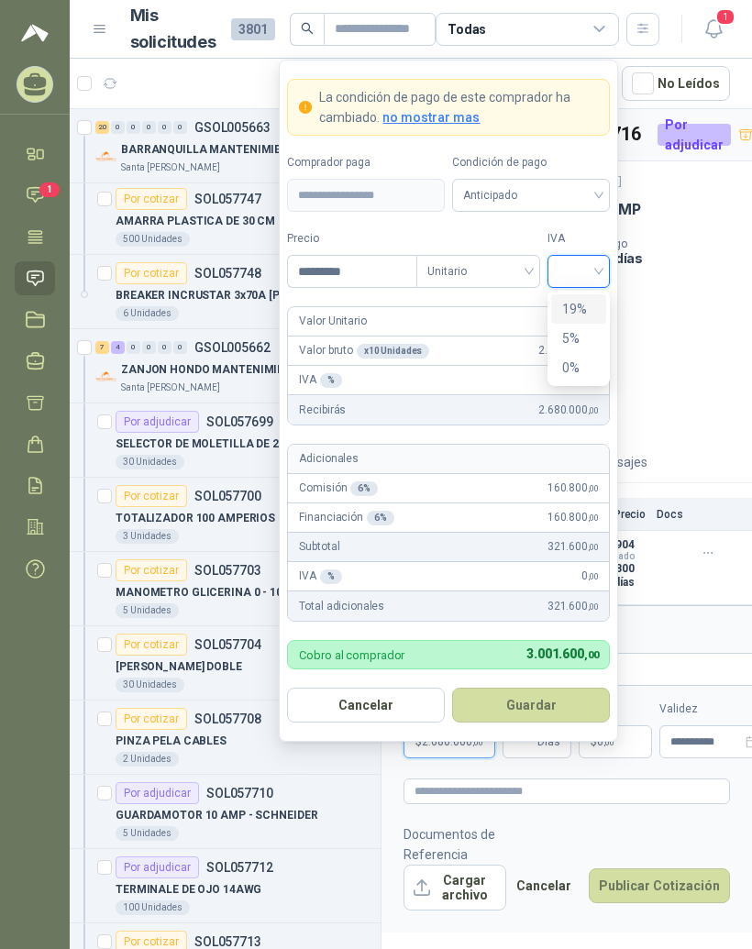
click at [586, 299] on div "19%" at bounding box center [579, 309] width 34 height 20
click at [571, 688] on button "Guardar" at bounding box center [531, 705] width 158 height 35
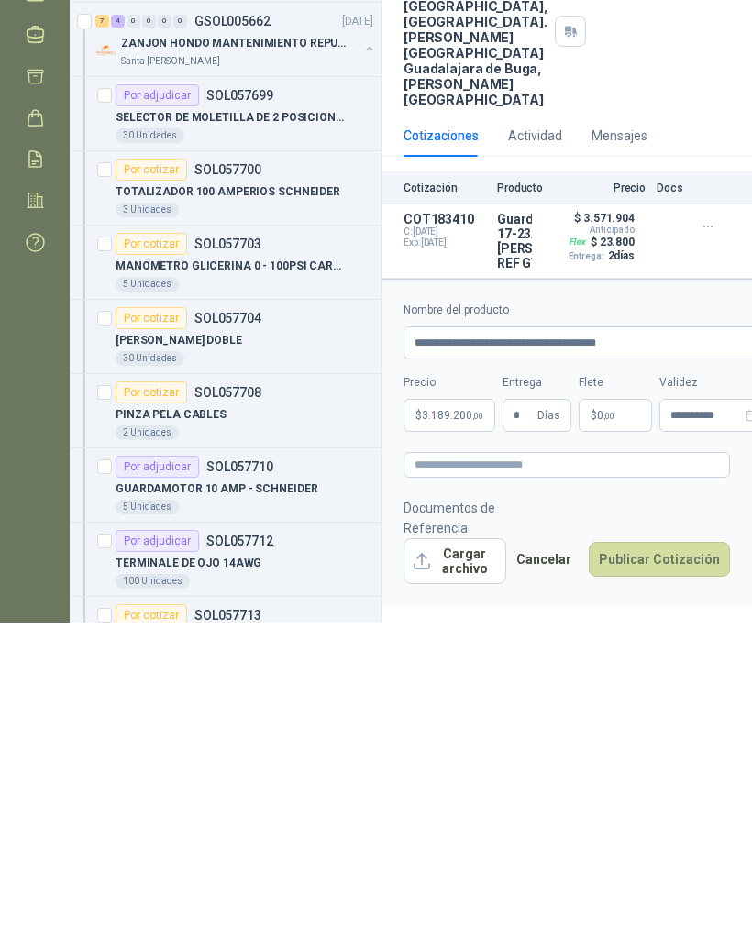
click at [629, 726] on p "$ 0 ,00" at bounding box center [615, 742] width 73 height 33
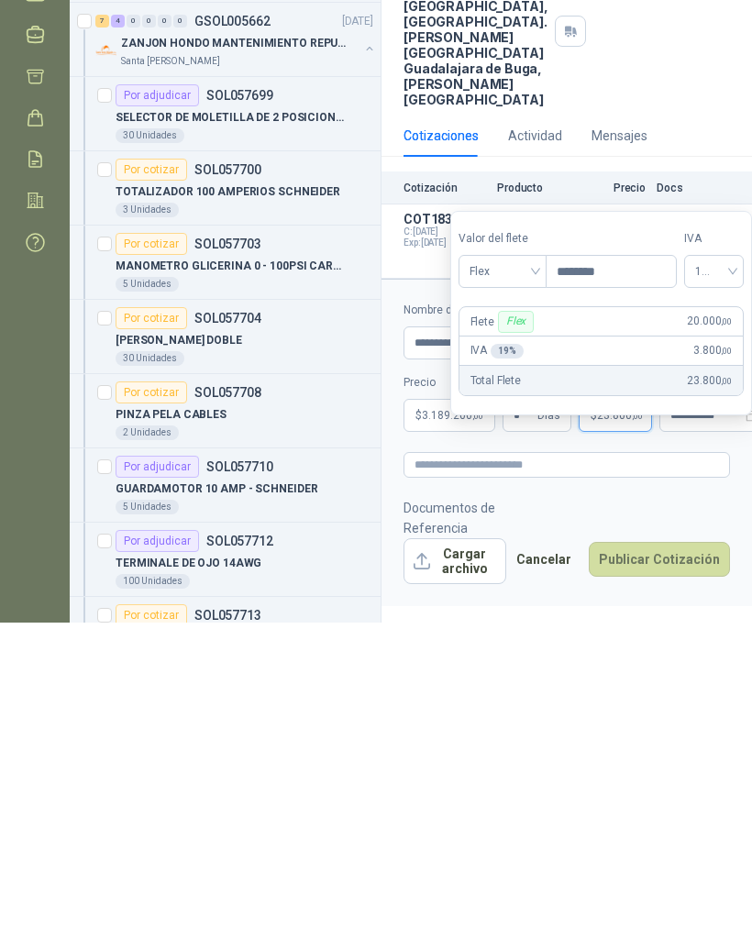
click at [649, 605] on form "**********" at bounding box center [567, 768] width 371 height 327
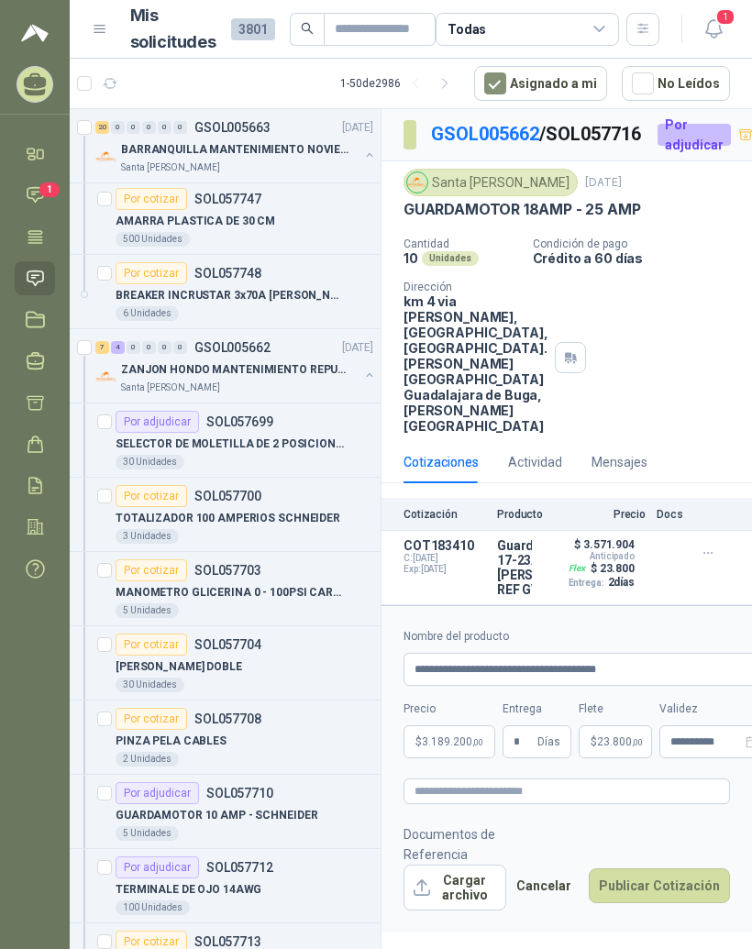
click at [473, 905] on button "Cargar archivo" at bounding box center [455, 888] width 103 height 46
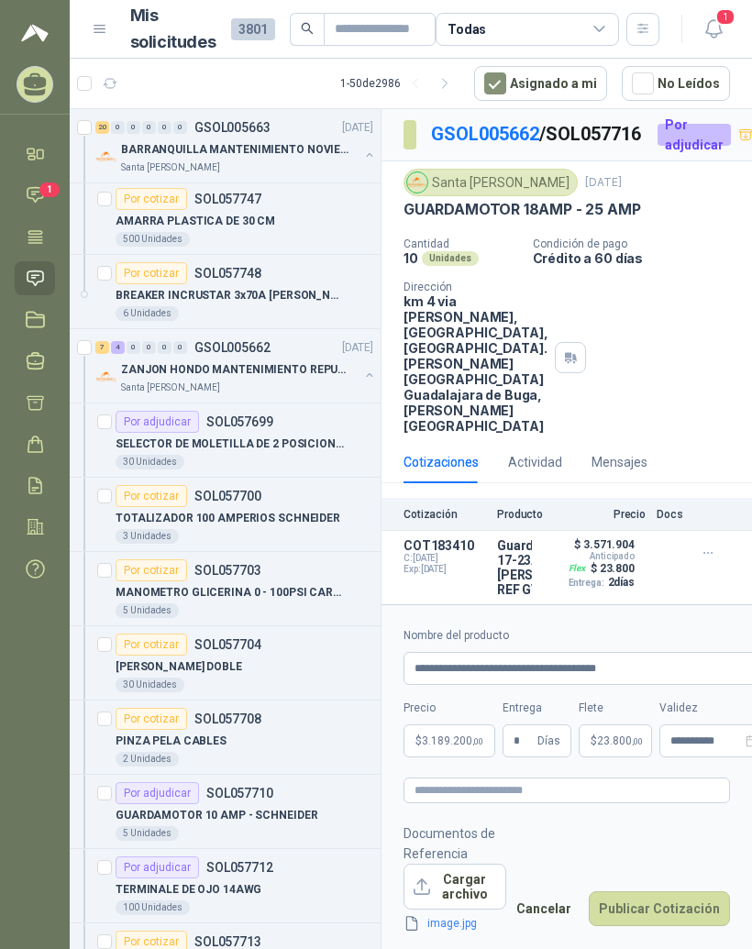
click at [698, 910] on button "Publicar Cotización" at bounding box center [659, 909] width 141 height 35
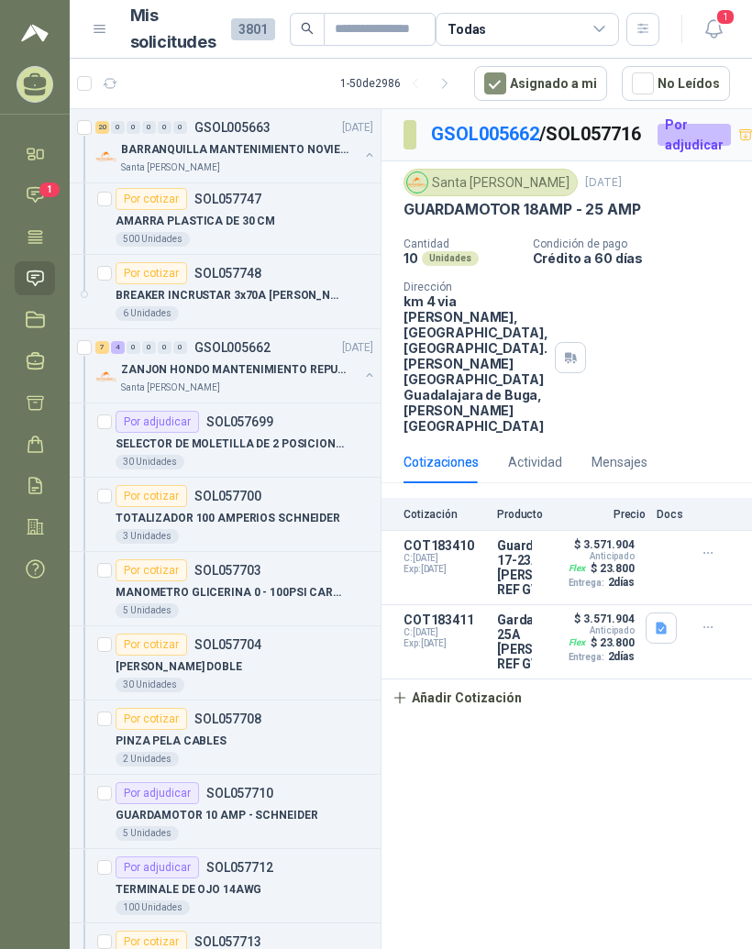
click at [513, 123] on link "GSOL005662" at bounding box center [485, 134] width 108 height 22
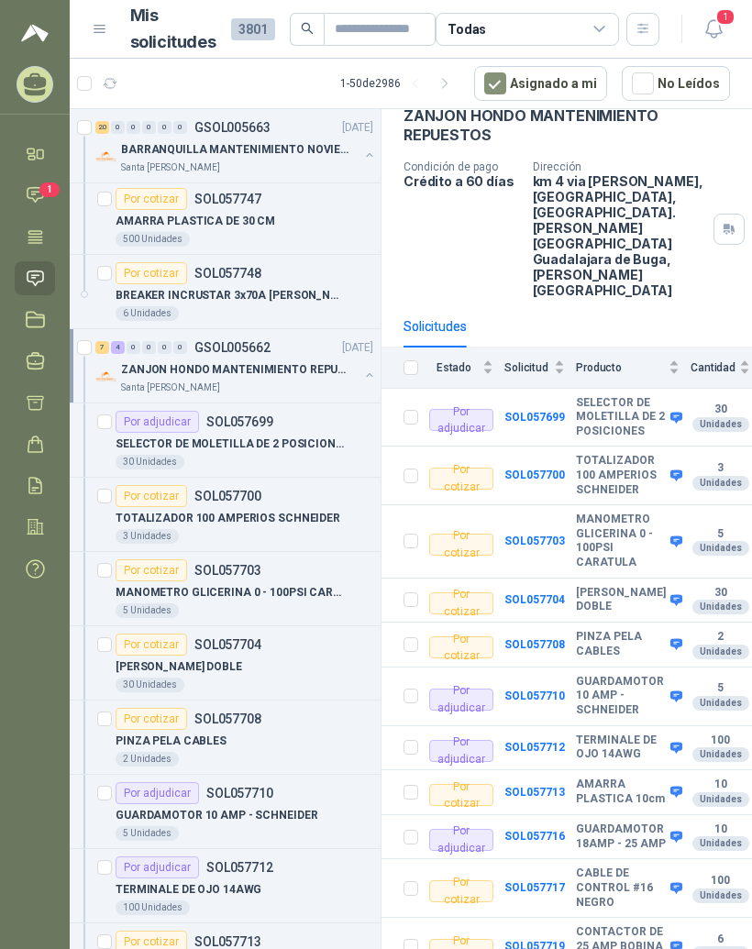
scroll to position [96, 0]
click at [549, 941] on b "SOL057719" at bounding box center [535, 947] width 61 height 13
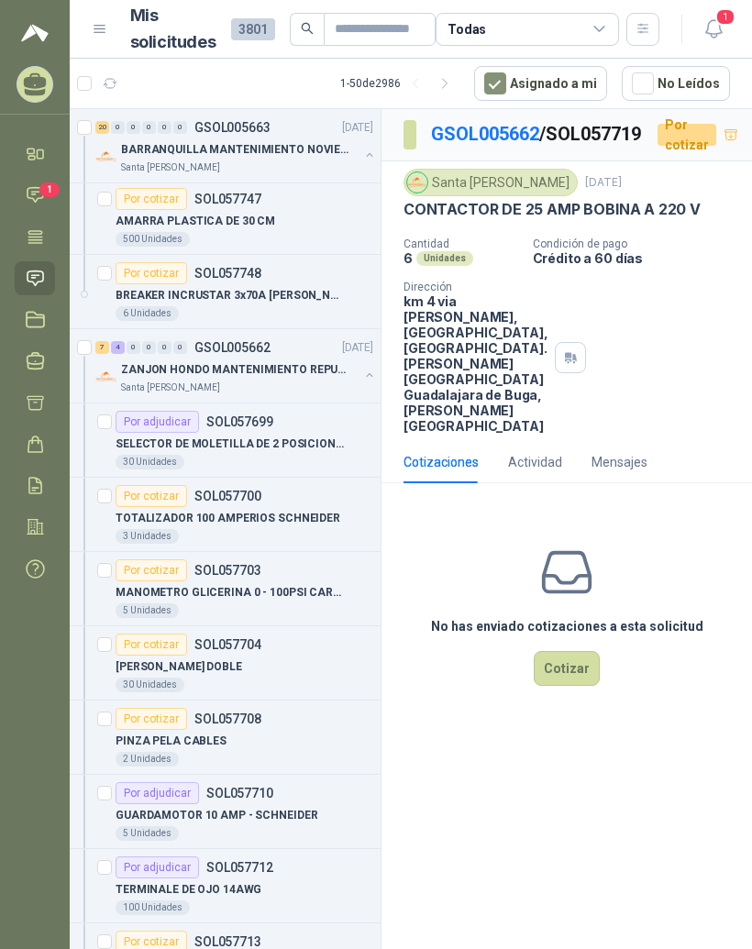
click at [591, 686] on button "Cotizar" at bounding box center [567, 668] width 66 height 35
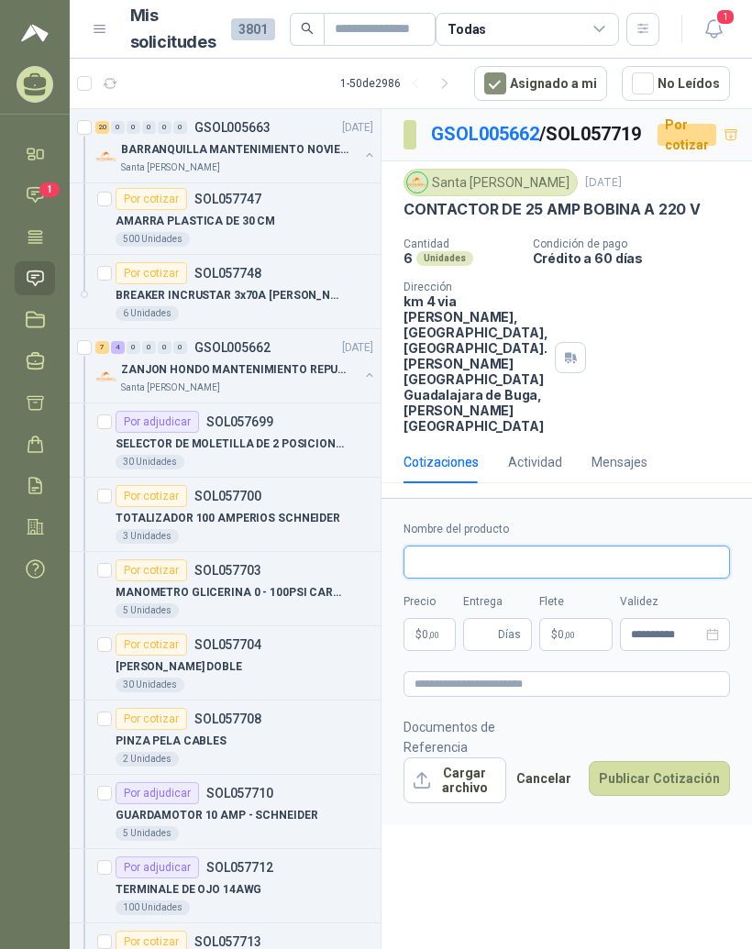
click at [588, 579] on input "Nombre del producto" at bounding box center [567, 562] width 327 height 33
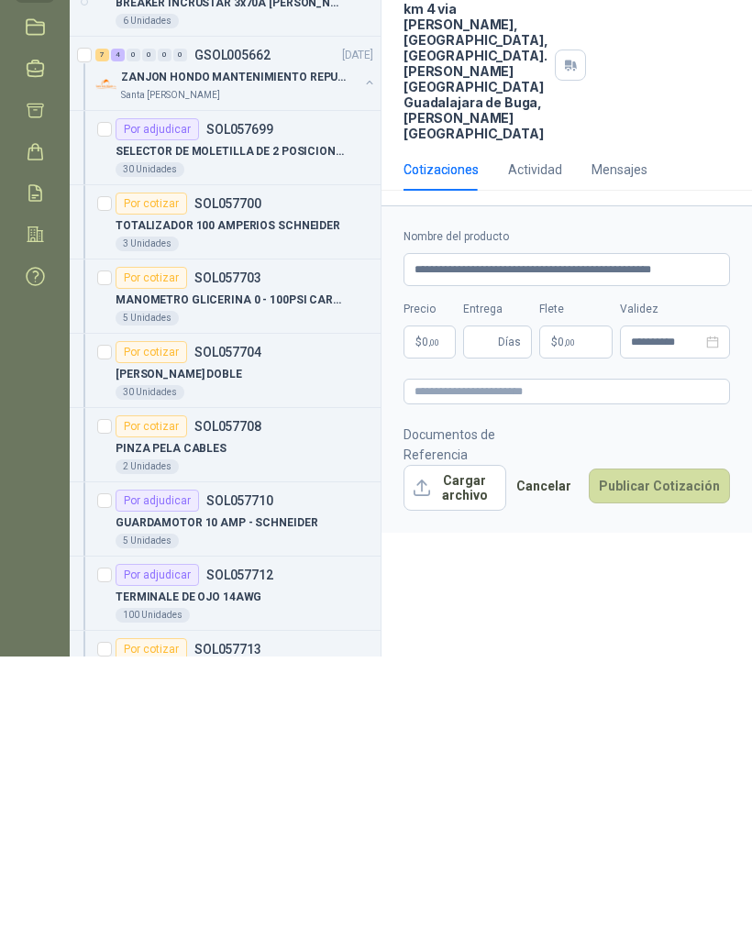
click at [430, 410] on body "MANUEL JOSE GALVIS GUTIERREZ RESISTENCIAS INDUSTRIALES MG Inicio Chat 1 Tareas …" at bounding box center [376, 474] width 752 height 949
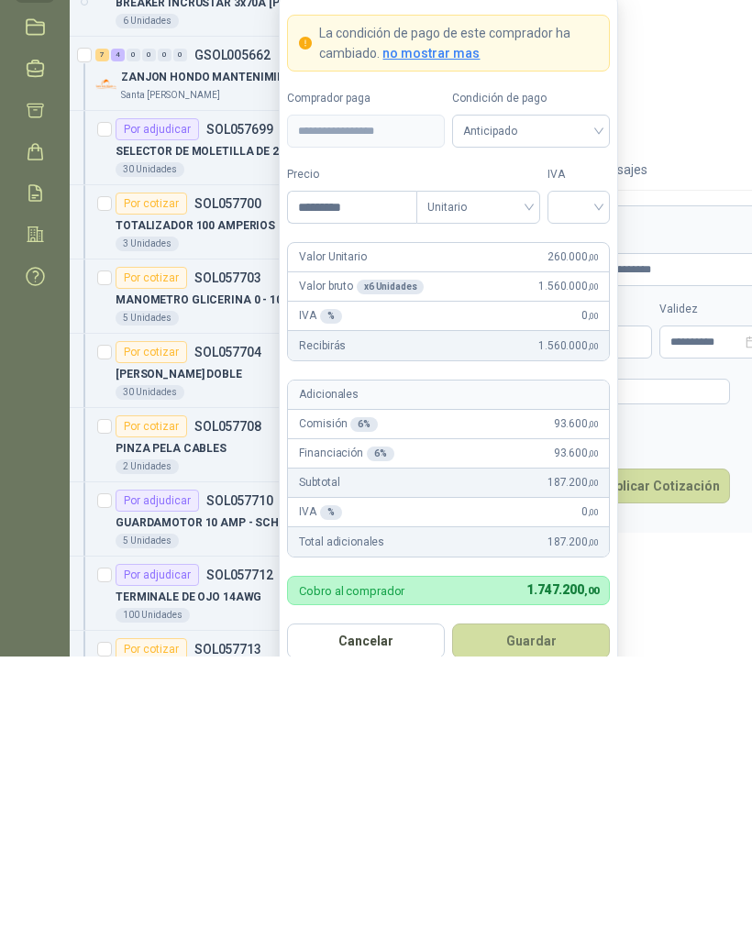
click at [595, 484] on input "search" at bounding box center [579, 498] width 41 height 28
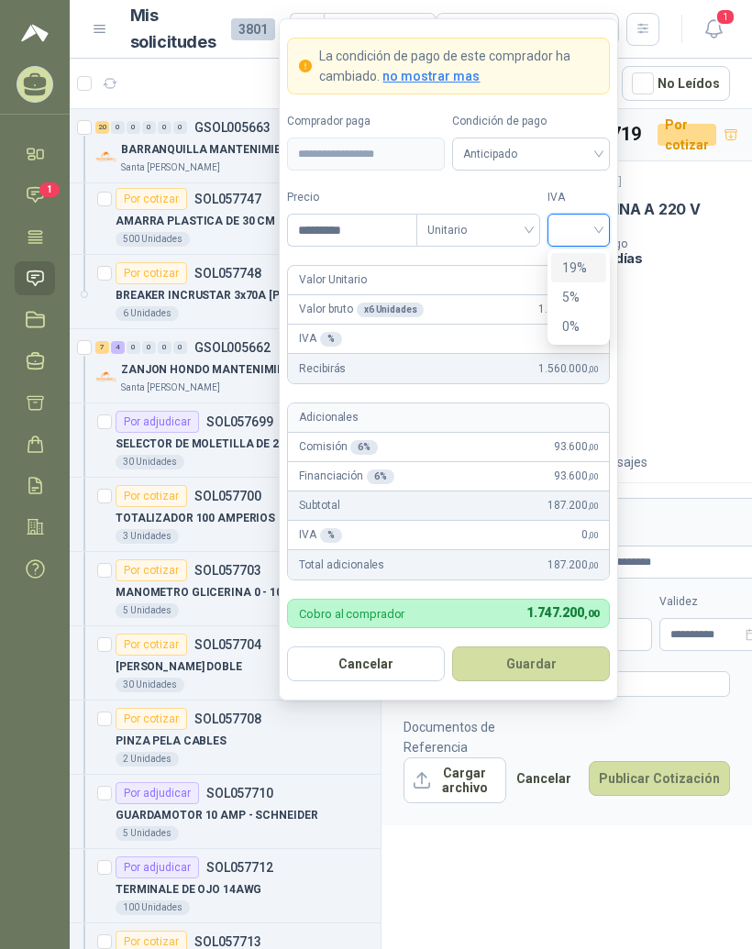
click at [595, 258] on div "19%" at bounding box center [579, 268] width 34 height 20
click at [556, 647] on button "Guardar" at bounding box center [531, 664] width 158 height 35
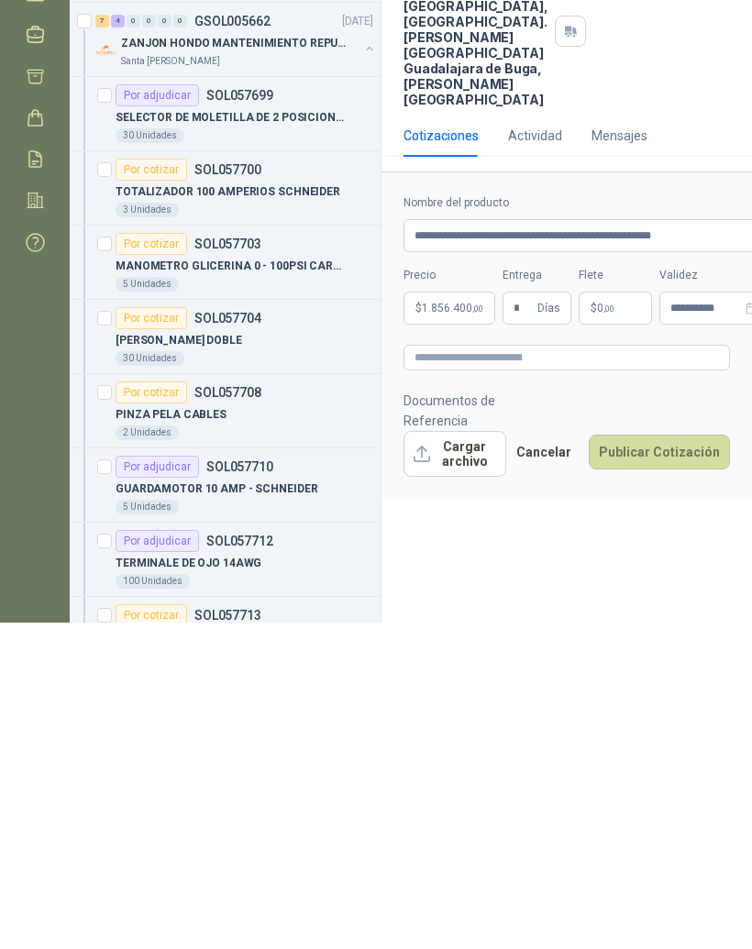
click at [628, 618] on p "$ 0 ,00" at bounding box center [615, 634] width 73 height 33
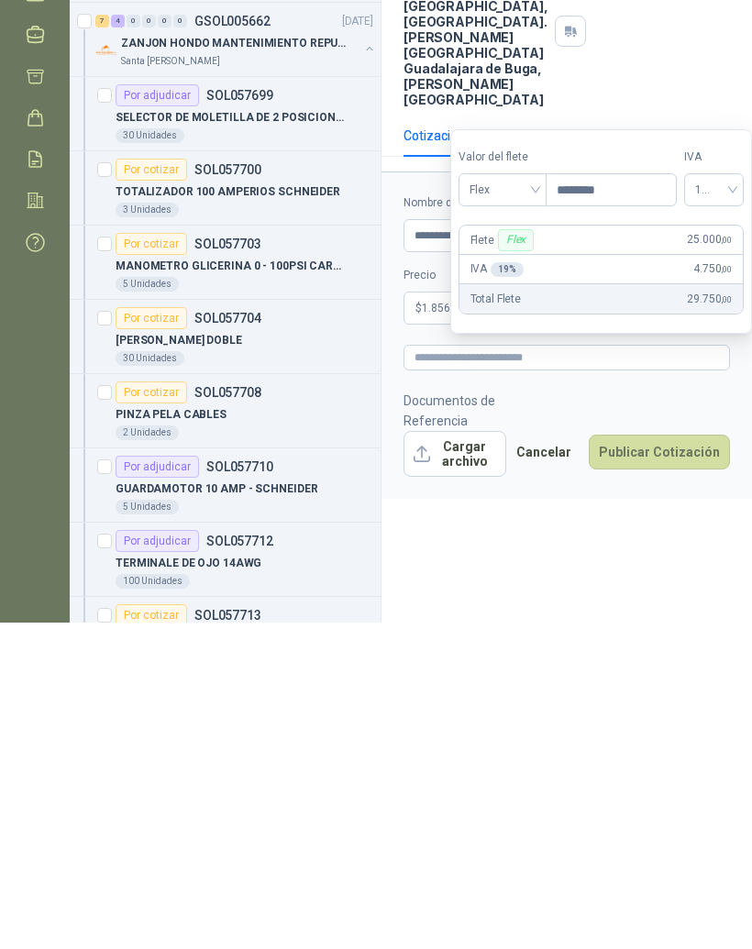
click at [639, 583] on div "**********" at bounding box center [567, 532] width 371 height 847
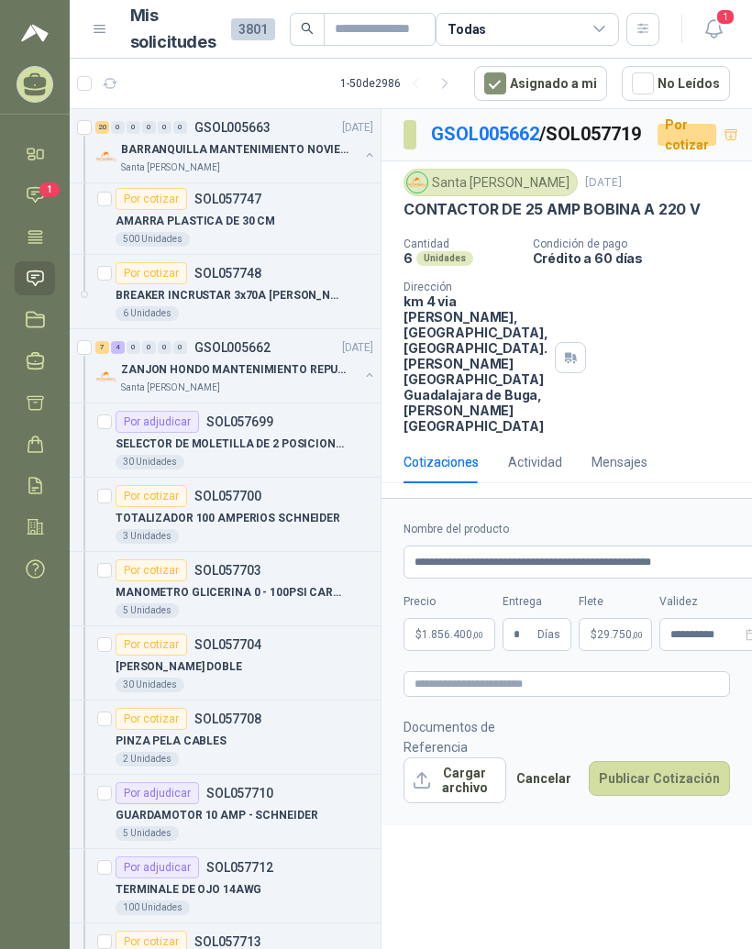
click at [473, 804] on button "Cargar archivo" at bounding box center [455, 781] width 103 height 46
click at [703, 796] on button "Publicar Cotización" at bounding box center [659, 778] width 141 height 35
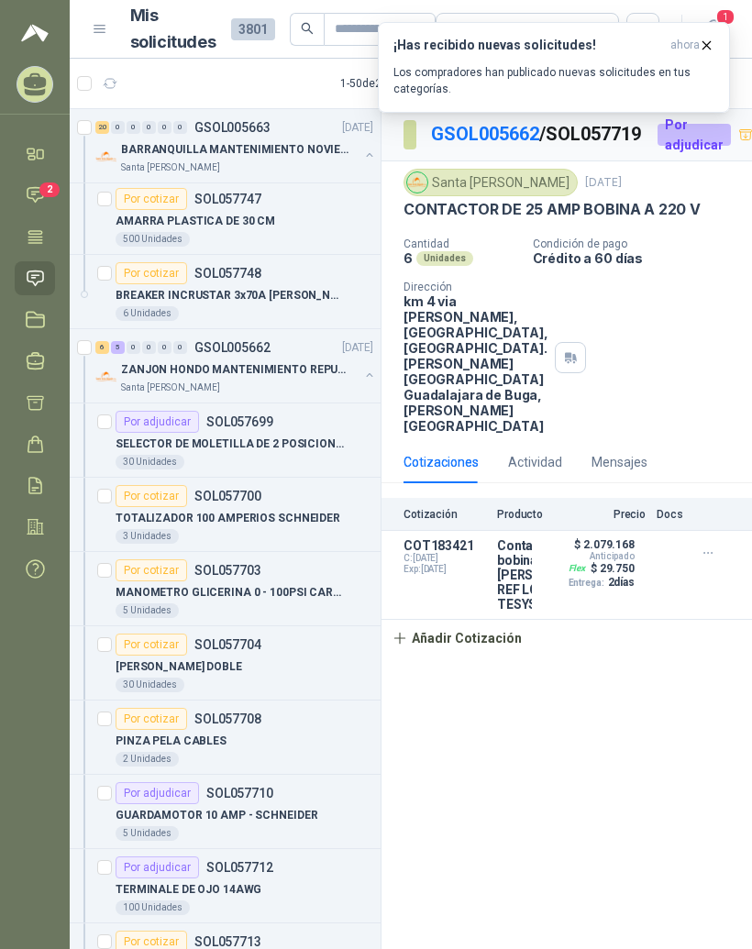
click at [702, 357] on div "Cantidad 6 Unidades Condición de pago Crédito a 60 días Dirección km 4 via buga…" at bounding box center [567, 336] width 327 height 196
click at [494, 657] on button "Añadir Cotización" at bounding box center [457, 638] width 150 height 37
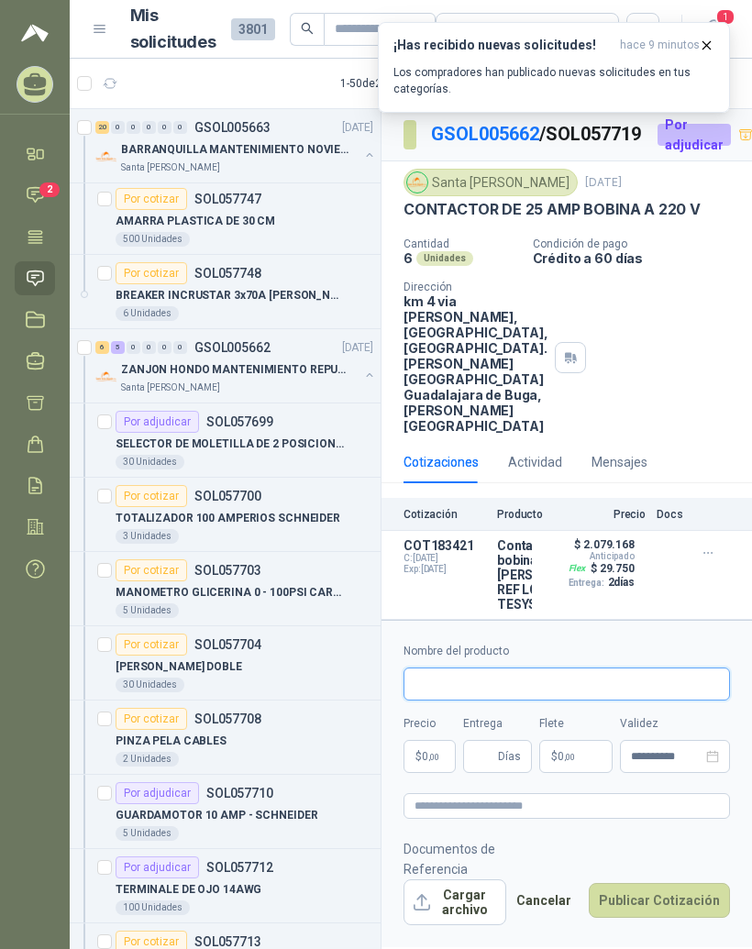
click at [630, 701] on input "Nombre del producto" at bounding box center [567, 684] width 327 height 33
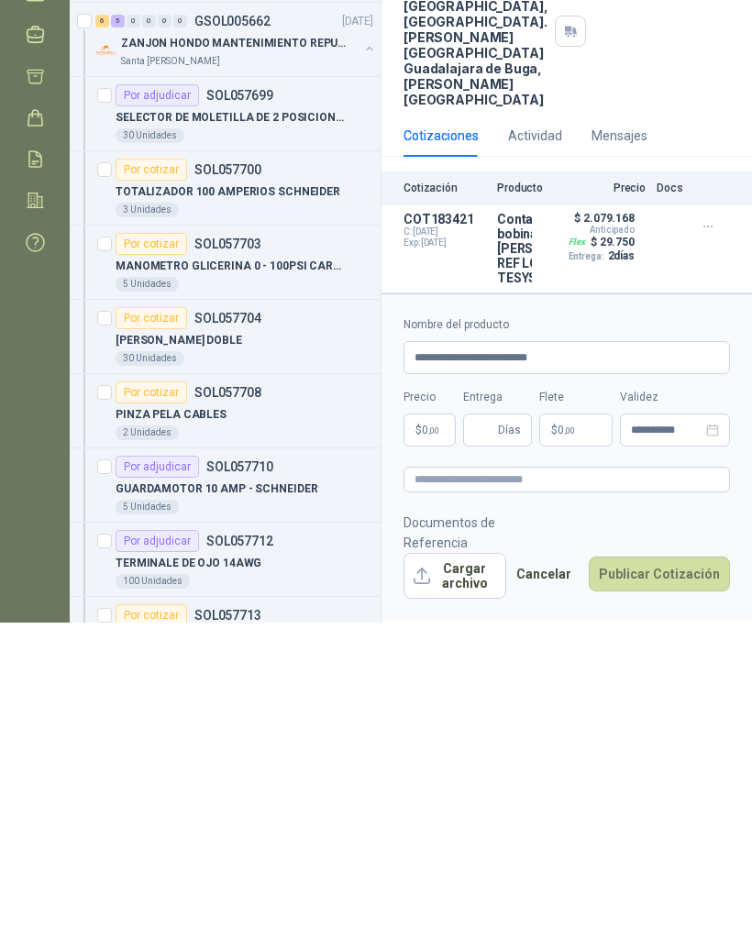
click at [427, 438] on body "MANUEL JOSE GALVIS GUTIERREZ RESISTENCIAS INDUSTRIALES MG Inicio Chat 2 Tareas …" at bounding box center [376, 474] width 752 height 949
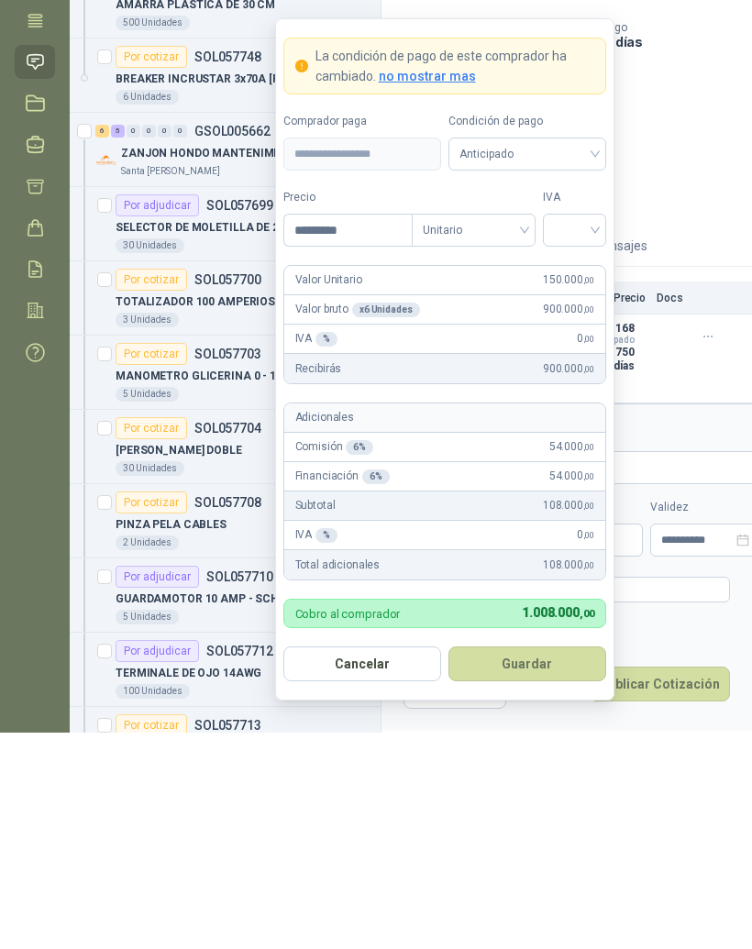
click at [588, 431] on input "search" at bounding box center [574, 445] width 41 height 28
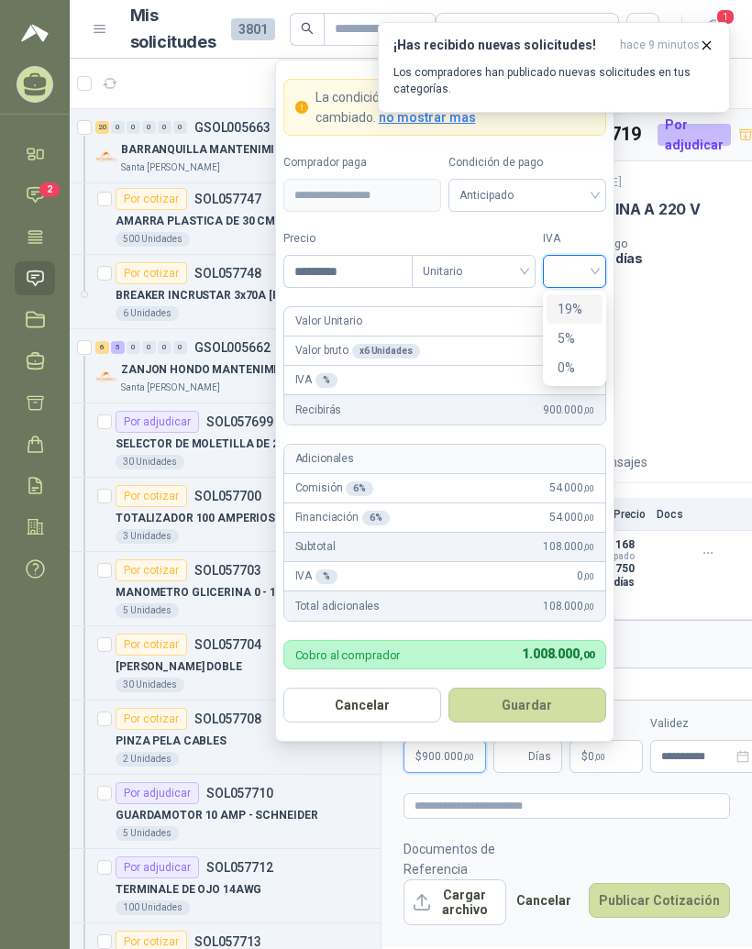
click at [587, 299] on div "19%" at bounding box center [575, 309] width 34 height 20
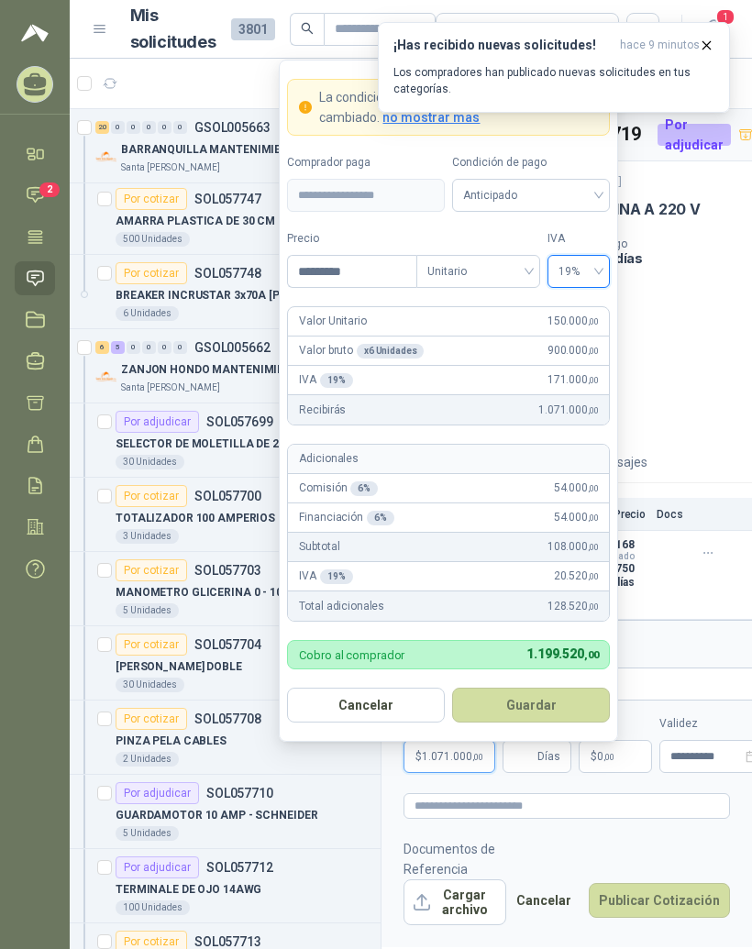
click at [586, 688] on button "Guardar" at bounding box center [531, 705] width 158 height 35
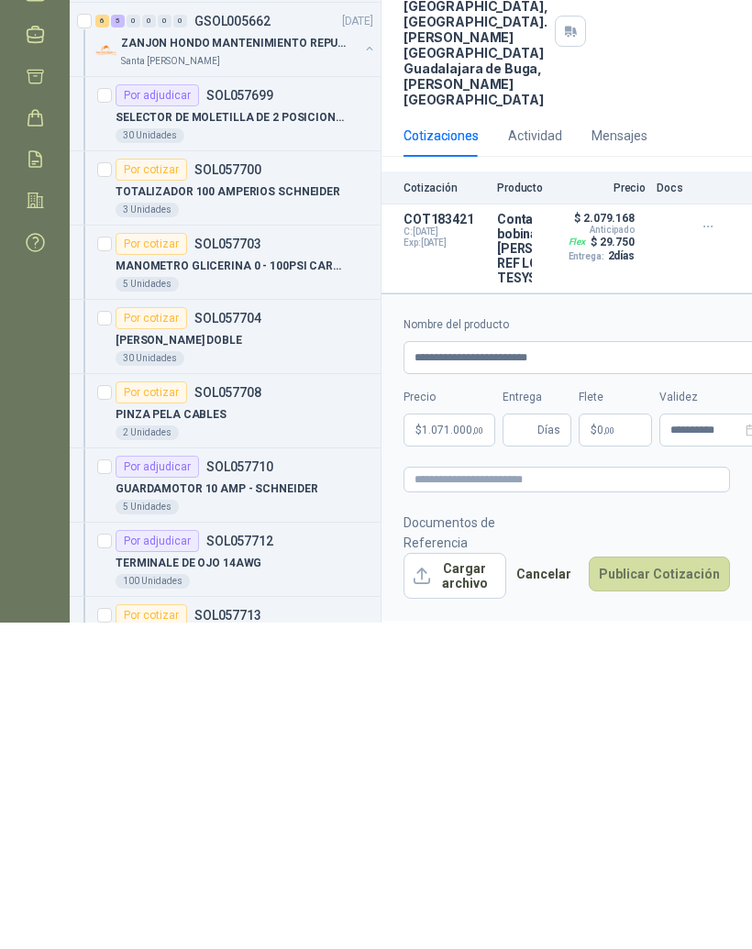
click at [621, 740] on p "$ 0 ,00" at bounding box center [615, 756] width 73 height 33
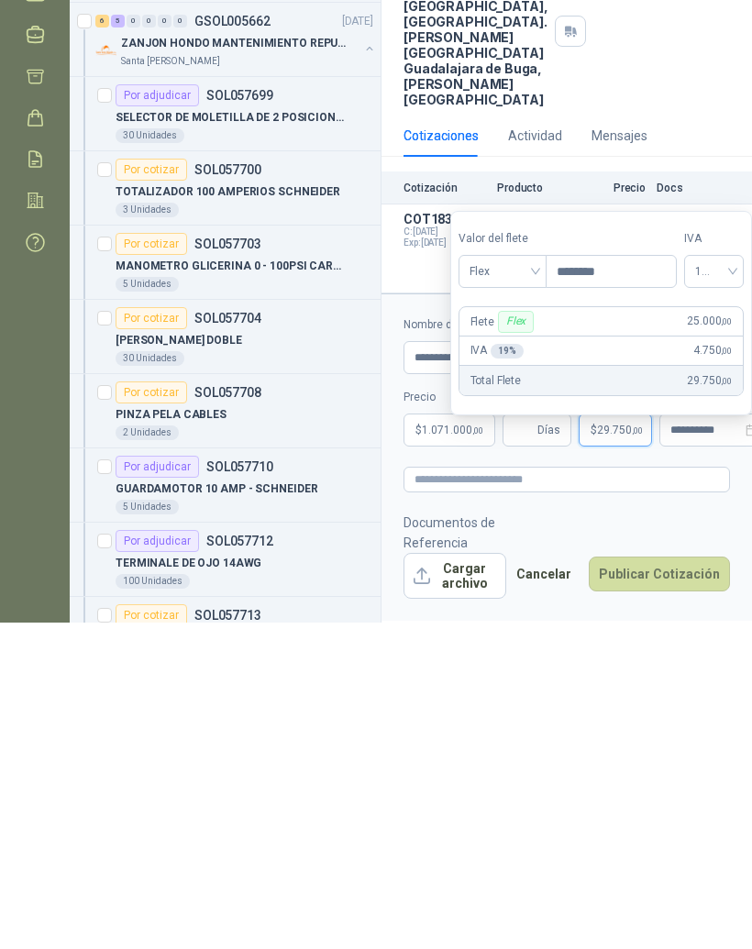
click at [695, 620] on form "**********" at bounding box center [567, 783] width 371 height 327
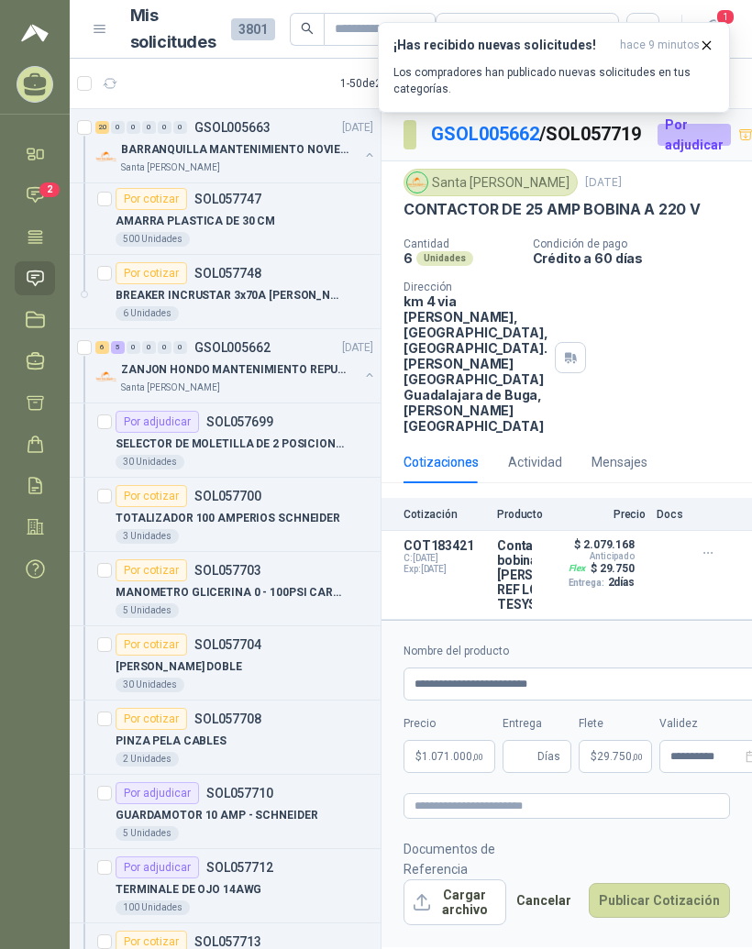
click at [486, 906] on button "Cargar archivo" at bounding box center [455, 903] width 103 height 46
click at [472, 915] on button "Cargar archivo" at bounding box center [455, 903] width 103 height 46
click at [471, 925] on button "Cargar archivo" at bounding box center [455, 903] width 103 height 46
click at [498, 904] on button "Cargar archivo" at bounding box center [455, 903] width 103 height 46
click at [663, 819] on textarea at bounding box center [567, 806] width 327 height 26
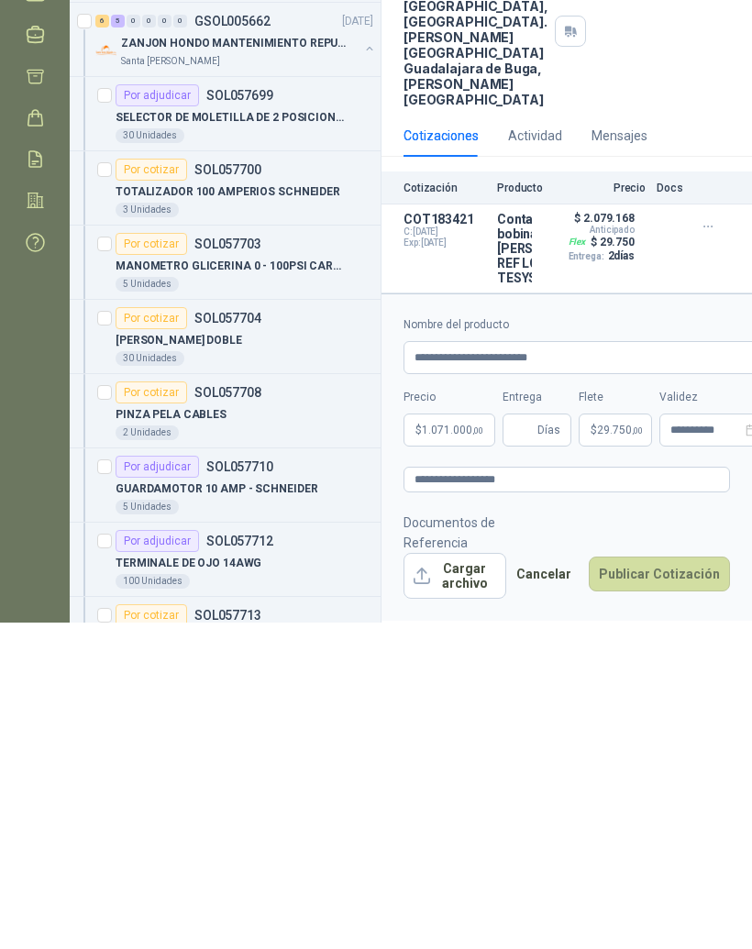
click at [475, 880] on button "Cargar archivo" at bounding box center [455, 903] width 103 height 46
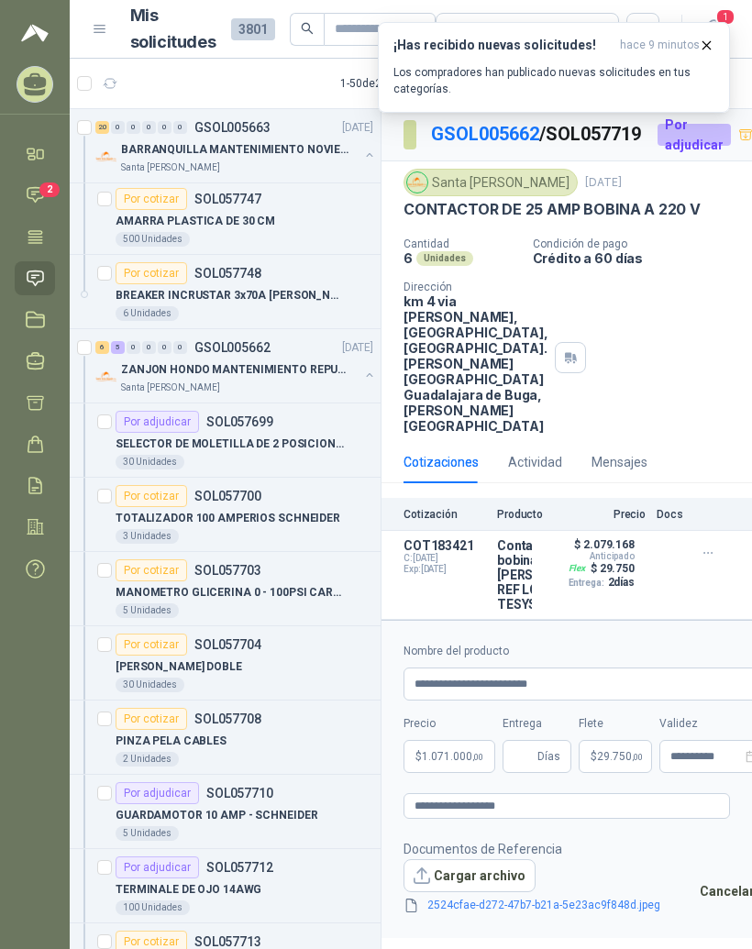
click at [560, 915] on link "2524cfae-d272-47b7-b21a-5e23ac9f848d.jpeg" at bounding box center [544, 905] width 248 height 17
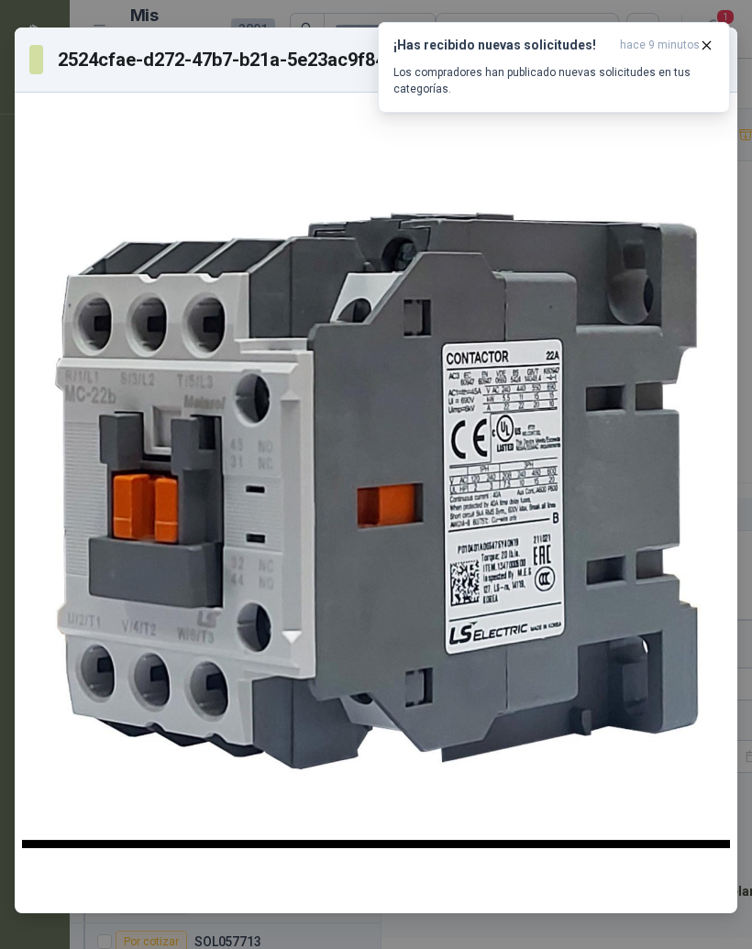
click at [707, 38] on icon "button" at bounding box center [707, 46] width 16 height 16
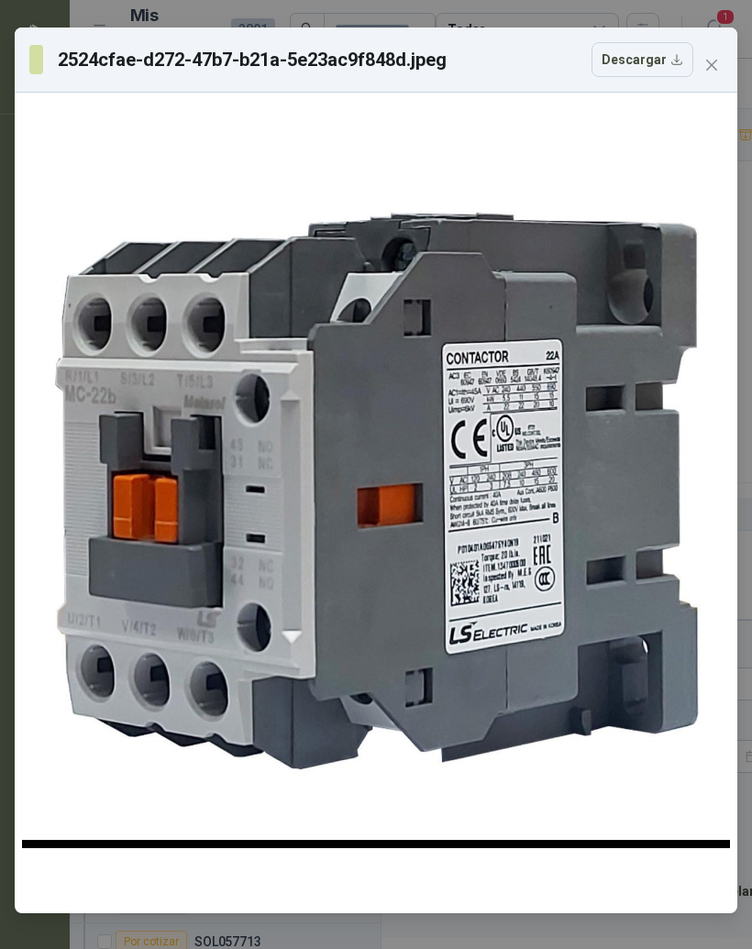
click at [713, 66] on icon "close" at bounding box center [711, 65] width 11 height 11
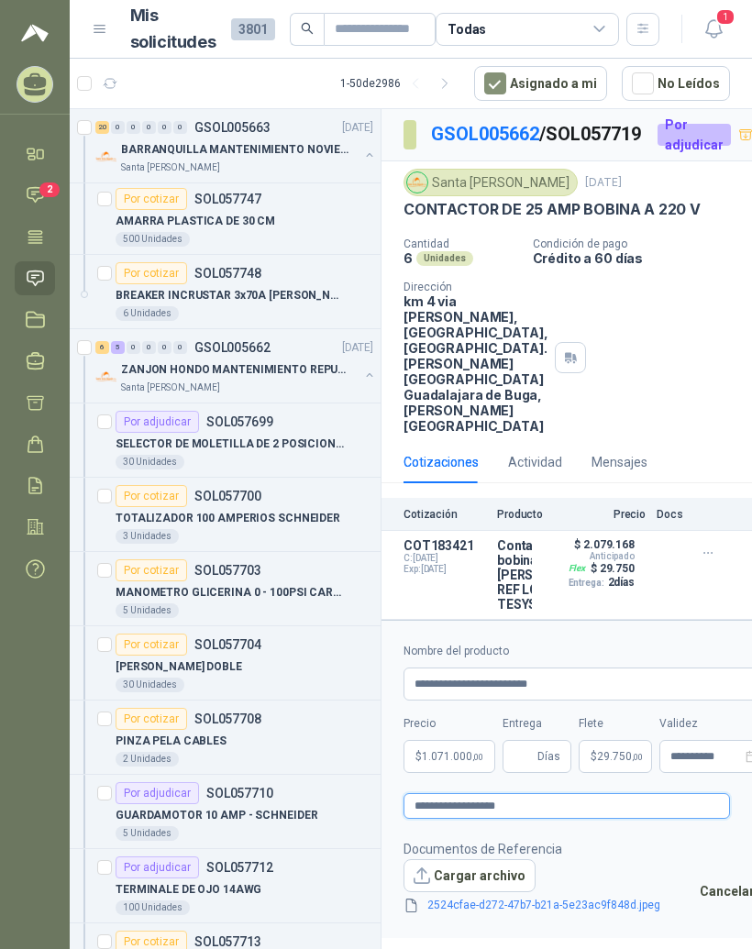
click at [676, 819] on textarea "**********" at bounding box center [567, 806] width 327 height 26
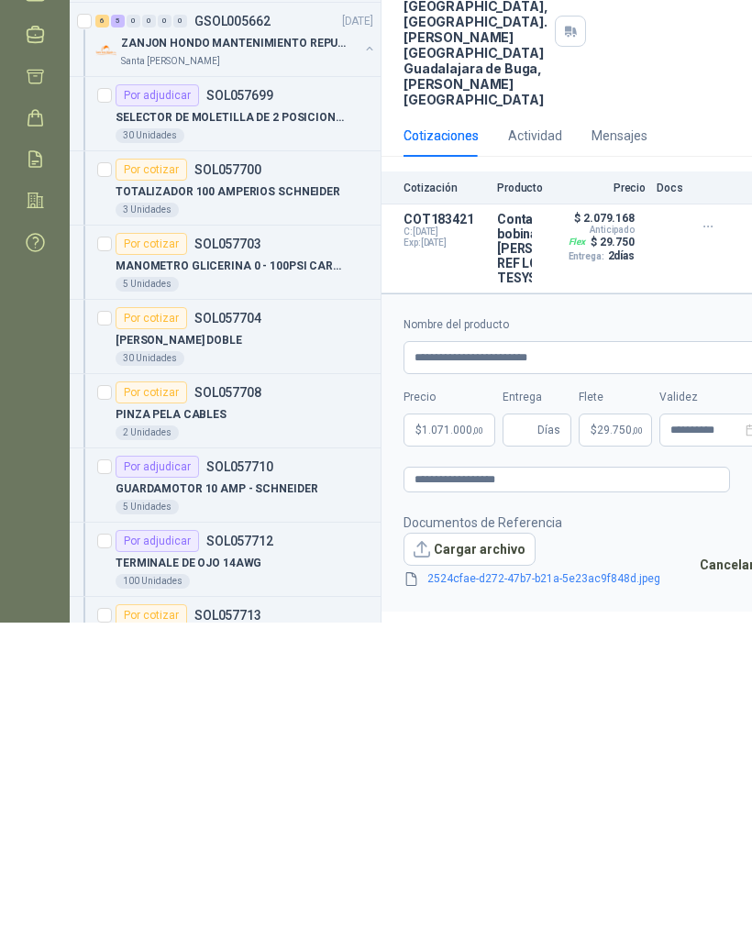
click at [447, 538] on div "COT183421 C: 26/09/2025 Exp: 11/10/2025" at bounding box center [445, 574] width 83 height 73
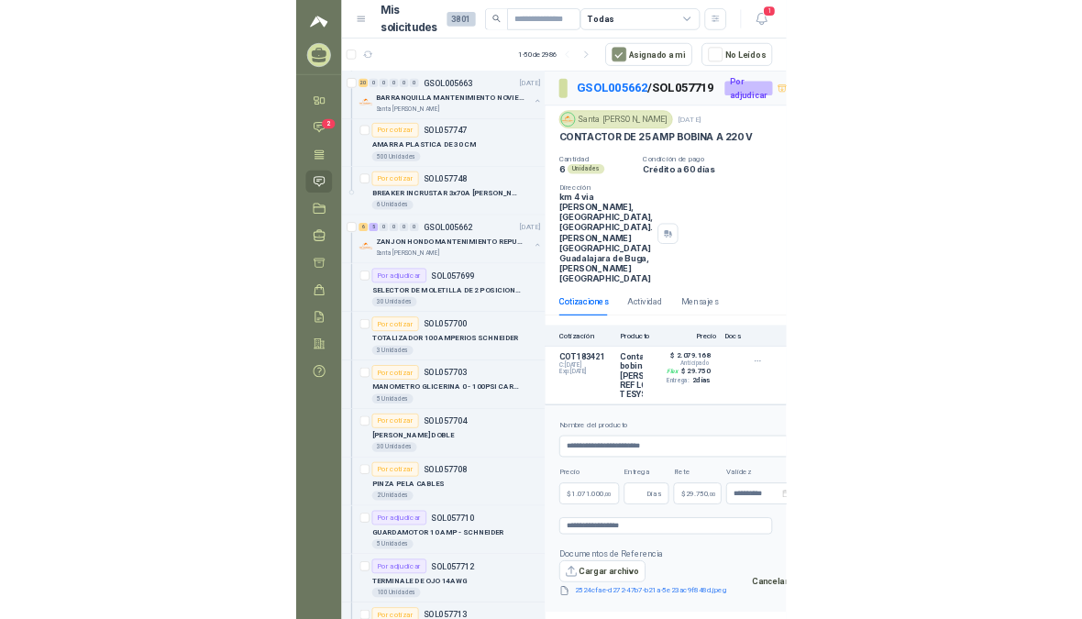
scroll to position [0, 0]
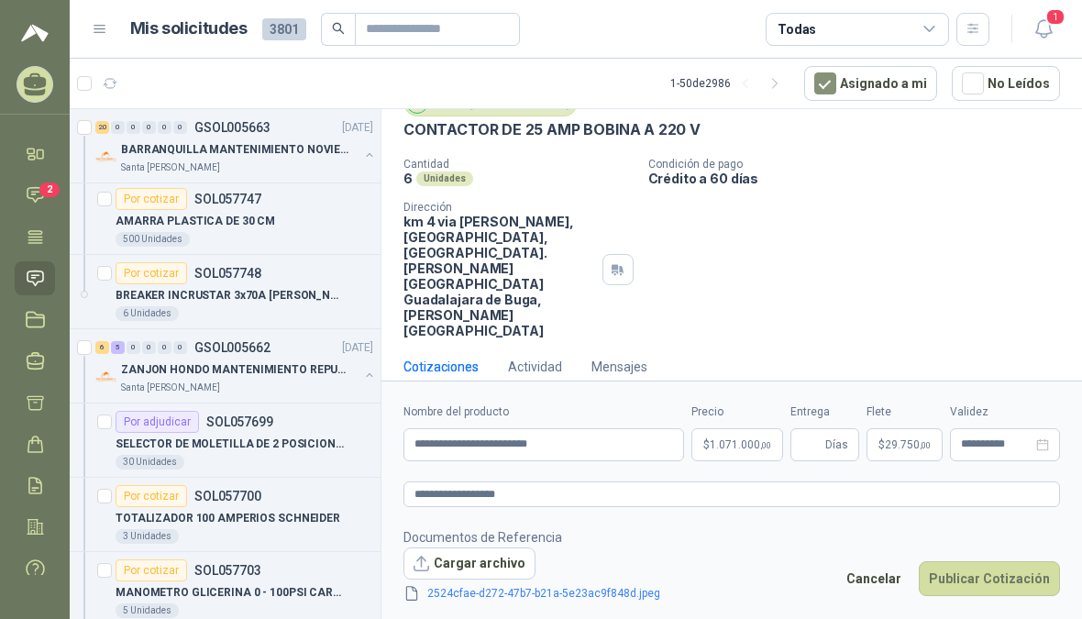
click at [751, 595] on button "Publicar Cotización" at bounding box center [989, 578] width 141 height 35
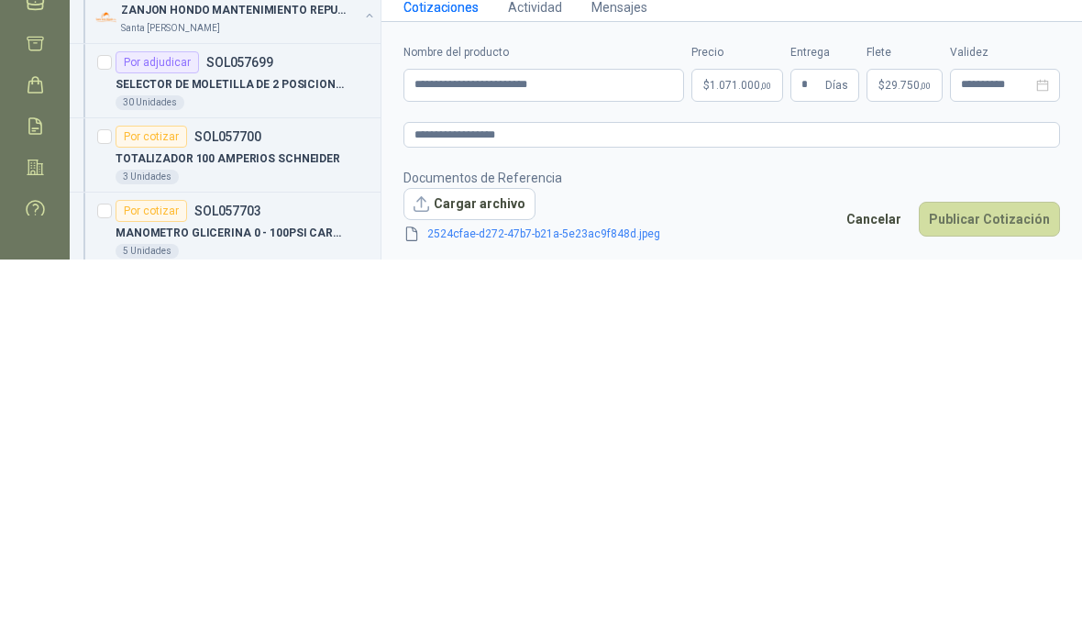
click at [751, 381] on form "**********" at bounding box center [732, 503] width 701 height 245
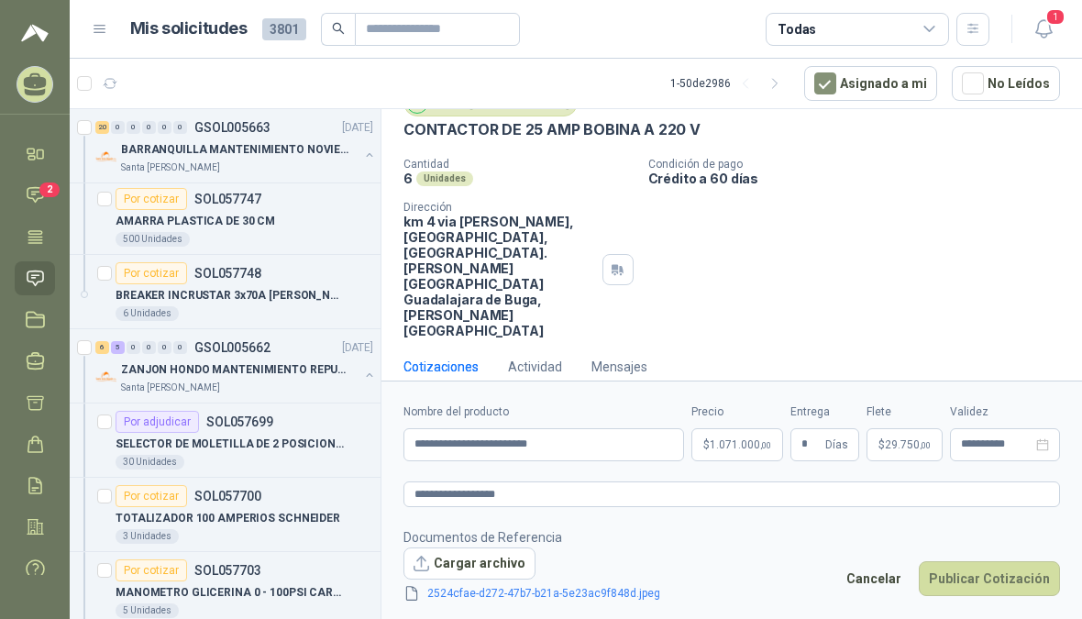
click at [751, 569] on button "Publicar Cotización" at bounding box center [989, 578] width 141 height 35
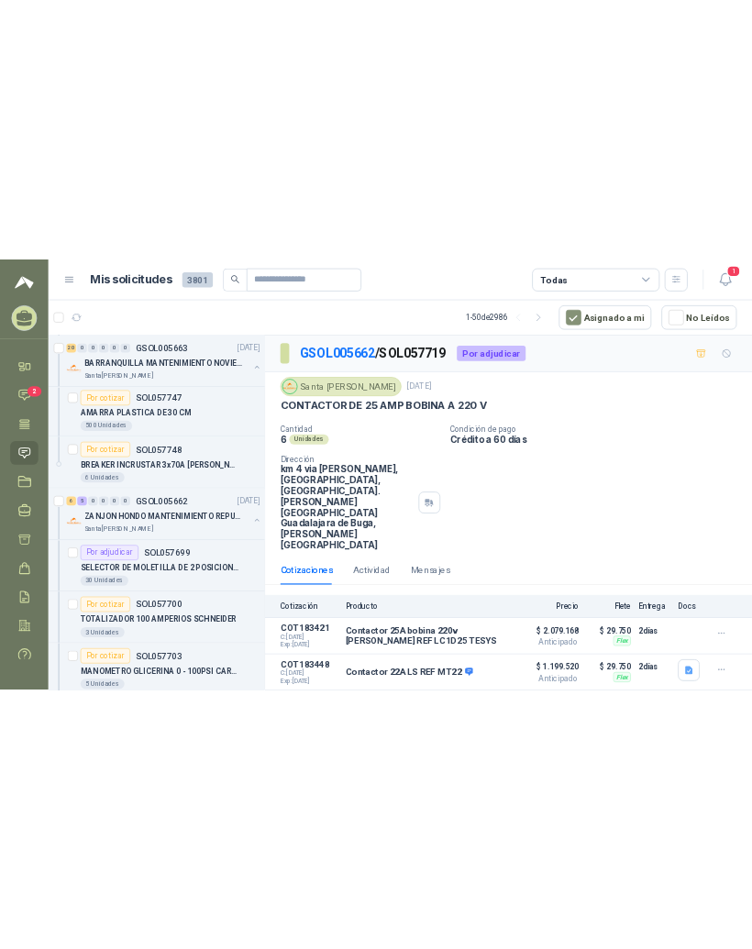
scroll to position [0, 0]
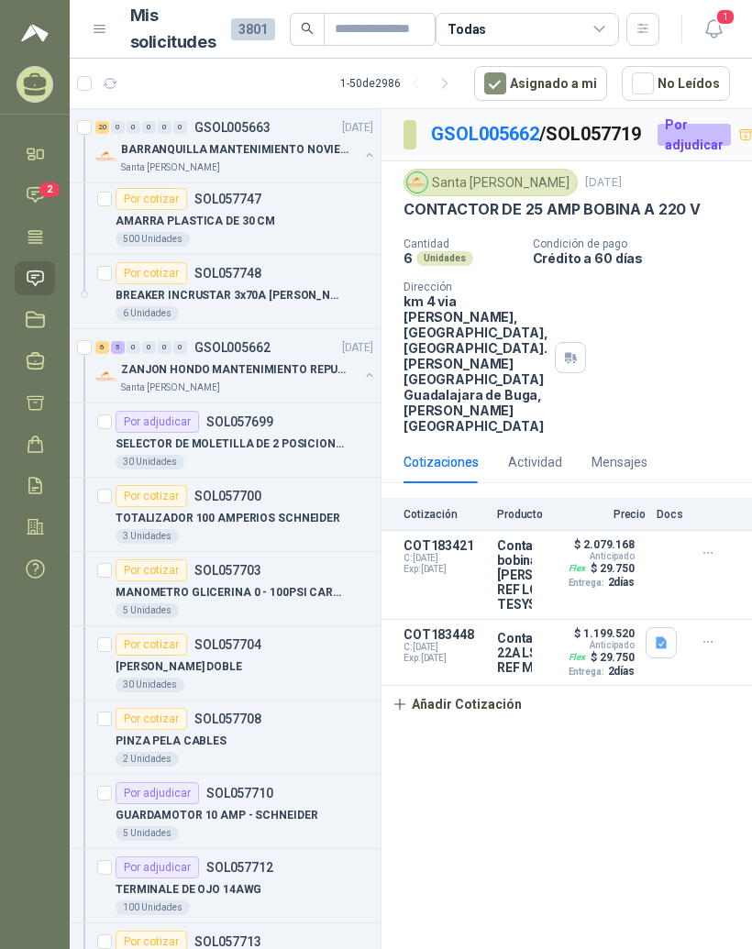
click at [516, 139] on link "GSOL005662" at bounding box center [485, 134] width 108 height 22
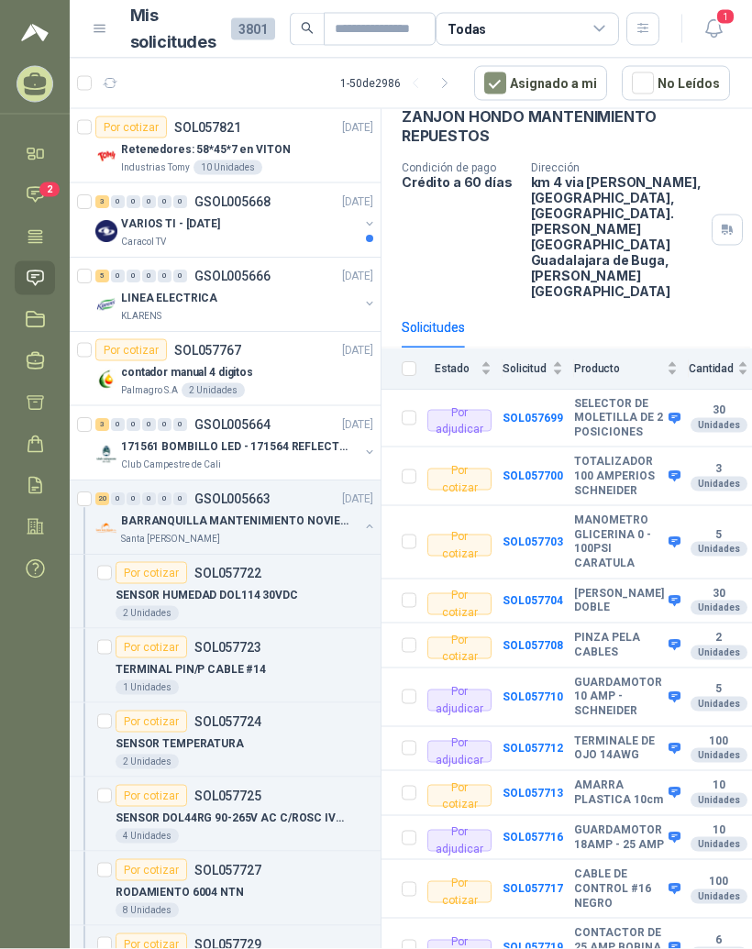
click at [240, 139] on div "Retenedores: 58*45*7 en VITON" at bounding box center [247, 150] width 252 height 22
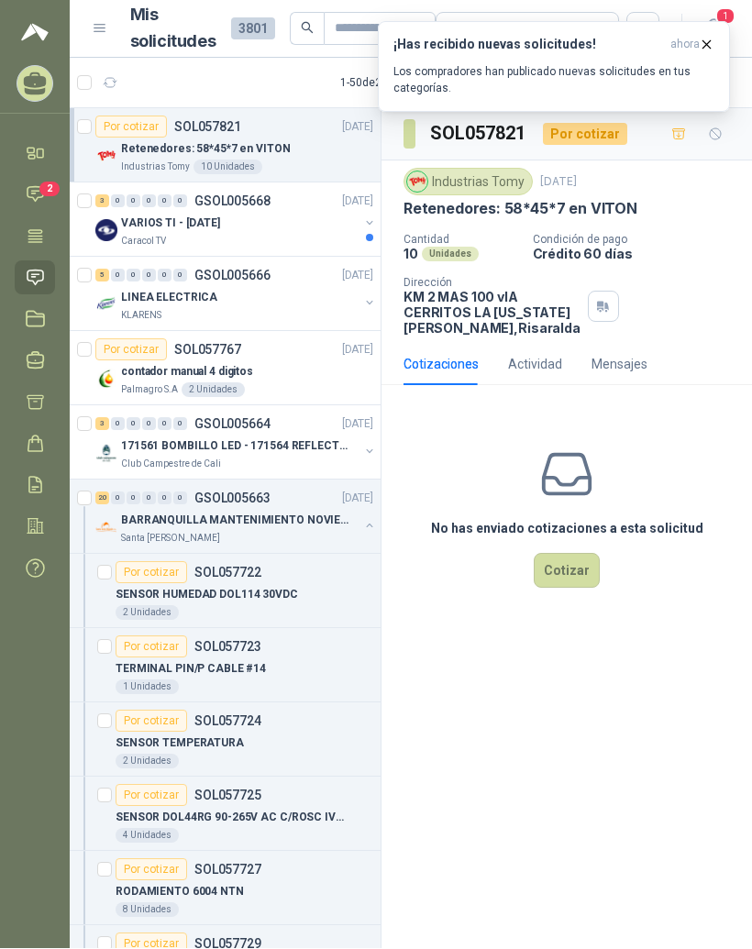
click at [106, 195] on div "3" at bounding box center [102, 201] width 14 height 13
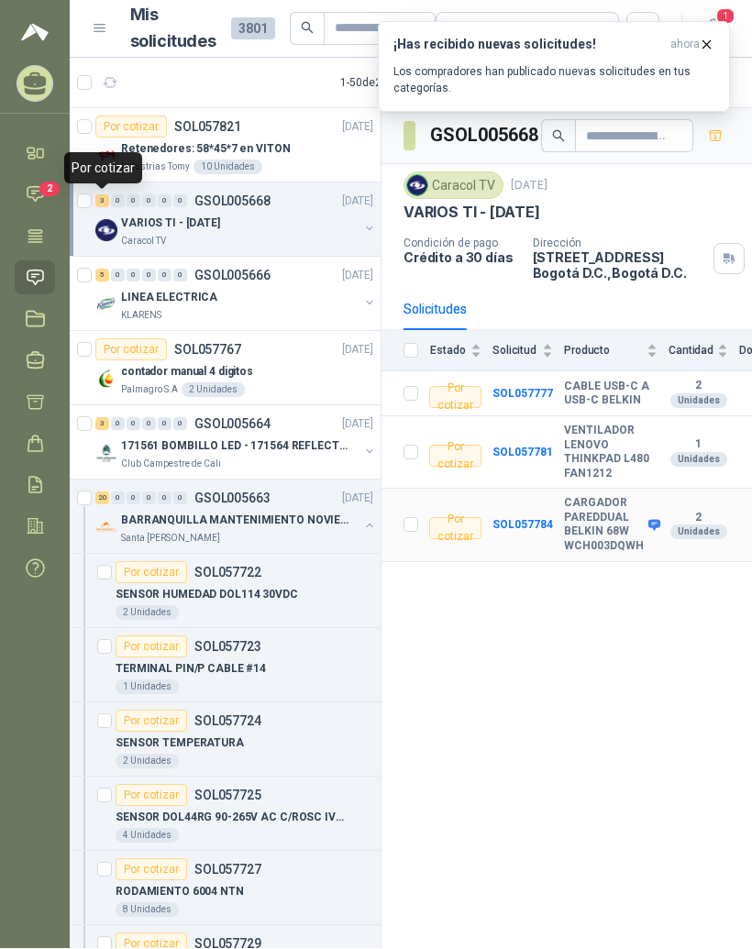
click at [548, 519] on b "SOL057784" at bounding box center [523, 525] width 61 height 13
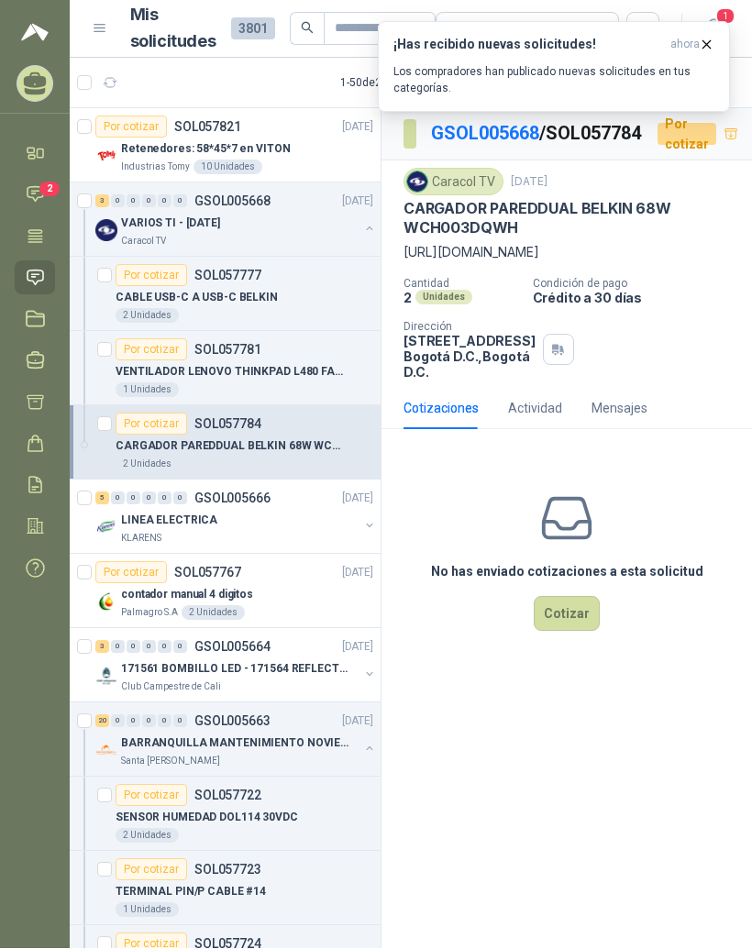
click at [112, 493] on div "0" at bounding box center [118, 499] width 14 height 13
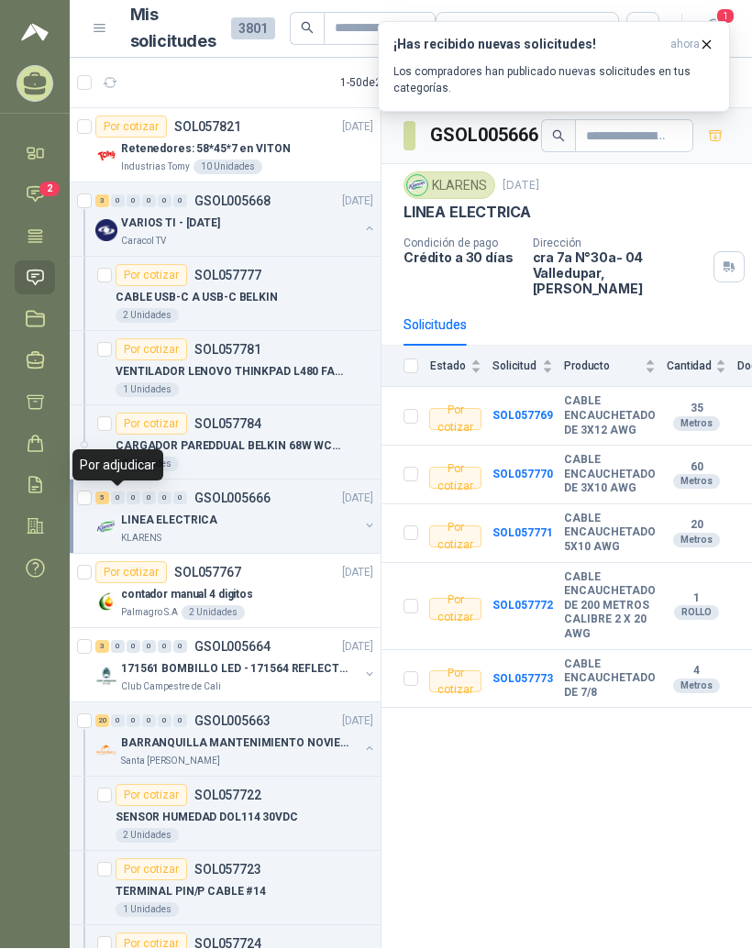
click at [218, 587] on p "contador manual 4 digitos" at bounding box center [187, 595] width 132 height 17
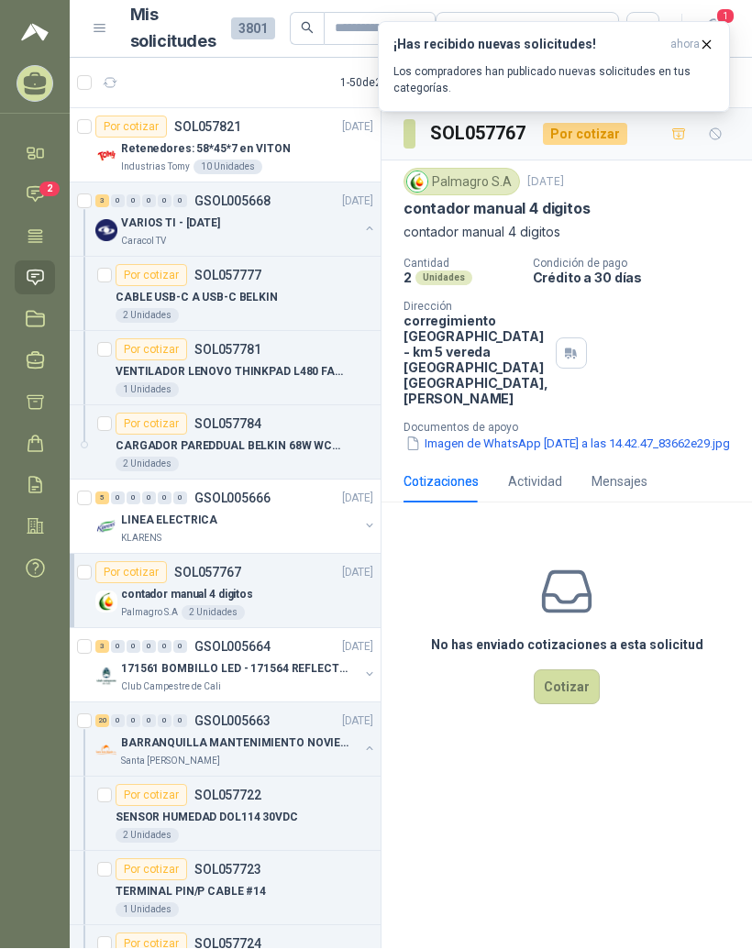
click at [239, 647] on div "3 0 0 0 0 0 GSOL005664 26/09/25" at bounding box center [236, 648] width 282 height 22
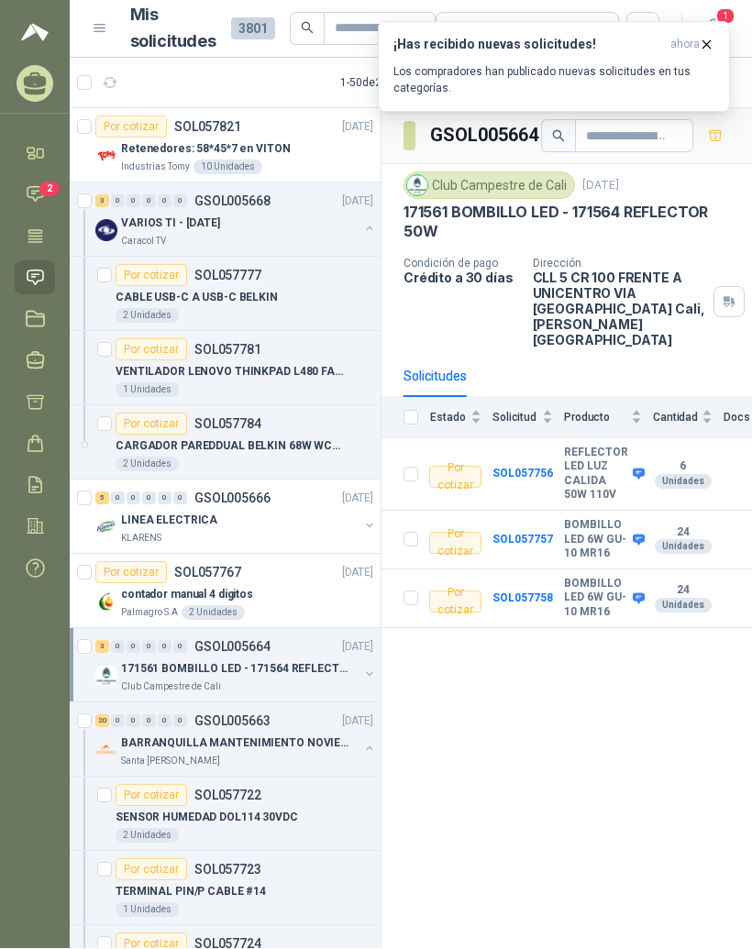
click at [254, 736] on p "BARRANQUILLA MANTENIMIENTO NOVIEMBRE" at bounding box center [235, 744] width 228 height 17
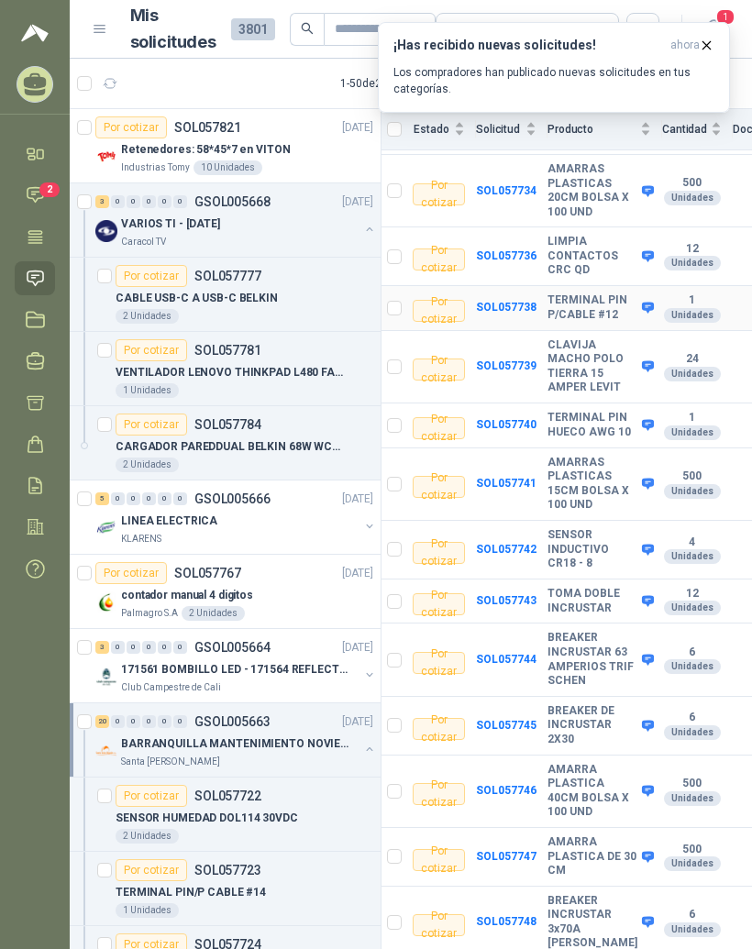
click at [584, 322] on b "TERMINAL PIN P/CABLE #12" at bounding box center [593, 308] width 90 height 28
click at [525, 314] on b "SOL057738" at bounding box center [506, 307] width 61 height 13
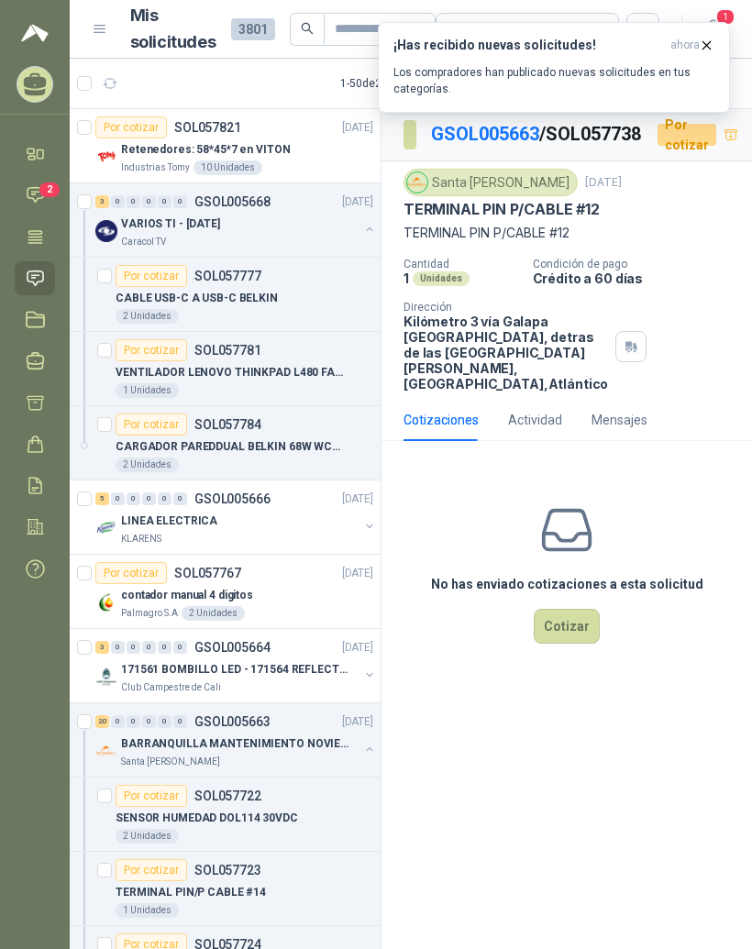
click at [521, 136] on link "GSOL005663" at bounding box center [485, 134] width 108 height 22
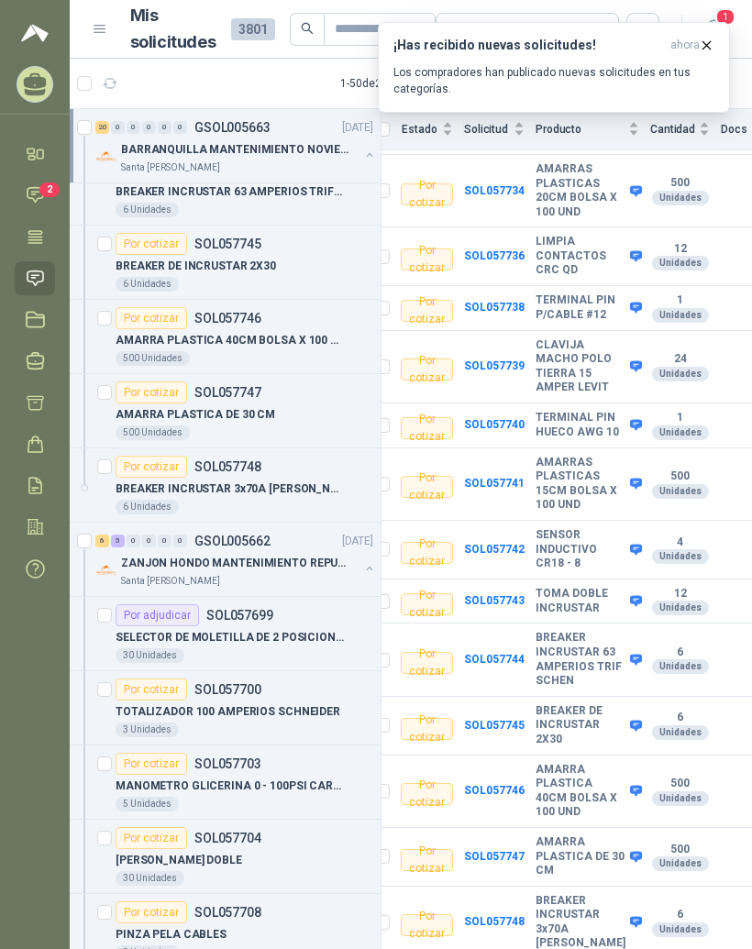
scroll to position [1783, 0]
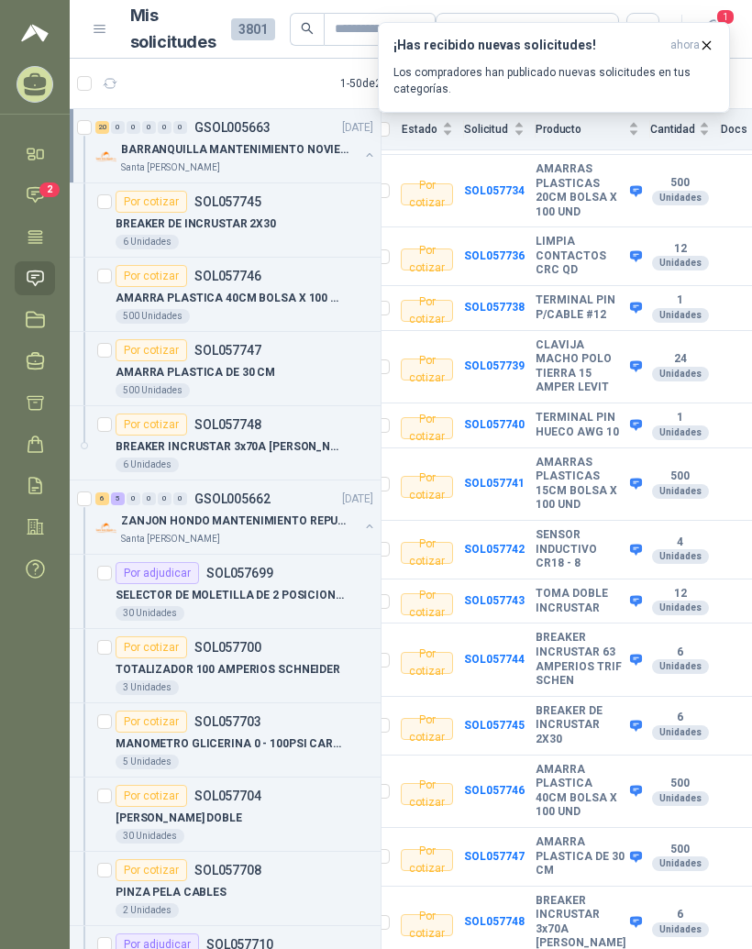
click at [107, 497] on div "6" at bounding box center [102, 499] width 14 height 13
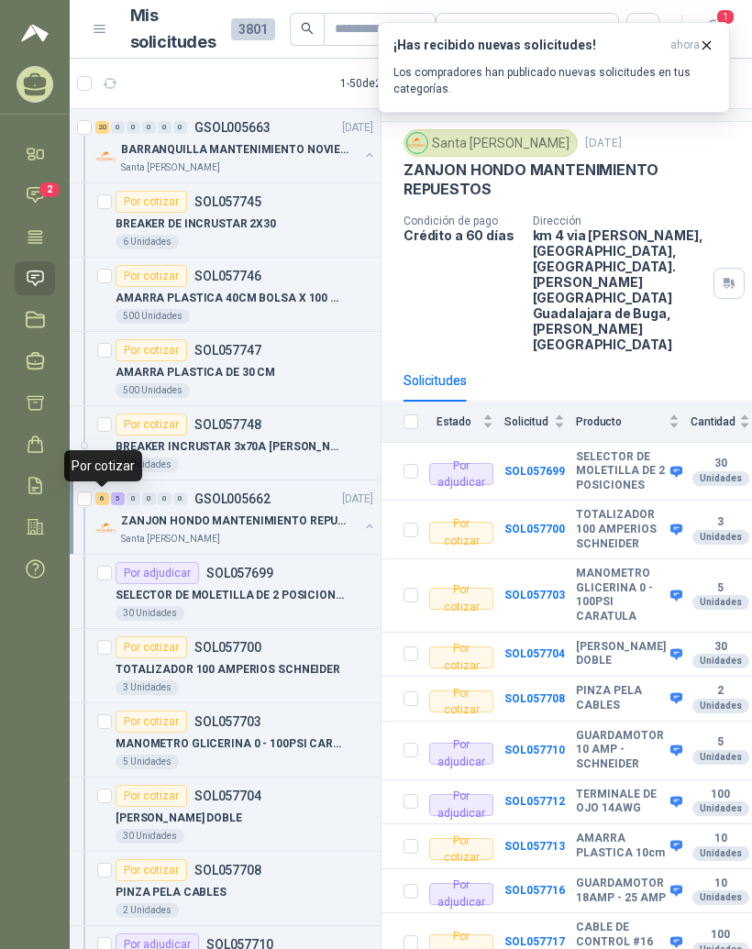
scroll to position [44, 0]
click at [549, 522] on b "SOL057700" at bounding box center [535, 528] width 61 height 13
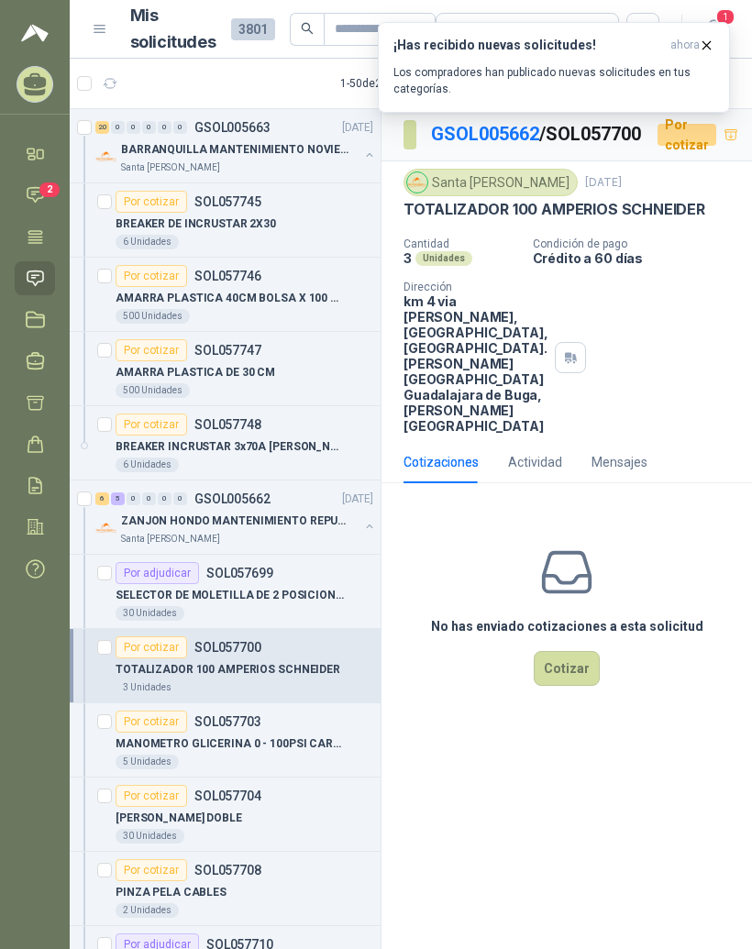
click at [578, 686] on button "Cotizar" at bounding box center [567, 668] width 66 height 35
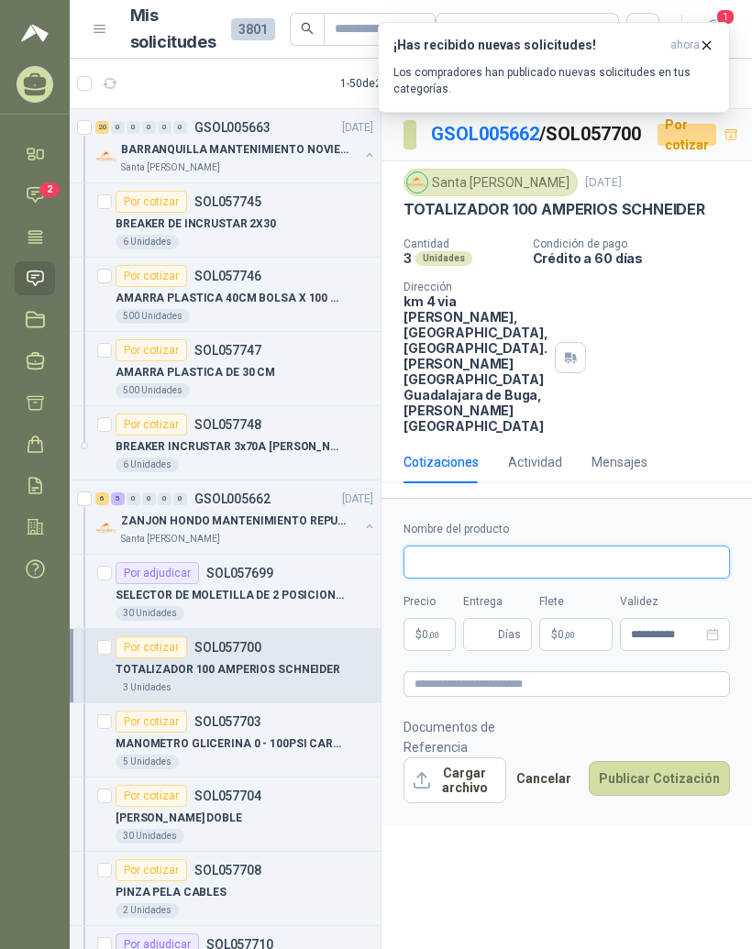
click at [575, 579] on input "Nombre del producto" at bounding box center [567, 562] width 327 height 33
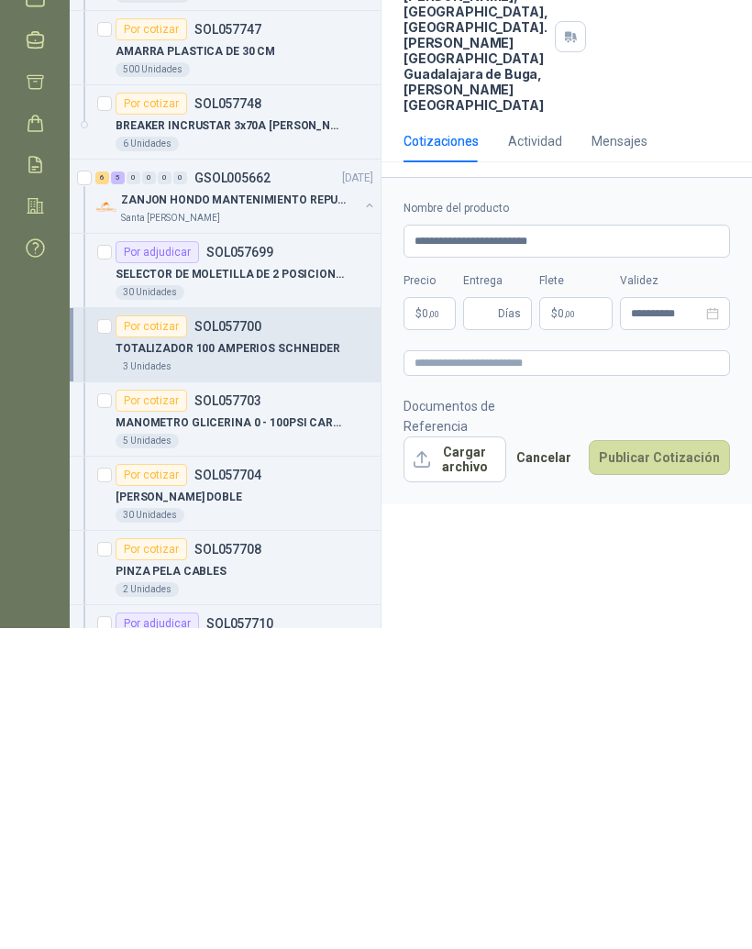
click at [435, 384] on body "MANUEL JOSE GALVIS GUTIERREZ RESISTENCIAS INDUSTRIALES MG Inicio Chat 2 Tareas …" at bounding box center [376, 474] width 752 height 949
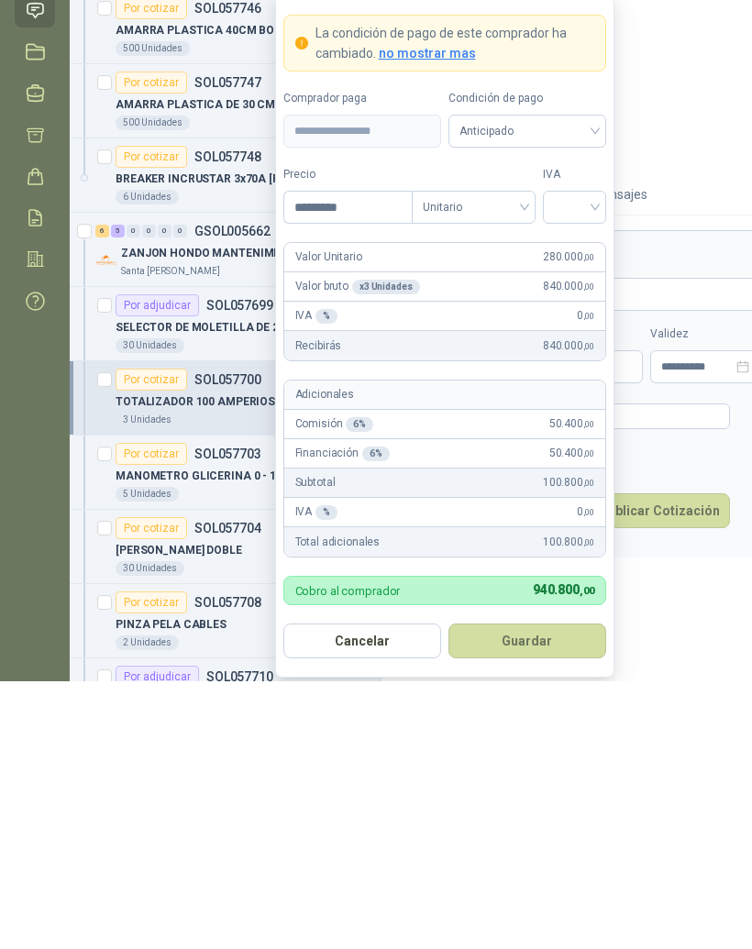
click at [594, 460] on input "search" at bounding box center [574, 474] width 41 height 28
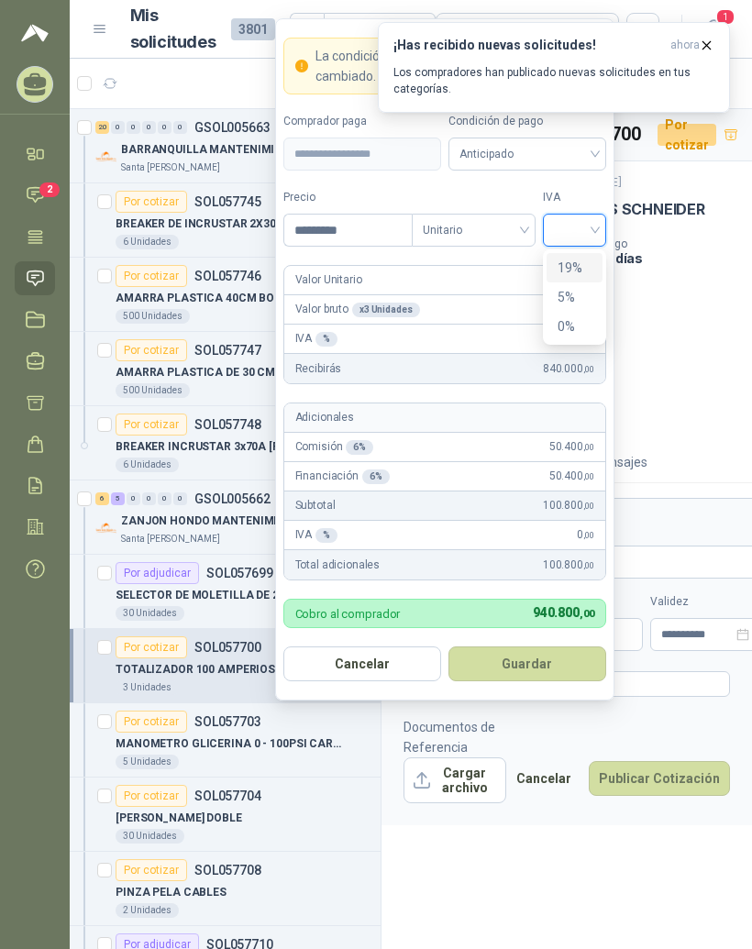
click at [595, 253] on div "19%" at bounding box center [575, 267] width 56 height 29
click at [717, 412] on div "Cantidad 3 Unidades Condición de pago Crédito a 60 días Dirección km 4 via buga…" at bounding box center [567, 336] width 327 height 196
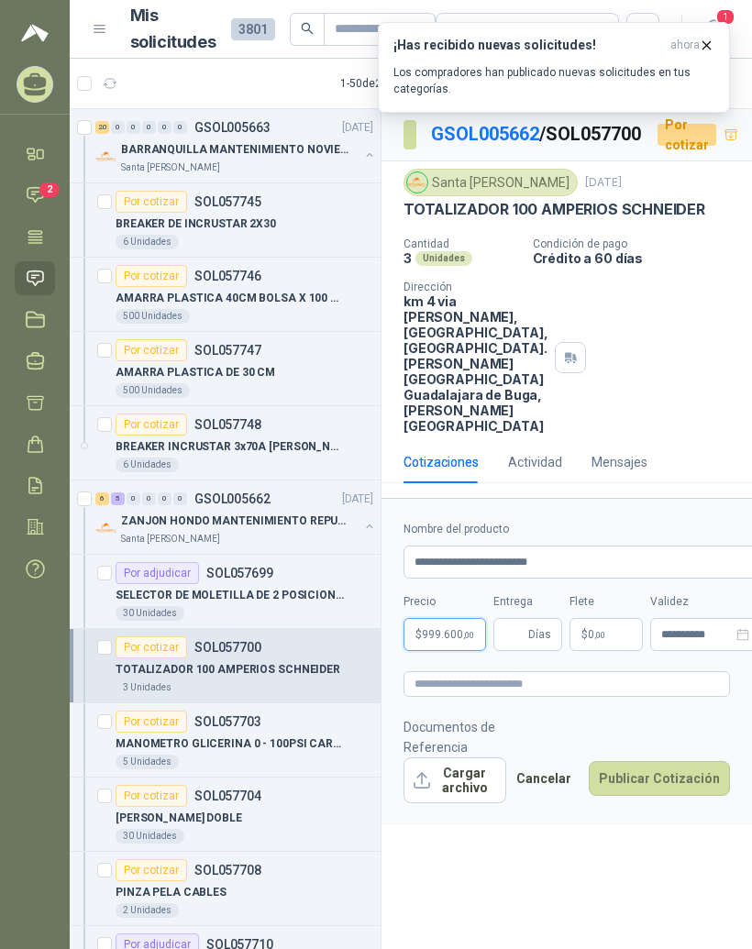
click at [450, 640] on span "999.600 ,00" at bounding box center [448, 634] width 52 height 11
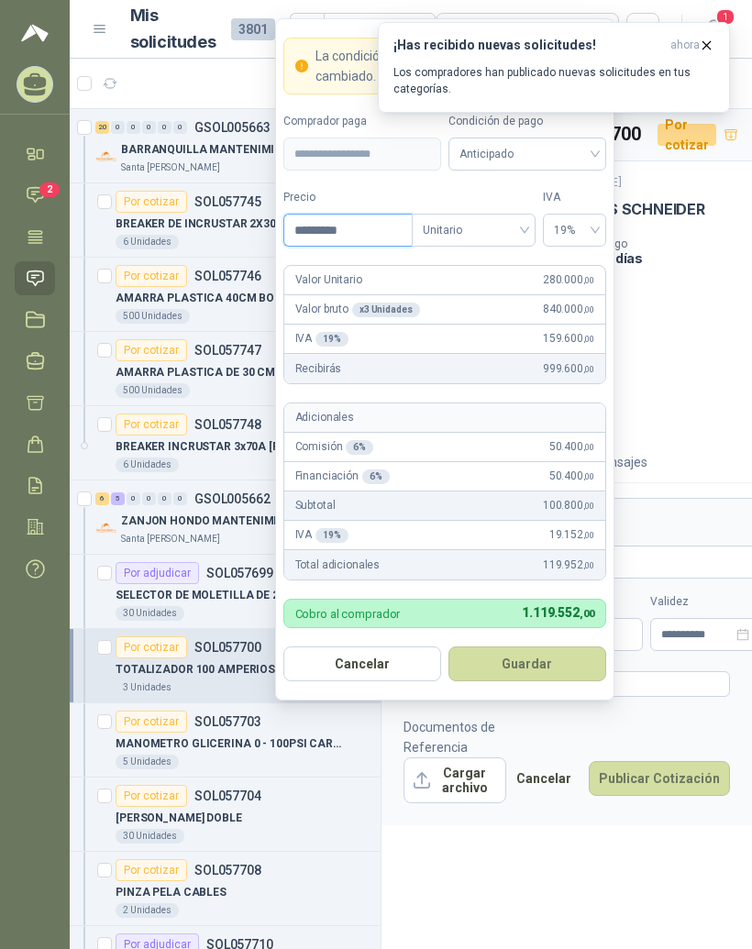
click at [375, 215] on input "*********" at bounding box center [348, 230] width 128 height 31
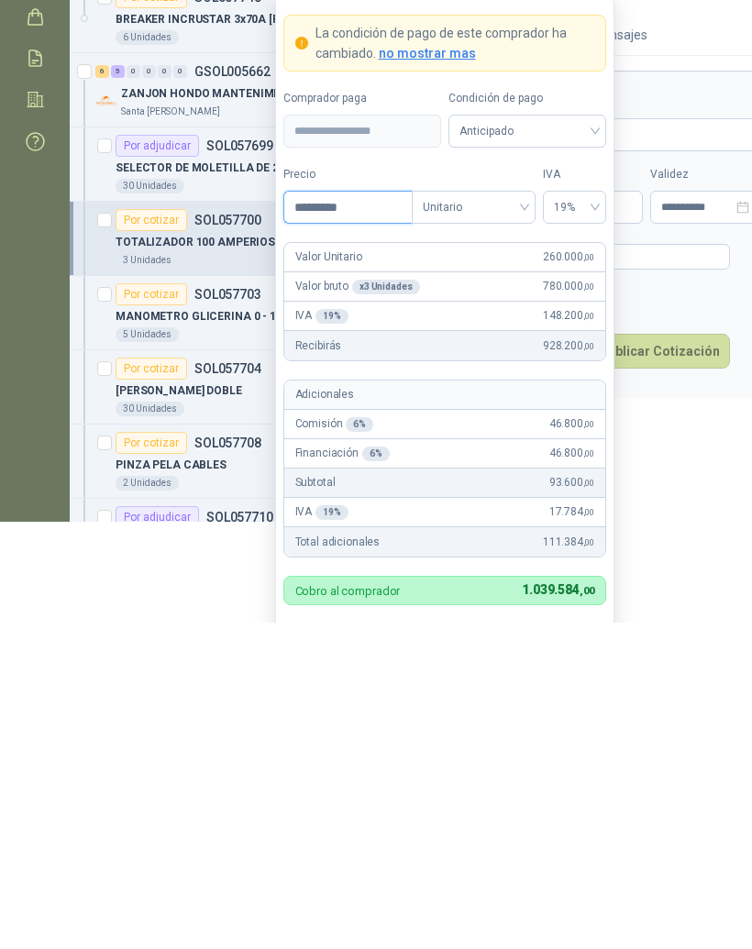
scroll to position [103, 0]
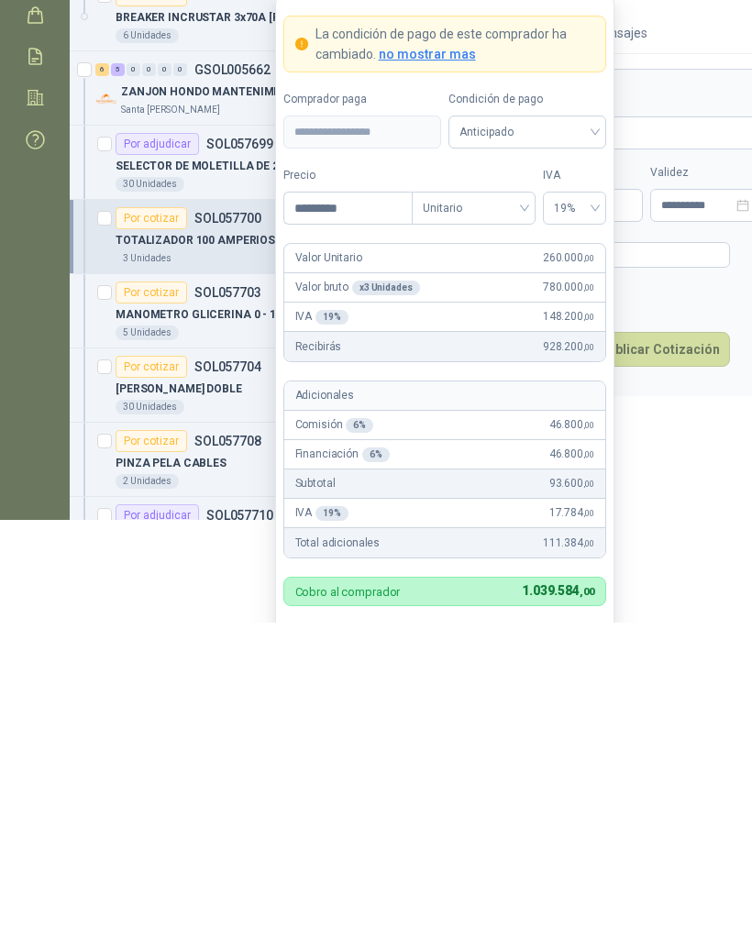
click at [715, 498] on div "**********" at bounding box center [567, 429] width 371 height 847
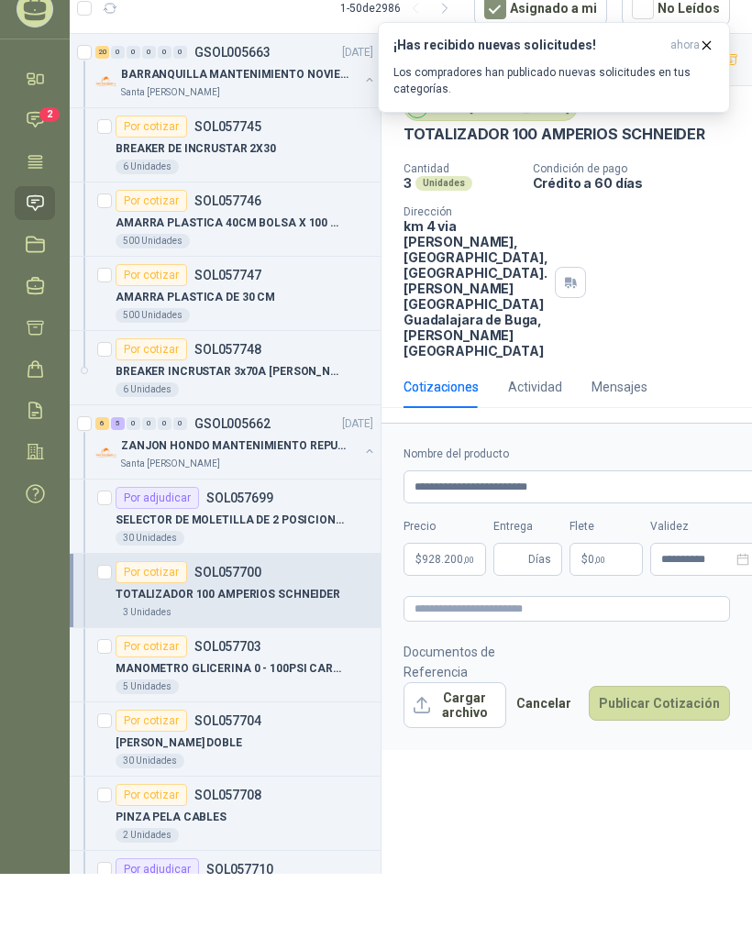
scroll to position [23, 0]
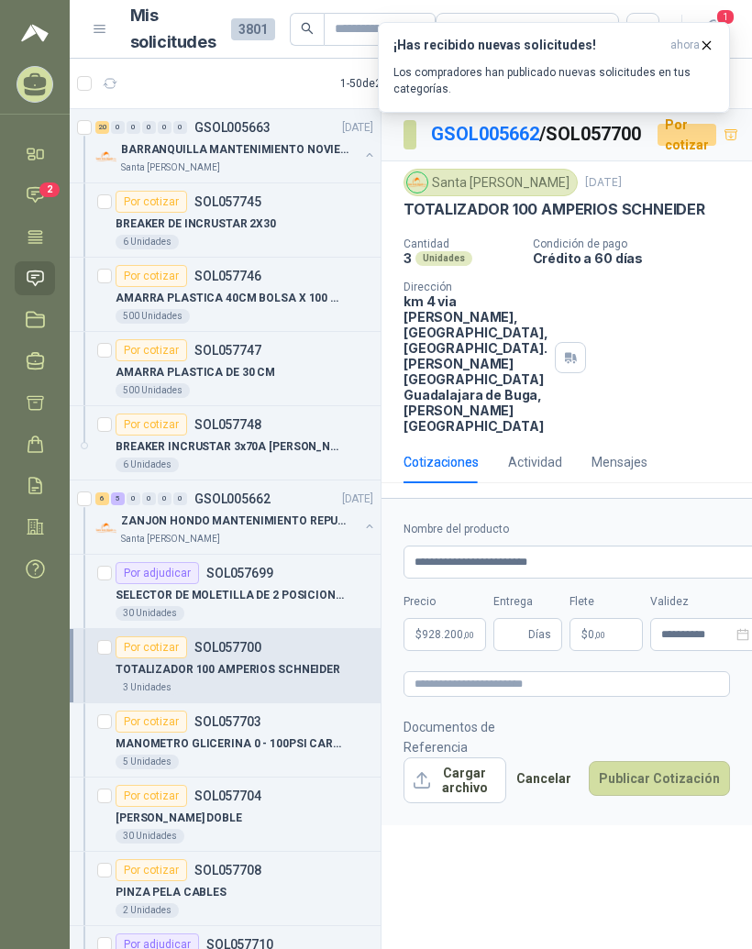
click at [618, 651] on p "$ 0 ,00" at bounding box center [606, 634] width 73 height 33
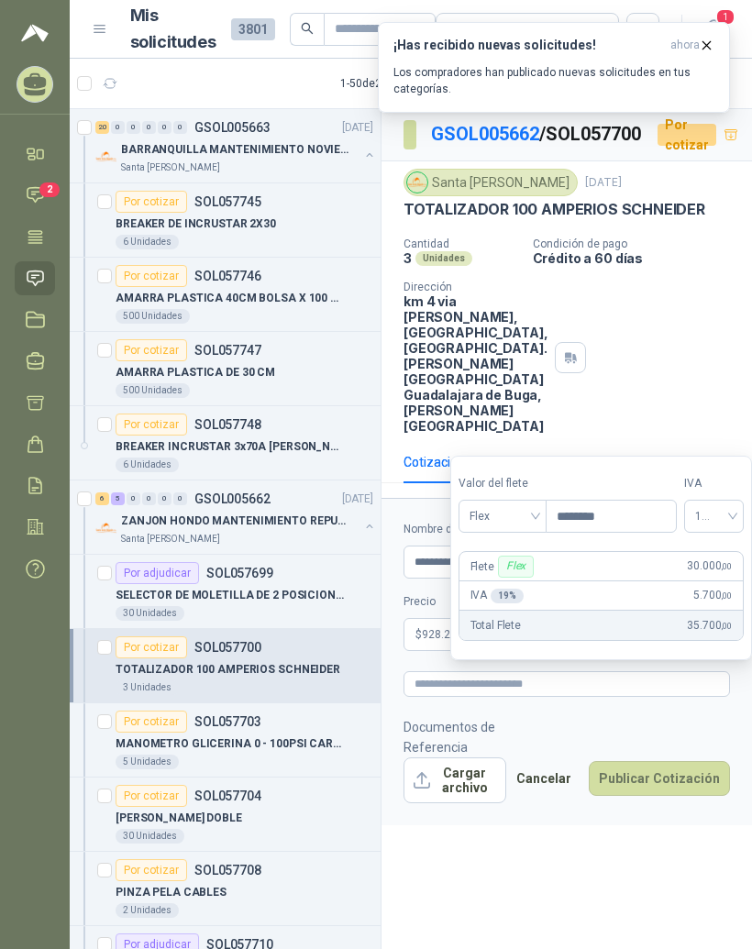
click at [693, 359] on div "Cantidad 3 Unidades Condición de pago Crédito a 60 días Dirección km 4 via buga…" at bounding box center [567, 336] width 327 height 196
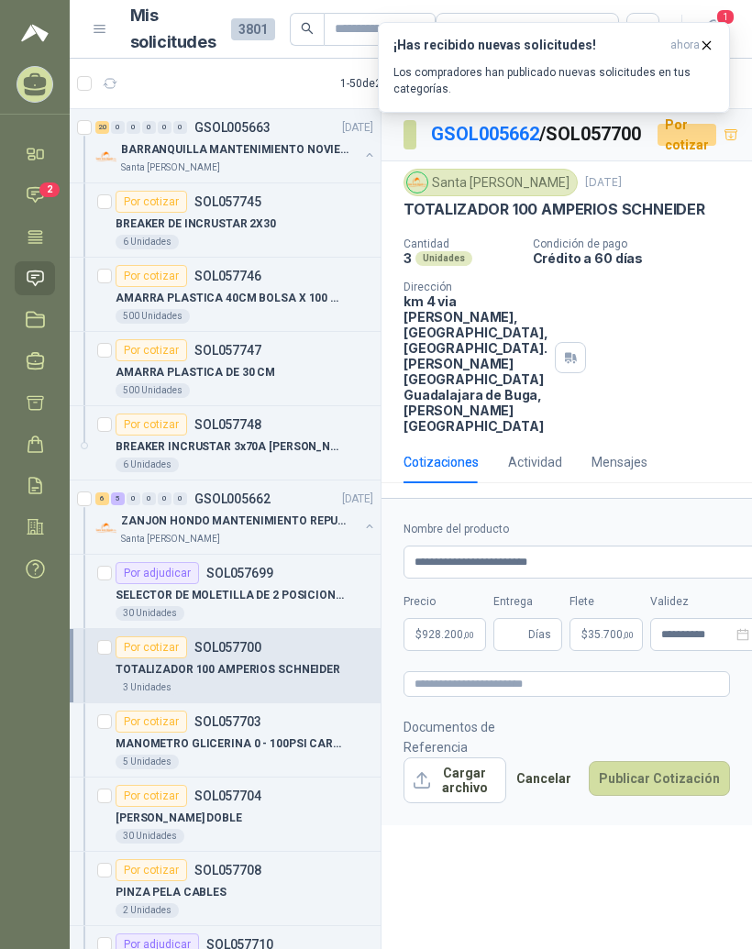
click at [538, 650] on span "Días" at bounding box center [539, 634] width 23 height 31
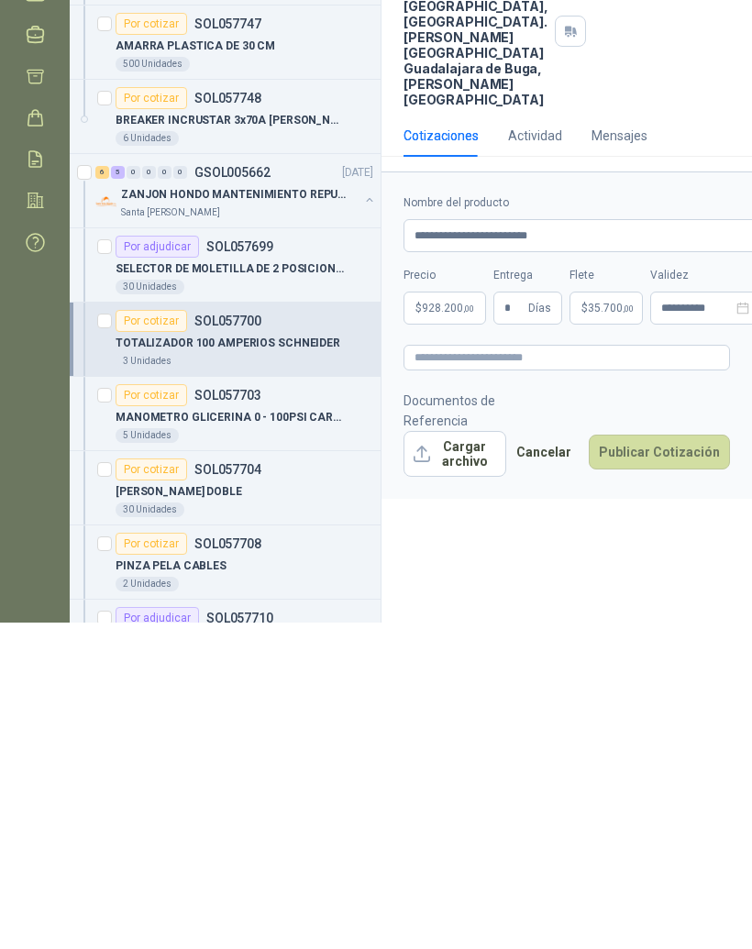
click at [602, 580] on div "**********" at bounding box center [567, 532] width 371 height 847
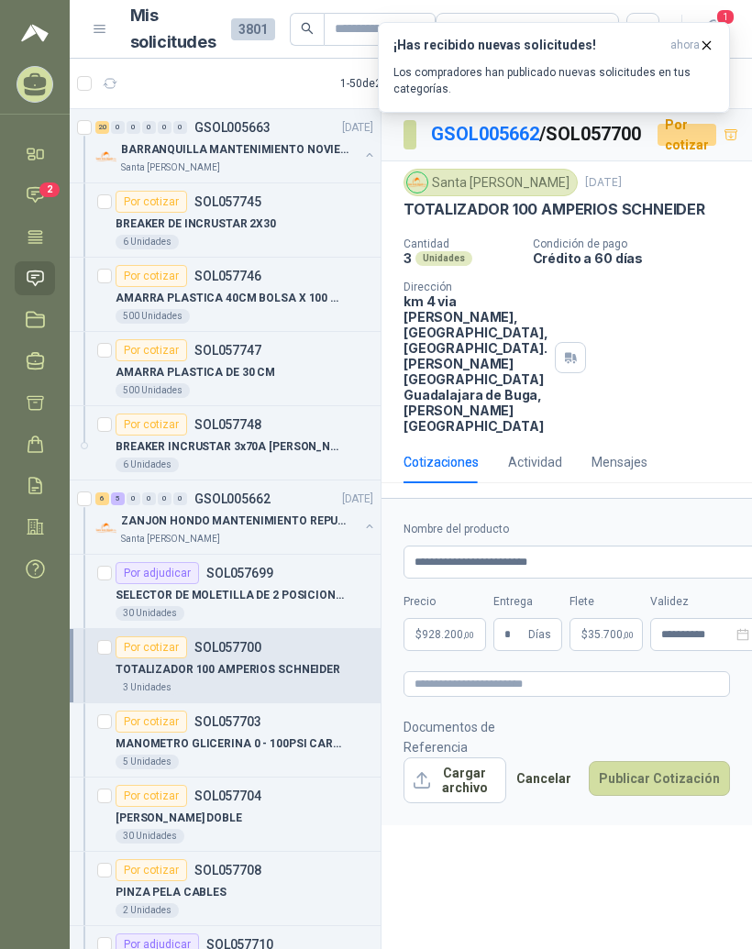
click at [483, 804] on button "Cargar archivo" at bounding box center [455, 781] width 103 height 46
click at [478, 804] on button "Cargar archivo" at bounding box center [455, 781] width 103 height 46
click at [485, 804] on button "Cargar archivo" at bounding box center [455, 781] width 103 height 46
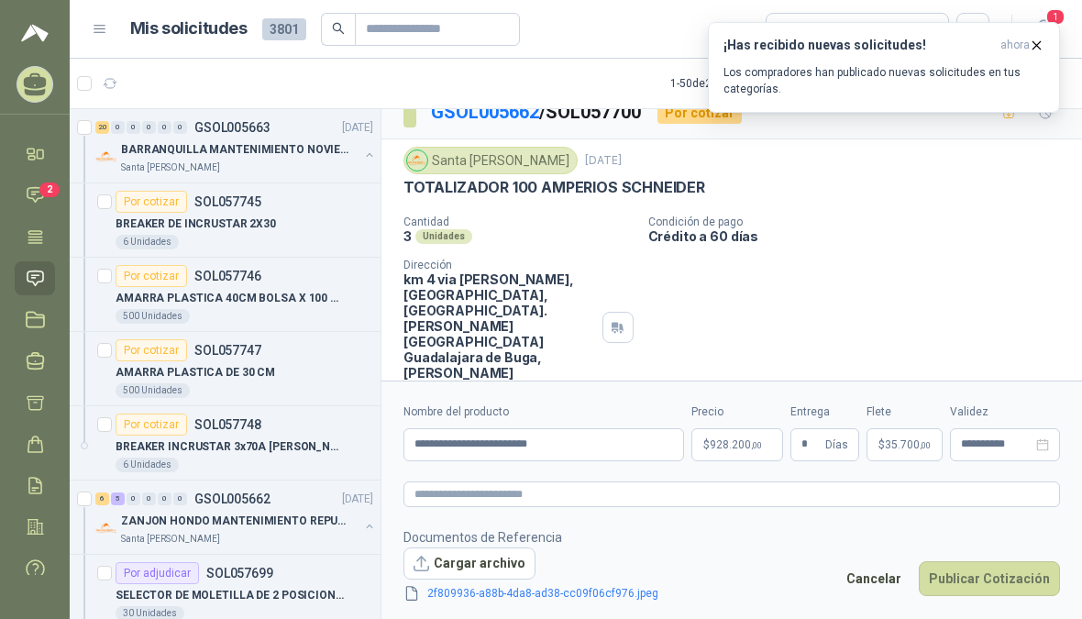
scroll to position [22, 0]
click at [615, 603] on link "2f809936-a88b-4da8-ad38-cc09f06cf976.jpeg" at bounding box center [543, 593] width 246 height 17
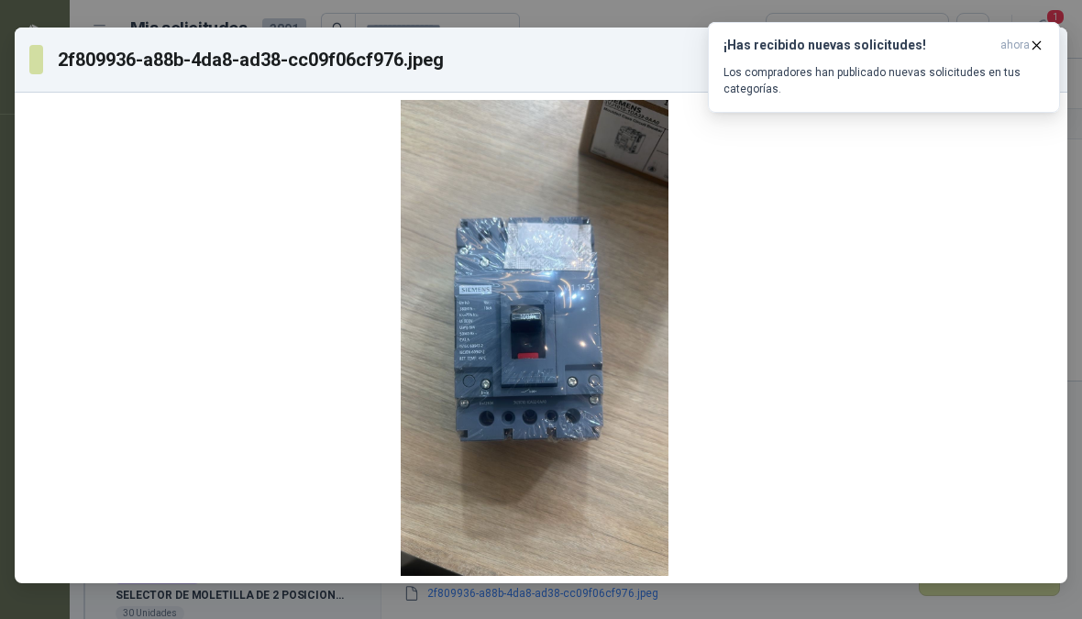
click at [751, 39] on icon "button" at bounding box center [1037, 46] width 16 height 16
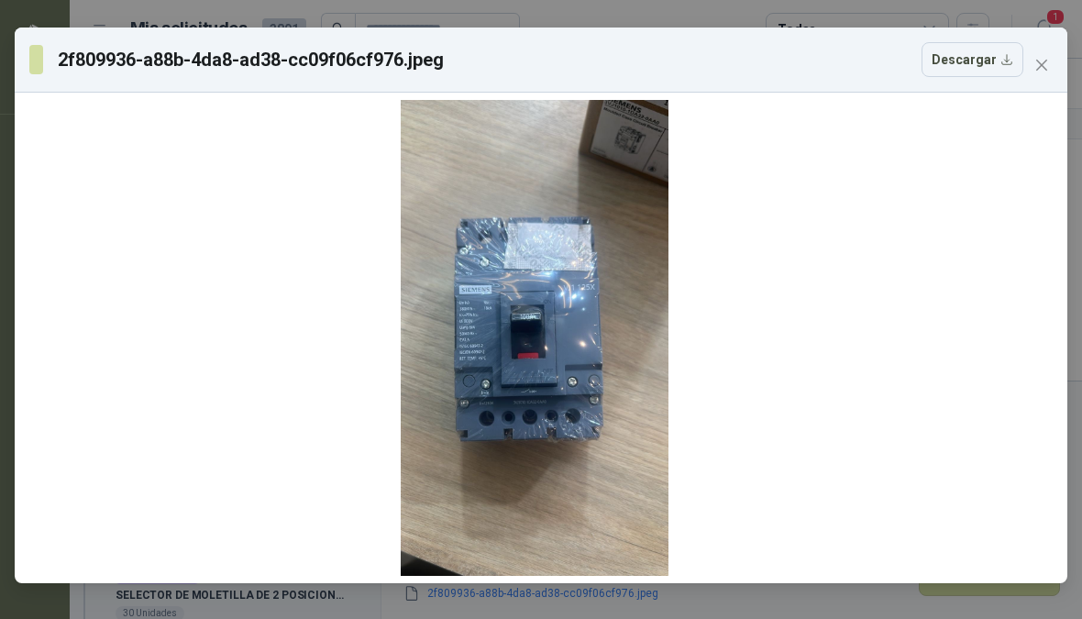
click at [751, 60] on icon "close" at bounding box center [1042, 65] width 15 height 15
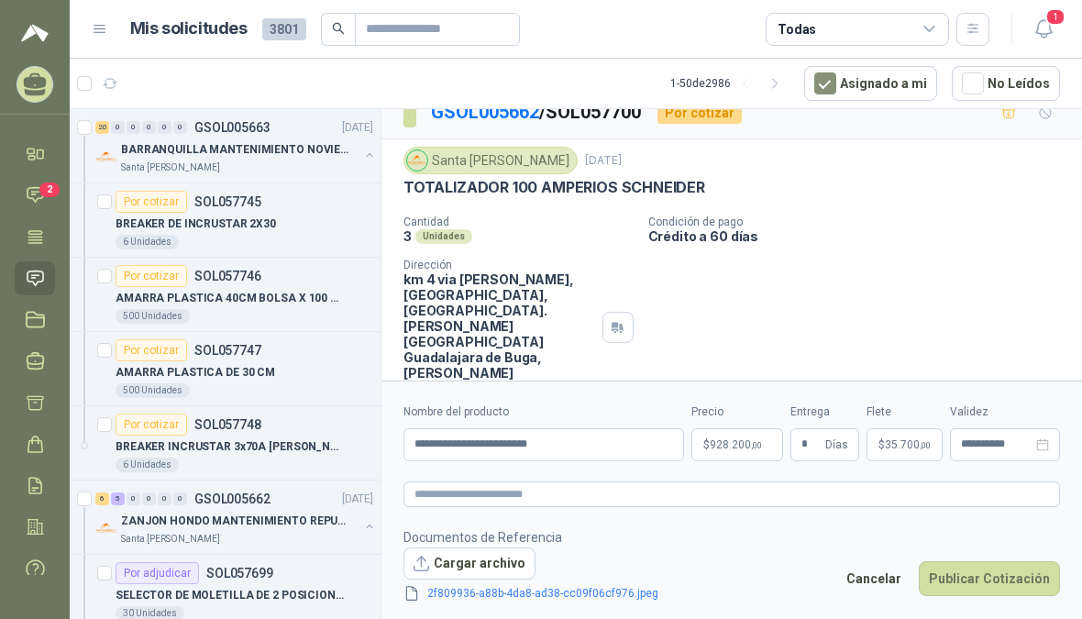
click at [751, 595] on button "Publicar Cotización" at bounding box center [989, 578] width 141 height 35
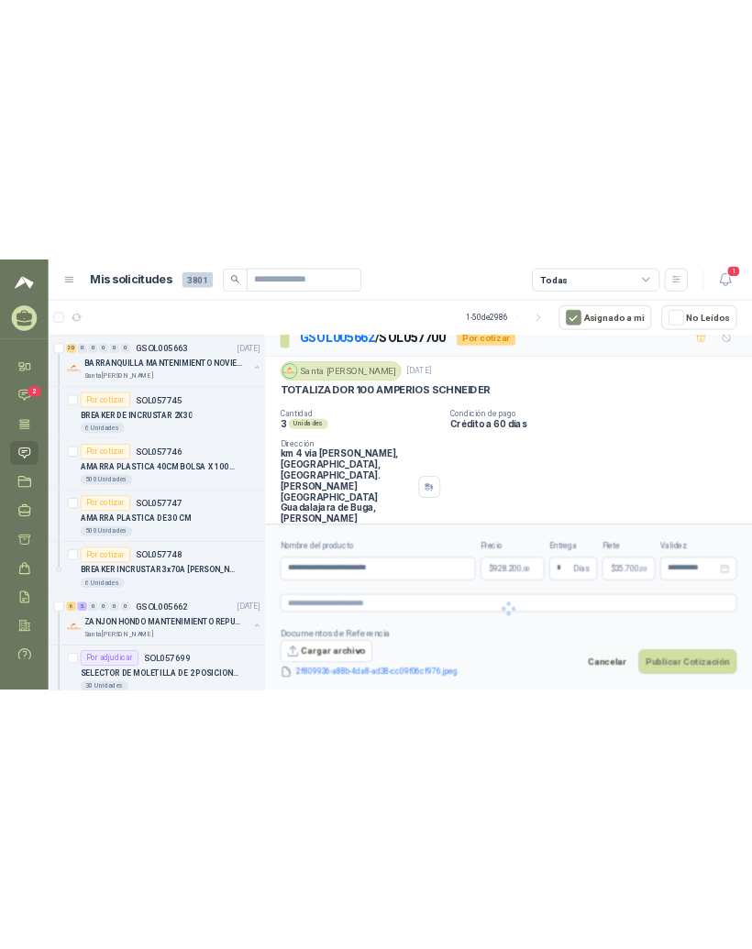
scroll to position [0, 0]
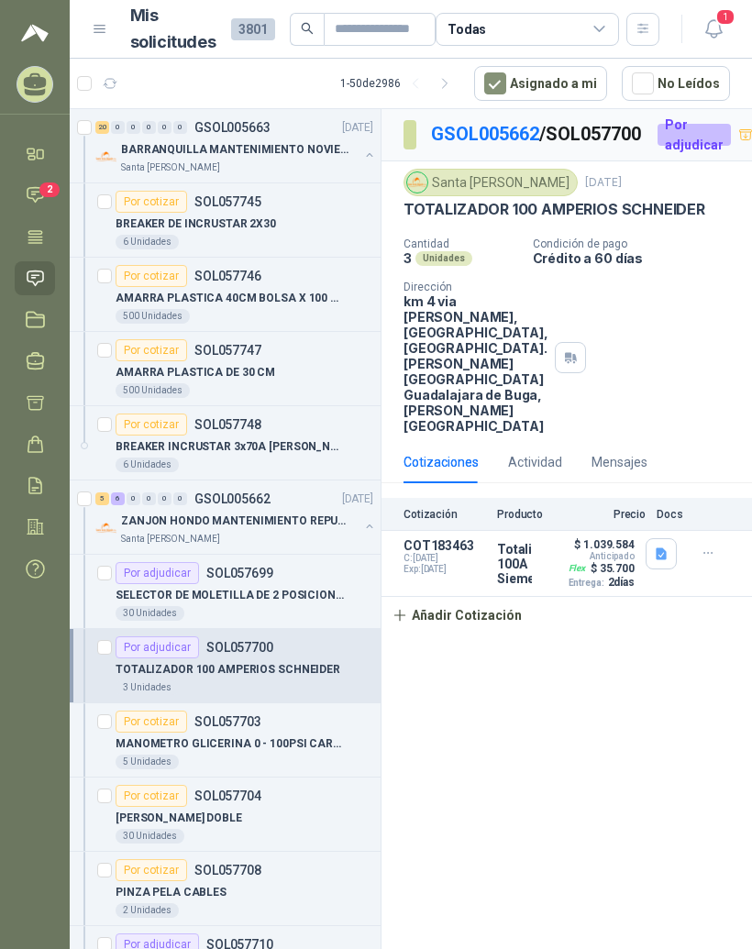
click at [512, 136] on link "GSOL005662" at bounding box center [485, 134] width 108 height 22
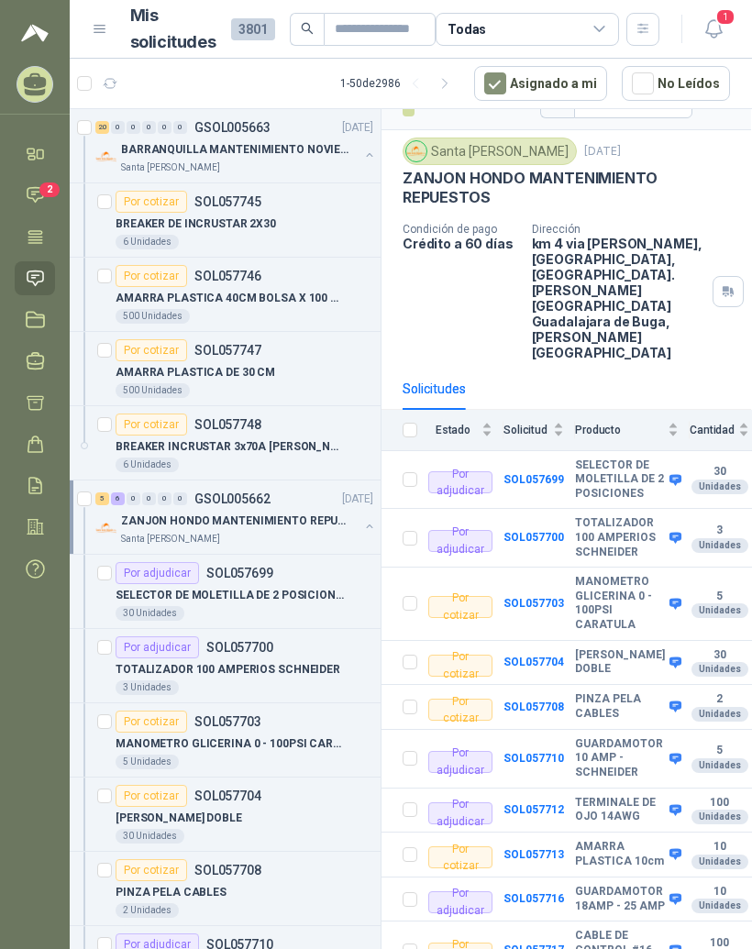
scroll to position [35, 2]
click at [612, 575] on b "MANOMETRO GLICERINA 0 - 100PSI CARATULA" at bounding box center [619, 603] width 90 height 57
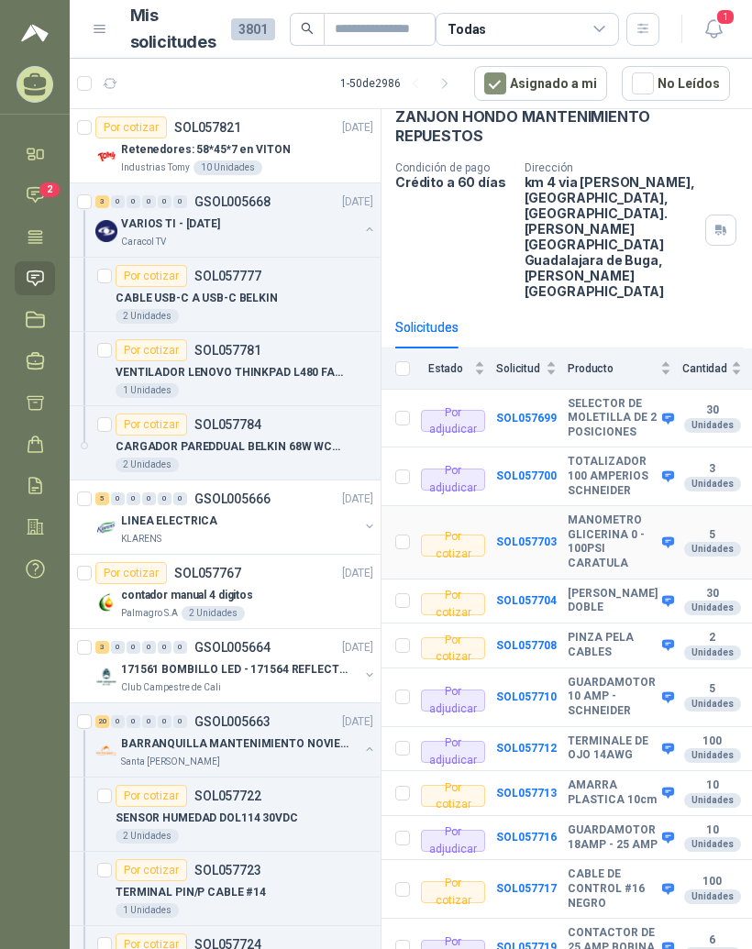
scroll to position [0, 0]
click at [206, 137] on div "Por cotizar SOL057821" at bounding box center [168, 128] width 146 height 22
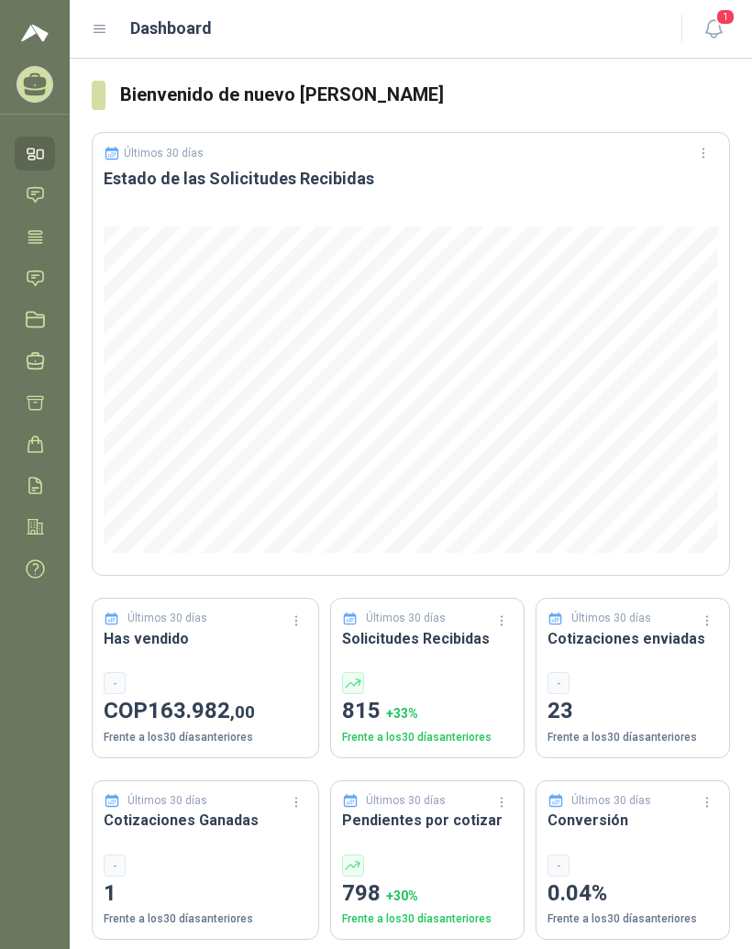
click at [105, 29] on icon at bounding box center [99, 29] width 11 height 7
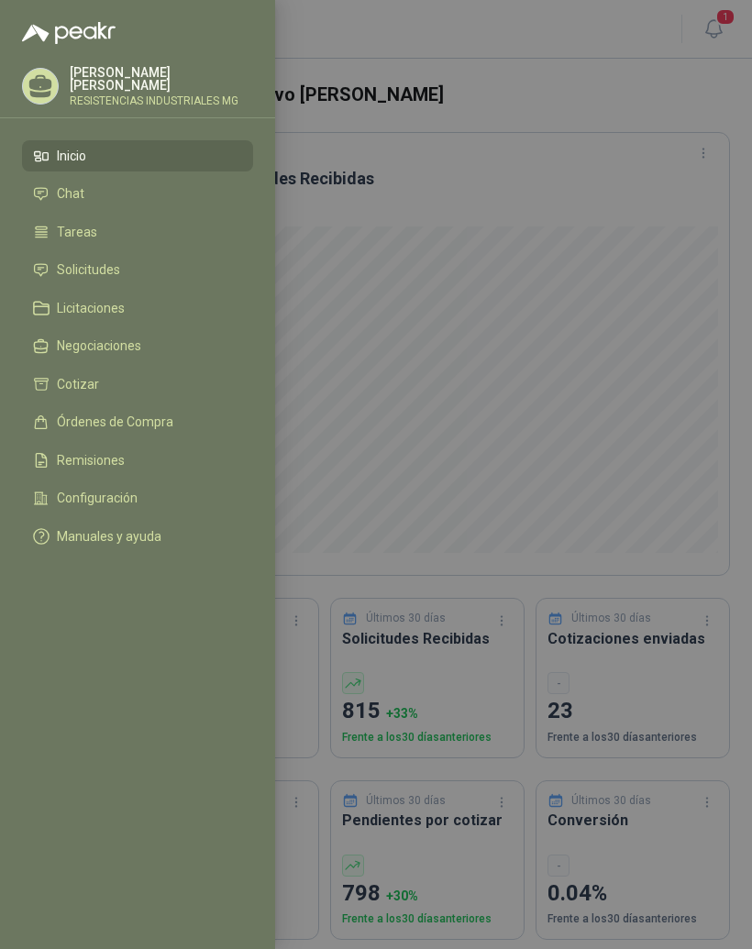
click at [117, 272] on span "Solicitudes" at bounding box center [88, 269] width 63 height 15
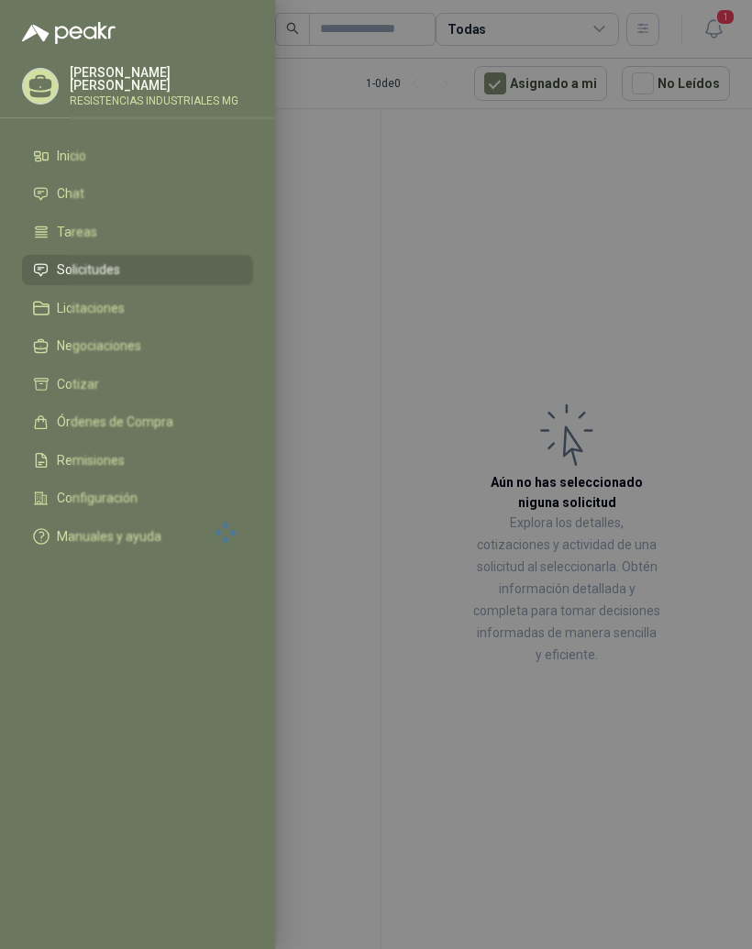
click at [656, 282] on div at bounding box center [376, 474] width 752 height 949
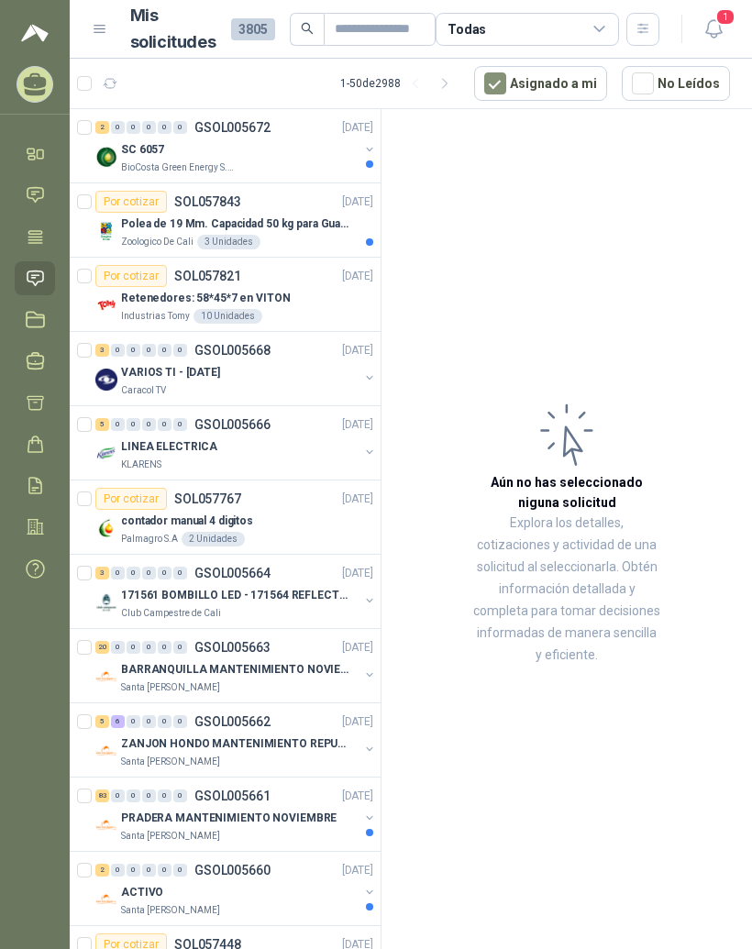
click at [105, 131] on div "2" at bounding box center [102, 127] width 14 height 13
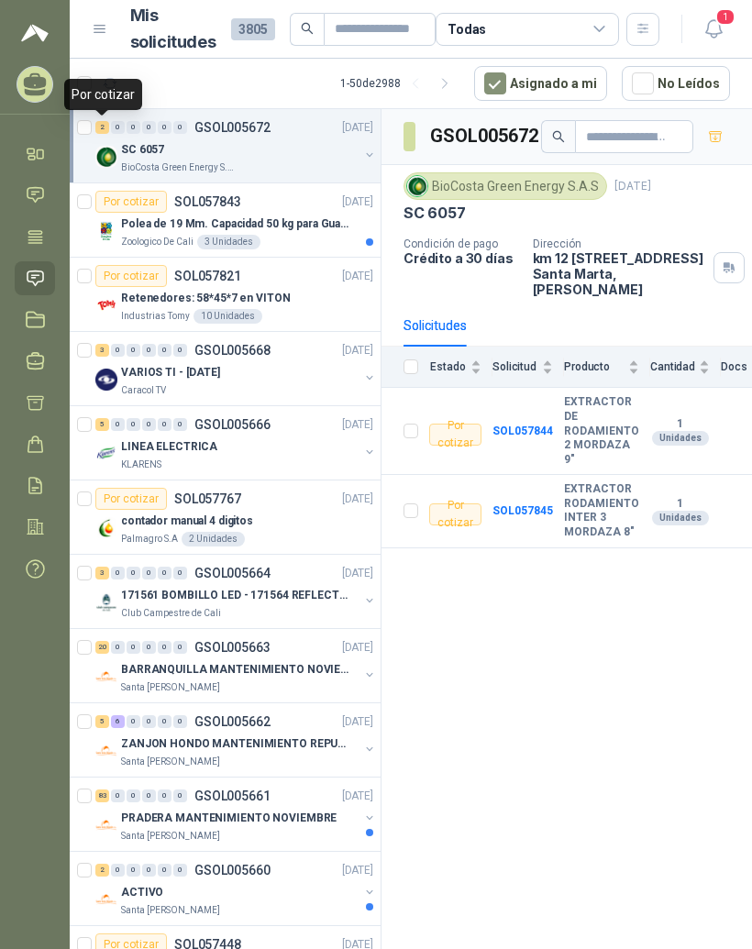
click at [539, 436] on b "SOL057844" at bounding box center [523, 431] width 61 height 13
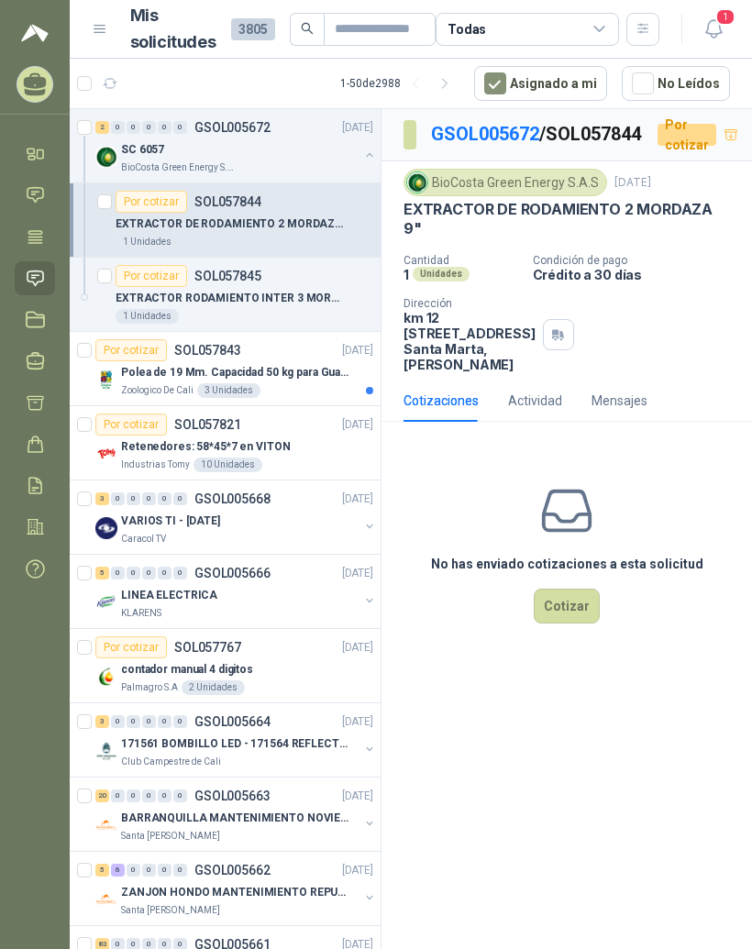
click at [207, 281] on p "SOL057845" at bounding box center [227, 276] width 67 height 13
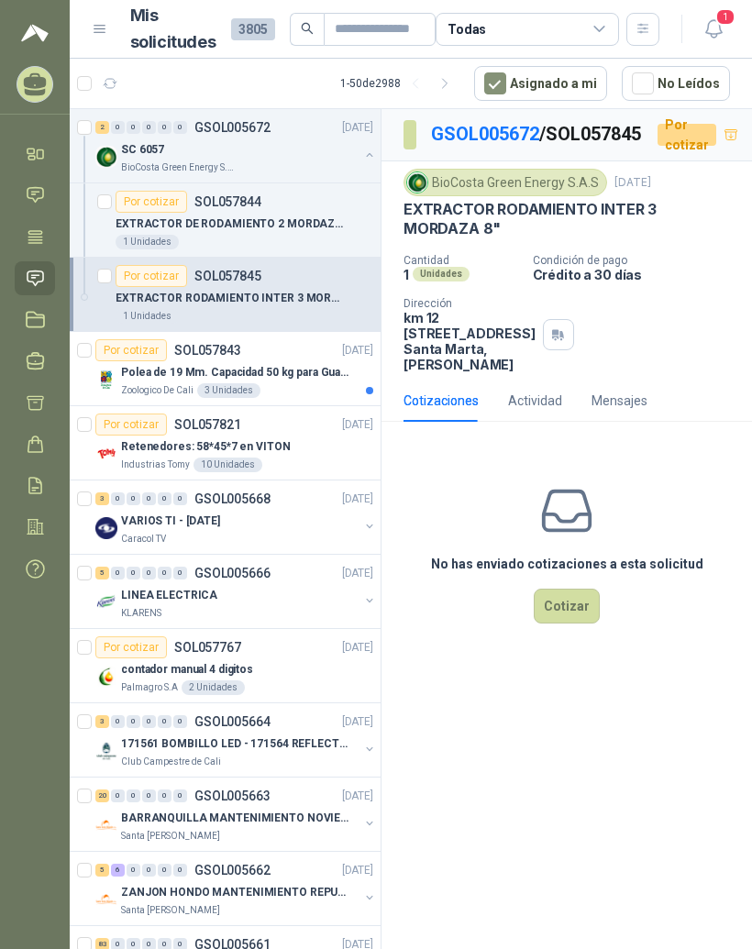
click at [151, 365] on p "Polea de 19 Mm. Capacidad 50 kg para Guaya. Cable O [GEOGRAPHIC_DATA]" at bounding box center [235, 372] width 228 height 17
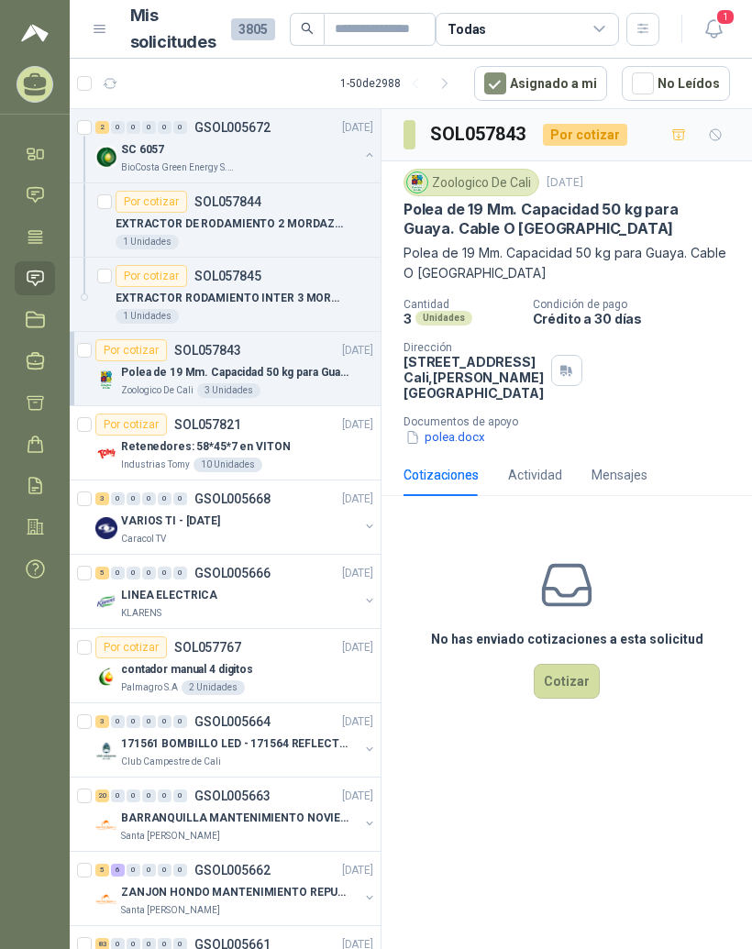
click at [175, 443] on p "Retenedores: 58*45*7 en VITON" at bounding box center [206, 446] width 170 height 17
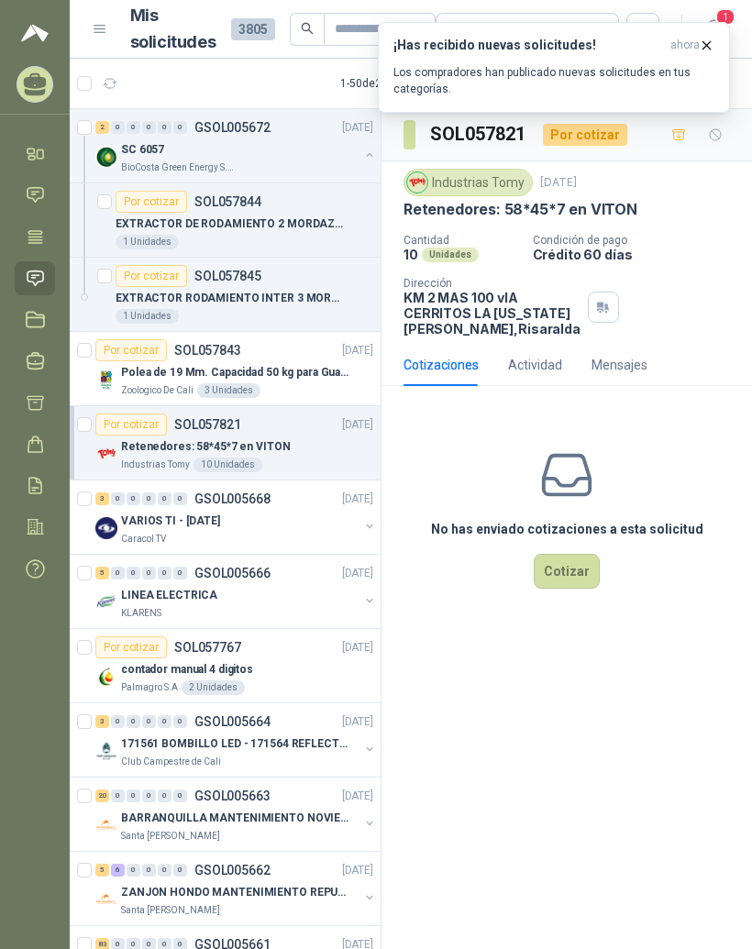
click at [634, 49] on h3 "¡Has recibido nuevas solicitudes!" at bounding box center [529, 46] width 270 height 16
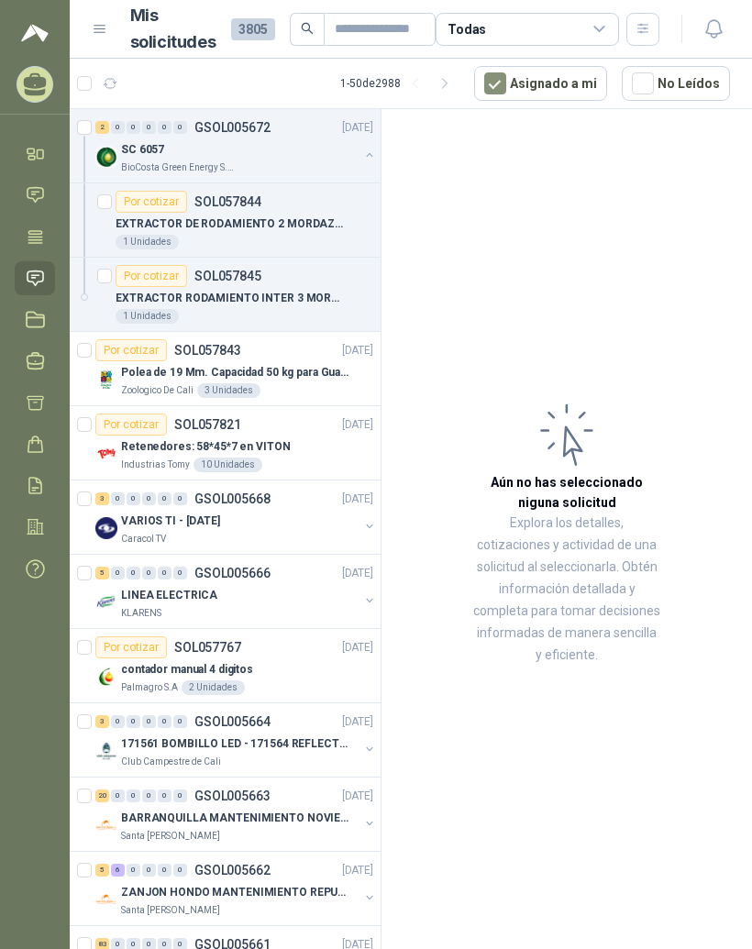
click at [104, 131] on div "2" at bounding box center [102, 127] width 14 height 13
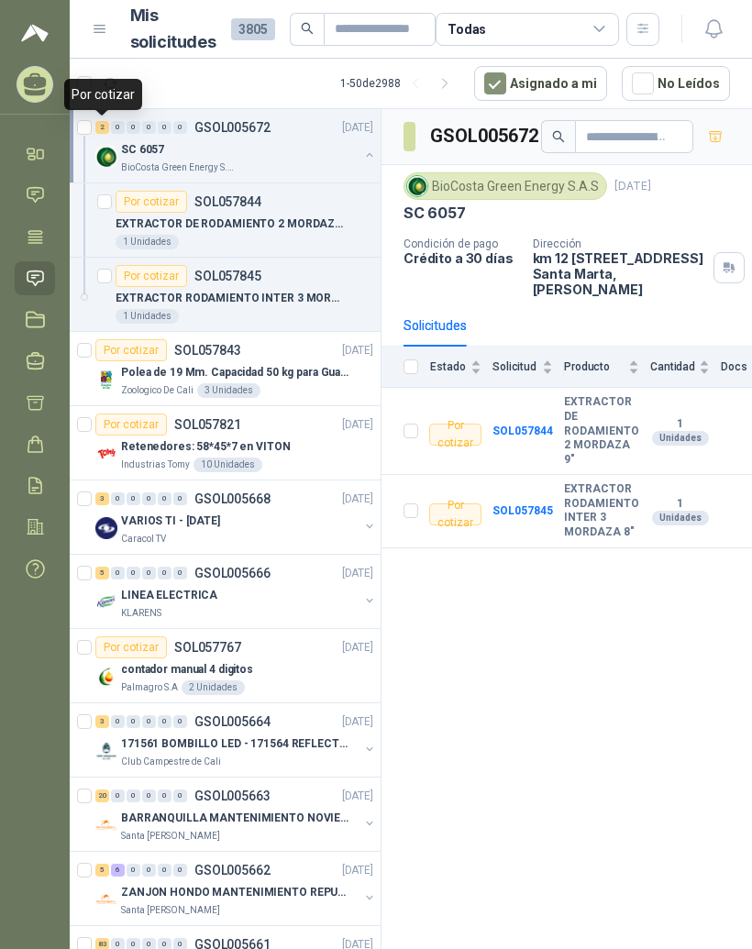
click at [39, 231] on icon at bounding box center [35, 236] width 14 height 12
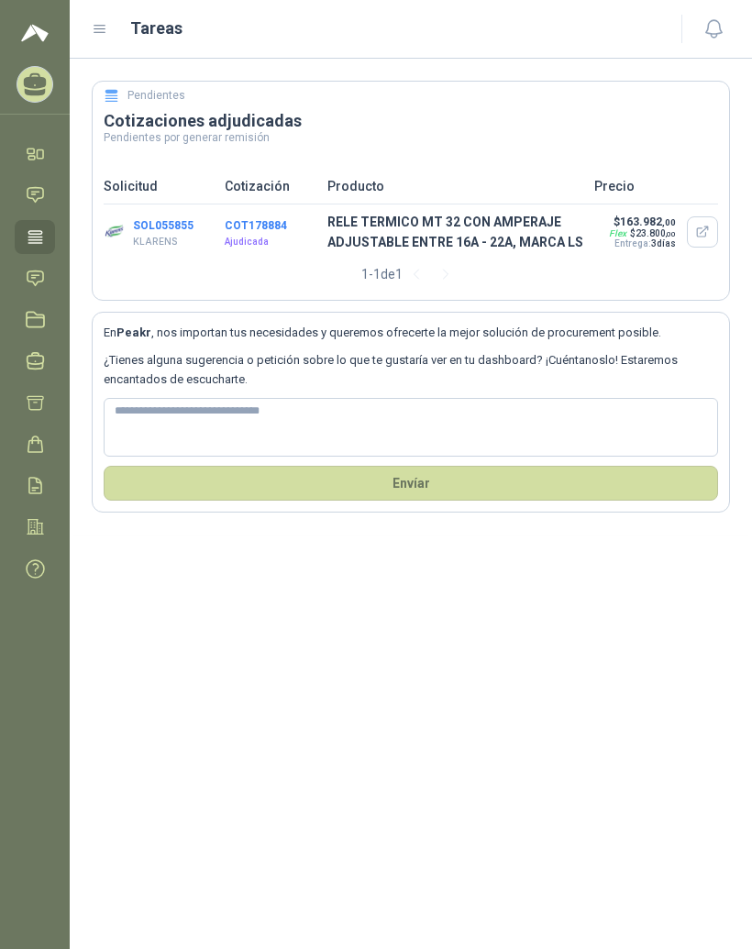
click at [32, 230] on icon at bounding box center [35, 236] width 14 height 12
click at [99, 36] on icon at bounding box center [100, 29] width 17 height 17
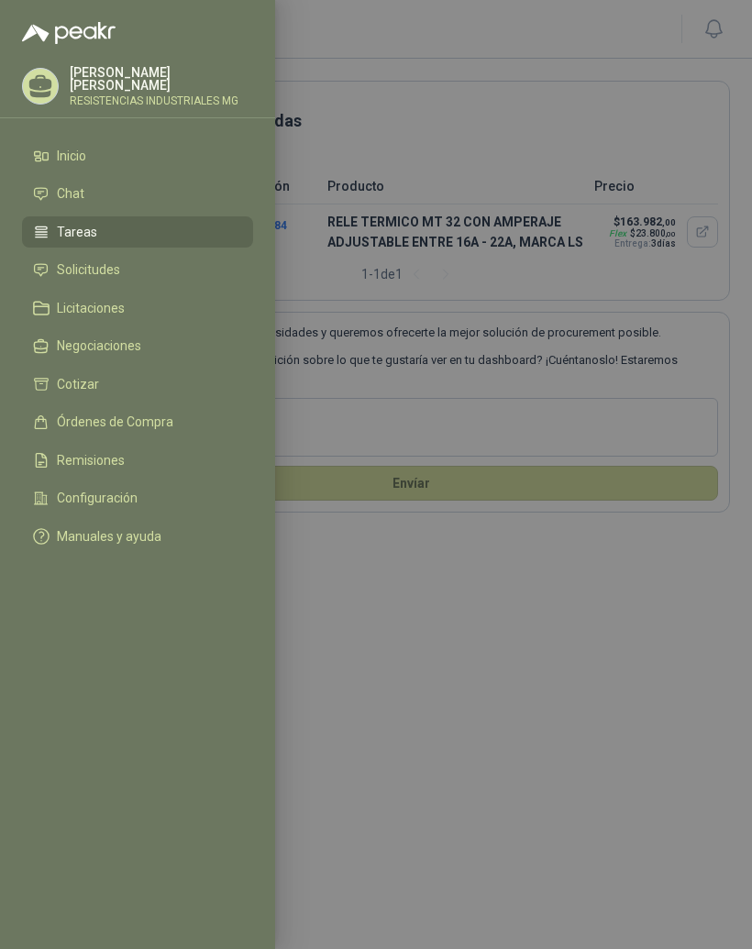
click at [113, 268] on span "Solicitudes" at bounding box center [88, 269] width 63 height 15
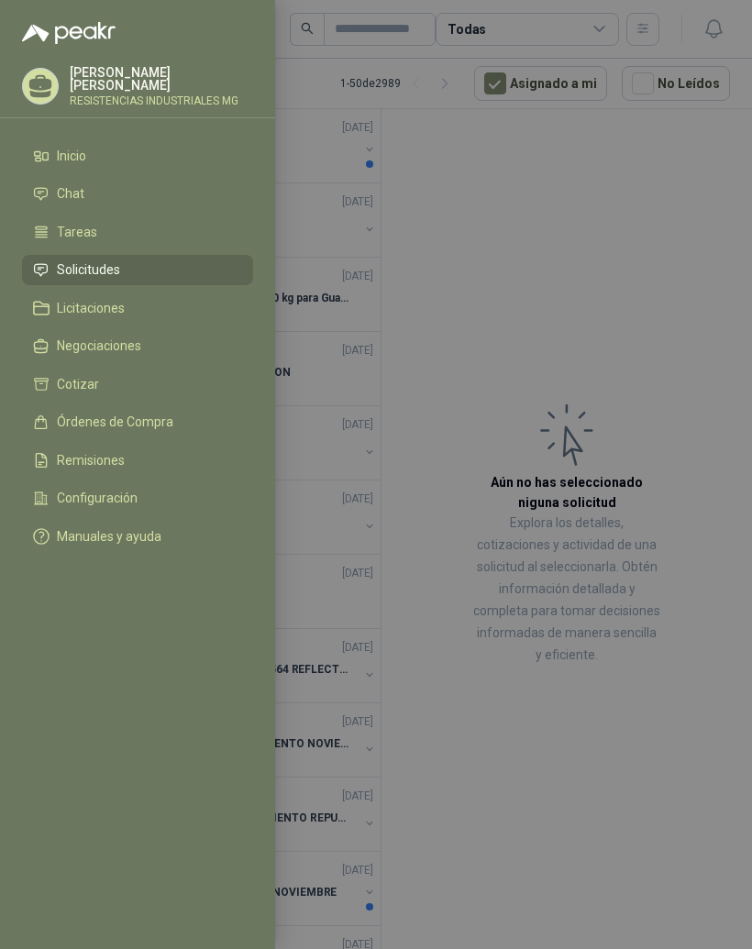
click at [685, 301] on div at bounding box center [376, 474] width 752 height 949
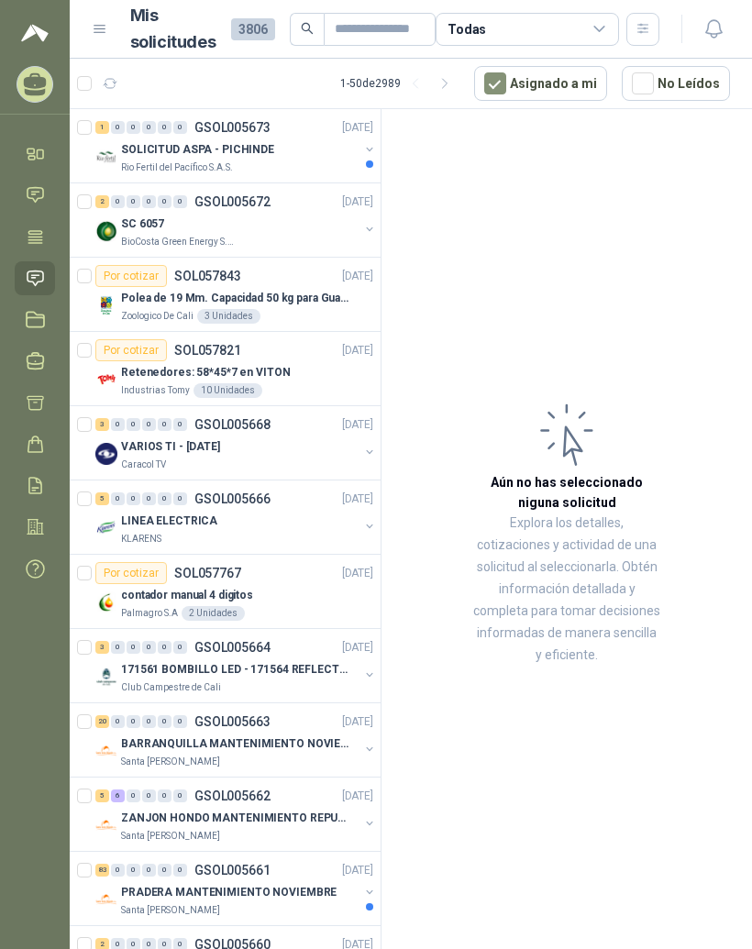
click at [107, 122] on div "1" at bounding box center [102, 127] width 14 height 13
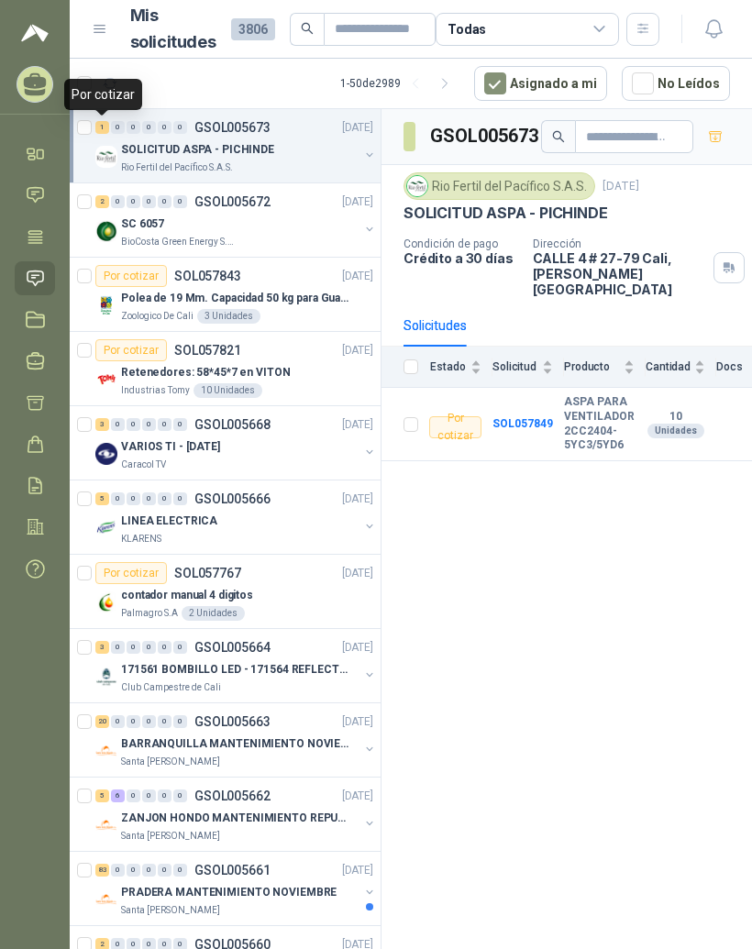
click at [671, 611] on div "GSOL005673 Rio Fertil [PERSON_NAME] S.A.S. [DATE] SOLICITUD ASPA - PICHINDE Con…" at bounding box center [567, 532] width 371 height 847
click at [594, 408] on b "ASPA PARA VENTILADOR 2CC2404-5YC3/5YD6" at bounding box center [599, 423] width 71 height 57
click at [537, 417] on b "SOL057849" at bounding box center [523, 423] width 61 height 13
